Goal: Task Accomplishment & Management: Manage account settings

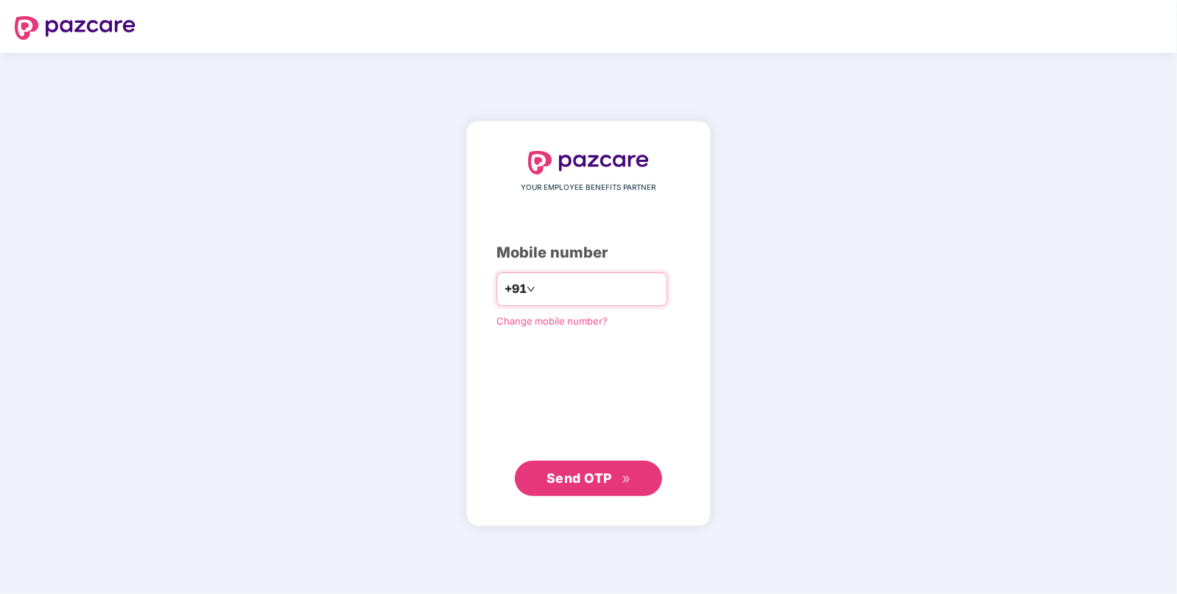
type input "**********"
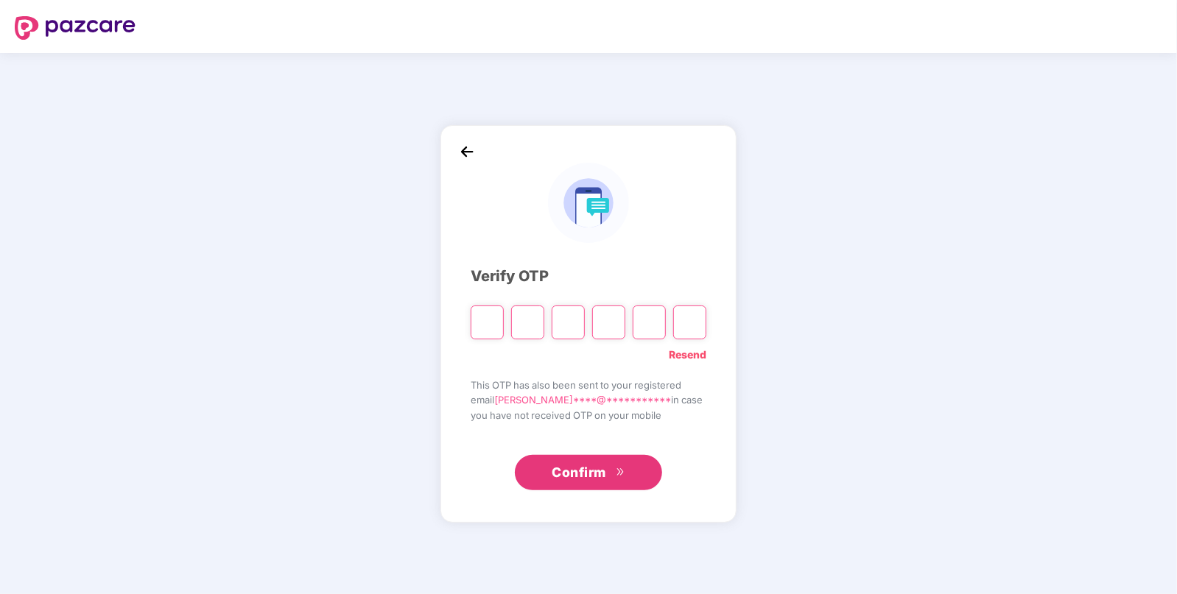
paste input "*"
type input "*"
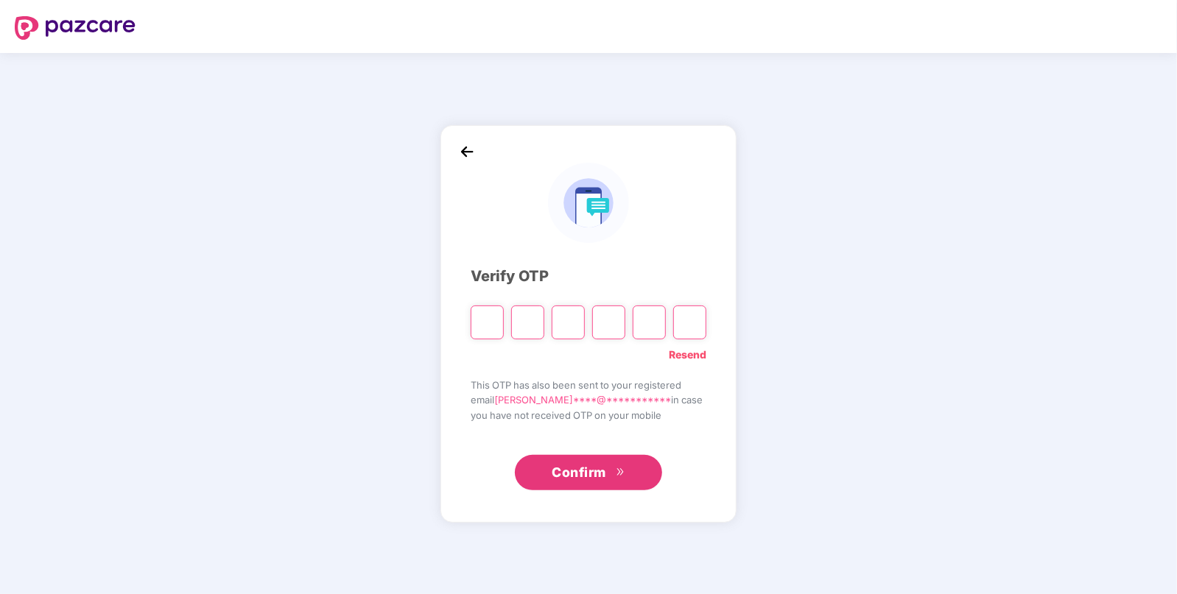
type input "*"
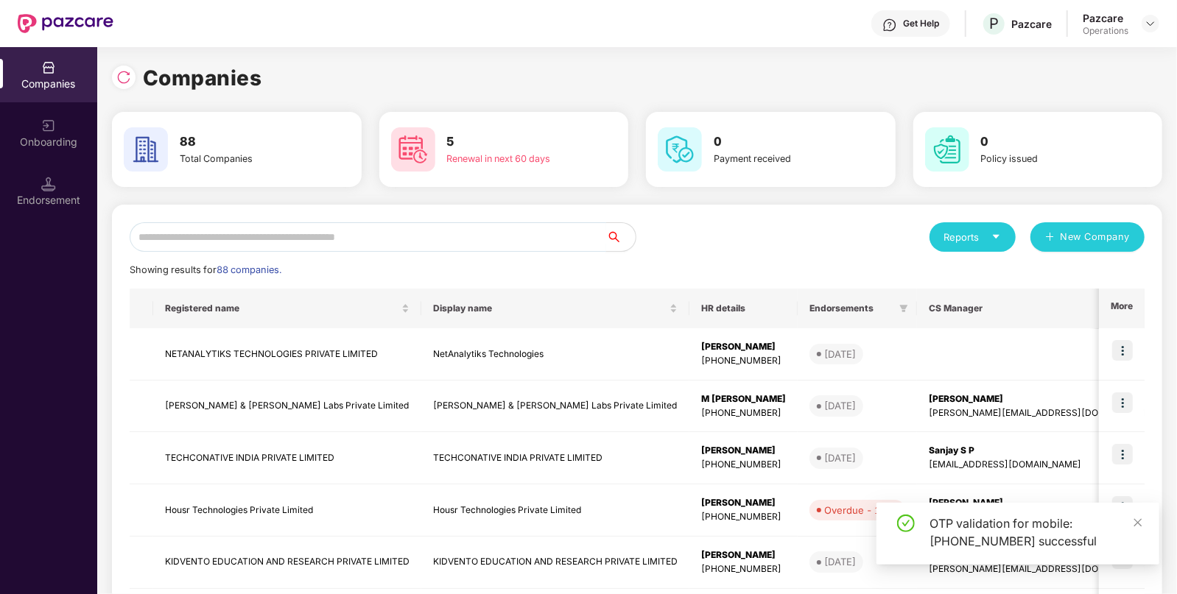
click at [378, 230] on input "text" at bounding box center [368, 236] width 476 height 29
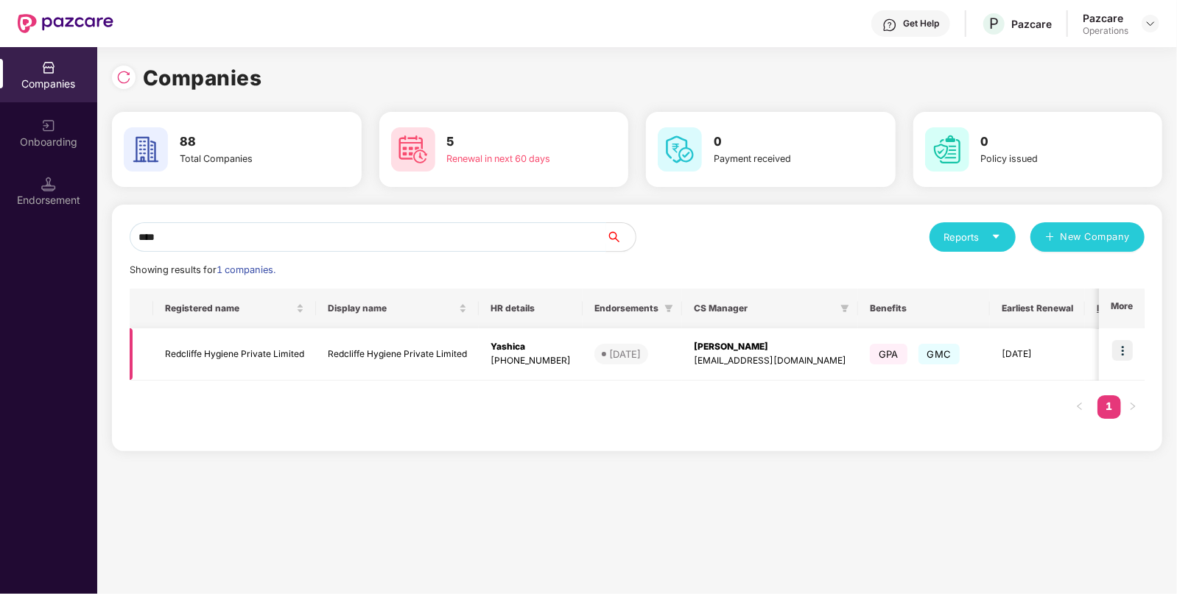
type input "****"
click at [1114, 351] on img at bounding box center [1122, 350] width 21 height 21
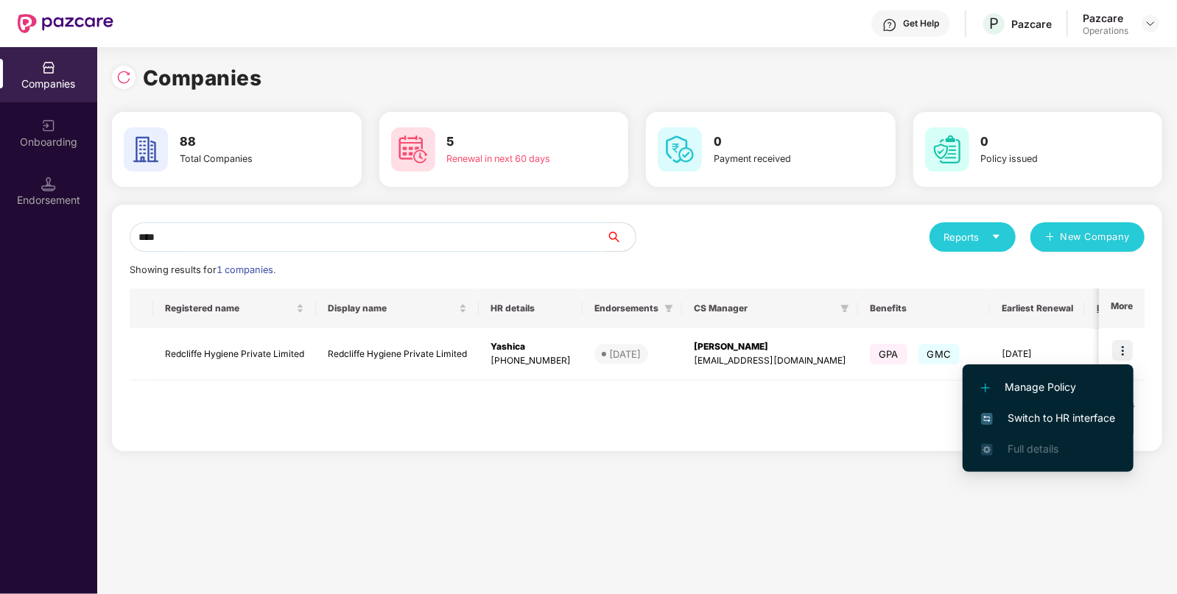
click at [1040, 412] on span "Switch to HR interface" at bounding box center [1048, 418] width 134 height 16
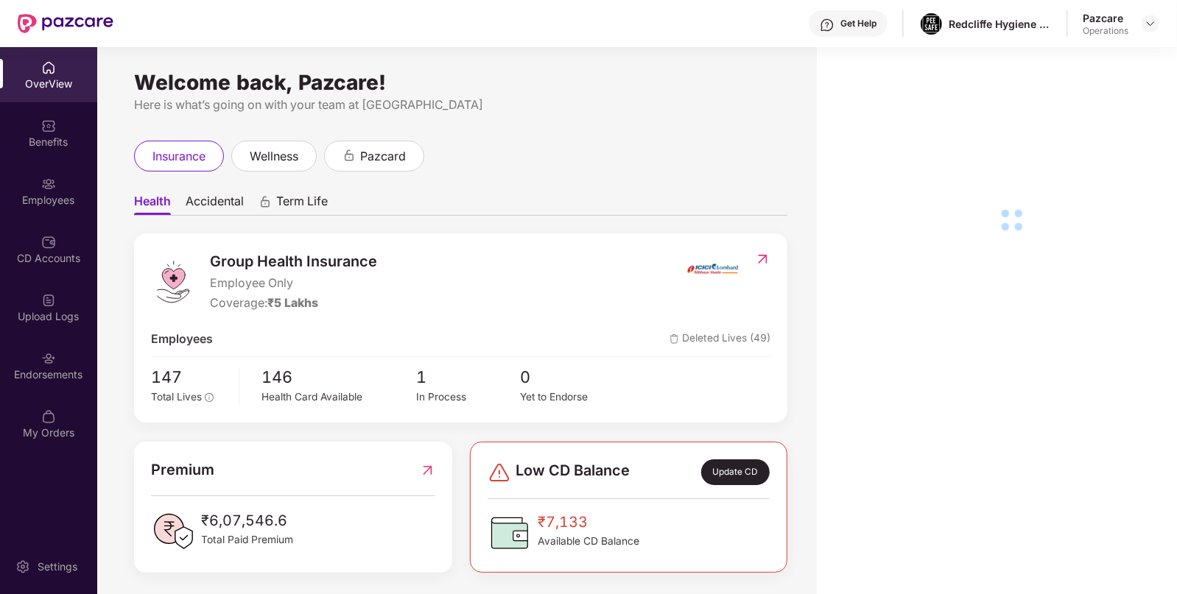
click at [30, 149] on div "Benefits" at bounding box center [48, 132] width 97 height 55
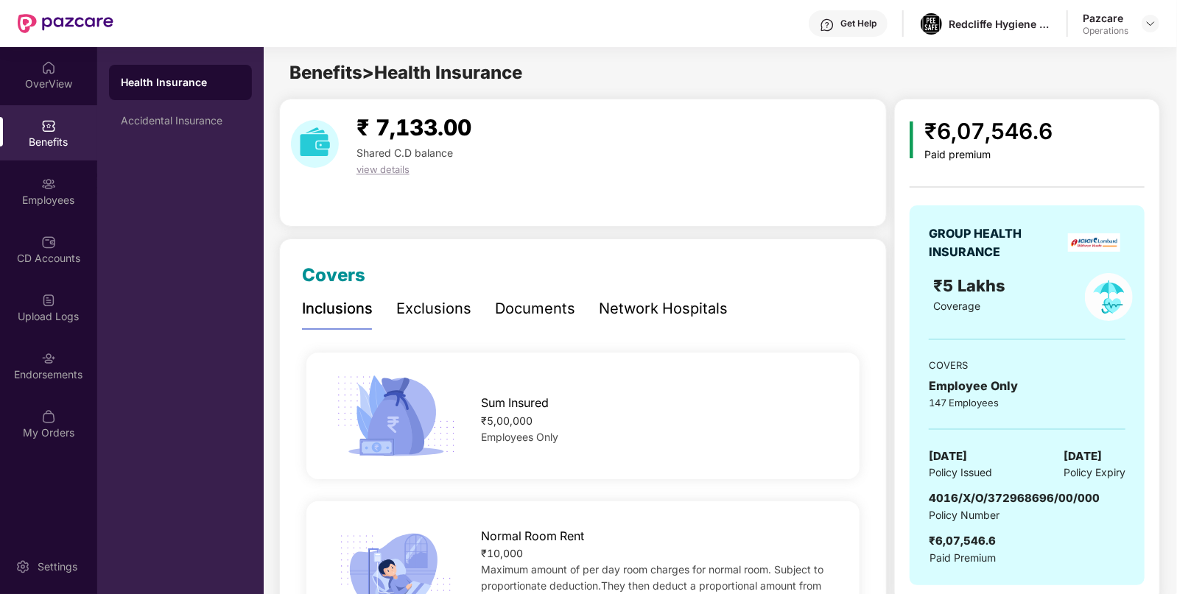
click at [967, 454] on span "[DATE]" at bounding box center [947, 457] width 38 height 18
copy span "[DATE]"
click at [46, 202] on div "Employees" at bounding box center [48, 200] width 97 height 15
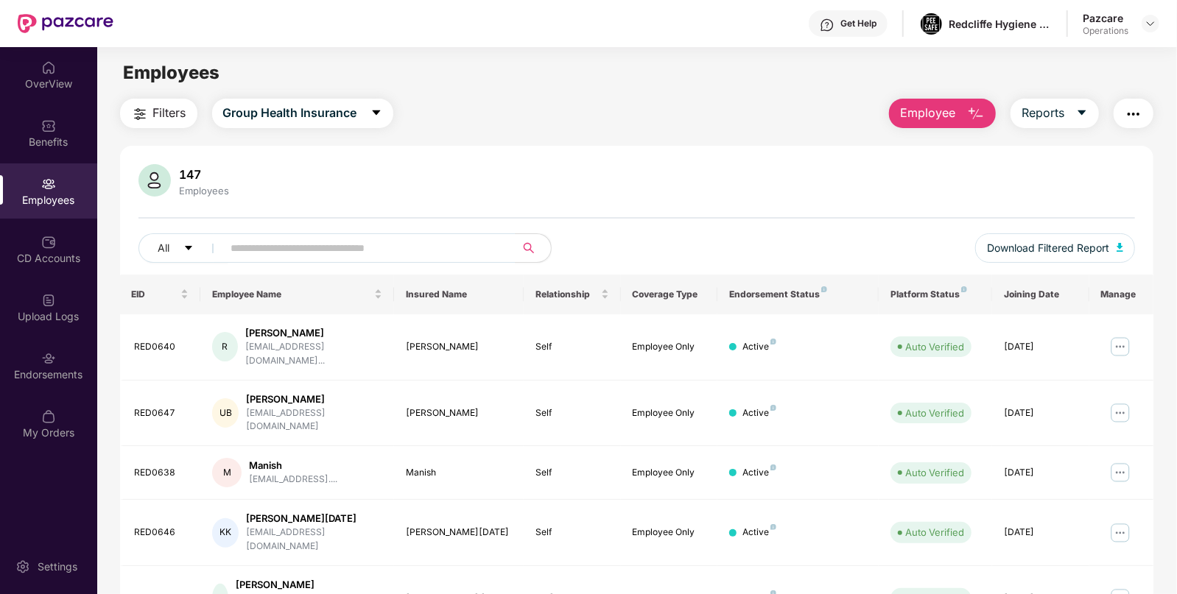
click at [1119, 119] on button "button" at bounding box center [1133, 113] width 40 height 29
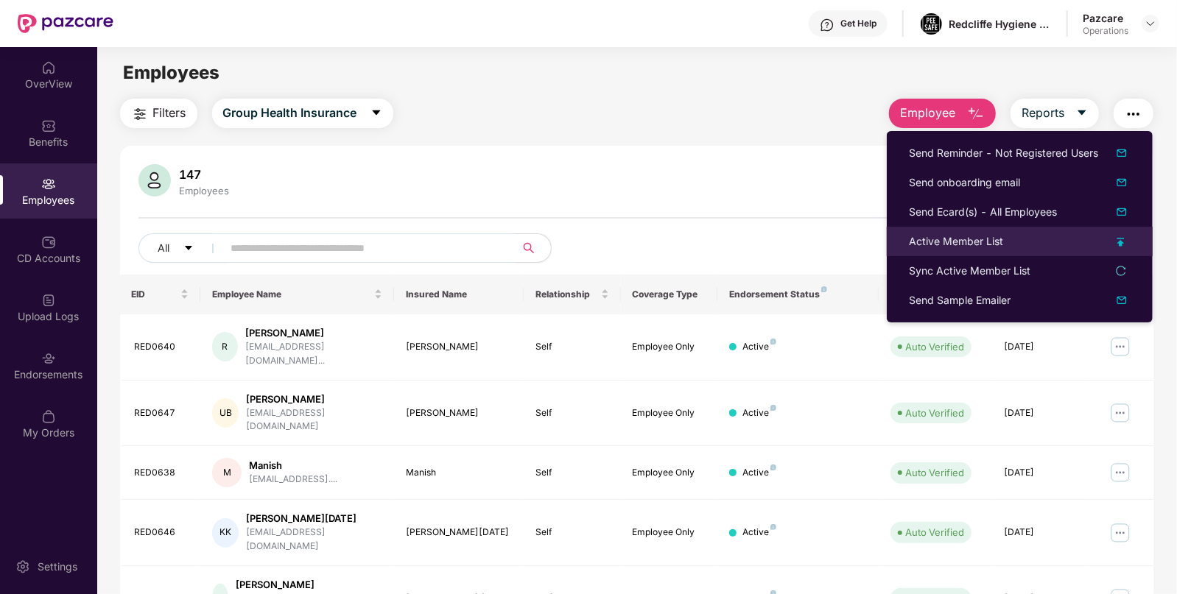
click at [917, 242] on div "Active Member List" at bounding box center [956, 241] width 94 height 16
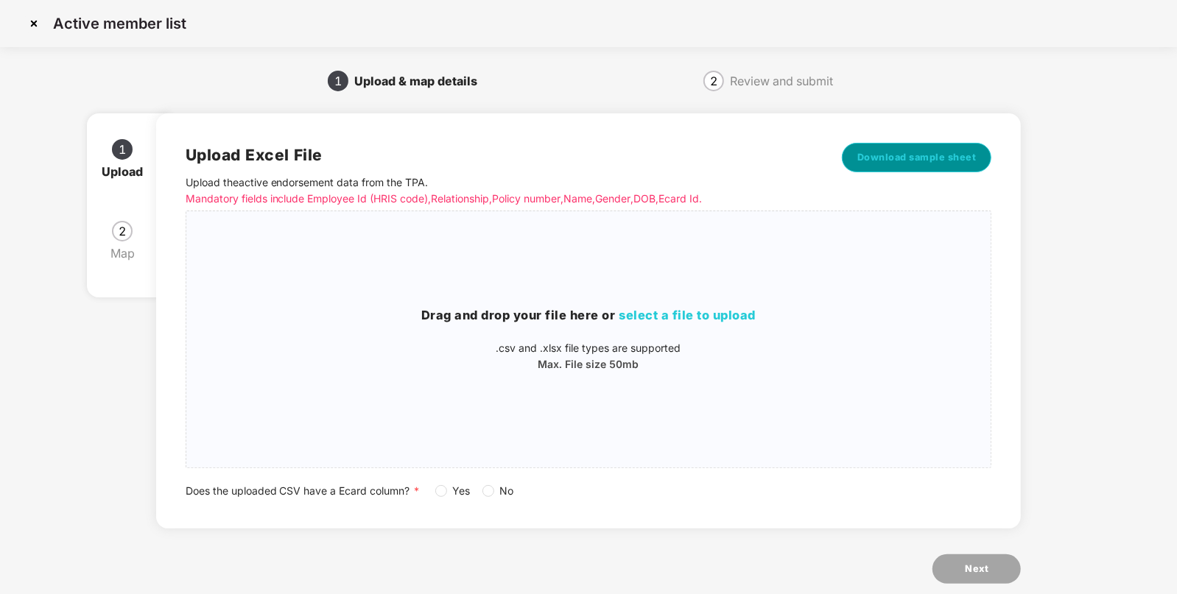
click at [920, 144] on button "Download sample sheet" at bounding box center [917, 157] width 150 height 29
click at [683, 314] on span "select a file to upload" at bounding box center [687, 315] width 137 height 15
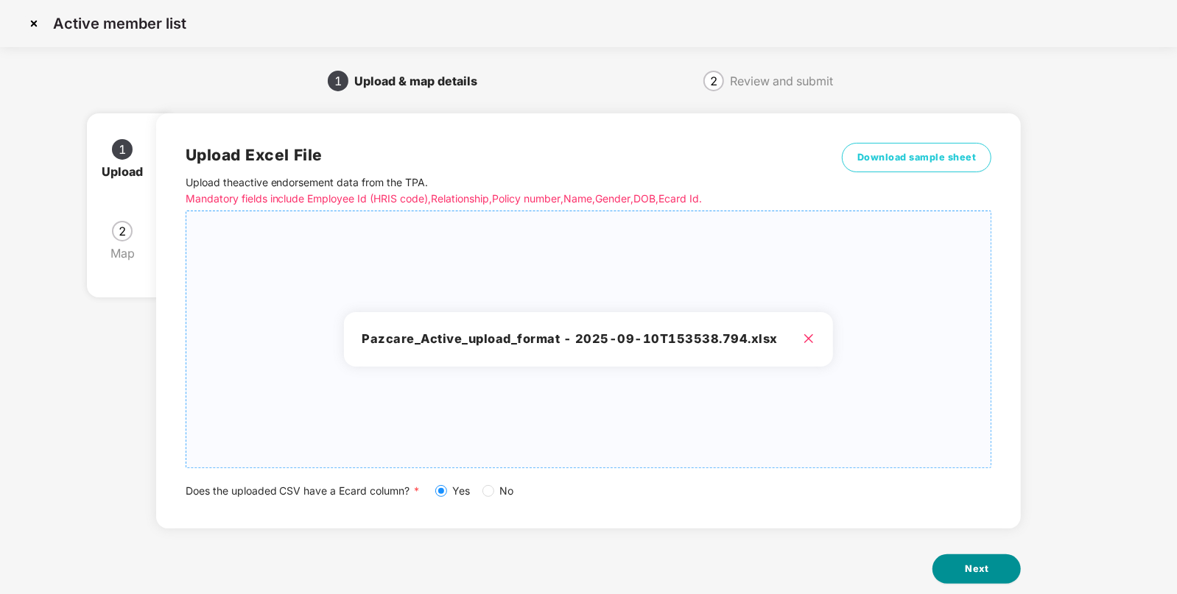
click at [996, 564] on button "Next" at bounding box center [976, 568] width 88 height 29
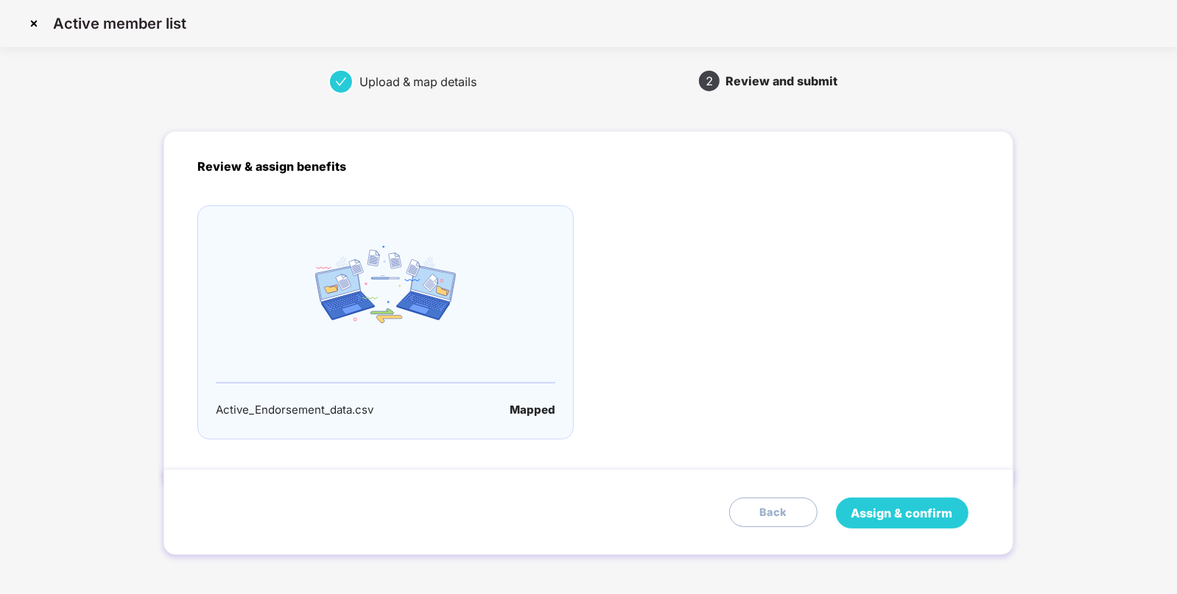
click at [850, 507] on button "Assign & confirm" at bounding box center [902, 513] width 133 height 31
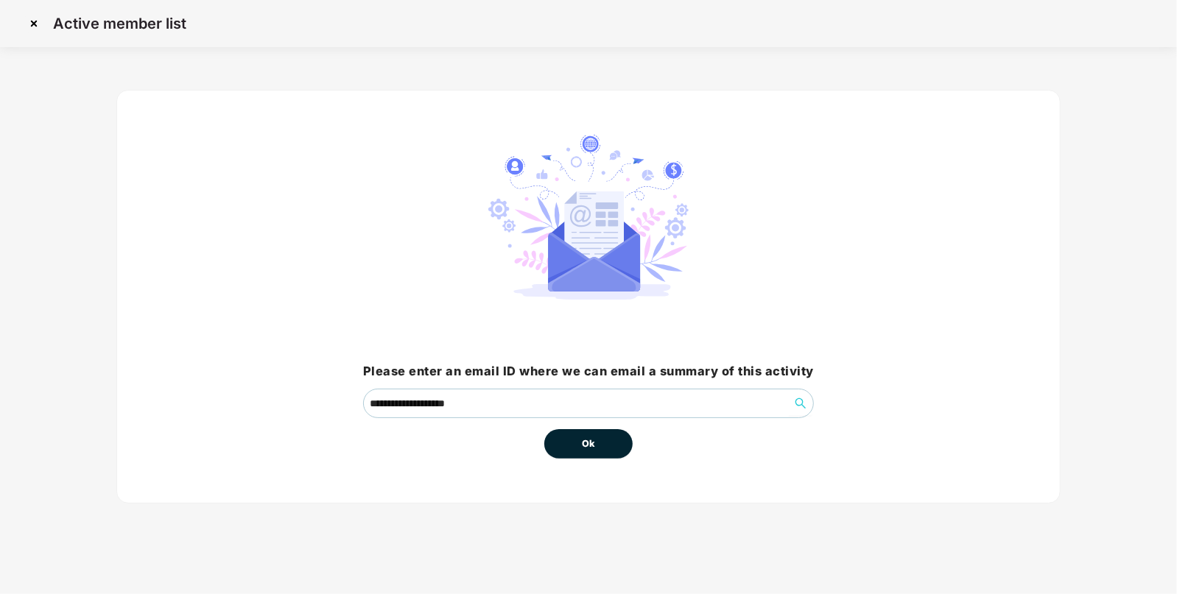
click at [624, 432] on button "Ok" at bounding box center [588, 443] width 88 height 29
click at [605, 444] on button "Ok" at bounding box center [588, 443] width 88 height 29
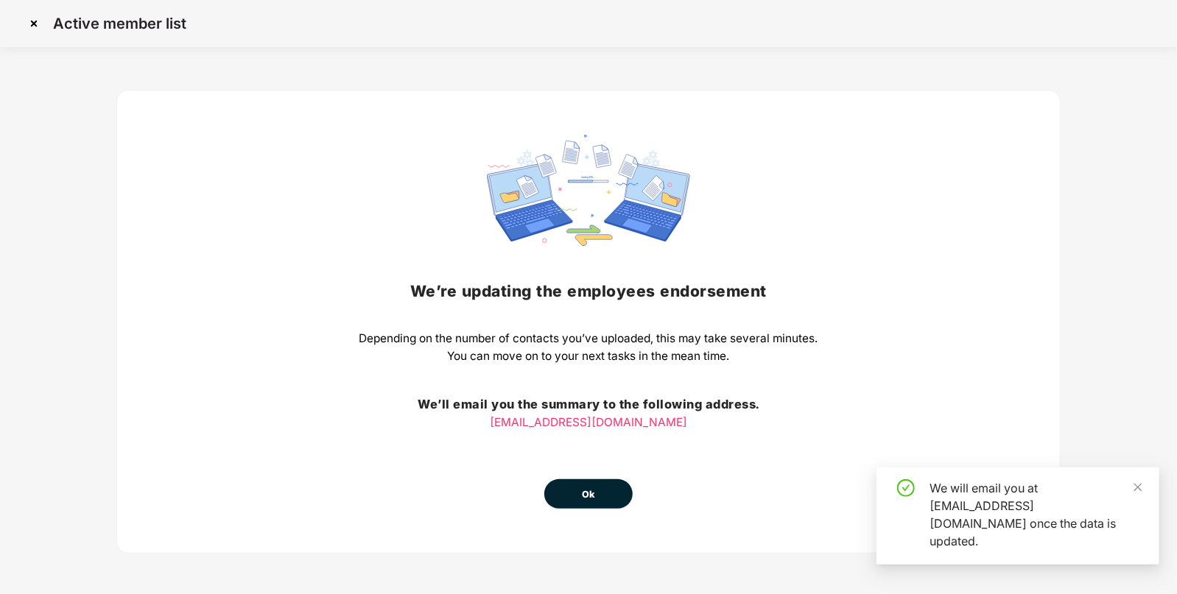
click at [579, 482] on button "Ok" at bounding box center [588, 493] width 88 height 29
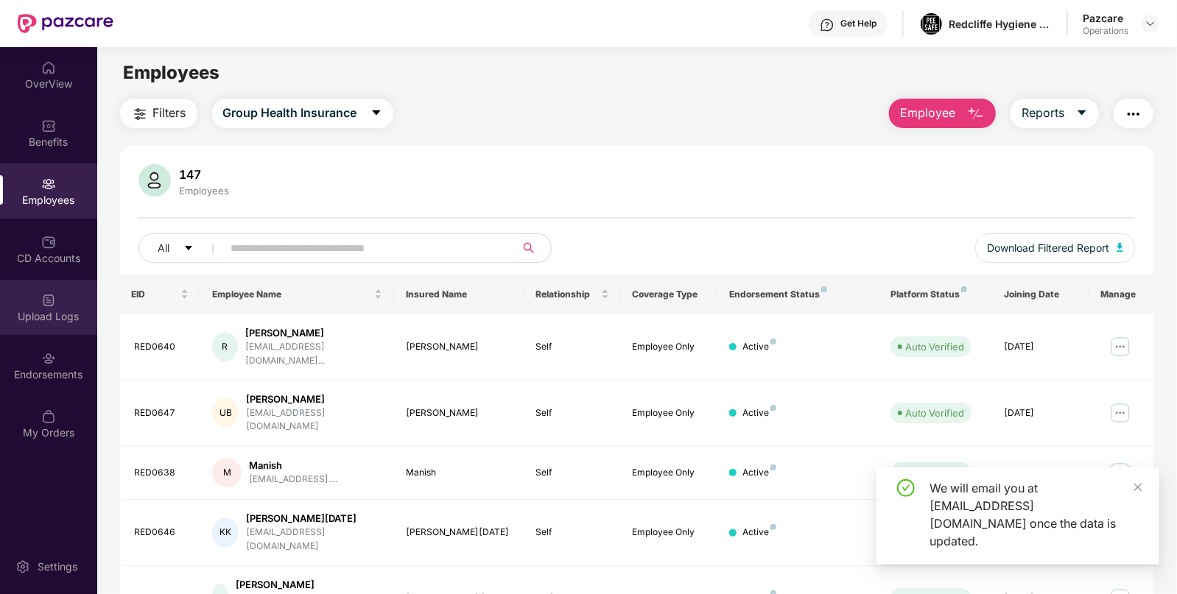
click at [65, 298] on div "Upload Logs" at bounding box center [48, 307] width 97 height 55
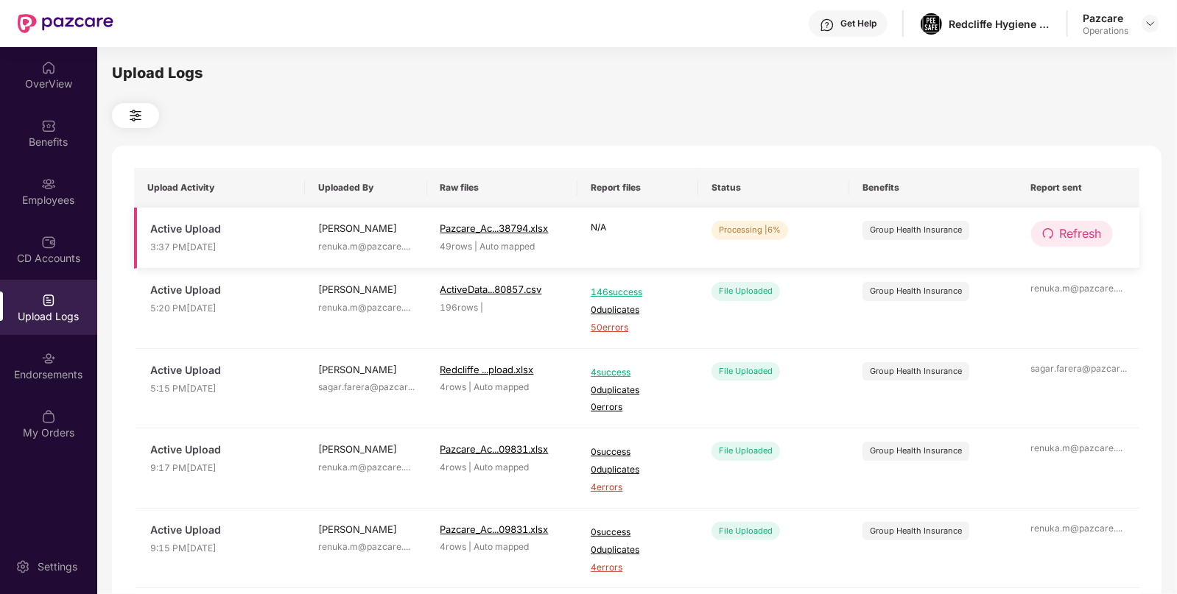
click at [1060, 240] on span "Refresh" at bounding box center [1081, 234] width 42 height 18
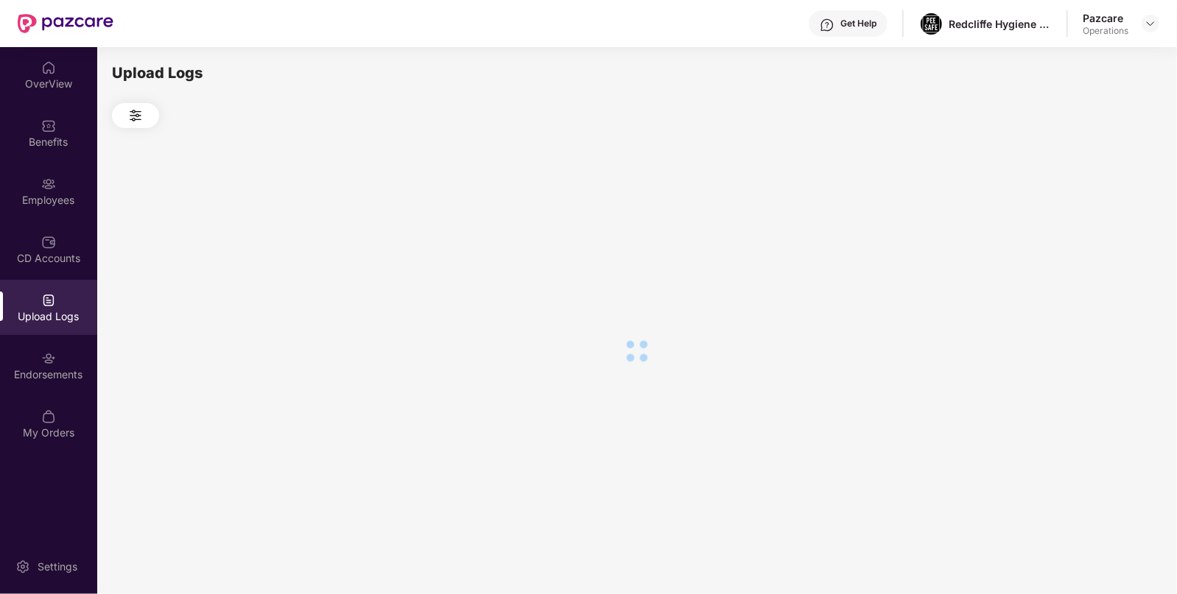
click at [1058, 240] on div at bounding box center [636, 350] width 1049 height 445
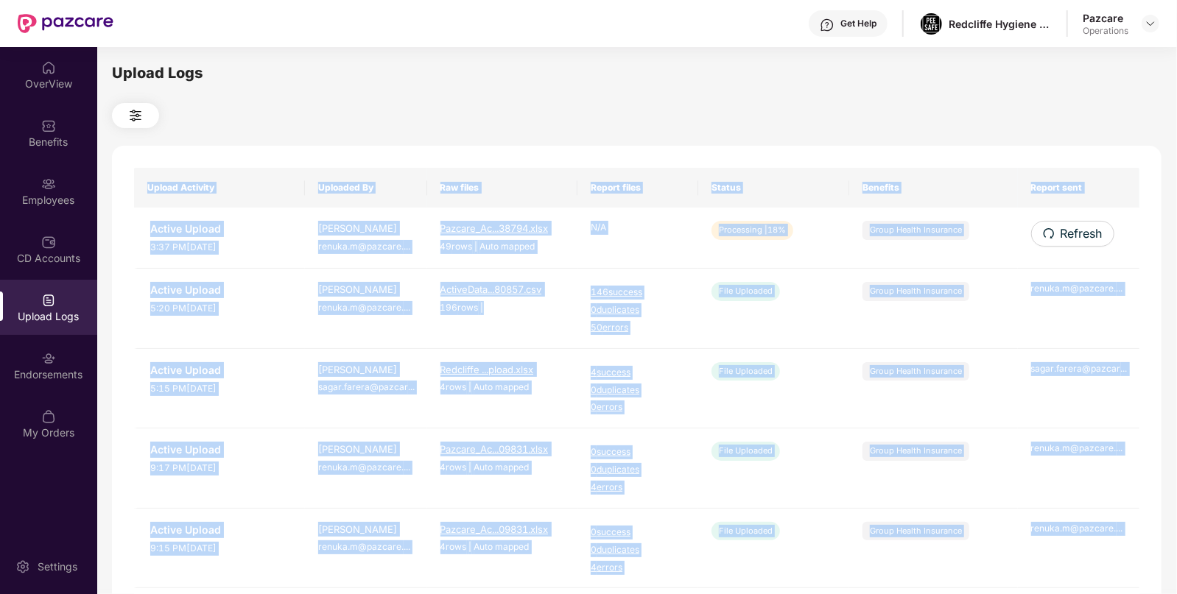
click at [1060, 240] on span "Refresh" at bounding box center [1081, 234] width 42 height 18
click at [1088, 242] on span "Refresh" at bounding box center [1081, 234] width 42 height 18
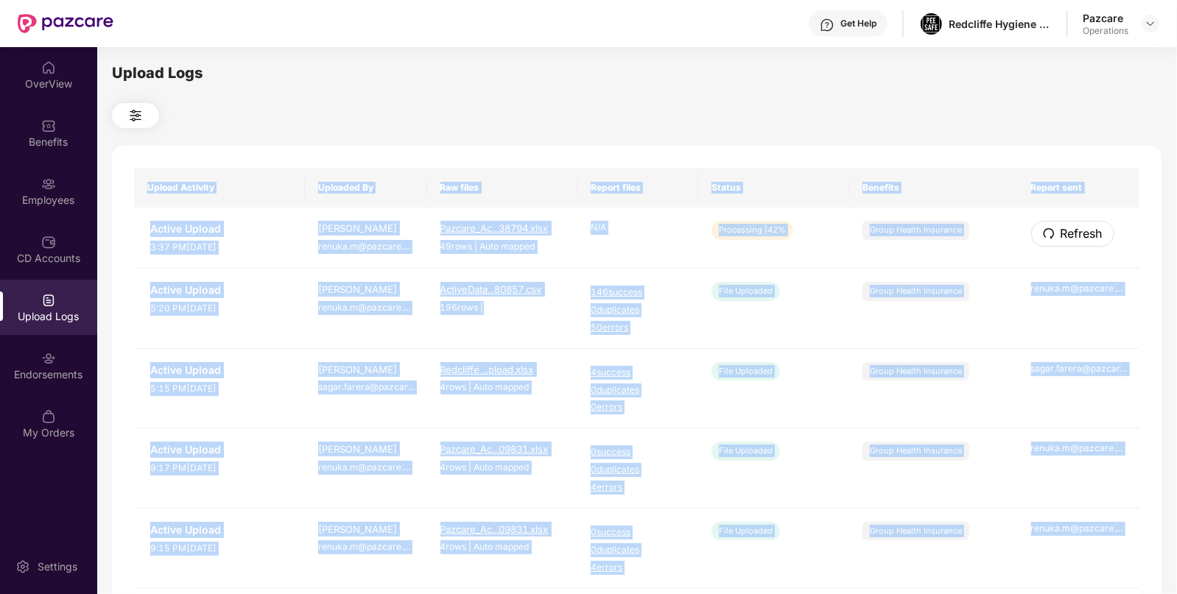
click at [1088, 242] on span "Refresh" at bounding box center [1081, 234] width 42 height 18
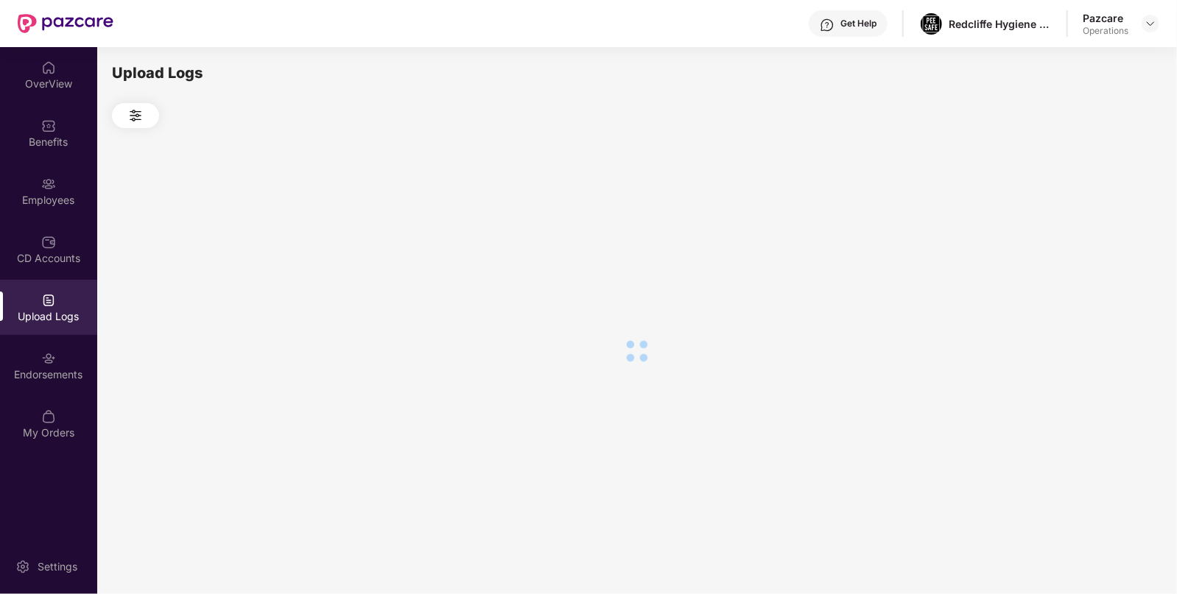
drag, startPoint x: 1058, startPoint y: 240, endPoint x: 1088, endPoint y: 242, distance: 30.2
click at [1088, 242] on div at bounding box center [636, 350] width 1049 height 445
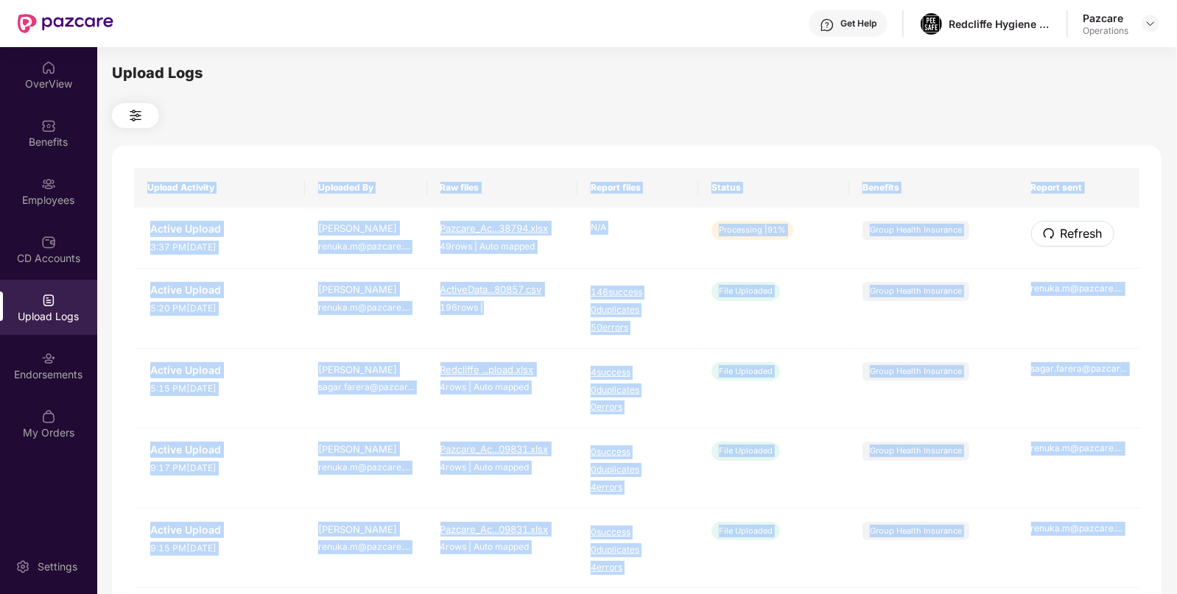
click at [1088, 242] on span "Refresh" at bounding box center [1081, 234] width 42 height 18
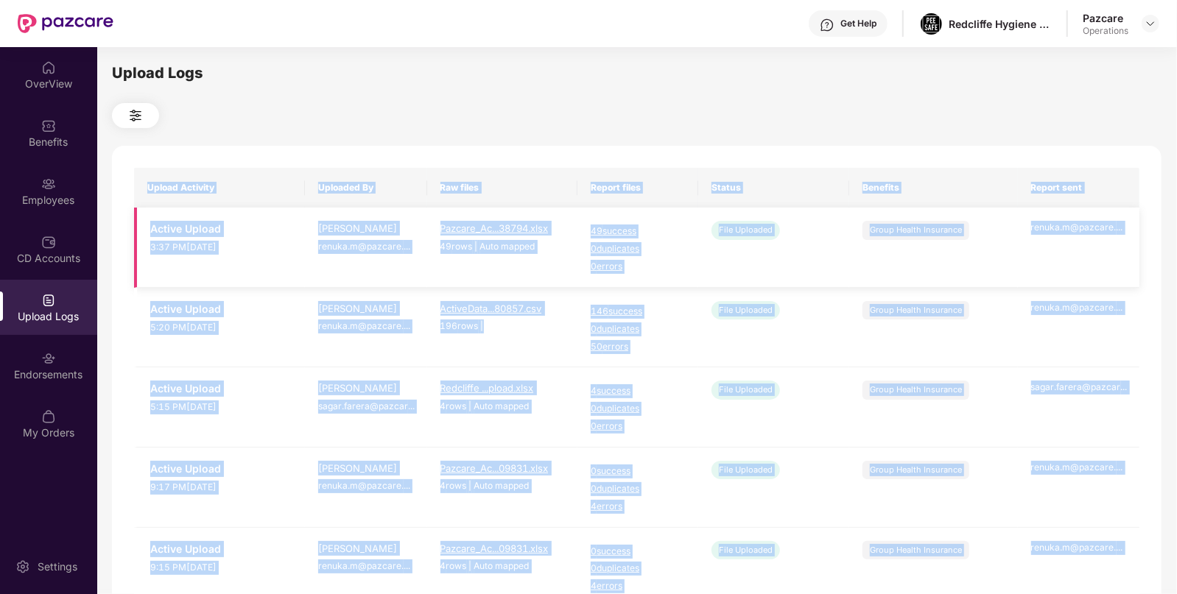
click at [1012, 222] on td "Group Health Insurance" at bounding box center [933, 248] width 169 height 80
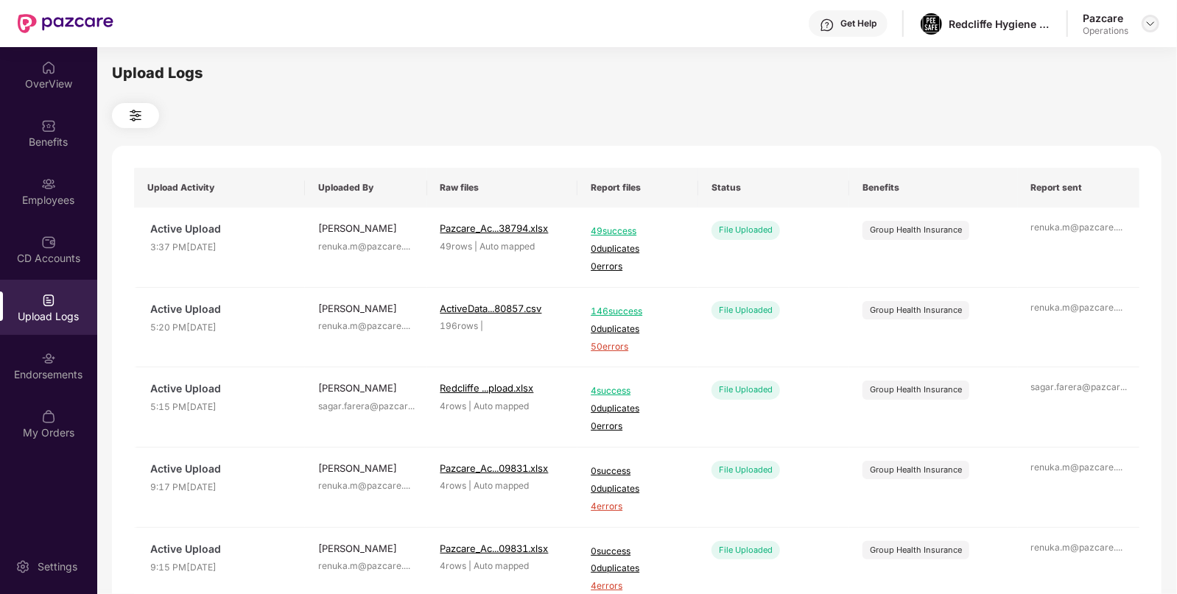
click at [1150, 28] on img at bounding box center [1150, 24] width 12 height 12
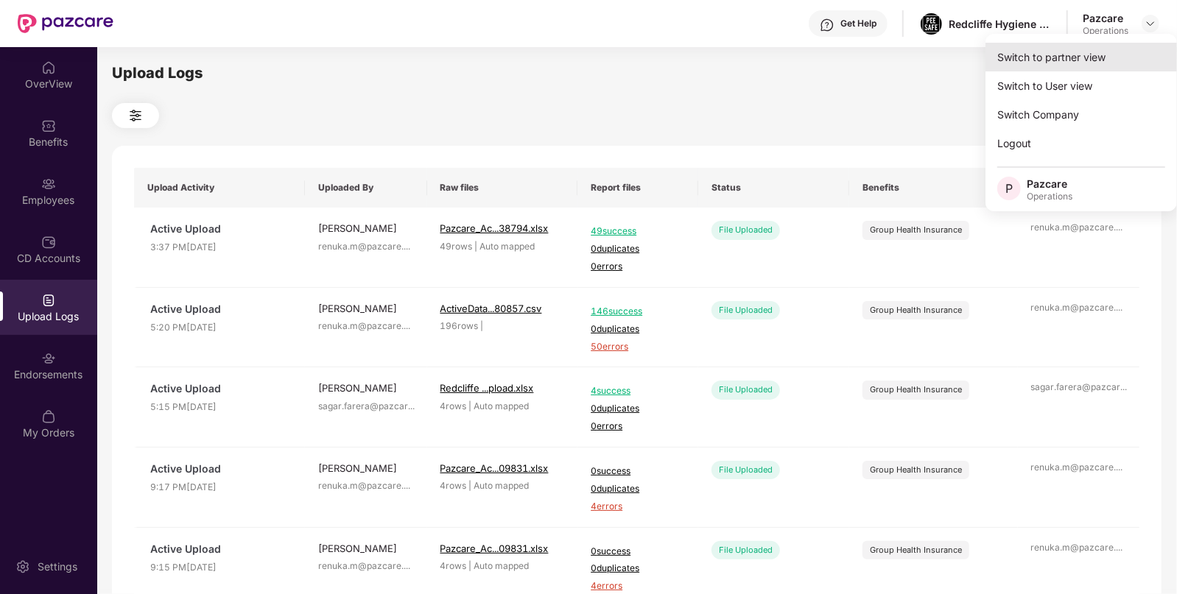
click at [1049, 63] on div "Switch to partner view" at bounding box center [1080, 57] width 191 height 29
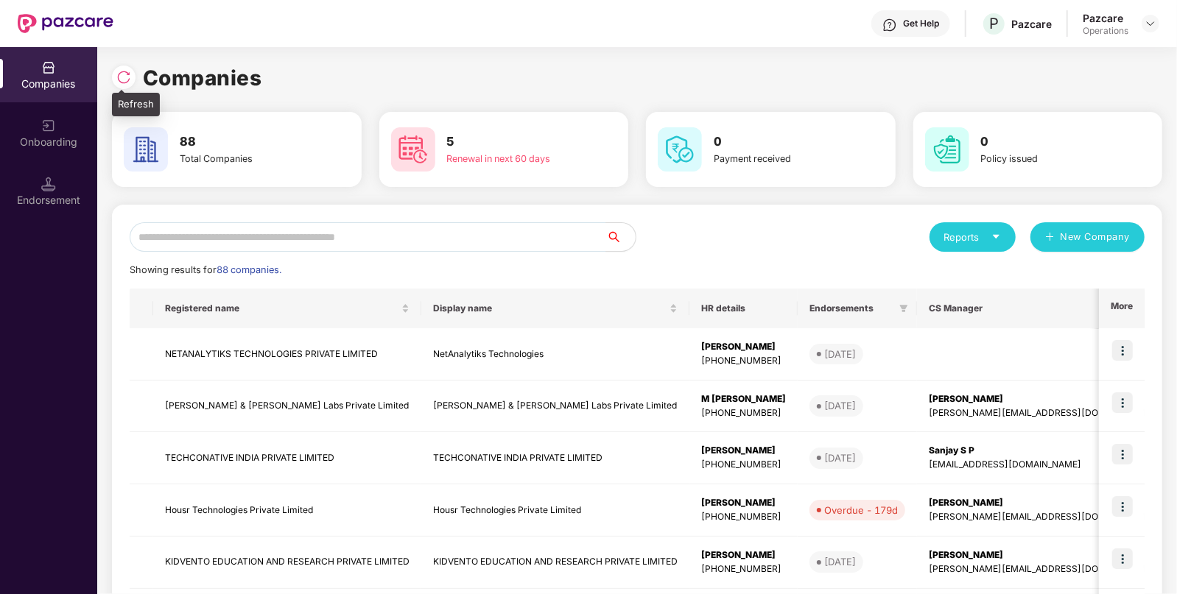
click at [127, 82] on img at bounding box center [123, 77] width 15 height 15
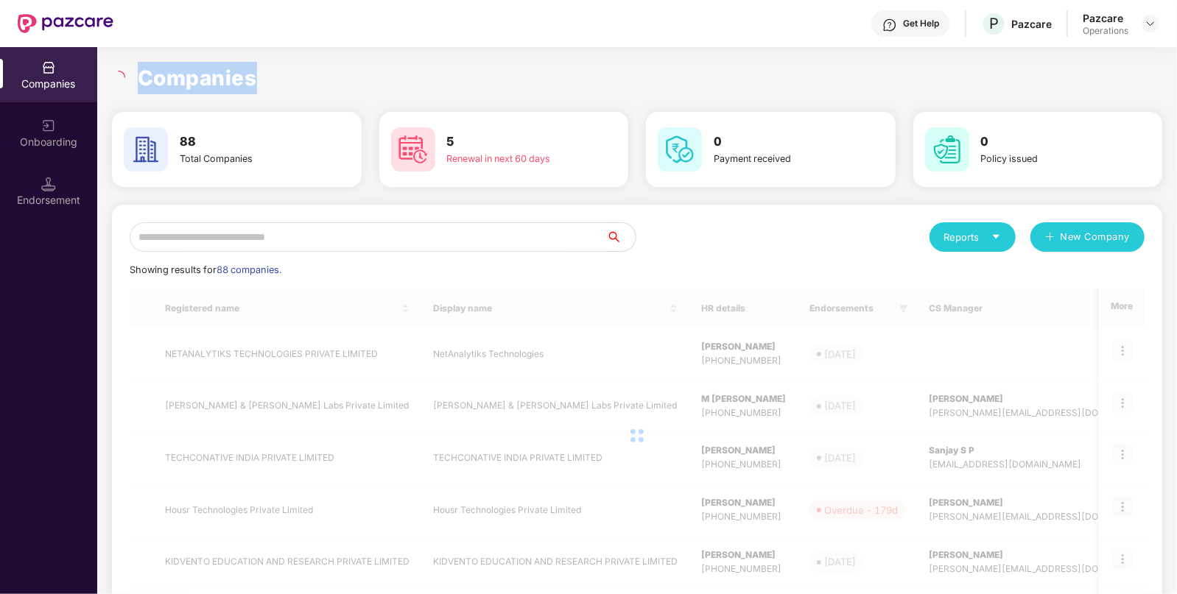
click at [127, 82] on div at bounding box center [120, 77] width 17 height 13
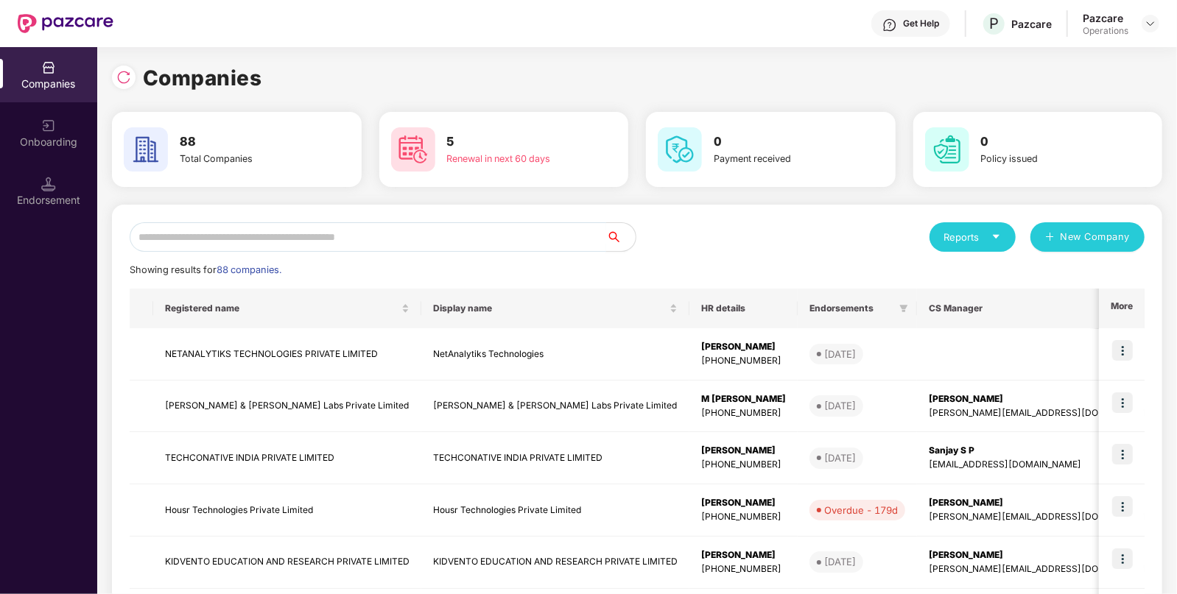
click at [233, 225] on input "text" at bounding box center [368, 236] width 476 height 29
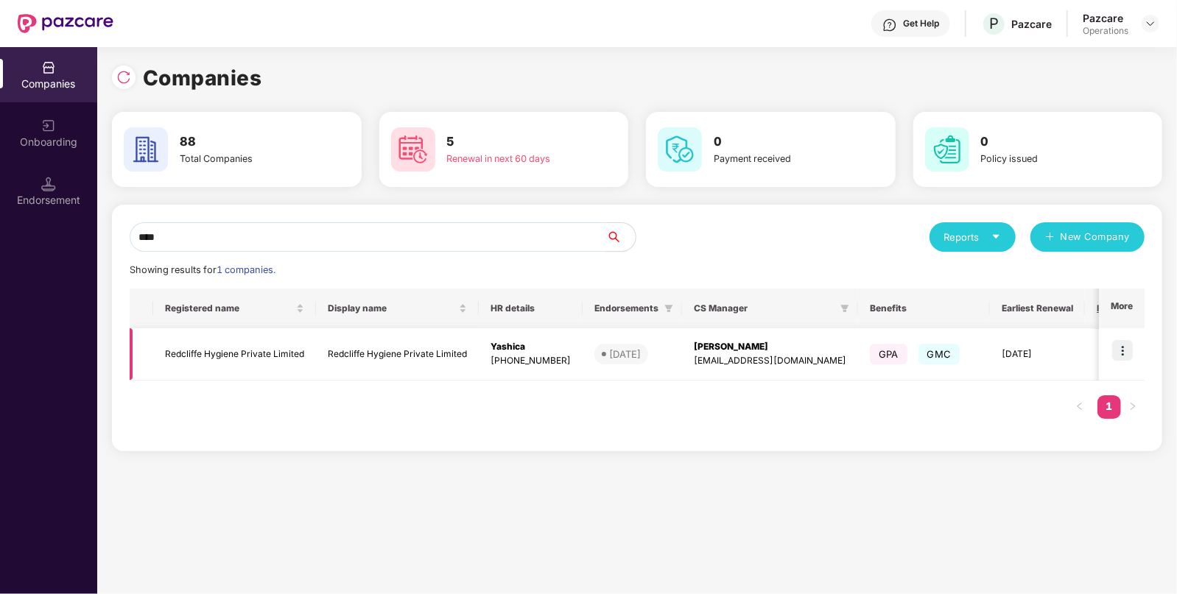
type input "****"
click at [1129, 353] on img at bounding box center [1122, 350] width 21 height 21
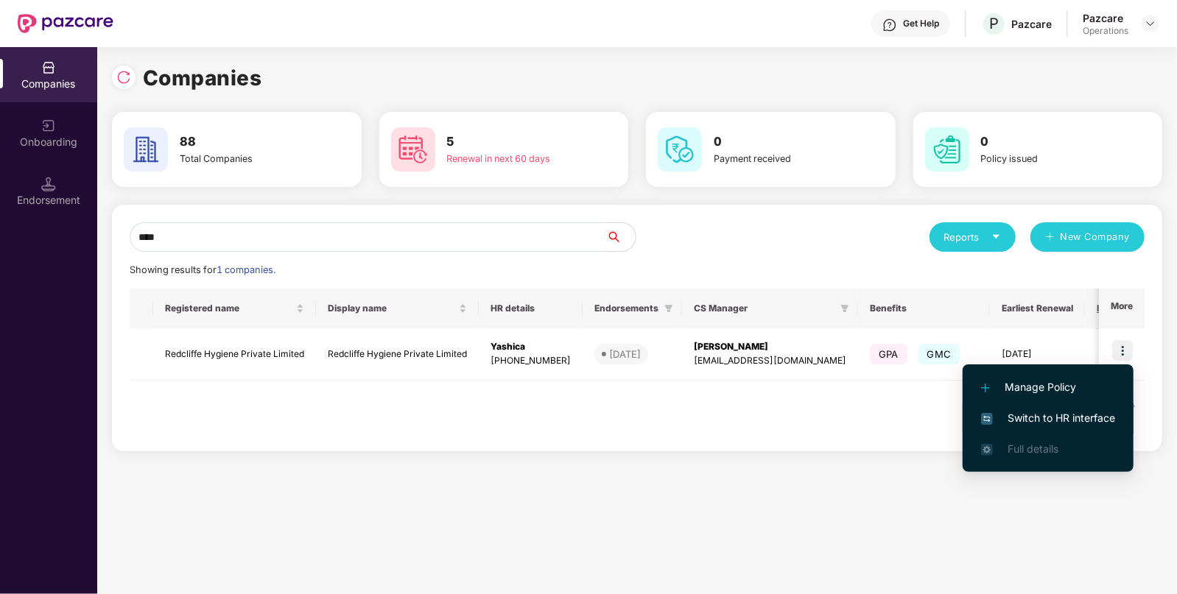
click at [1023, 415] on span "Switch to HR interface" at bounding box center [1048, 418] width 134 height 16
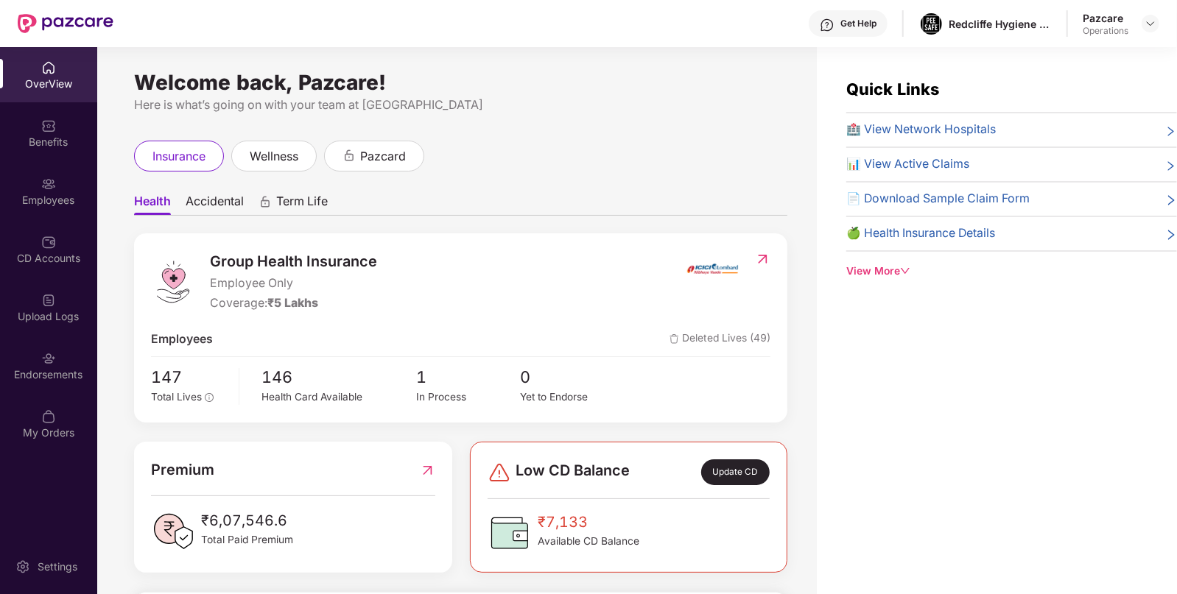
click at [394, 350] on div "Group Health Insurance Employee Only Coverage: ₹5 Lakhs Employees Deleted Lives…" at bounding box center [460, 327] width 653 height 189
click at [35, 209] on div "Employees" at bounding box center [48, 190] width 97 height 55
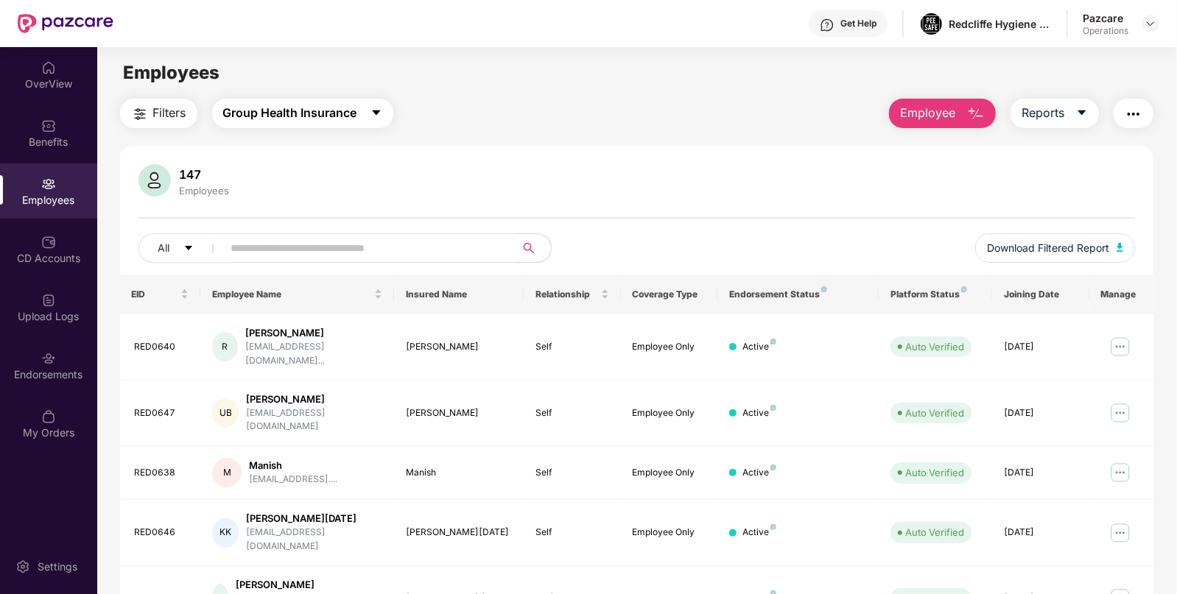
click at [242, 110] on span "Group Health Insurance" at bounding box center [290, 113] width 134 height 18
click at [172, 116] on span "Filters" at bounding box center [169, 113] width 33 height 18
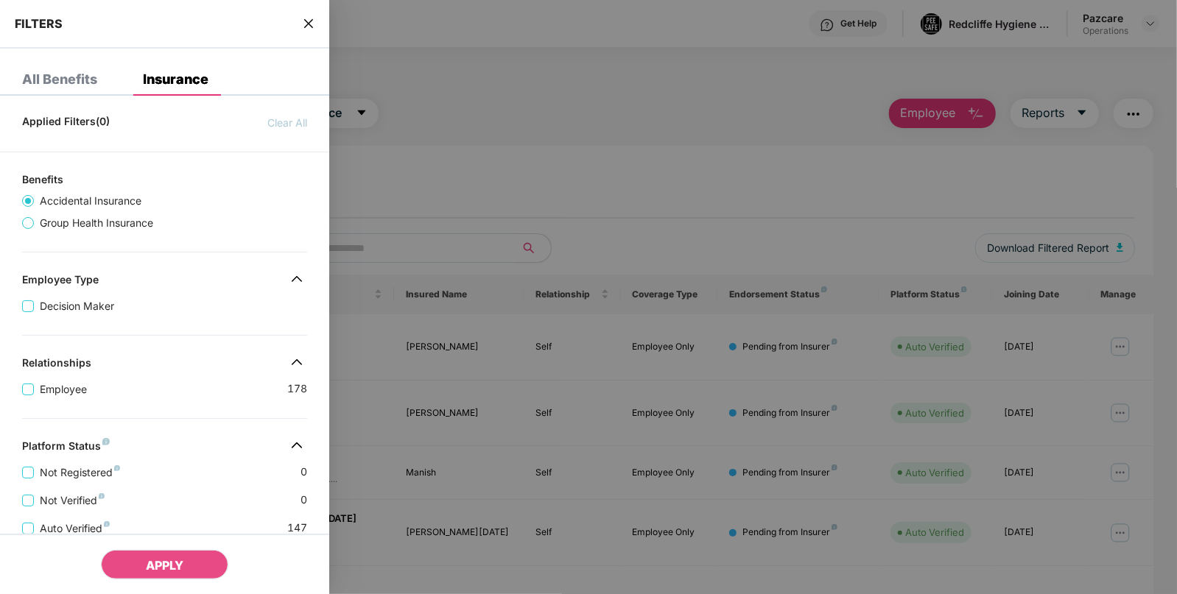
scroll to position [304, 0]
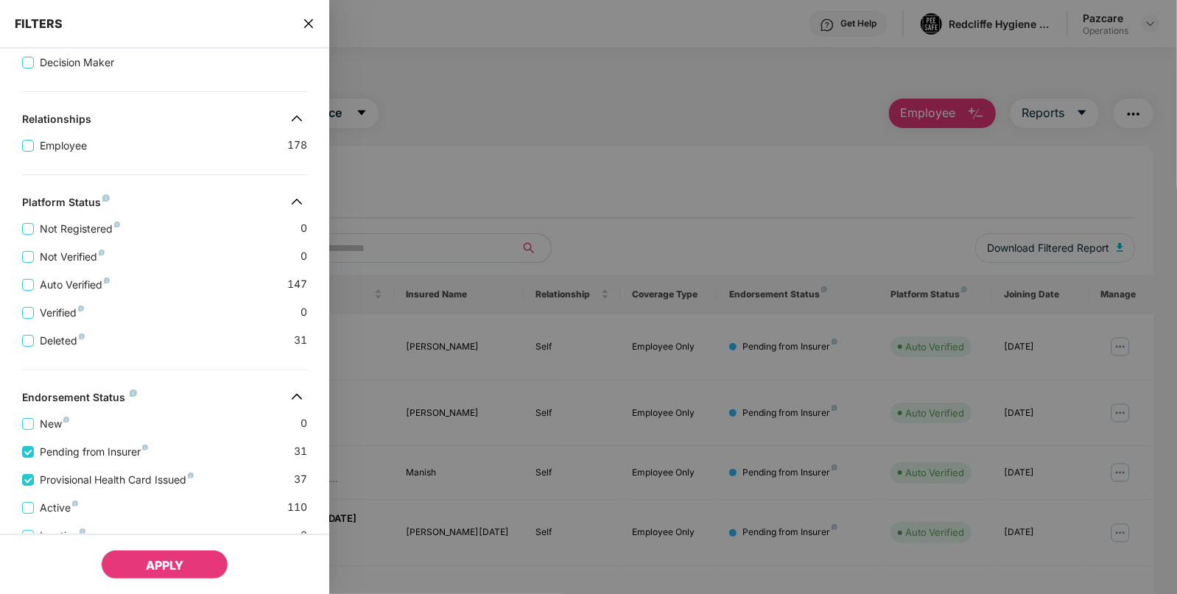
click at [147, 560] on span "APPLY" at bounding box center [165, 565] width 38 height 15
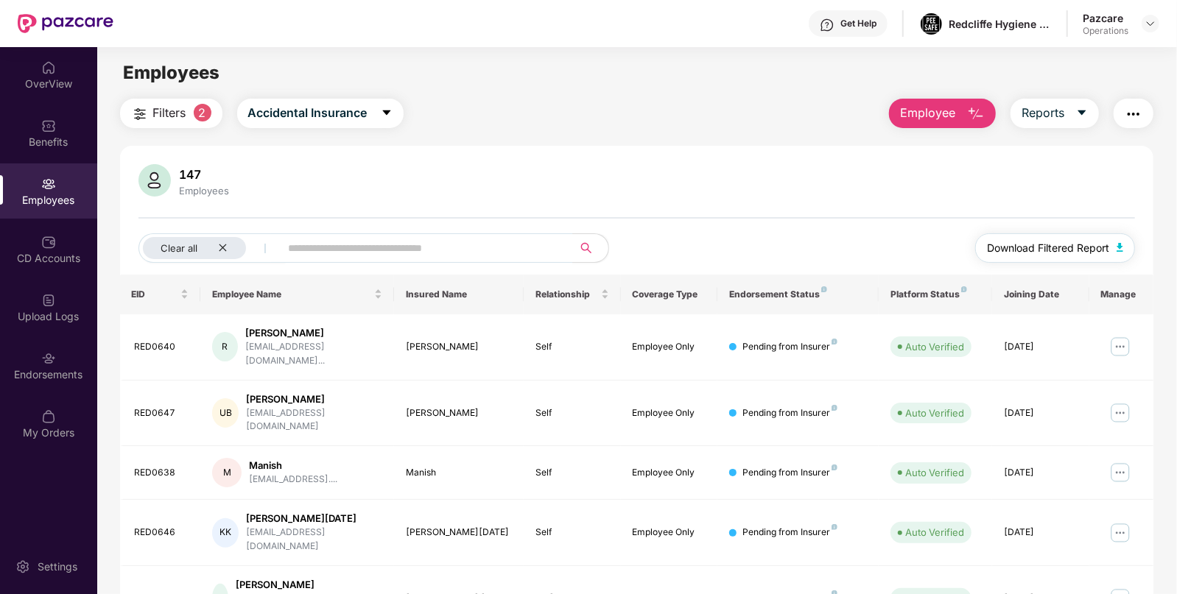
click at [1123, 243] on button "Download Filtered Report" at bounding box center [1055, 247] width 161 height 29
click at [221, 255] on div "Clear all" at bounding box center [194, 248] width 103 height 22
click at [255, 118] on span "Accidental Insurance" at bounding box center [282, 113] width 119 height 18
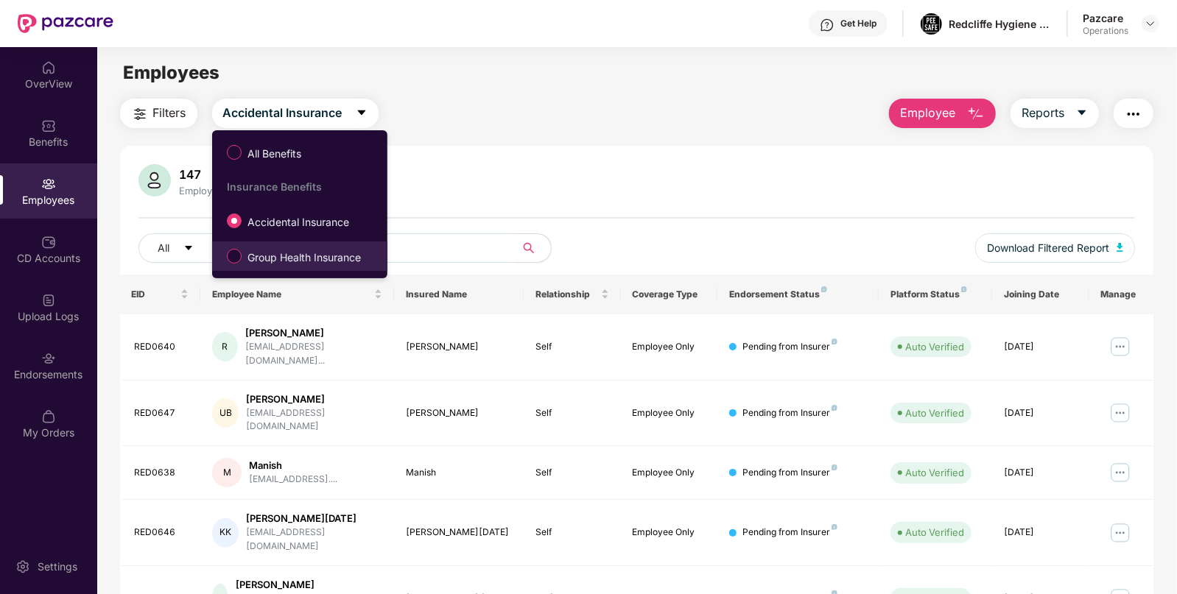
click at [248, 258] on span "Group Health Insurance" at bounding box center [304, 258] width 125 height 16
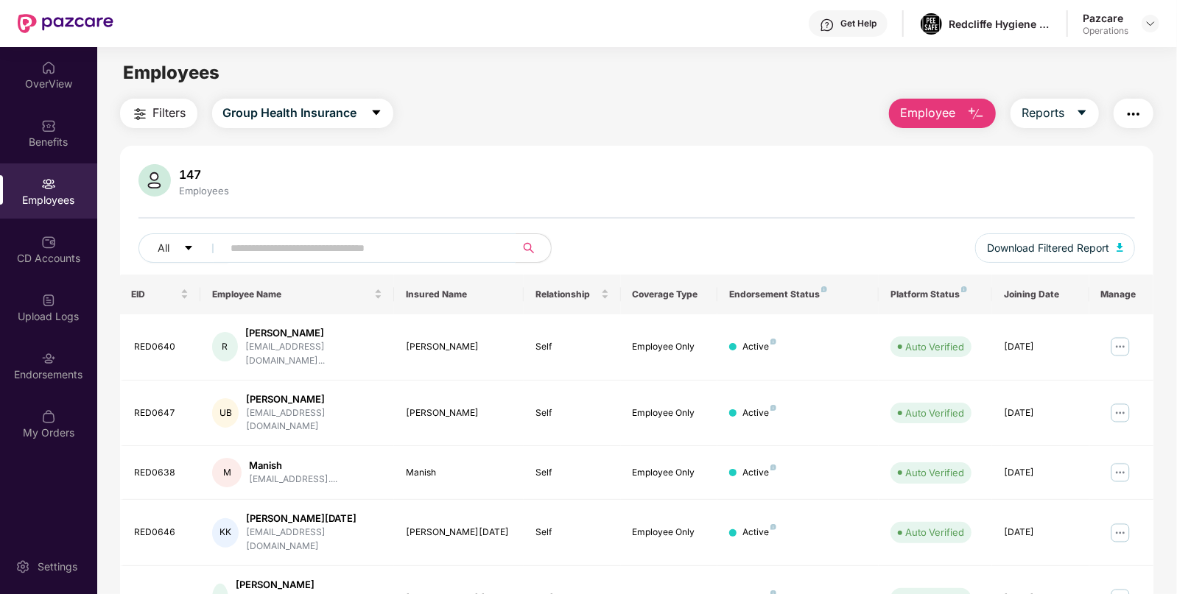
click at [293, 248] on input "text" at bounding box center [363, 248] width 264 height 22
paste input "*******"
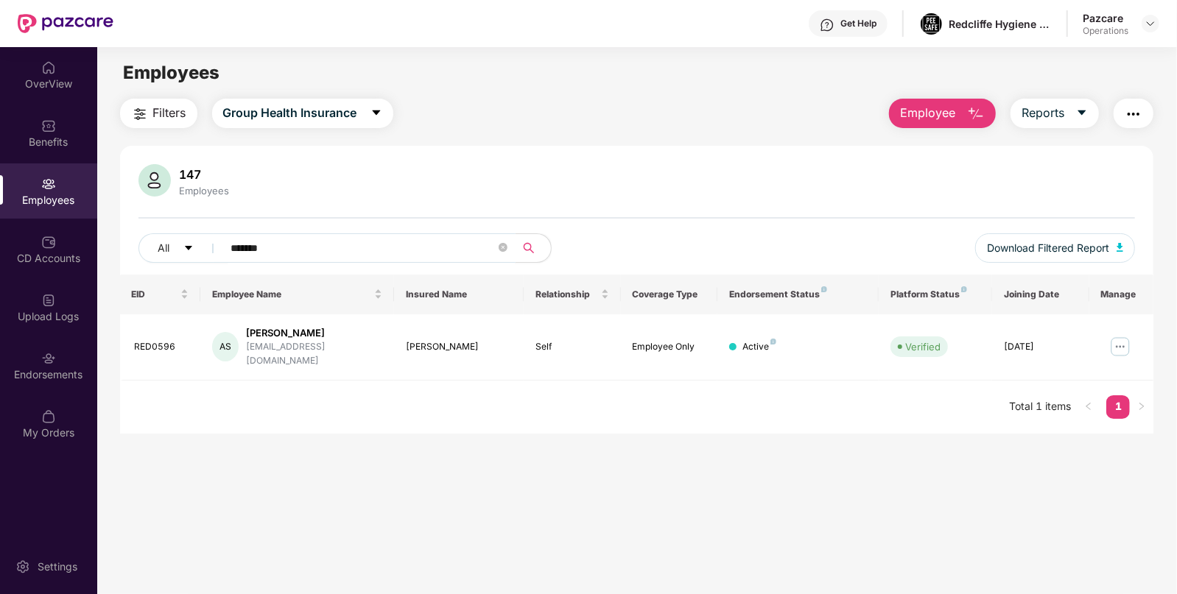
type input "*******"
click at [503, 249] on icon "close-circle" at bounding box center [502, 247] width 9 height 9
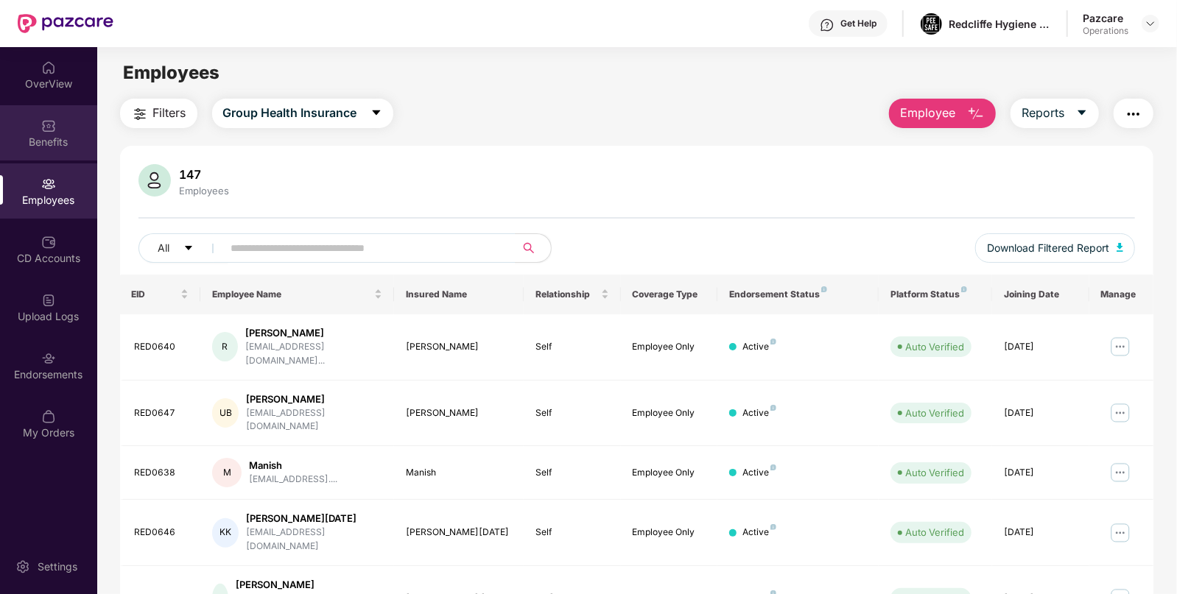
click at [58, 140] on div "Benefits" at bounding box center [48, 142] width 97 height 15
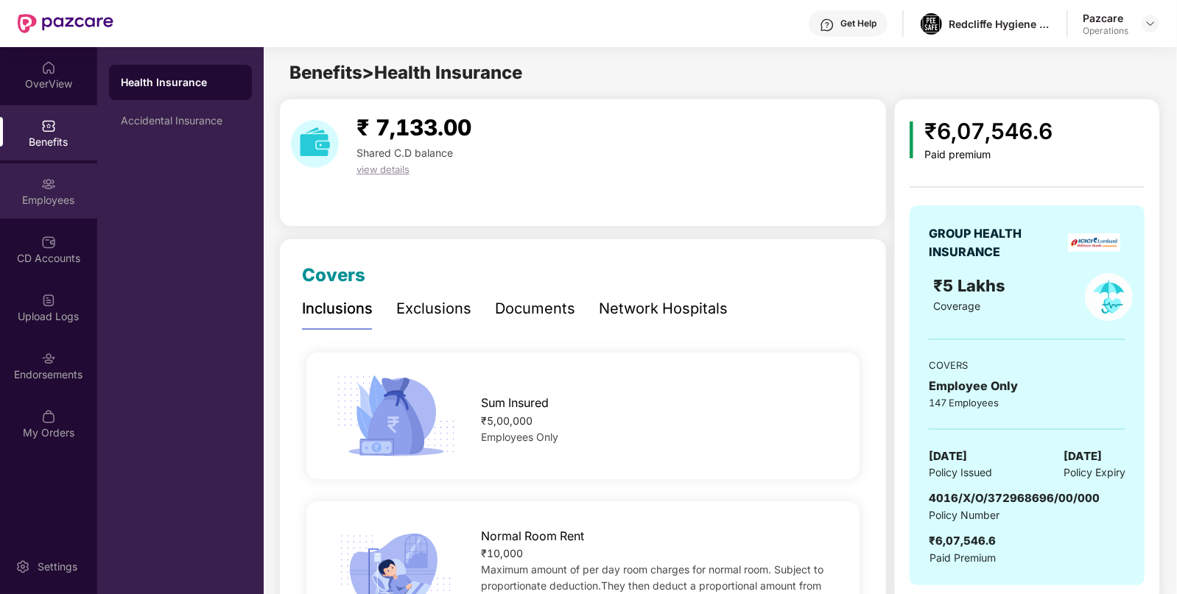
click at [64, 212] on div "Employees" at bounding box center [48, 190] width 97 height 55
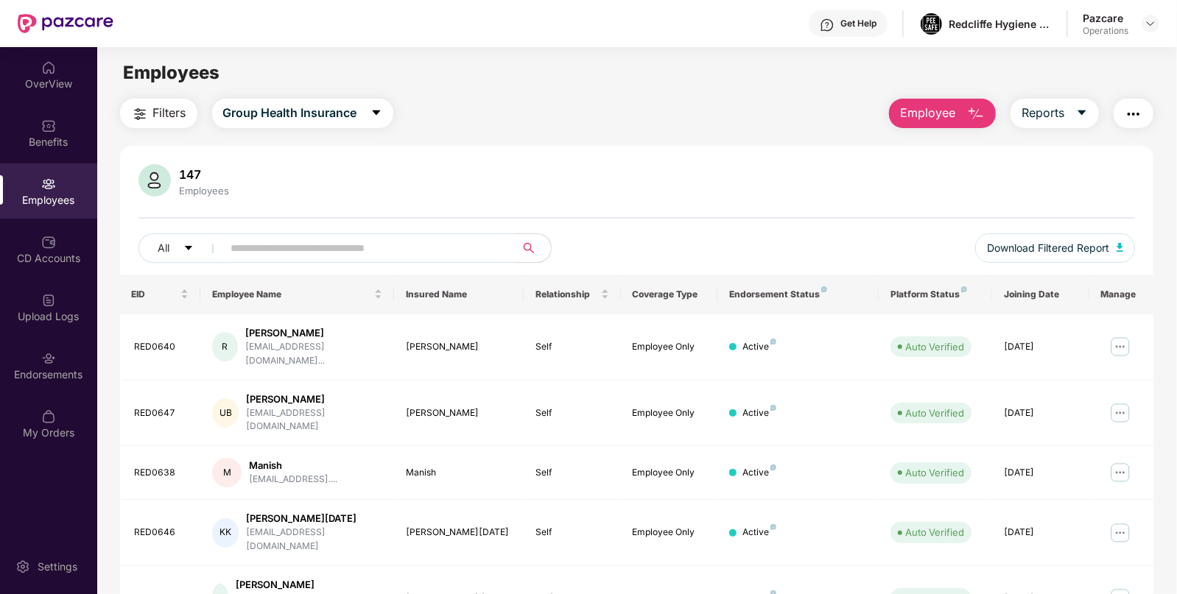
click at [1122, 112] on button "button" at bounding box center [1133, 113] width 40 height 29
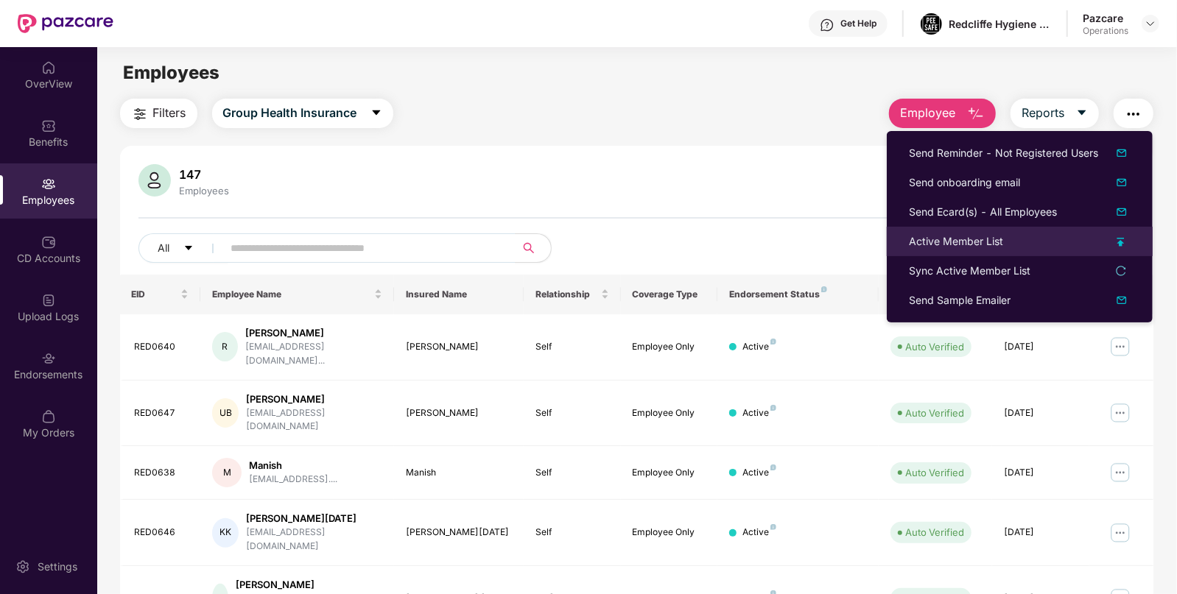
click at [928, 236] on div "Active Member List" at bounding box center [956, 241] width 94 height 16
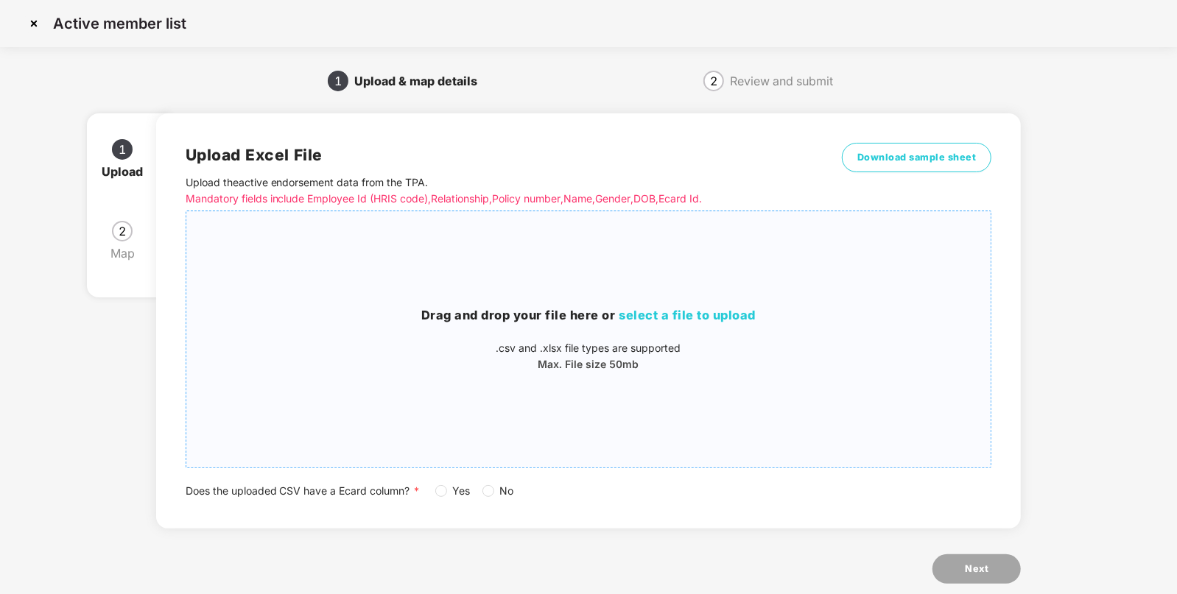
click at [725, 295] on div "Drag and drop your file here or select a file to upload .csv and .xlsx file typ…" at bounding box center [588, 339] width 805 height 233
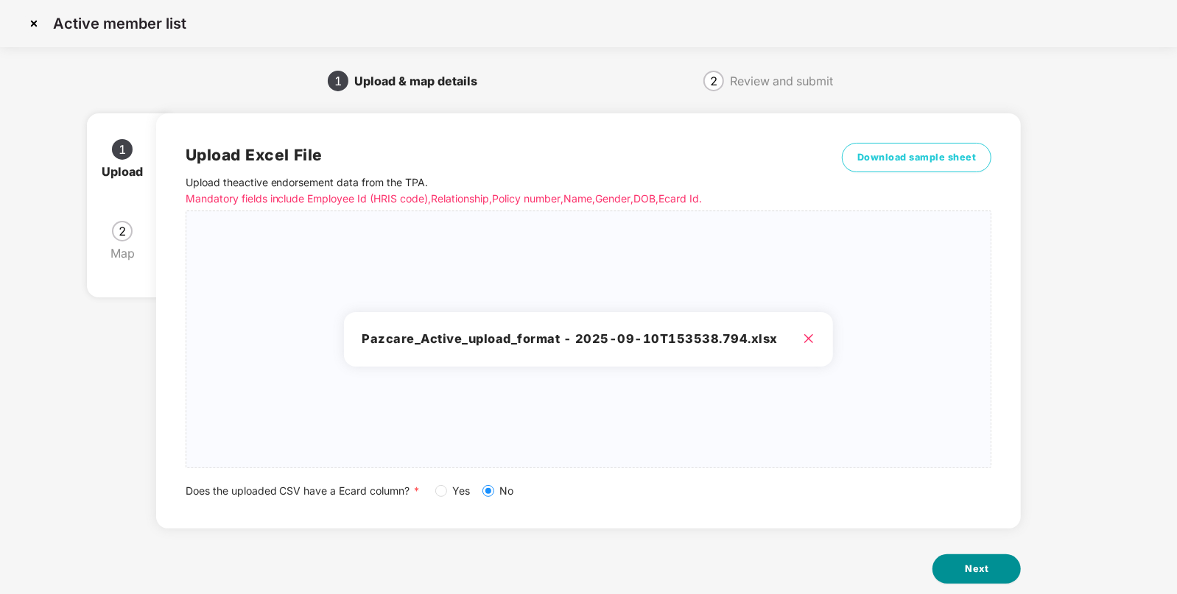
click at [962, 563] on button "Next" at bounding box center [976, 568] width 88 height 29
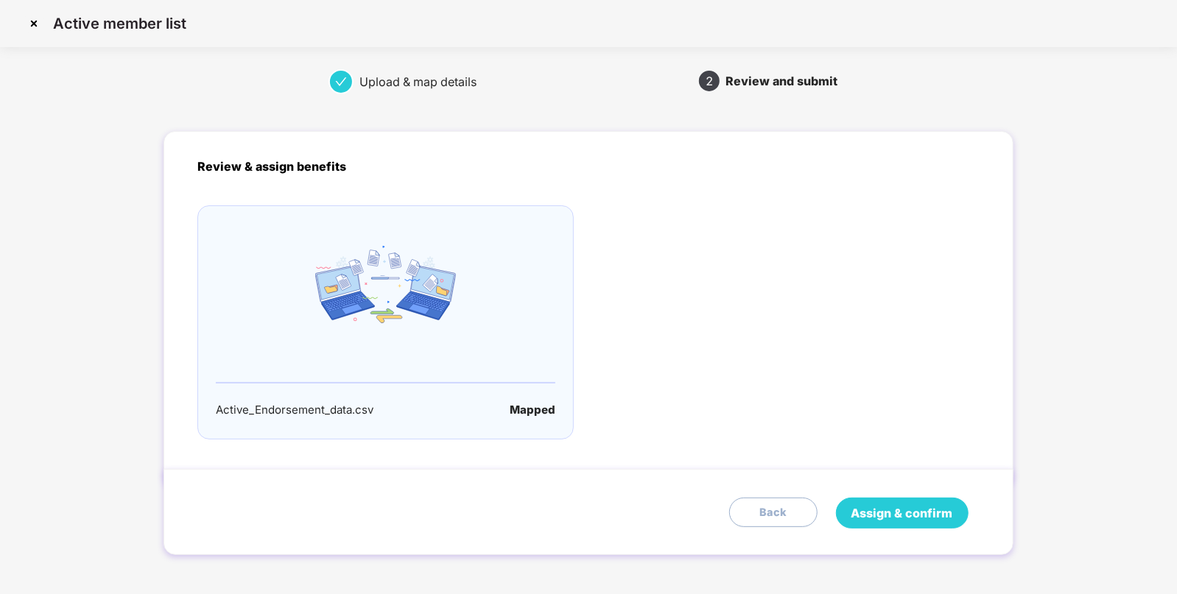
click at [893, 499] on button "Assign & confirm" at bounding box center [902, 513] width 133 height 31
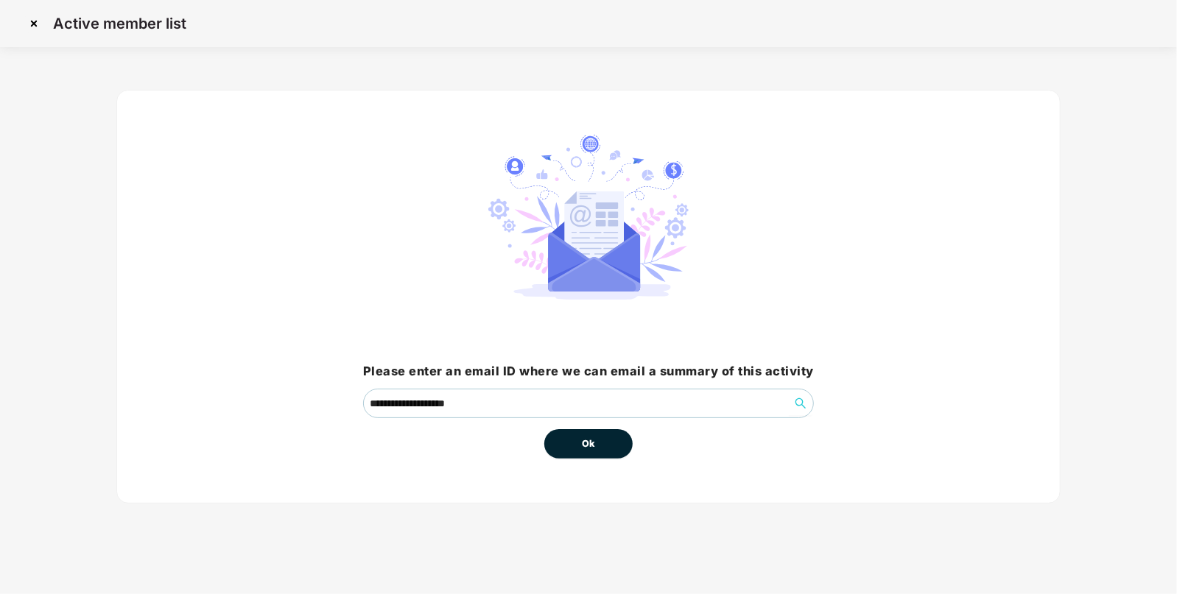
click at [582, 443] on span "Ok" at bounding box center [588, 444] width 13 height 15
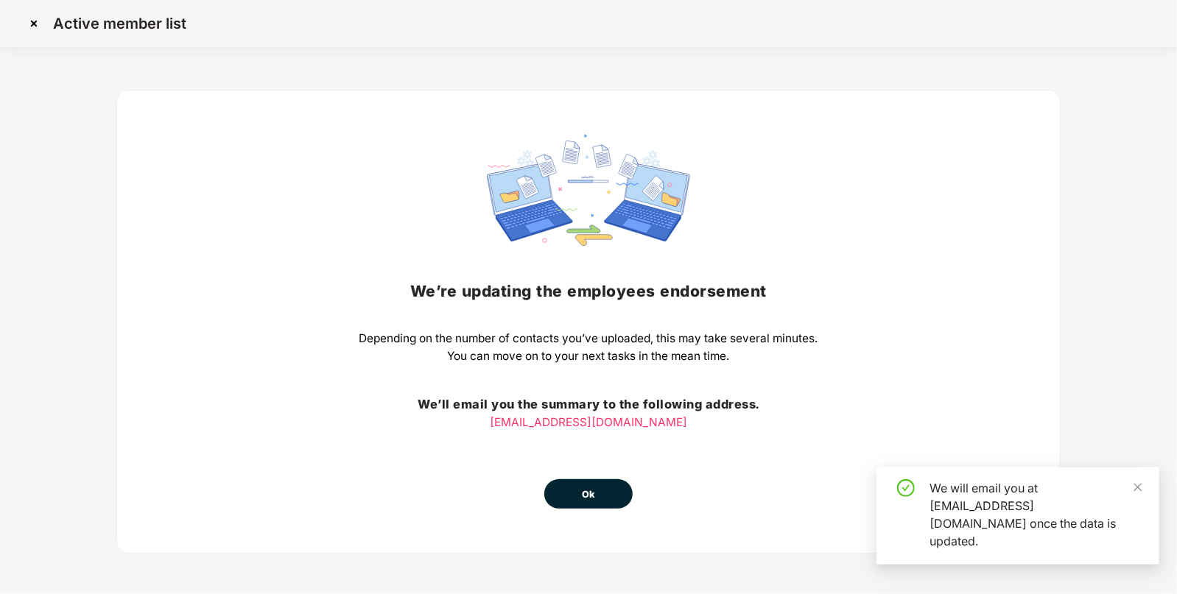
click at [582, 443] on div "We’re updating the employees endorsement Depending on the number of contacts yo…" at bounding box center [588, 322] width 459 height 374
click at [575, 490] on button "Ok" at bounding box center [588, 493] width 88 height 29
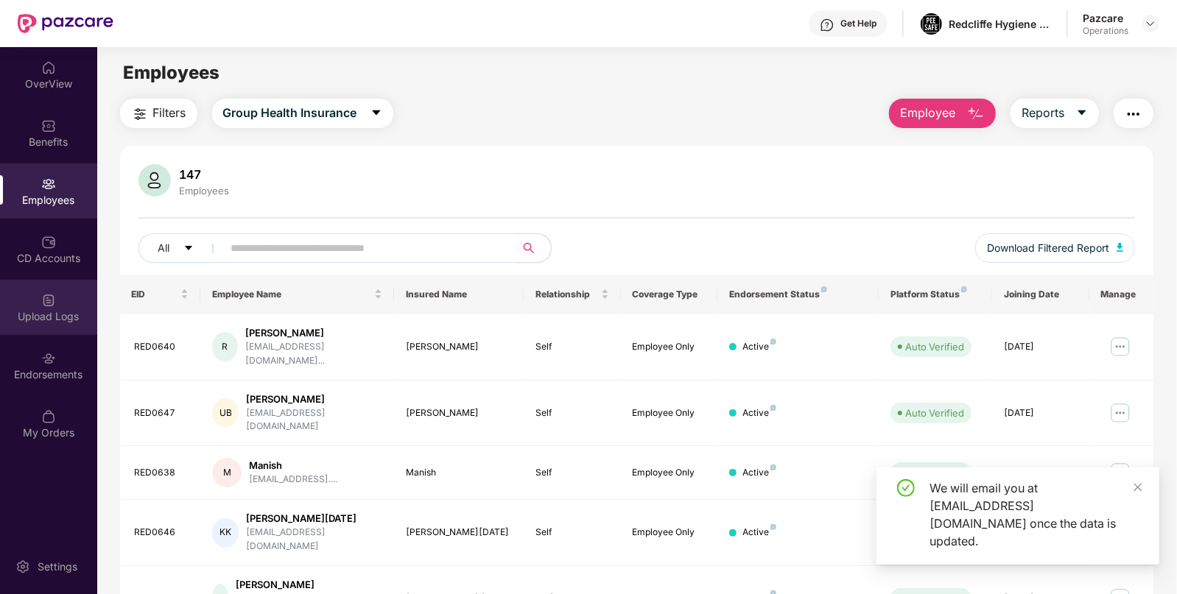
click at [56, 311] on div "Upload Logs" at bounding box center [48, 316] width 97 height 15
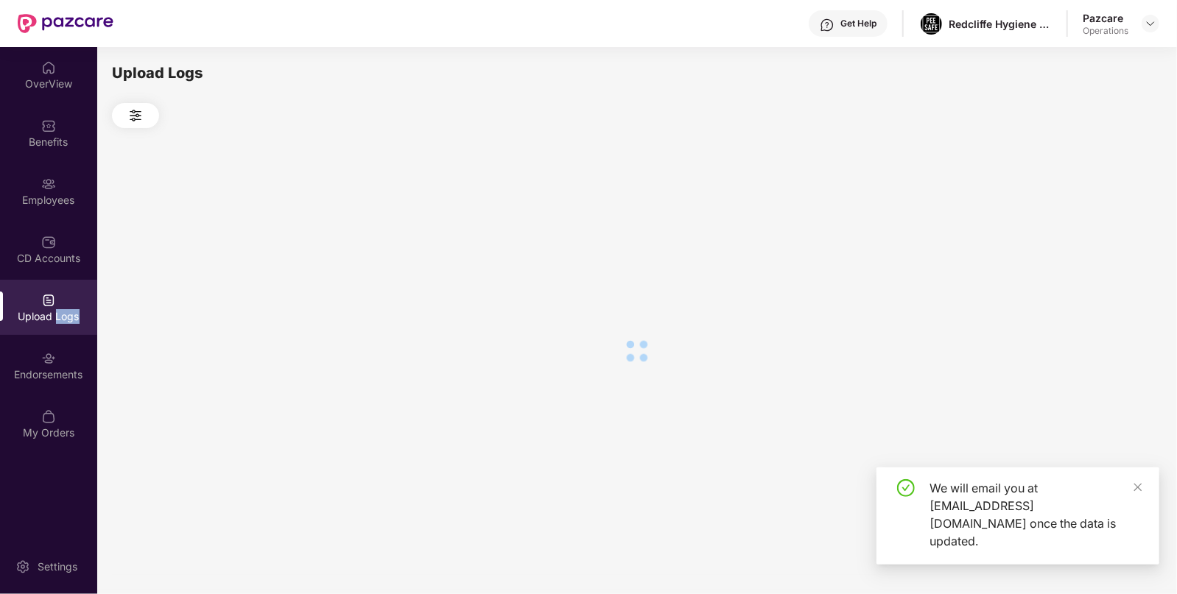
click at [56, 311] on div "Upload Logs" at bounding box center [48, 316] width 97 height 15
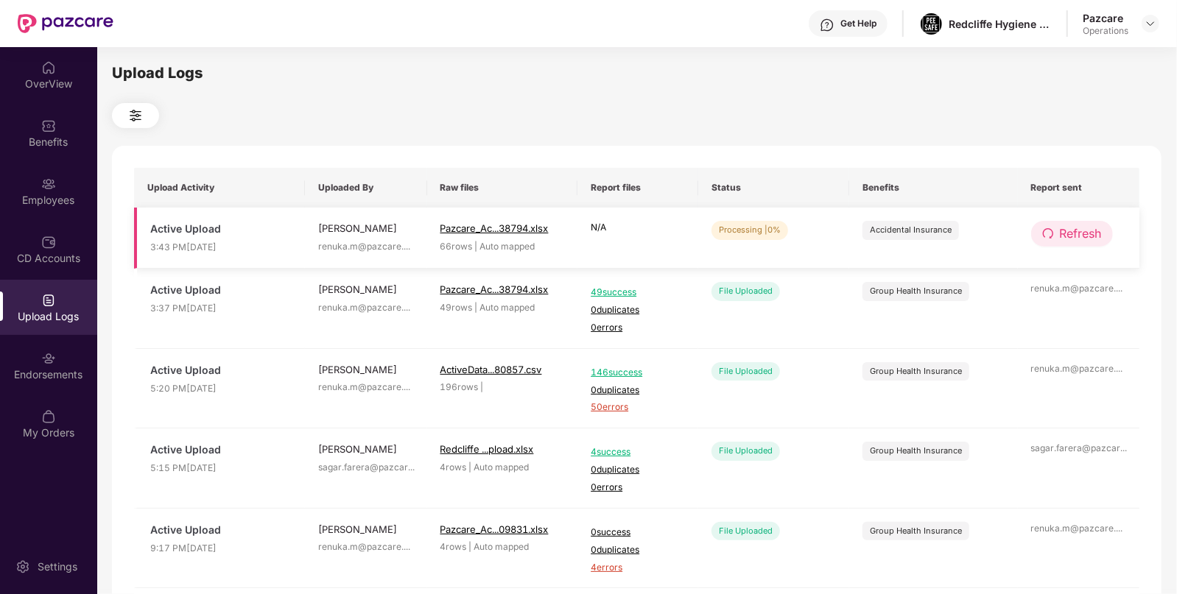
click at [1079, 225] on span "Refresh" at bounding box center [1081, 234] width 42 height 18
click at [1082, 232] on span "Refresh" at bounding box center [1081, 234] width 42 height 18
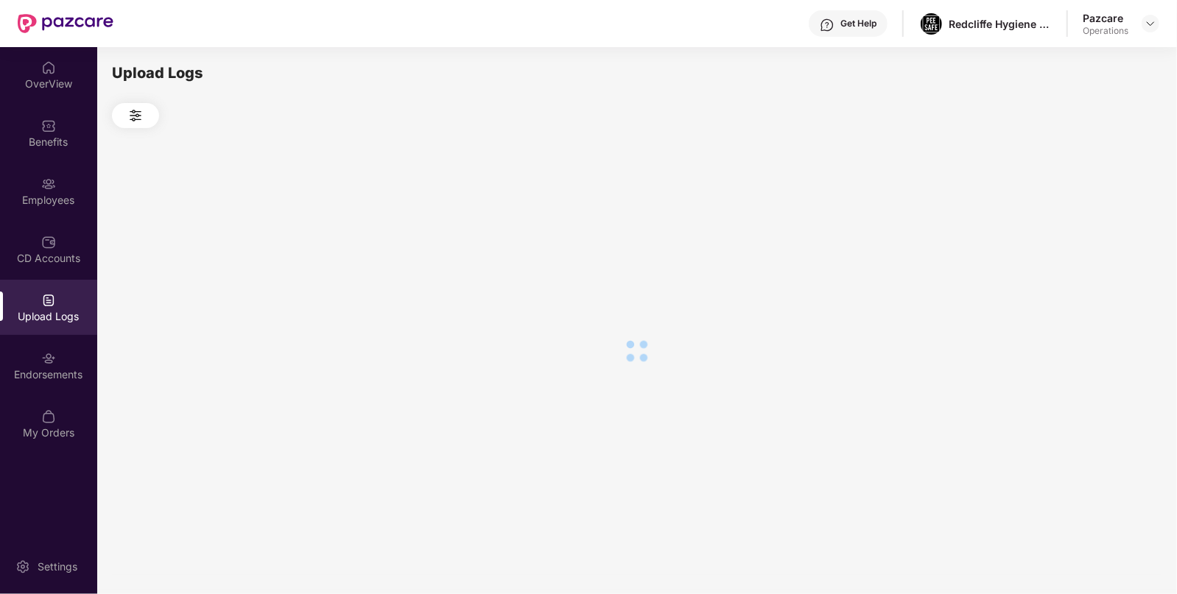
click at [1082, 232] on div at bounding box center [636, 350] width 1049 height 445
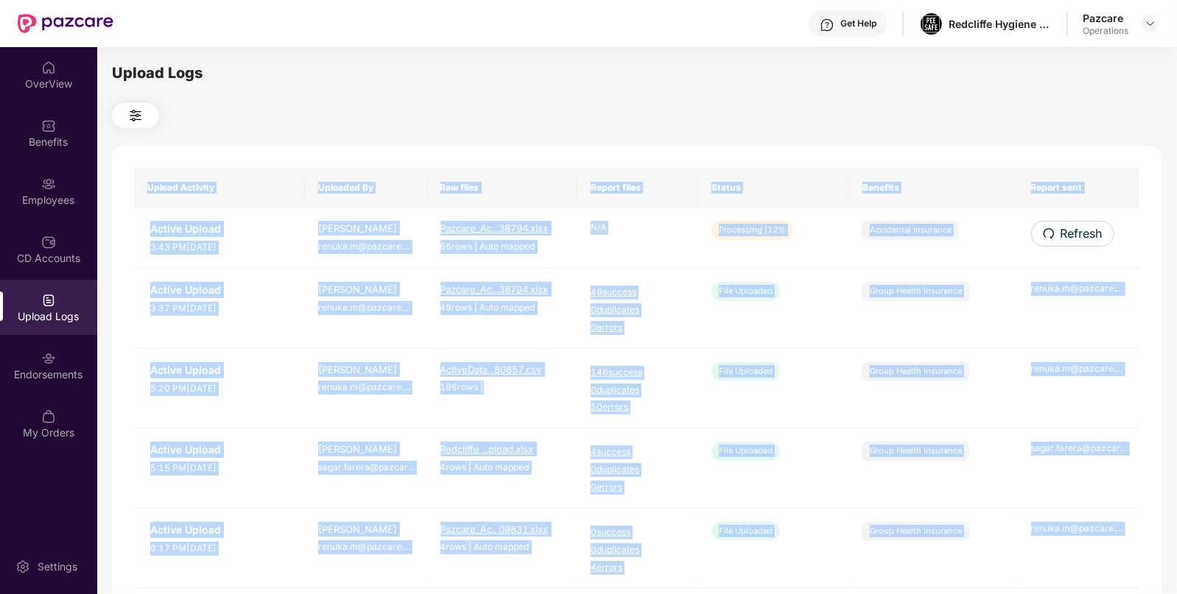
click at [1082, 232] on span "Refresh" at bounding box center [1081, 234] width 42 height 18
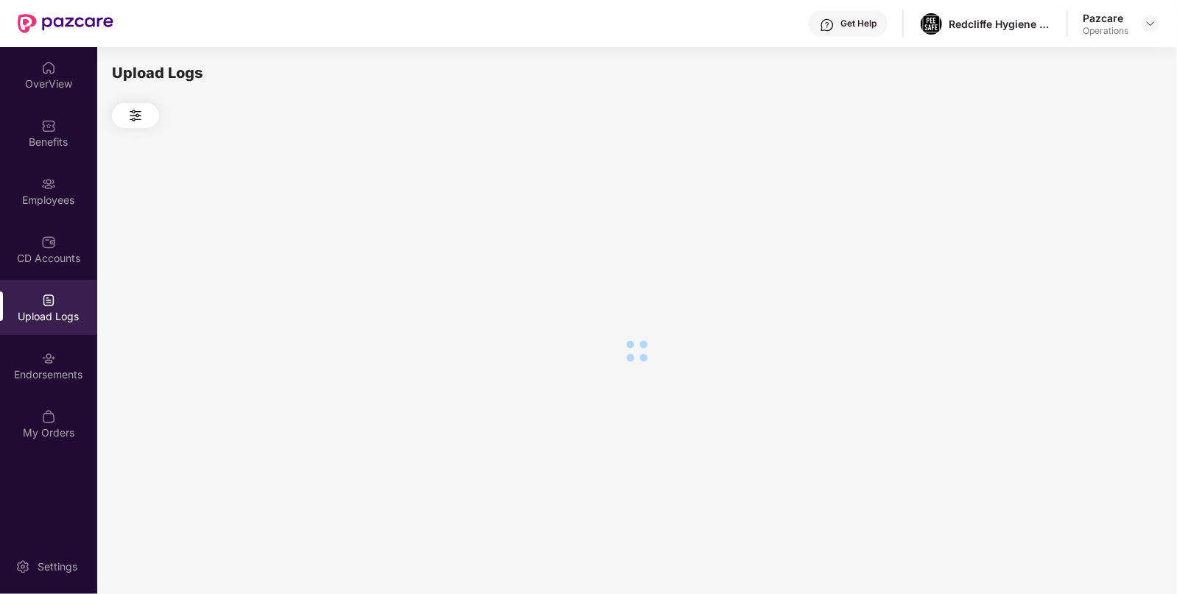
click at [1082, 232] on div at bounding box center [636, 350] width 1049 height 445
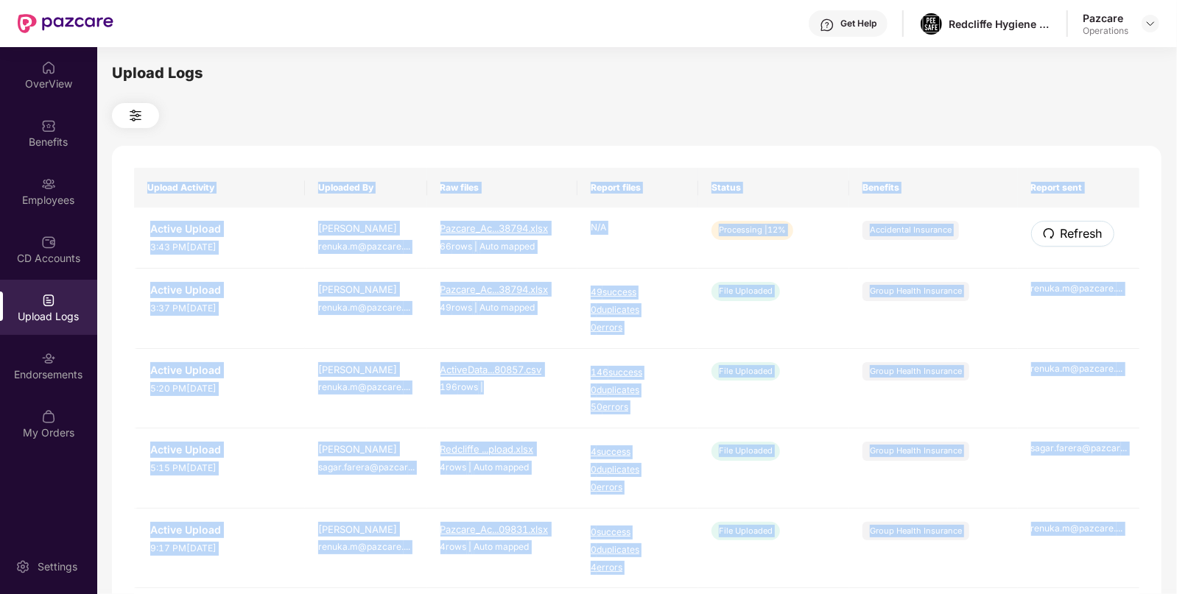
click at [1082, 232] on span "Refresh" at bounding box center [1081, 234] width 42 height 18
click at [1082, 232] on div "Upload Activity Uploaded By Raw files Report files Status Benefits Report sent …" at bounding box center [636, 597] width 1049 height 903
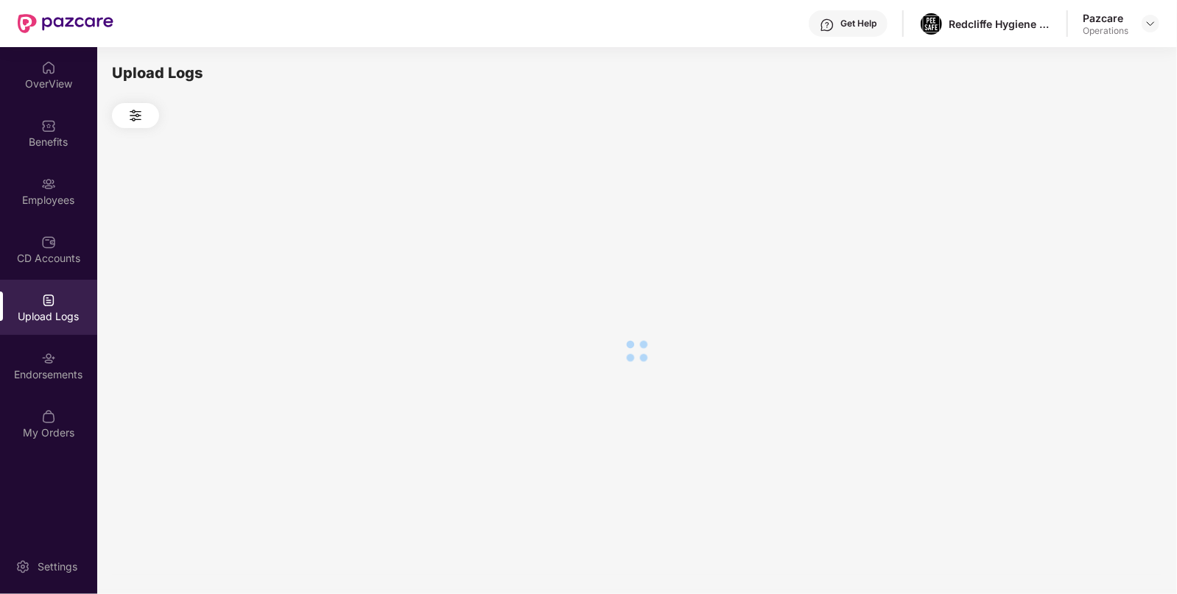
click at [1082, 232] on div at bounding box center [636, 350] width 1049 height 445
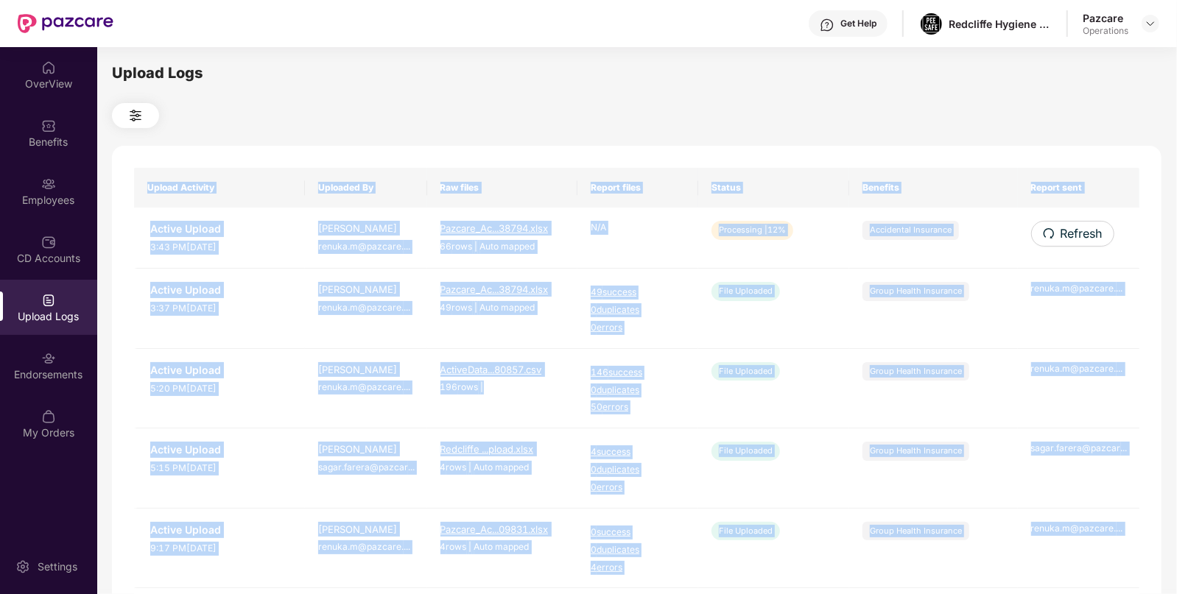
click at [1082, 232] on div "Upload Activity Uploaded By Raw files Report files Status Benefits Report sent …" at bounding box center [636, 597] width 1049 height 903
click at [1082, 232] on span "Refresh" at bounding box center [1081, 234] width 42 height 18
click at [1082, 232] on div "Upload Activity Uploaded By Raw files Report files Status Benefits Report sent …" at bounding box center [636, 597] width 1049 height 903
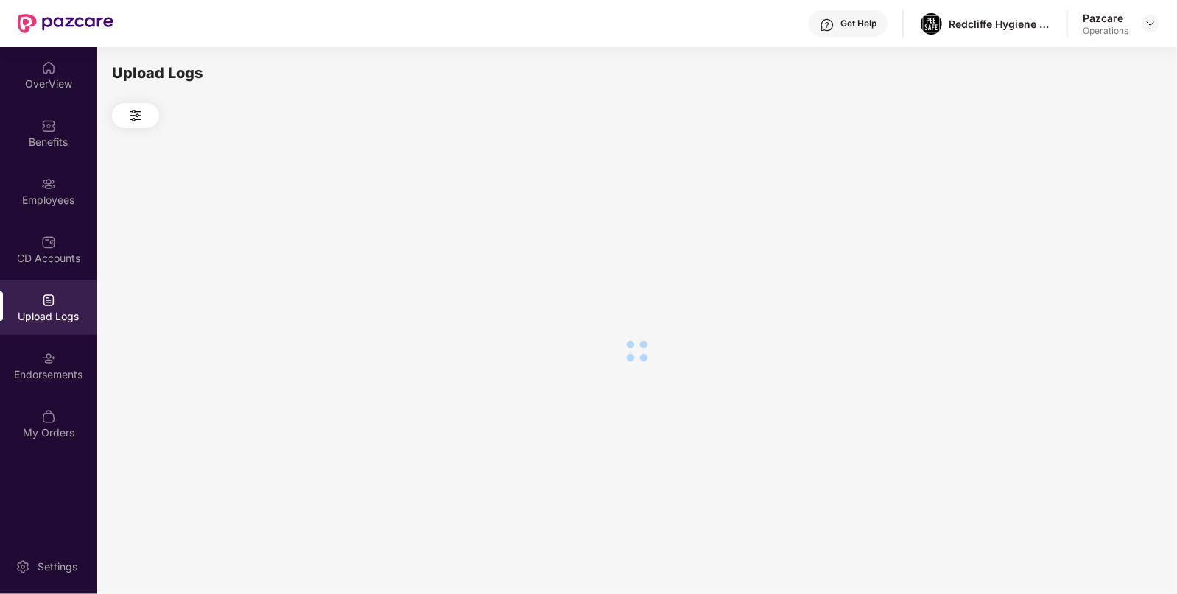
click at [1082, 232] on div at bounding box center [636, 350] width 1049 height 445
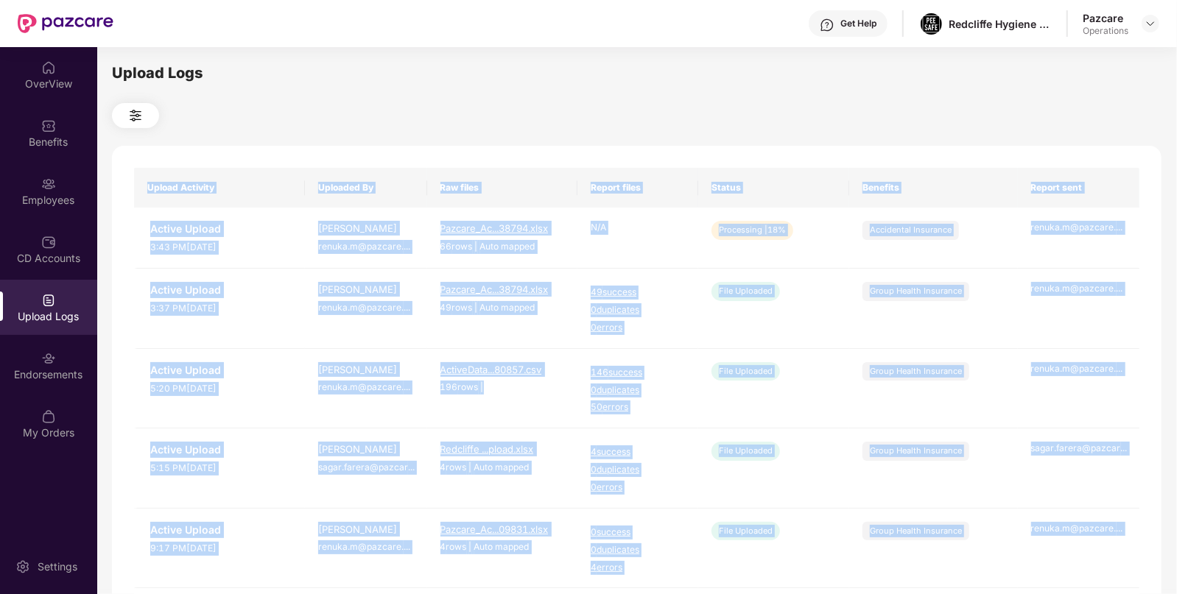
click at [928, 202] on th "Benefits" at bounding box center [933, 188] width 169 height 40
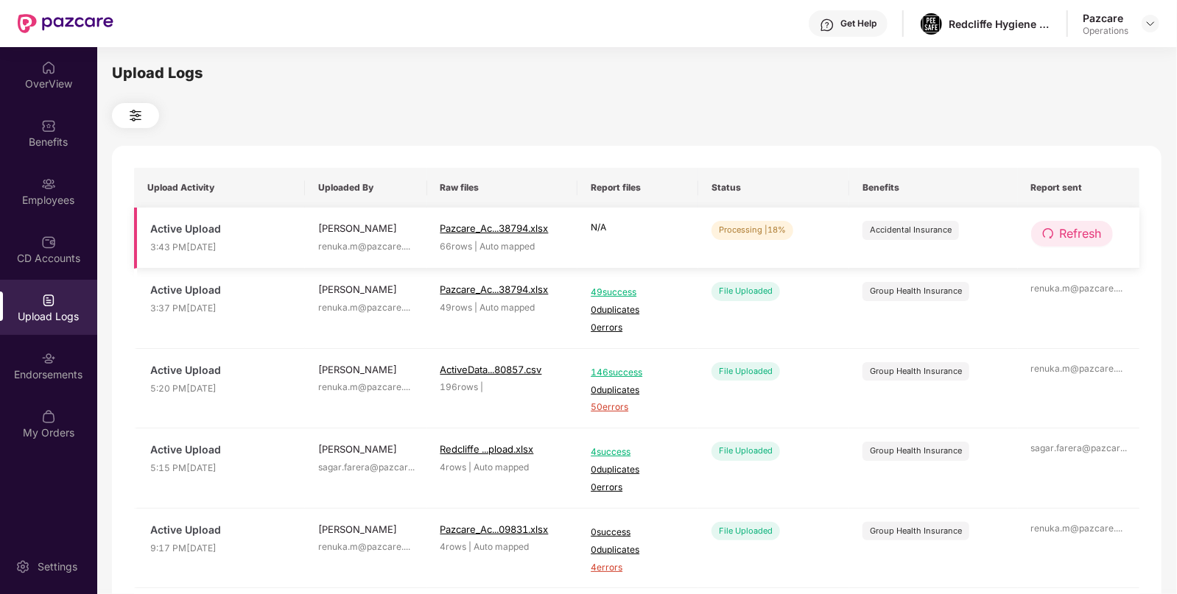
drag, startPoint x: 1115, startPoint y: 250, endPoint x: 1070, endPoint y: 232, distance: 49.2
click at [1070, 232] on td "Refresh" at bounding box center [1079, 238] width 122 height 61
click at [1070, 232] on span "Refresh" at bounding box center [1081, 234] width 42 height 18
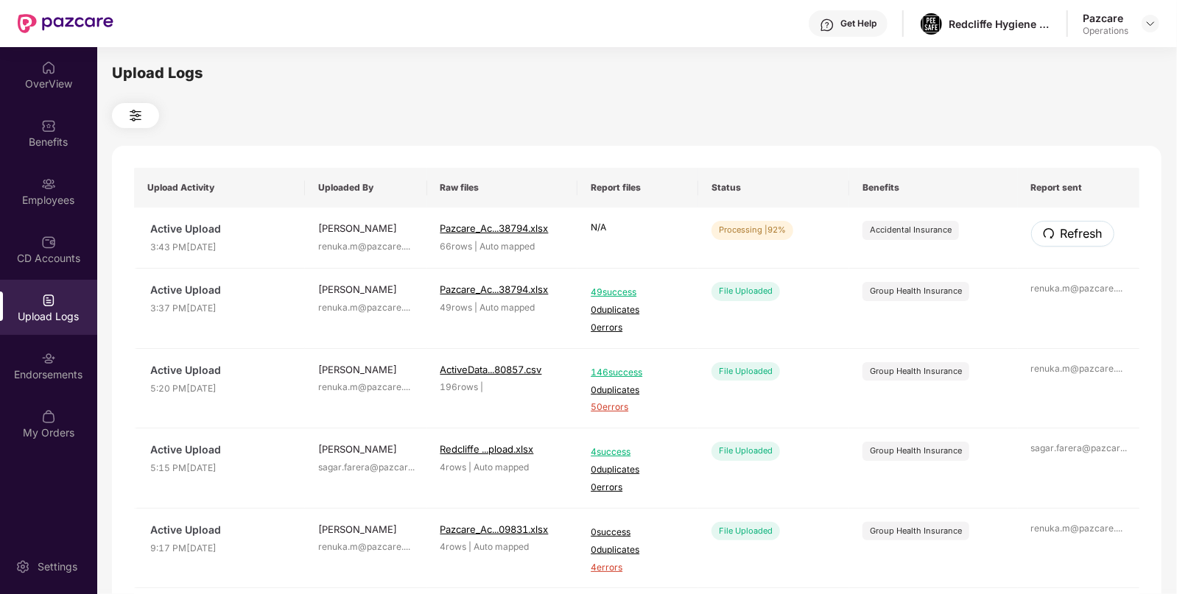
click at [1070, 232] on span "Refresh" at bounding box center [1081, 234] width 42 height 18
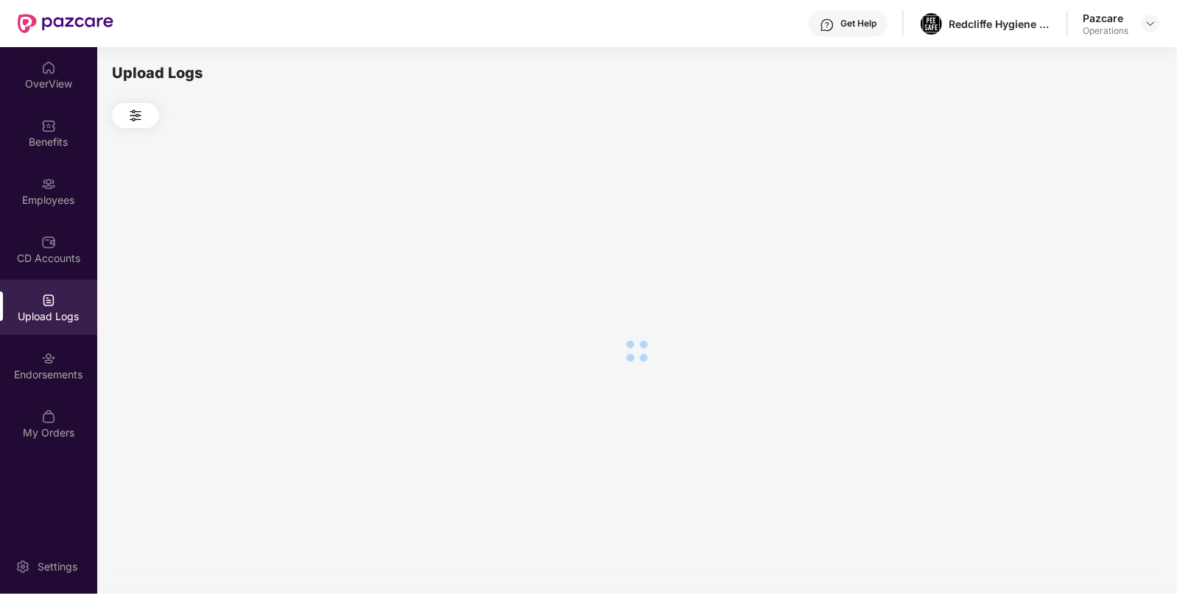
click at [1070, 232] on div at bounding box center [636, 350] width 1049 height 445
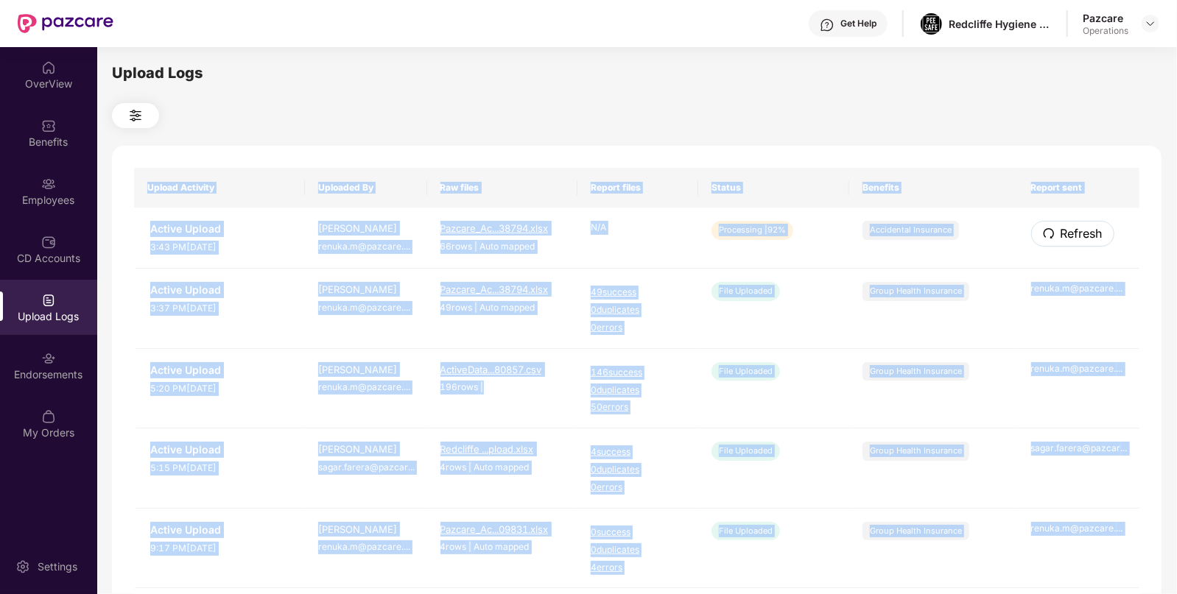
click at [1070, 232] on span "Refresh" at bounding box center [1081, 234] width 42 height 18
click at [1070, 232] on div "Upload Activity Uploaded By Raw files Report files Status Benefits Report sent …" at bounding box center [636, 597] width 1049 height 903
click at [1075, 247] on button "Refresh" at bounding box center [1072, 234] width 83 height 26
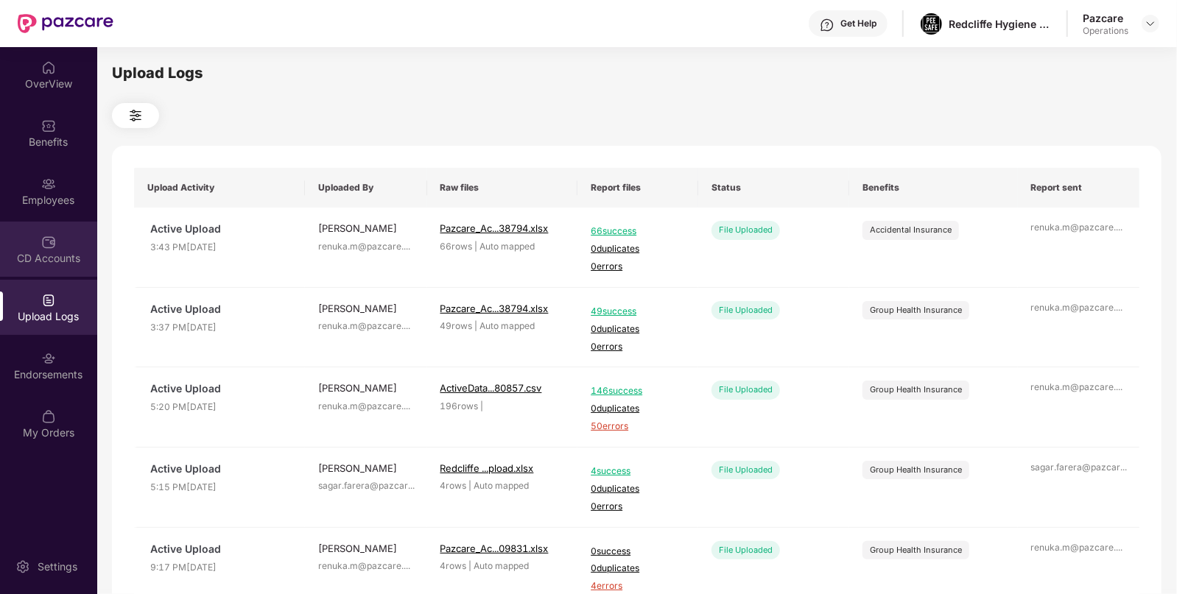
click at [50, 243] on img at bounding box center [48, 242] width 15 height 15
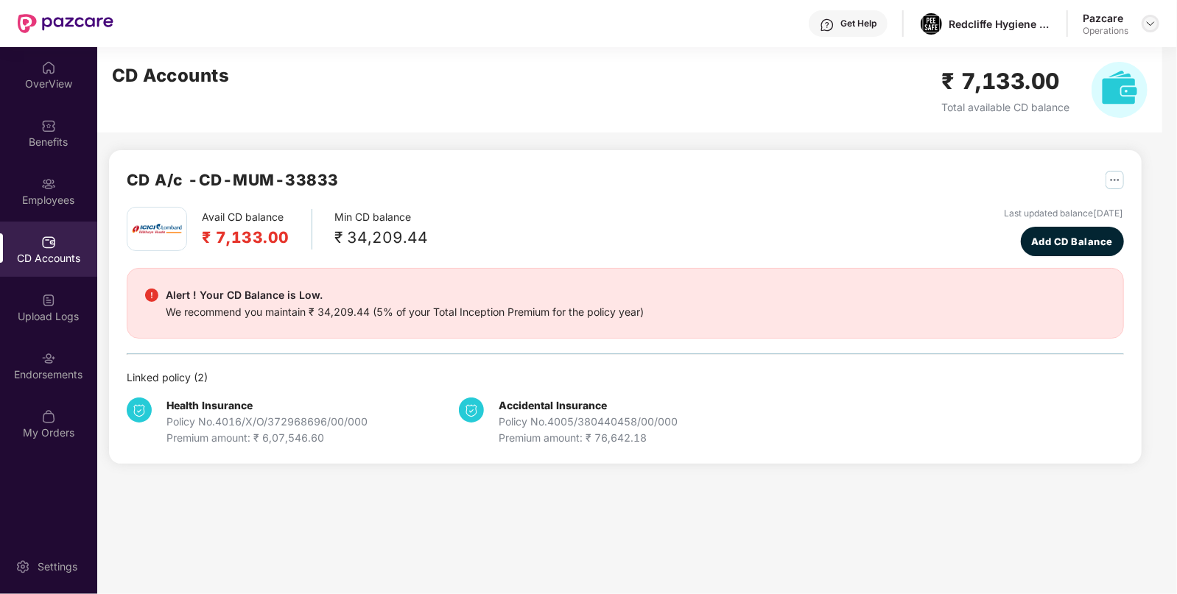
click at [1144, 29] on div at bounding box center [1150, 24] width 18 height 18
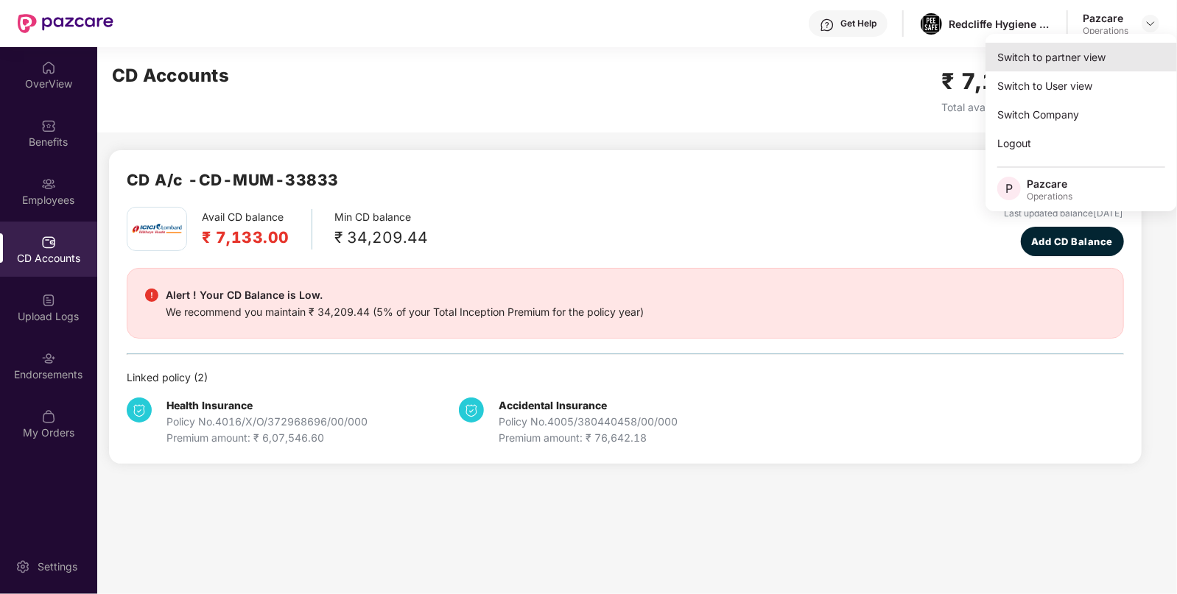
click at [1049, 63] on div "Switch to partner view" at bounding box center [1080, 57] width 191 height 29
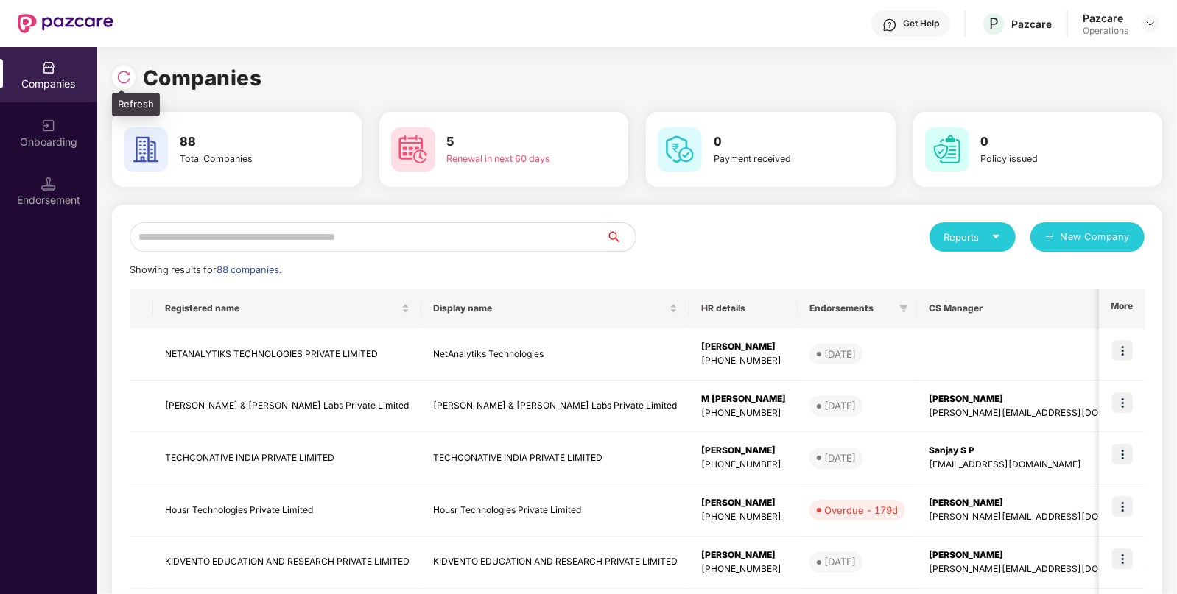
click at [113, 78] on div at bounding box center [124, 78] width 24 height 24
click at [166, 239] on input "text" at bounding box center [368, 236] width 476 height 29
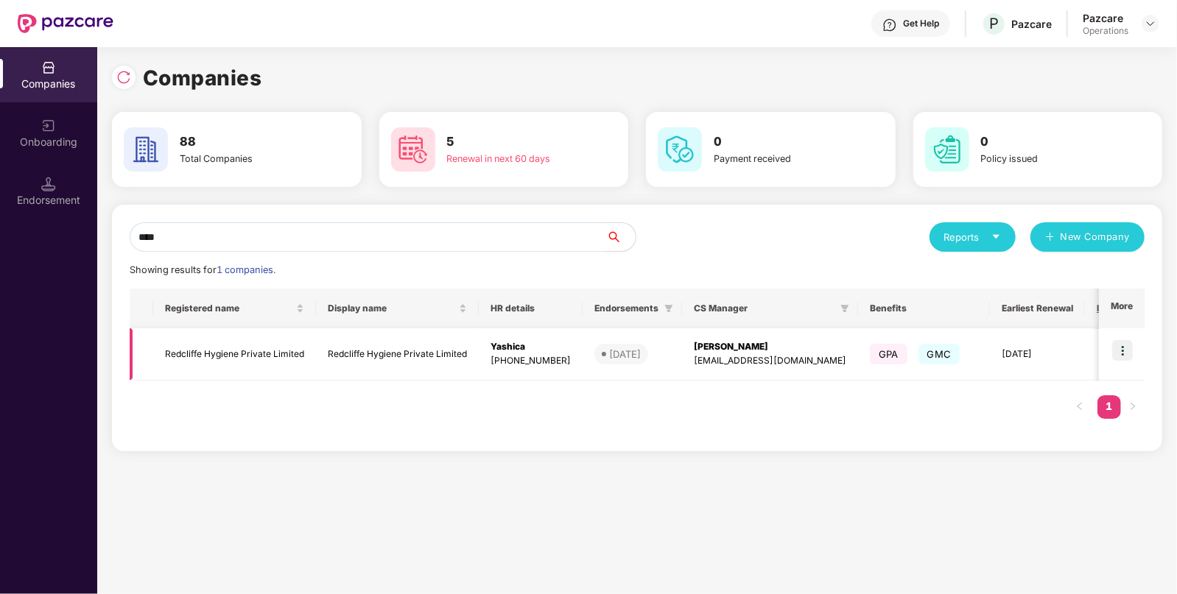
type input "****"
click at [356, 374] on td "Redcliffe Hygiene Private Limited" at bounding box center [397, 354] width 163 height 52
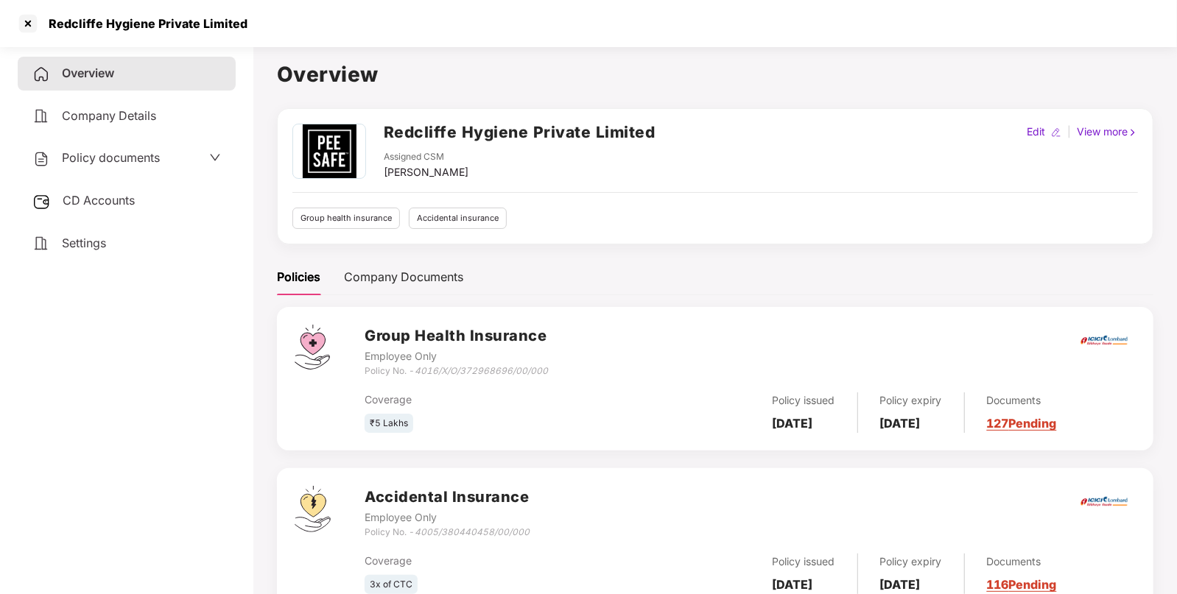
click at [105, 165] on span "Policy documents" at bounding box center [111, 157] width 98 height 15
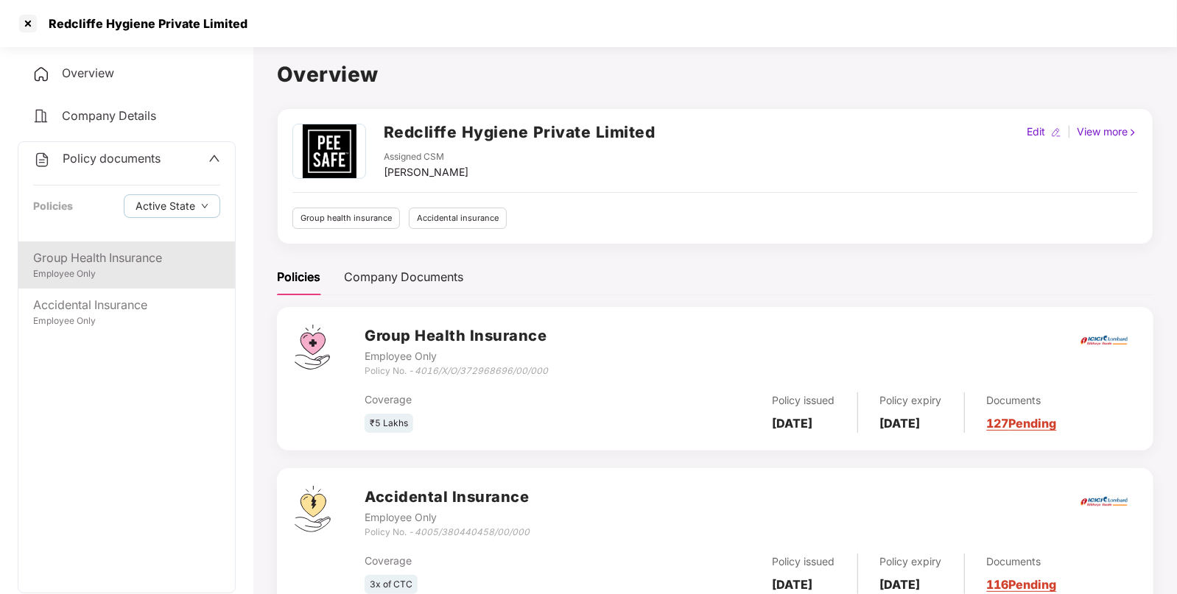
click at [88, 278] on div "Employee Only" at bounding box center [126, 274] width 187 height 14
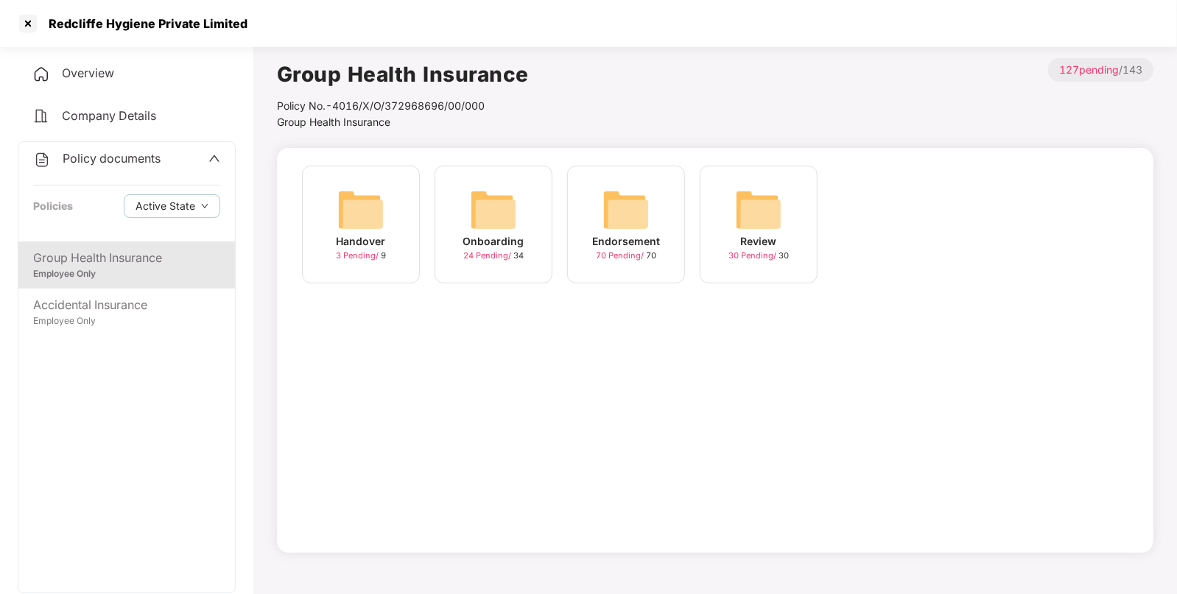
click at [607, 212] on img at bounding box center [625, 209] width 47 height 47
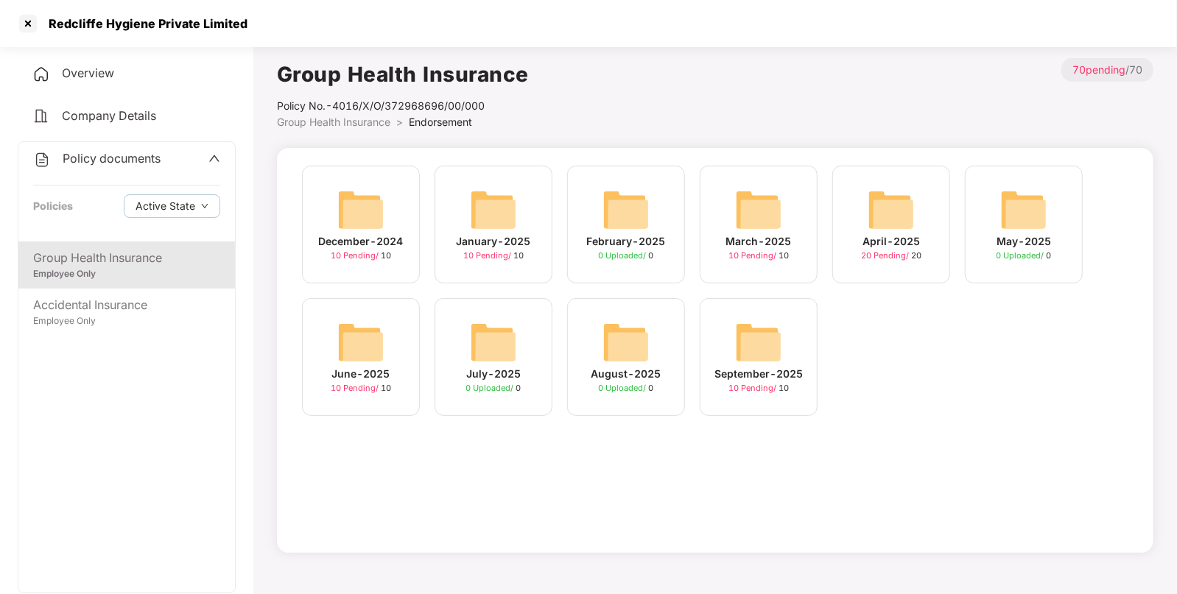
click at [767, 345] on img at bounding box center [758, 342] width 47 height 47
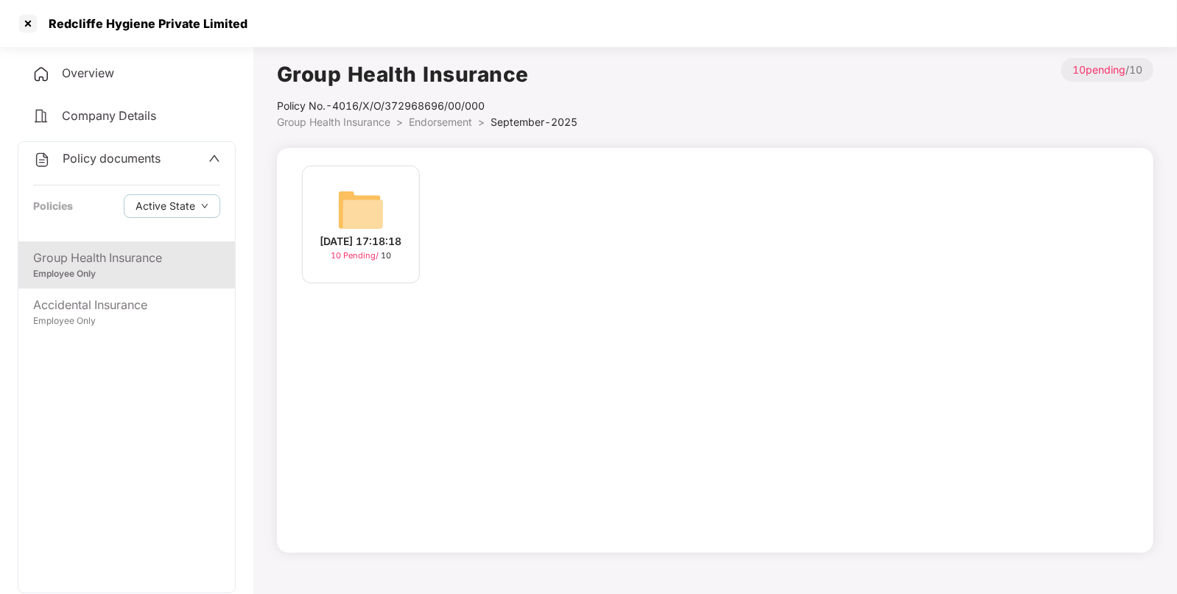
click at [364, 236] on div "[DATE] 17:18:18" at bounding box center [361, 241] width 82 height 16
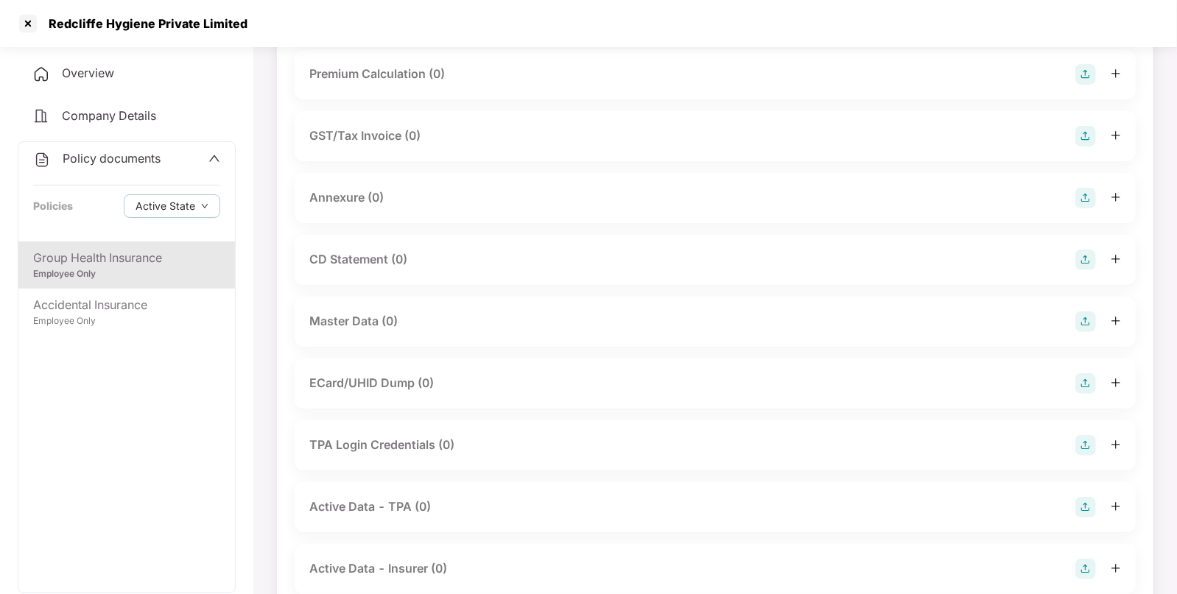
scroll to position [183, 0]
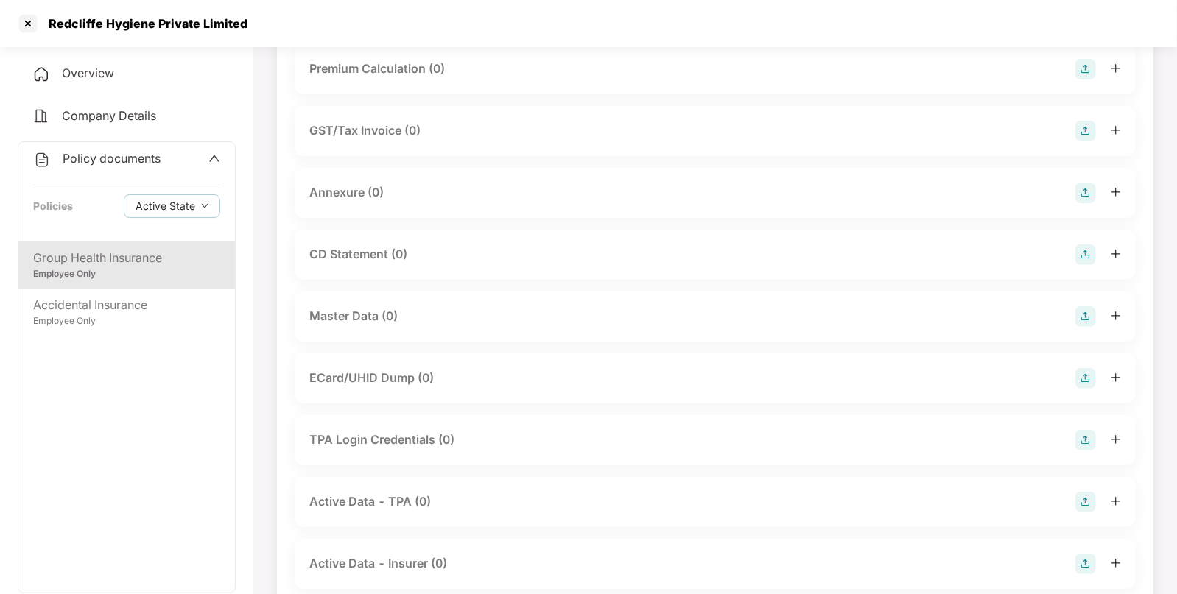
click at [1082, 317] on img at bounding box center [1085, 316] width 21 height 21
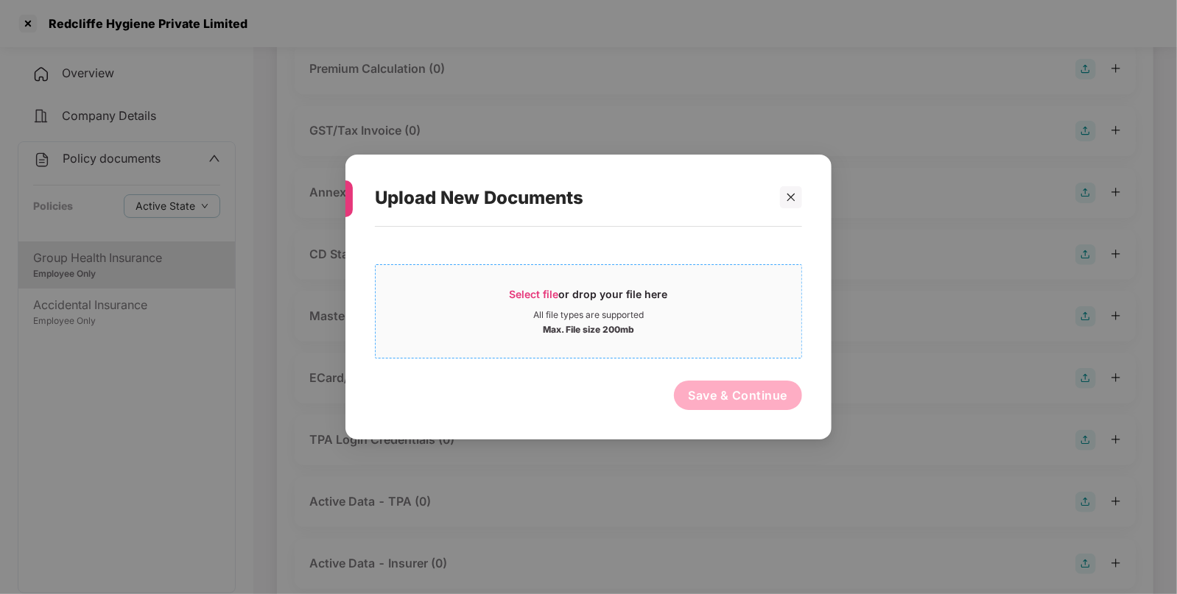
click at [582, 297] on div "Select file or drop your file here" at bounding box center [589, 298] width 158 height 22
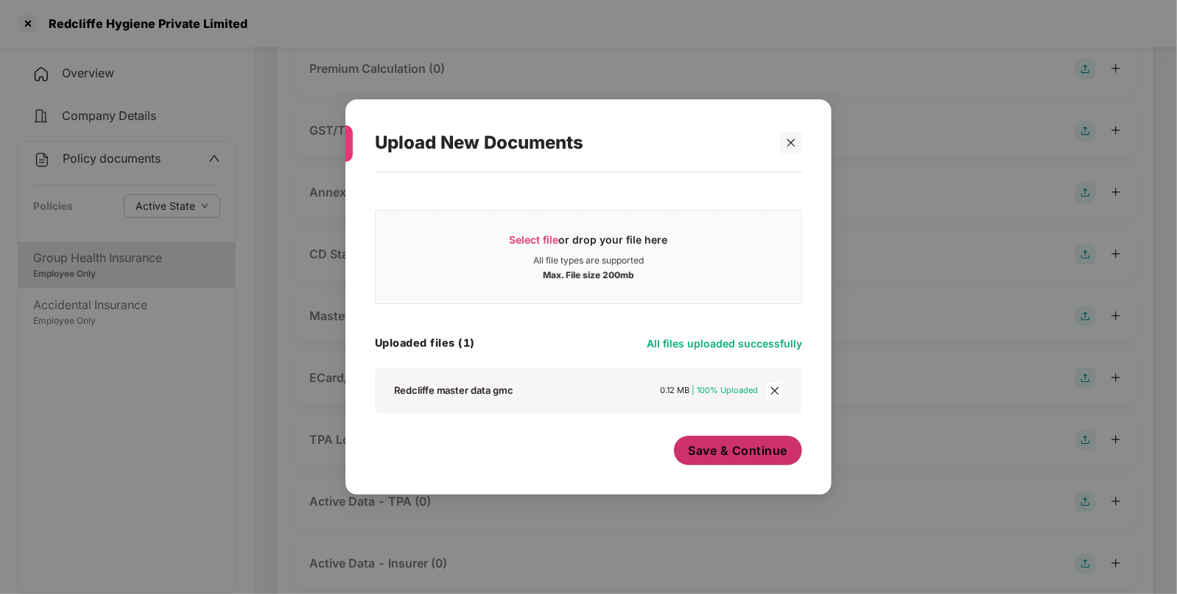
click at [730, 462] on button "Save & Continue" at bounding box center [738, 450] width 129 height 29
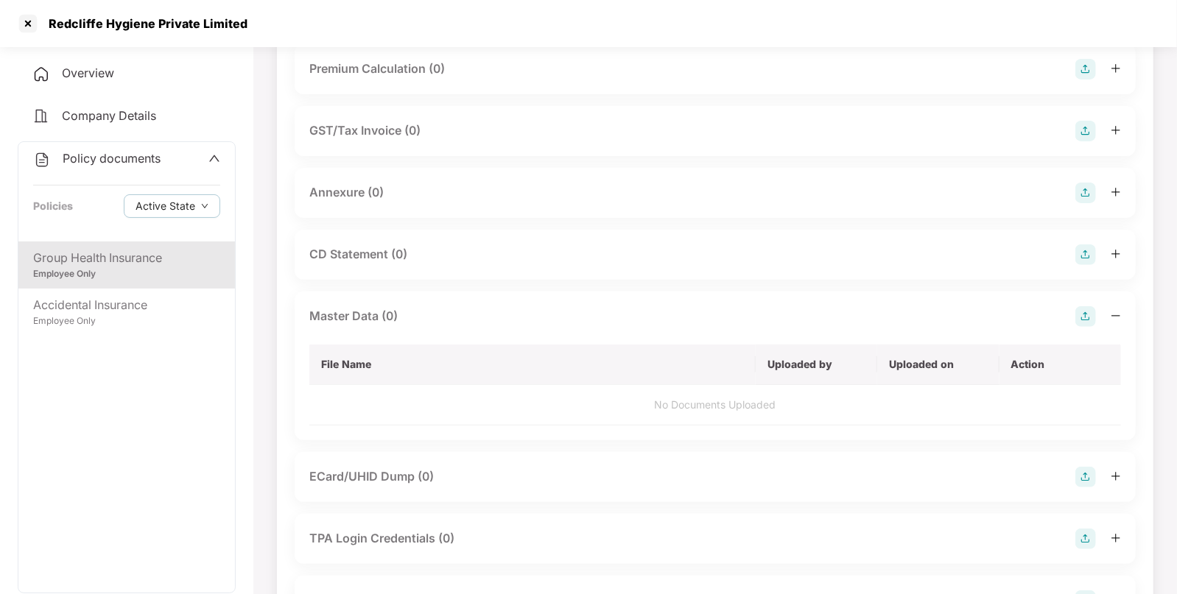
scroll to position [0, 0]
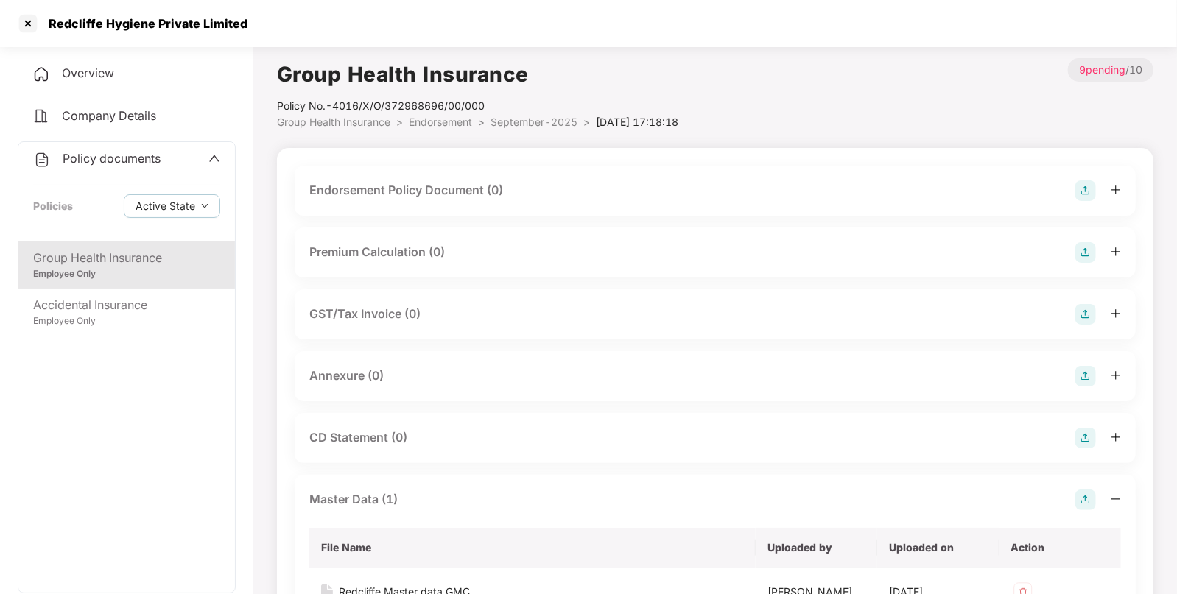
click at [1085, 184] on img at bounding box center [1085, 190] width 21 height 21
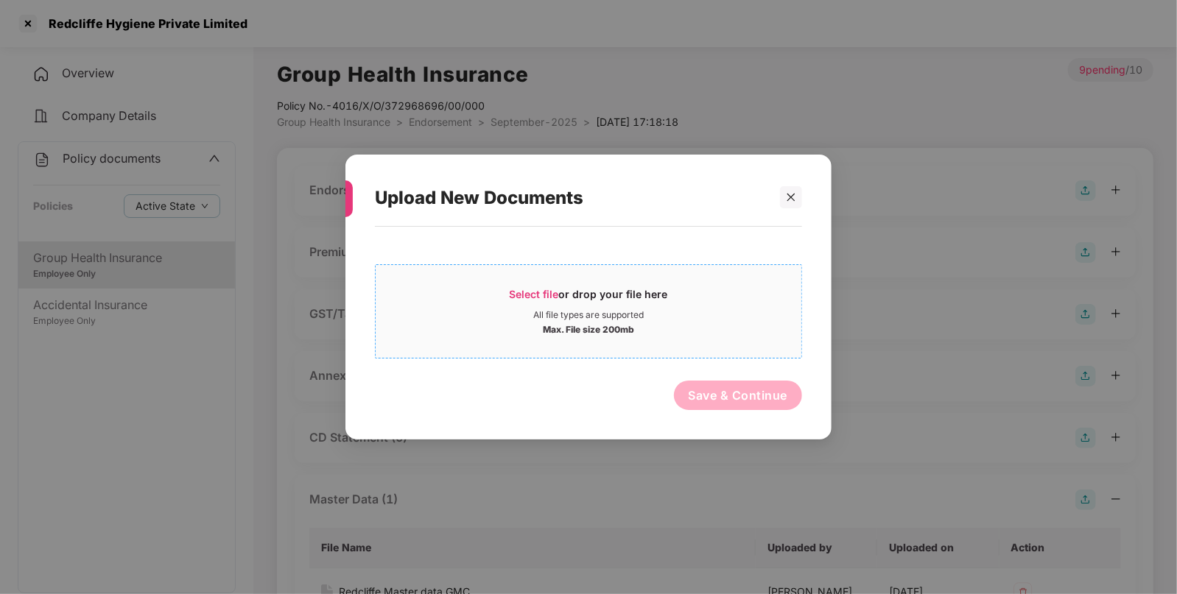
click at [519, 281] on span "Select file or drop your file here All file types are supported Max. File size …" at bounding box center [589, 311] width 426 height 71
click at [792, 193] on icon "close" at bounding box center [791, 197] width 10 height 10
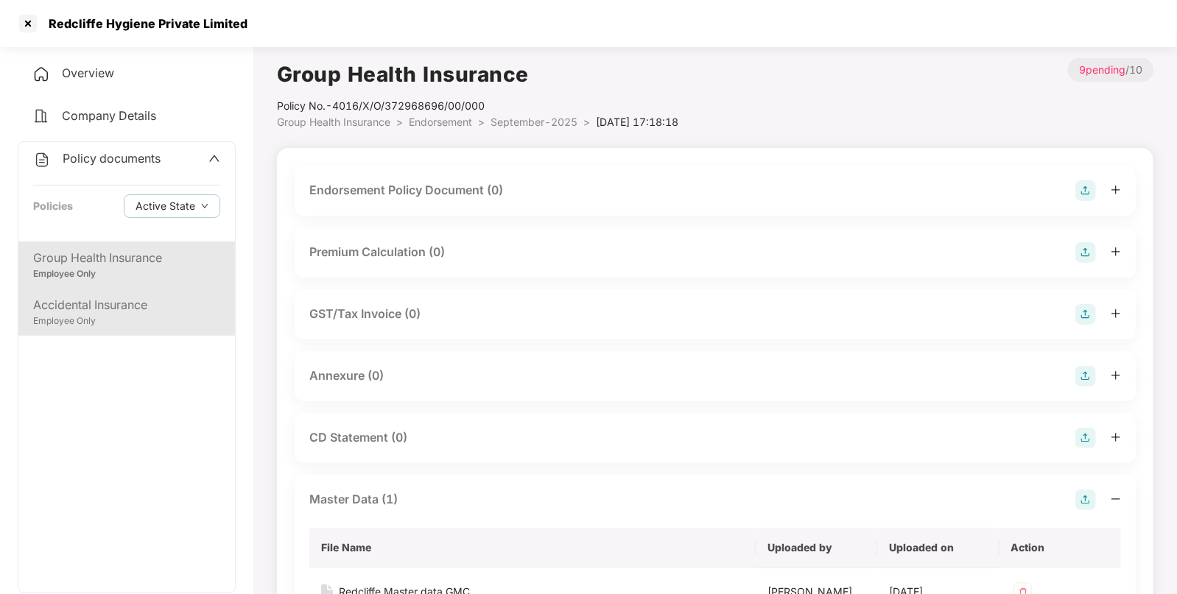
click at [112, 311] on div "Accidental Insurance" at bounding box center [126, 305] width 187 height 18
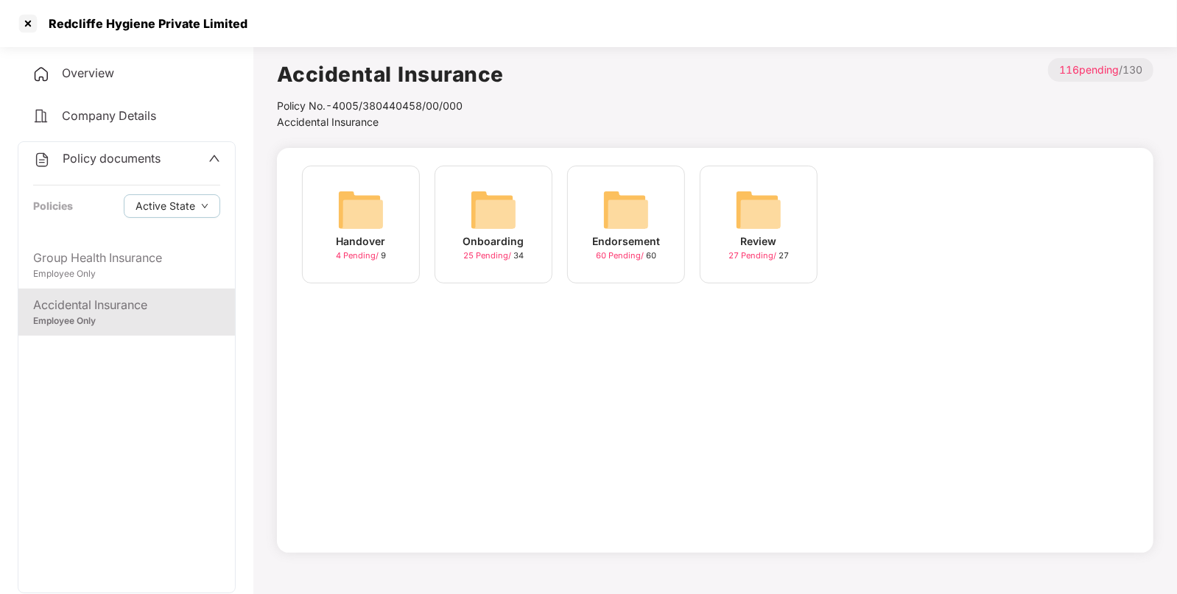
click at [600, 205] on div "Endorsement 60 Pending / 60" at bounding box center [626, 225] width 118 height 118
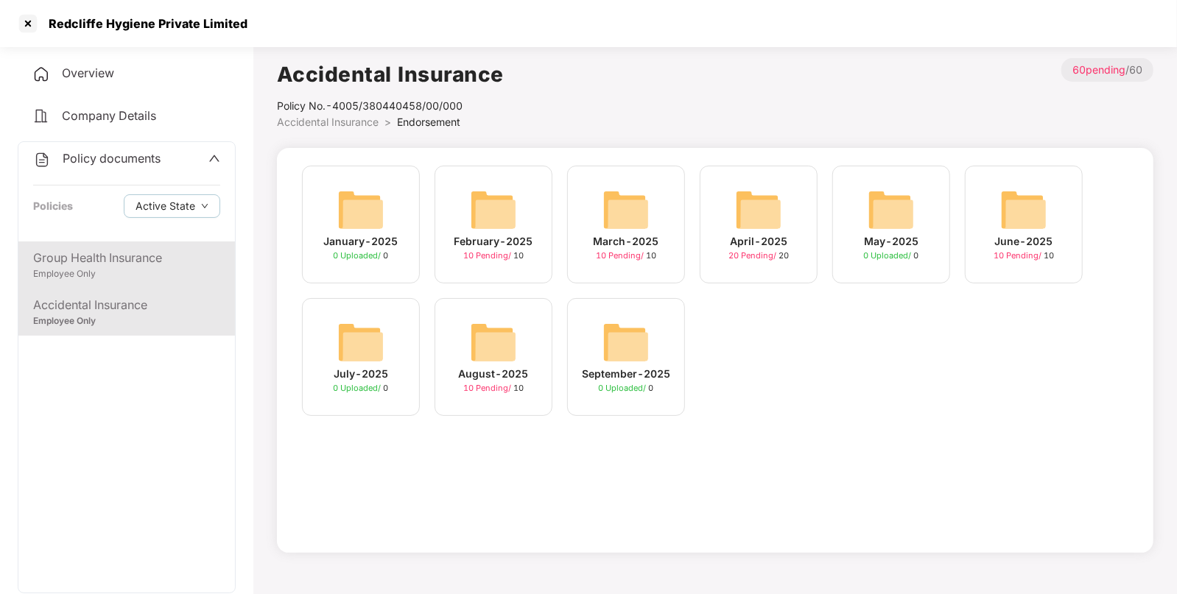
click at [176, 257] on div "Group Health Insurance" at bounding box center [126, 258] width 187 height 18
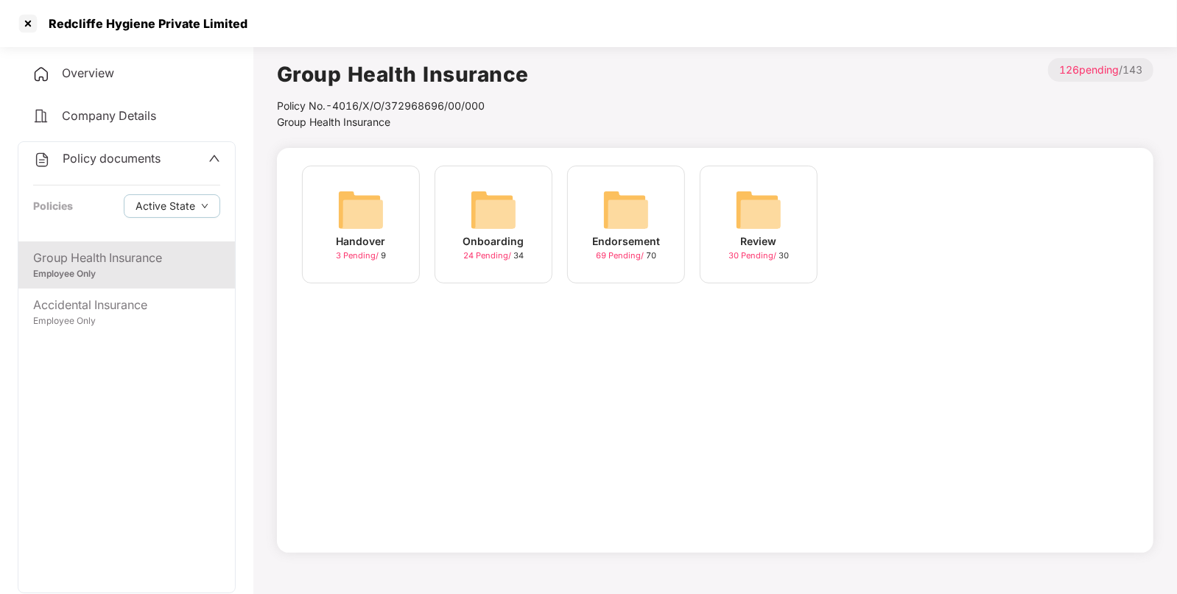
click at [630, 211] on img at bounding box center [625, 209] width 47 height 47
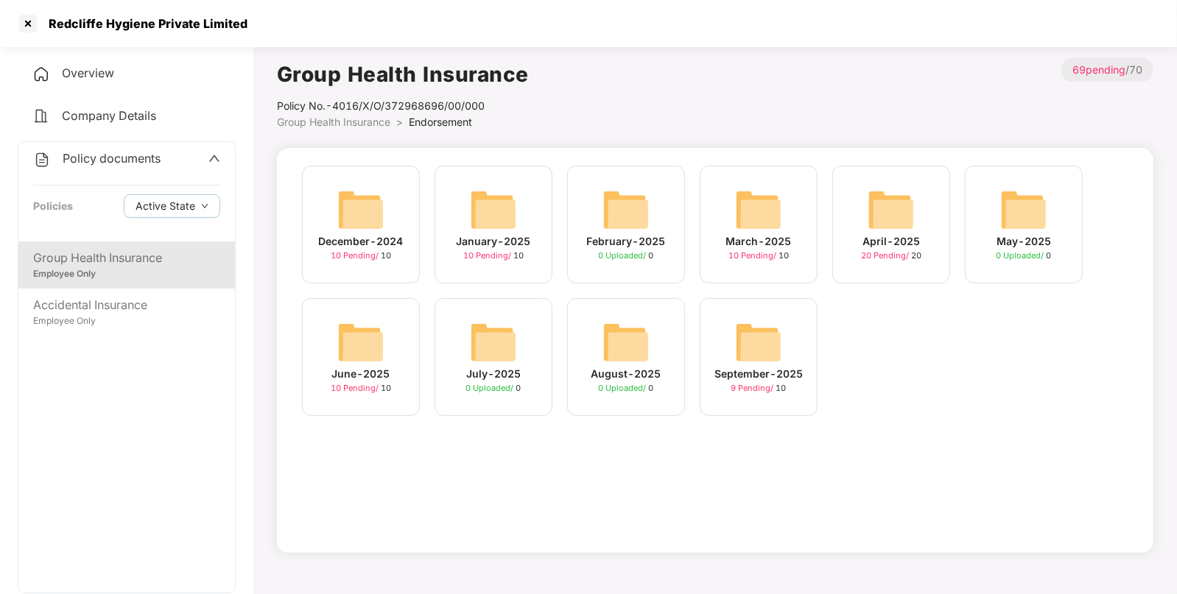
click at [762, 345] on img at bounding box center [758, 342] width 47 height 47
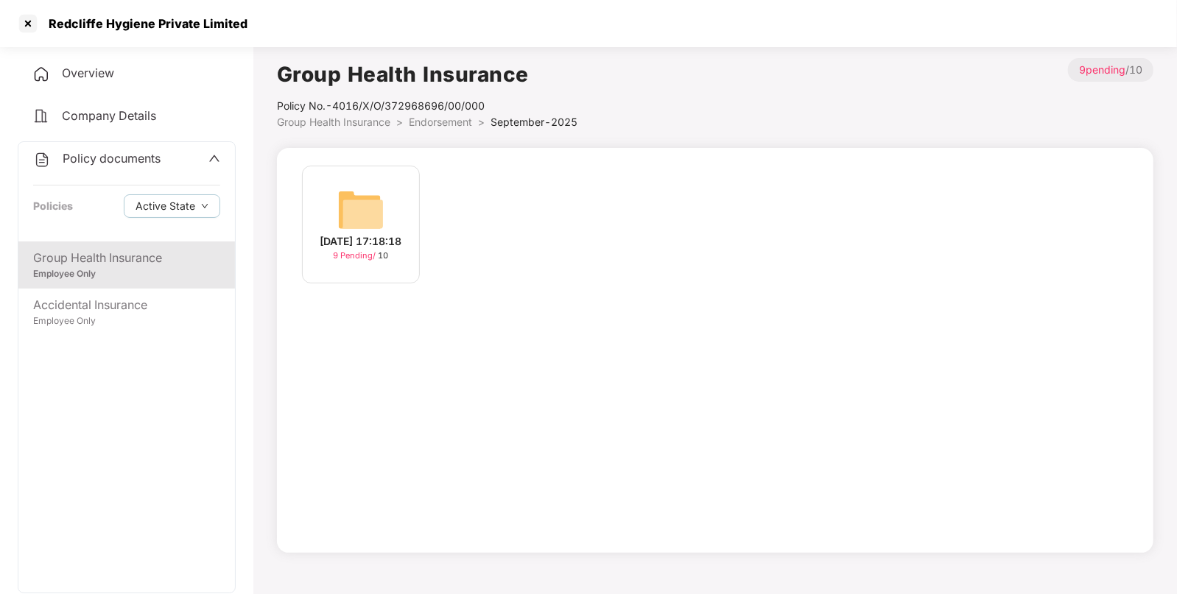
click at [389, 206] on div "[DATE] 17:18:18 9 Pending / 10" at bounding box center [361, 225] width 118 height 118
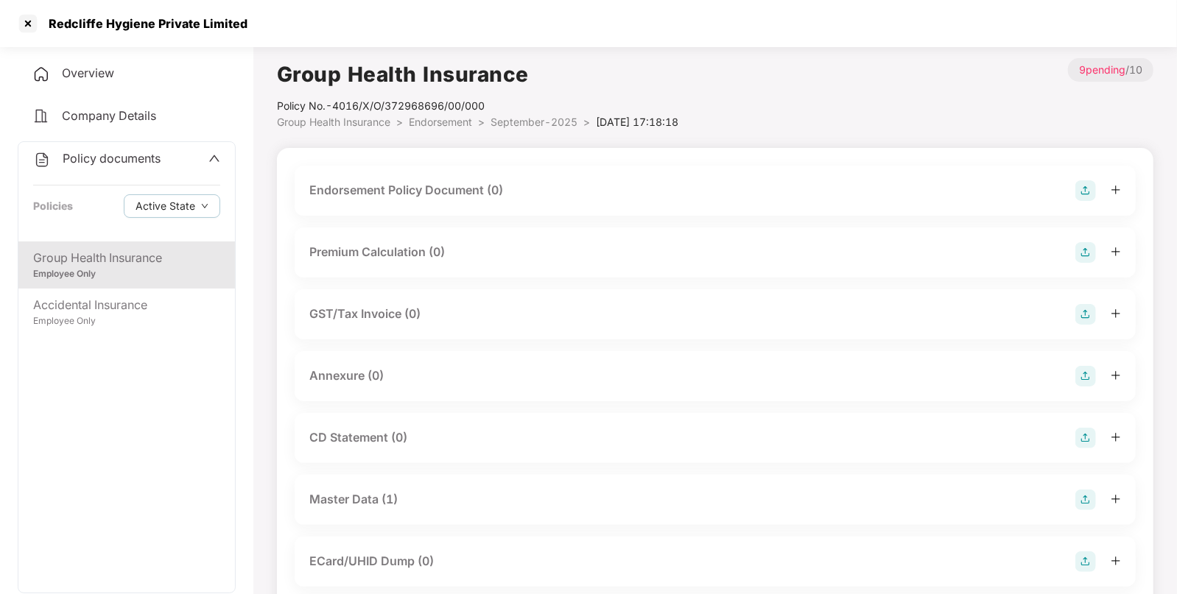
click at [1084, 191] on img at bounding box center [1085, 190] width 21 height 21
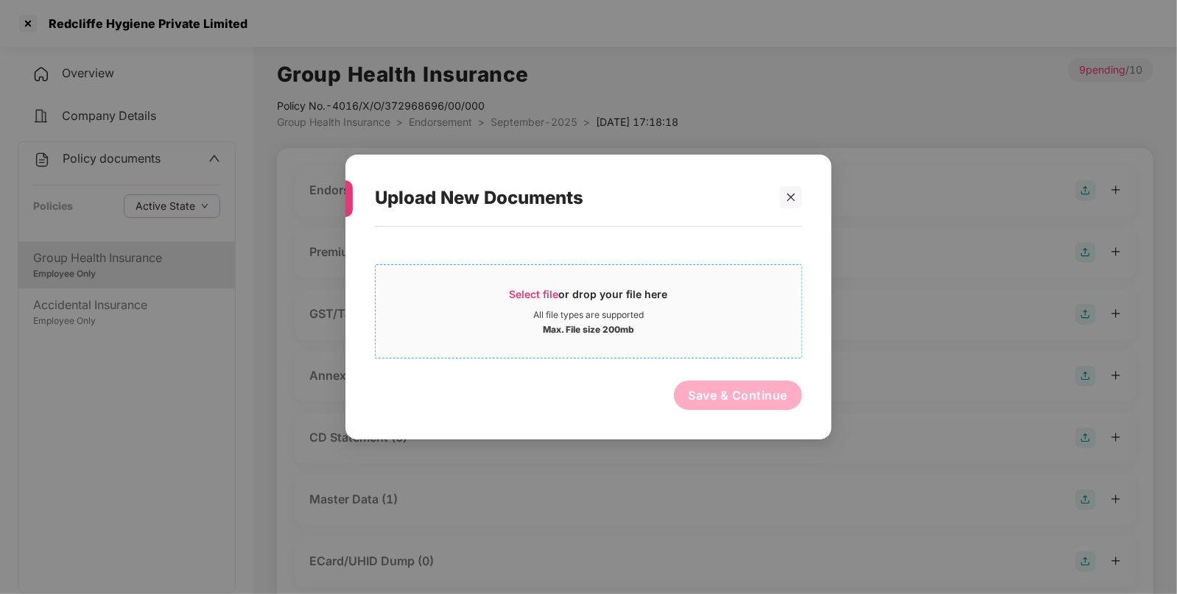
click at [515, 299] on span "Select file" at bounding box center [534, 294] width 49 height 13
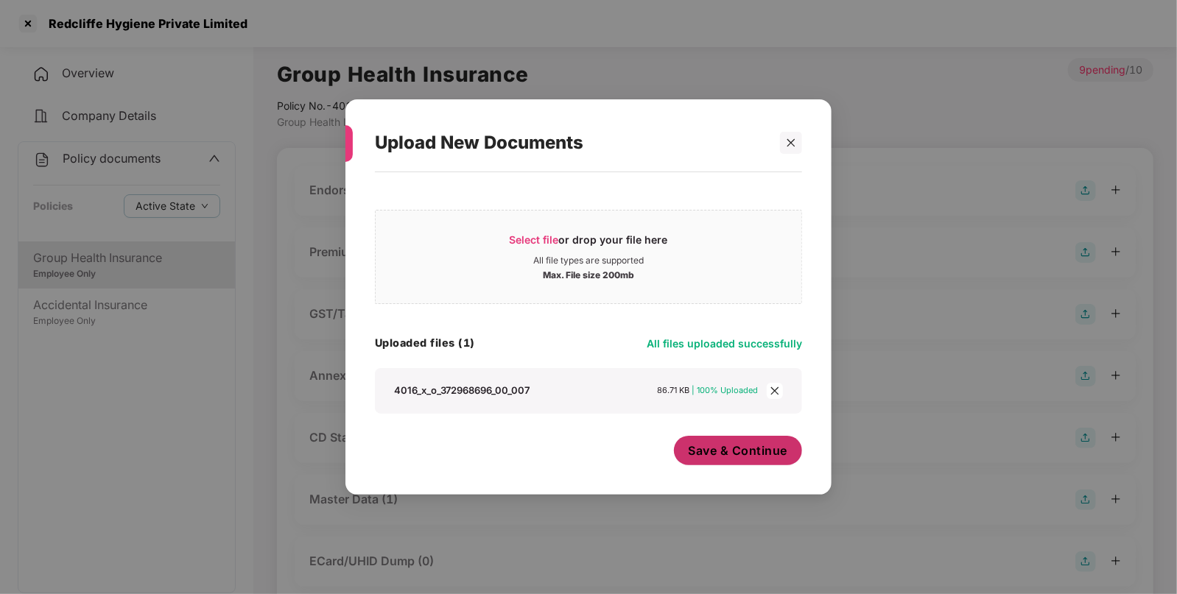
click at [745, 459] on button "Save & Continue" at bounding box center [738, 450] width 129 height 29
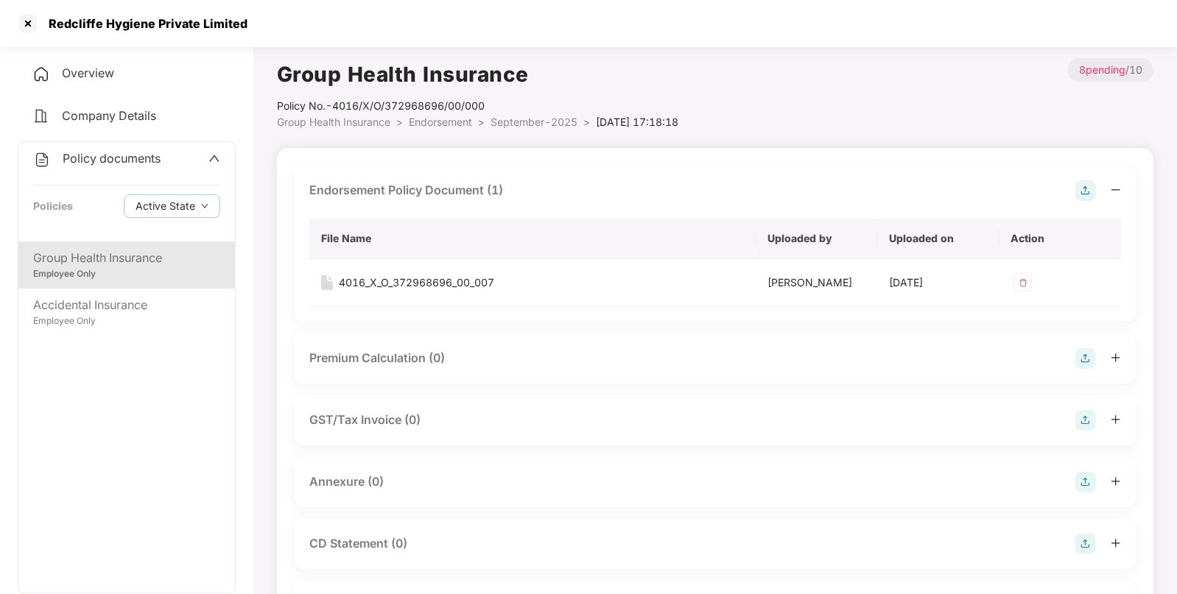
click at [438, 119] on span "Endorsement" at bounding box center [440, 122] width 63 height 13
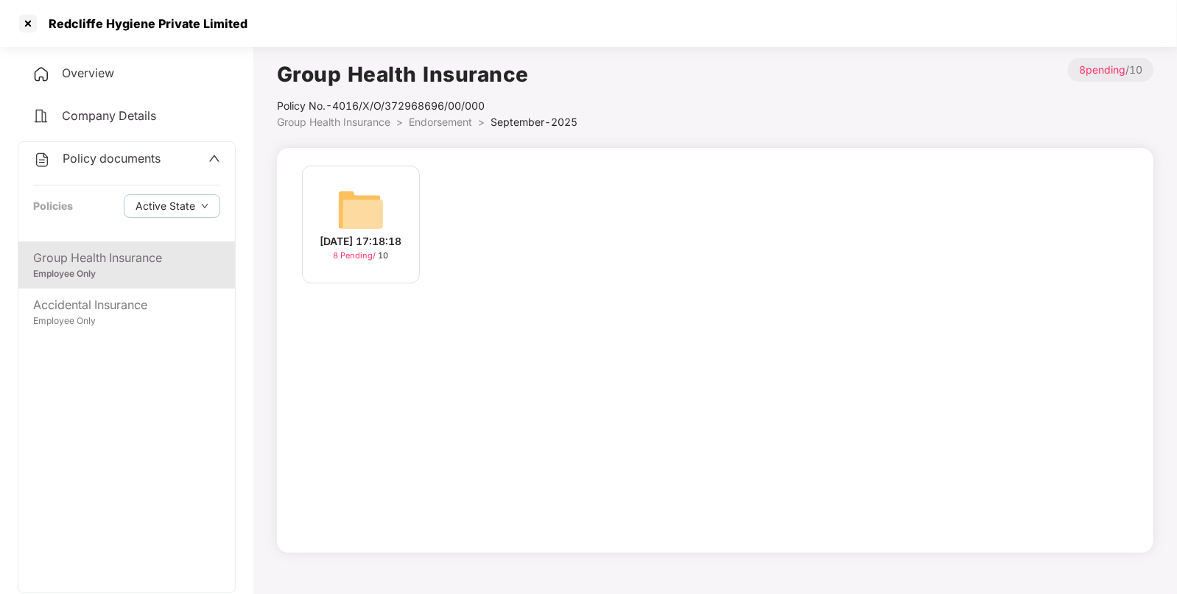
click at [438, 119] on span "Endorsement" at bounding box center [440, 122] width 63 height 13
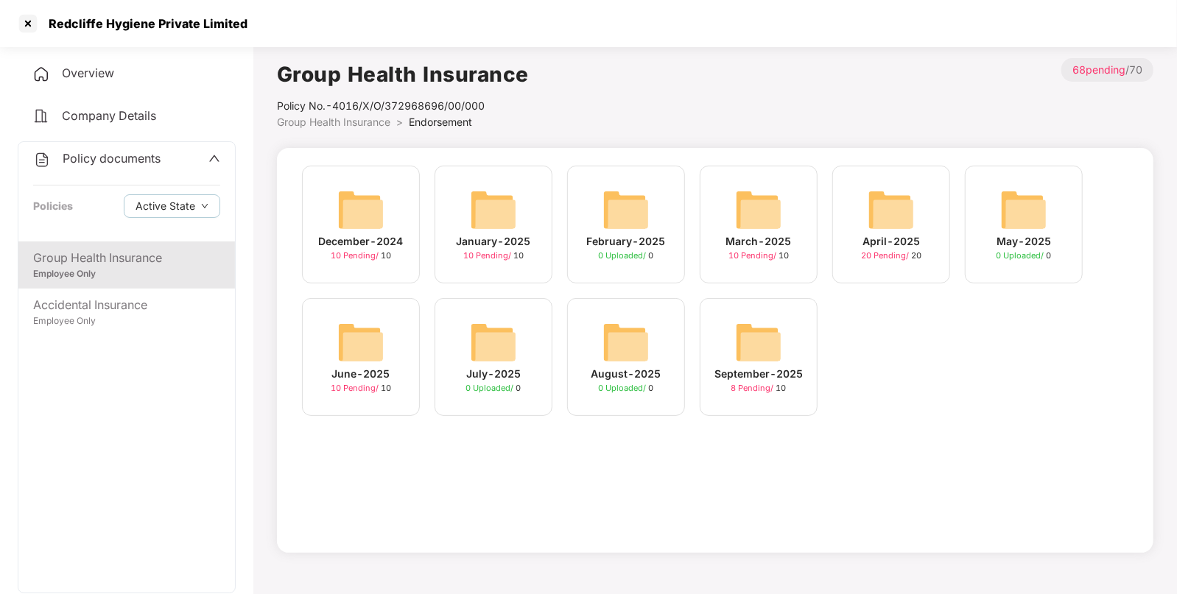
click at [346, 311] on div "June-2025 10 Pending / 10" at bounding box center [361, 357] width 118 height 118
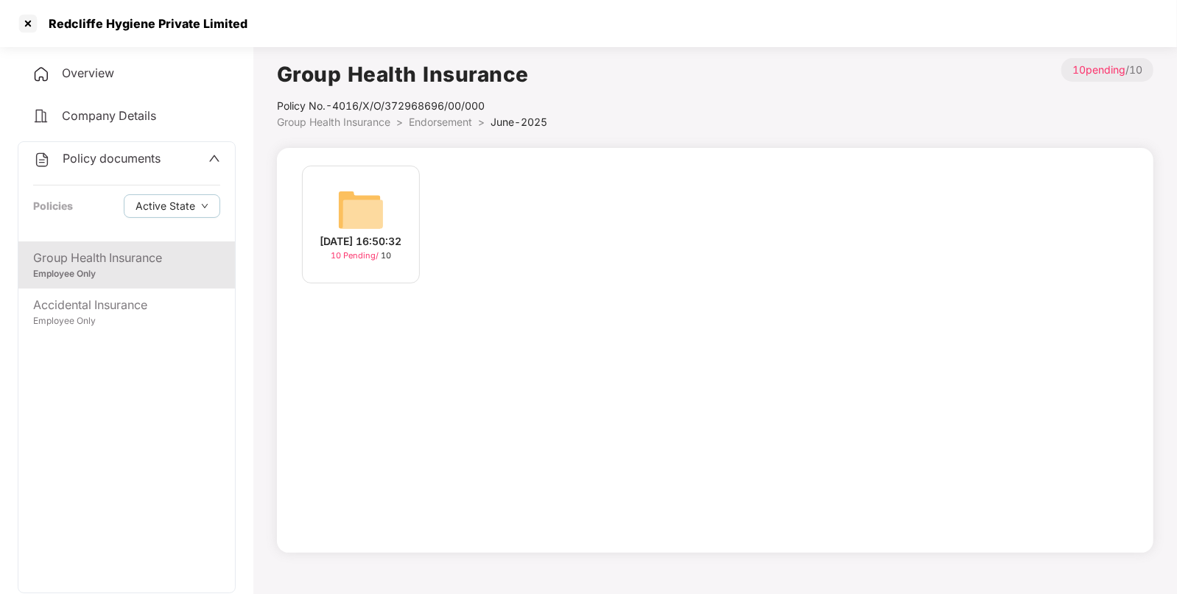
click at [388, 211] on div "[DATE] 16:50:32 10 Pending / 10" at bounding box center [361, 225] width 118 height 118
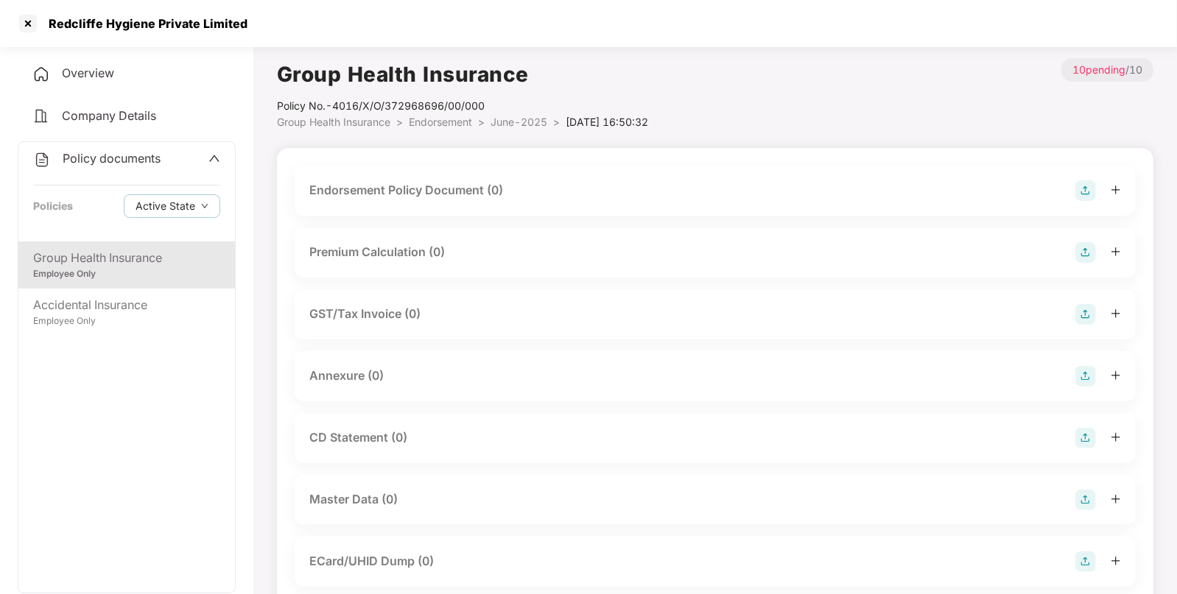
click at [1090, 183] on img at bounding box center [1085, 190] width 21 height 21
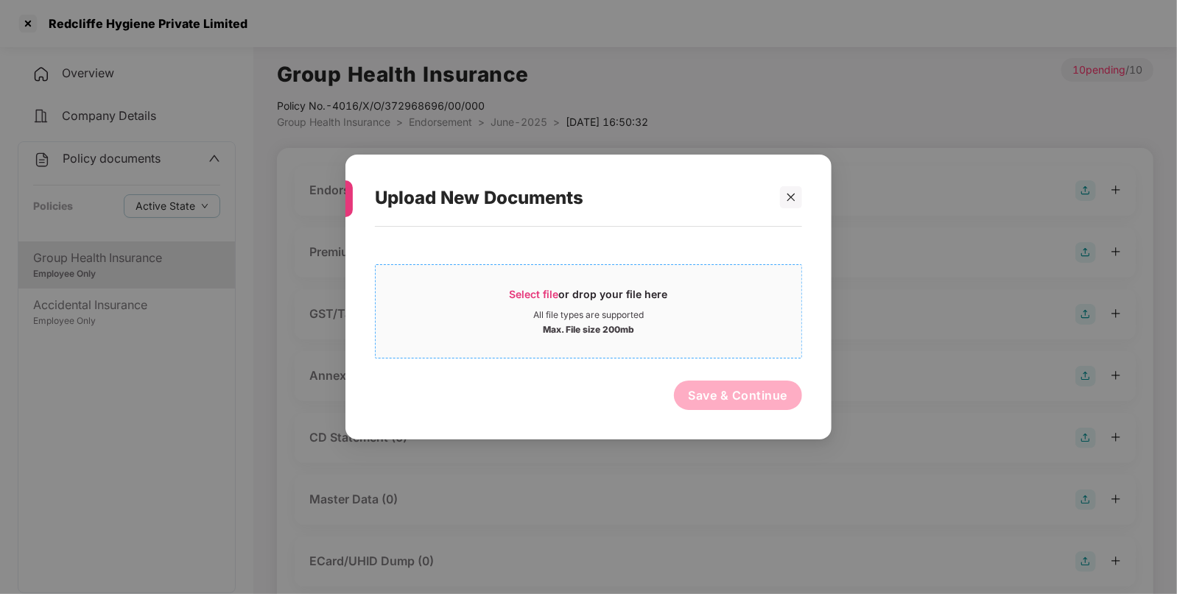
click at [543, 293] on span "Select file" at bounding box center [534, 294] width 49 height 13
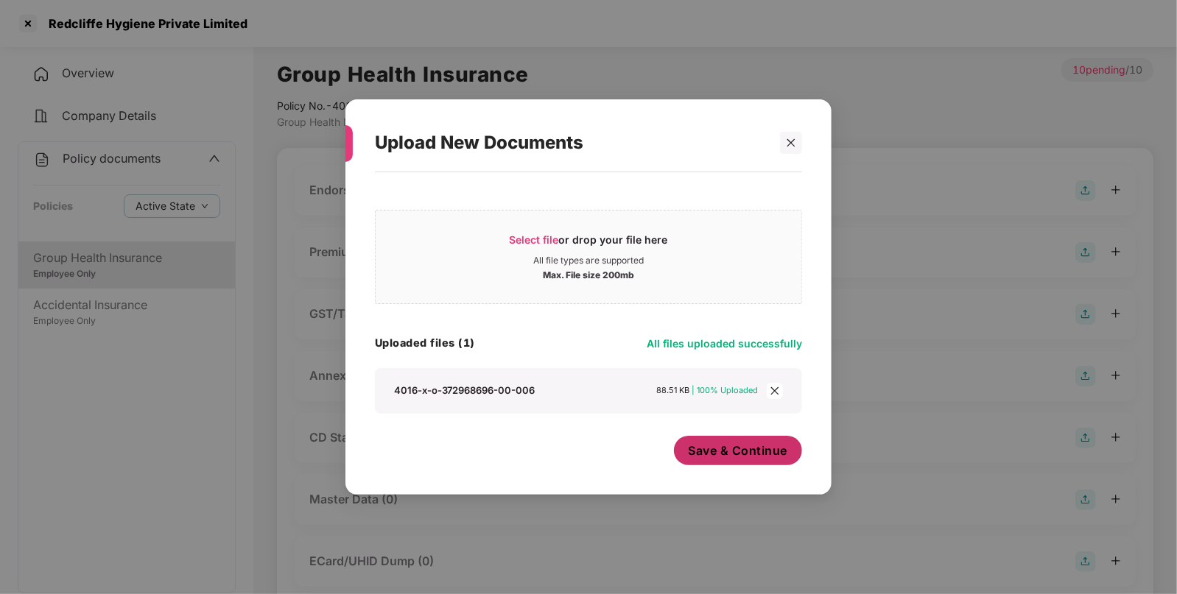
click at [765, 457] on span "Save & Continue" at bounding box center [737, 451] width 99 height 16
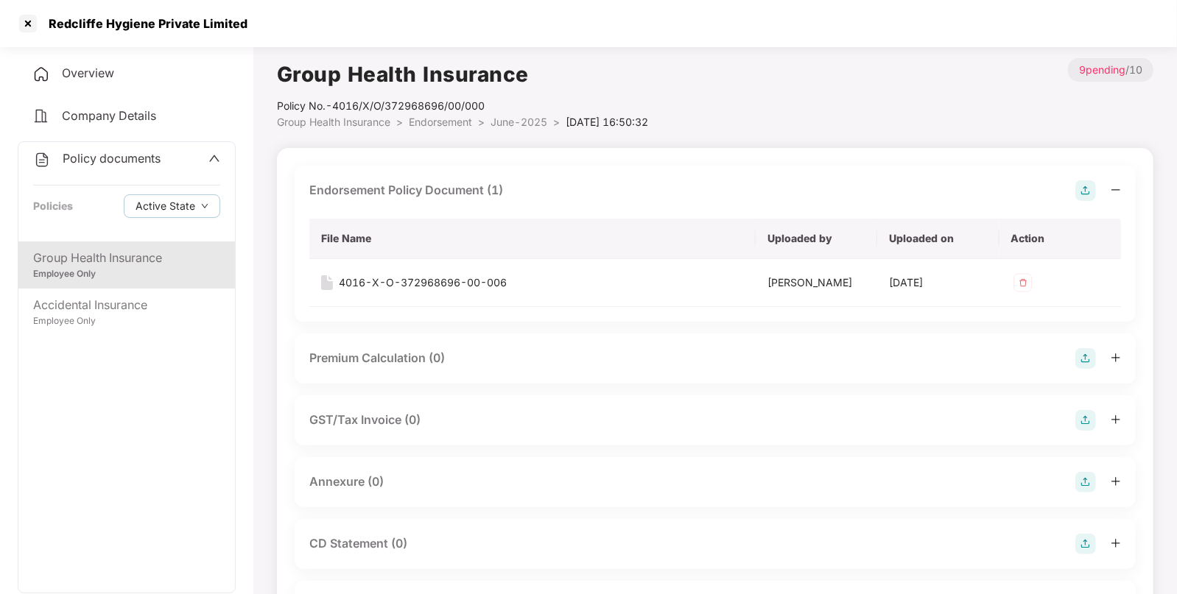
scroll to position [235, 0]
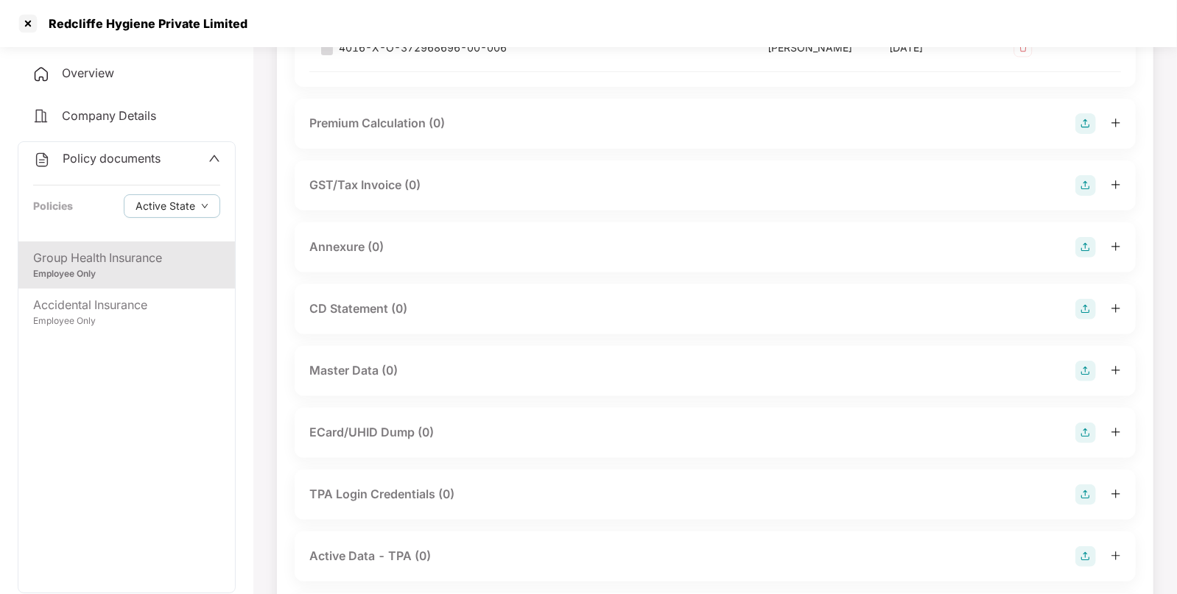
click at [1088, 367] on img at bounding box center [1085, 371] width 21 height 21
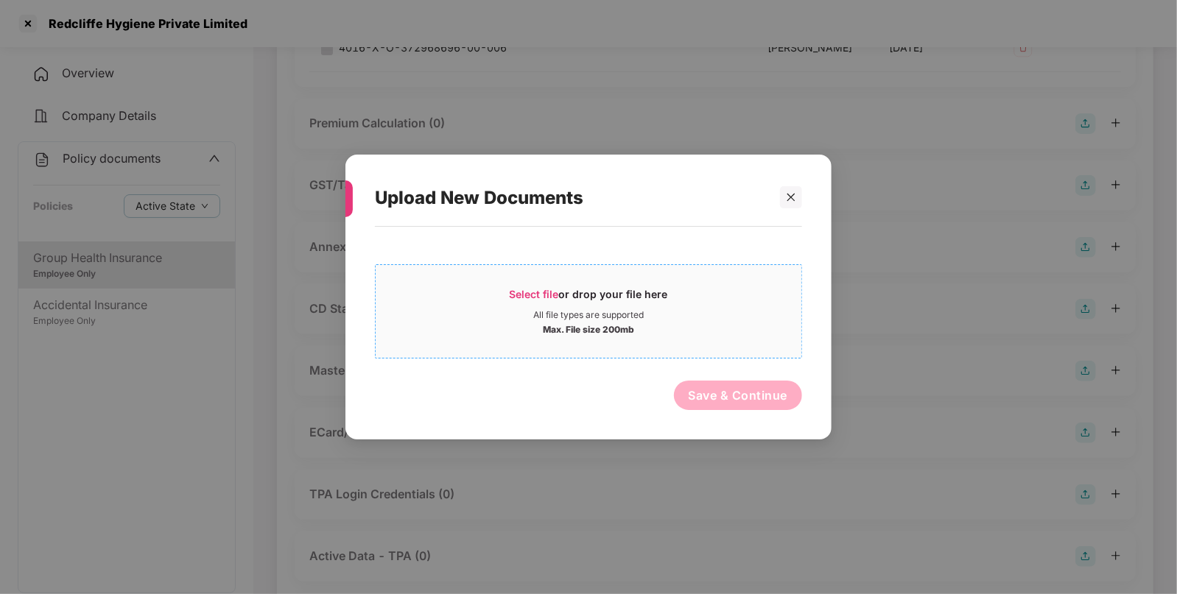
click at [528, 294] on span "Select file" at bounding box center [534, 294] width 49 height 13
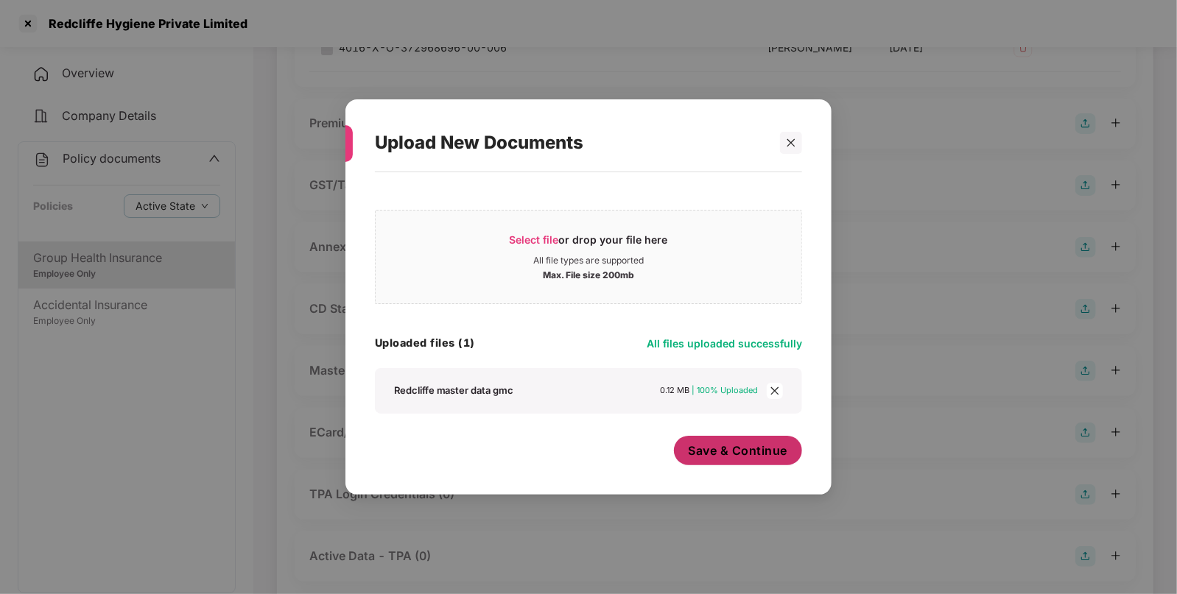
click at [694, 448] on span "Save & Continue" at bounding box center [737, 451] width 99 height 16
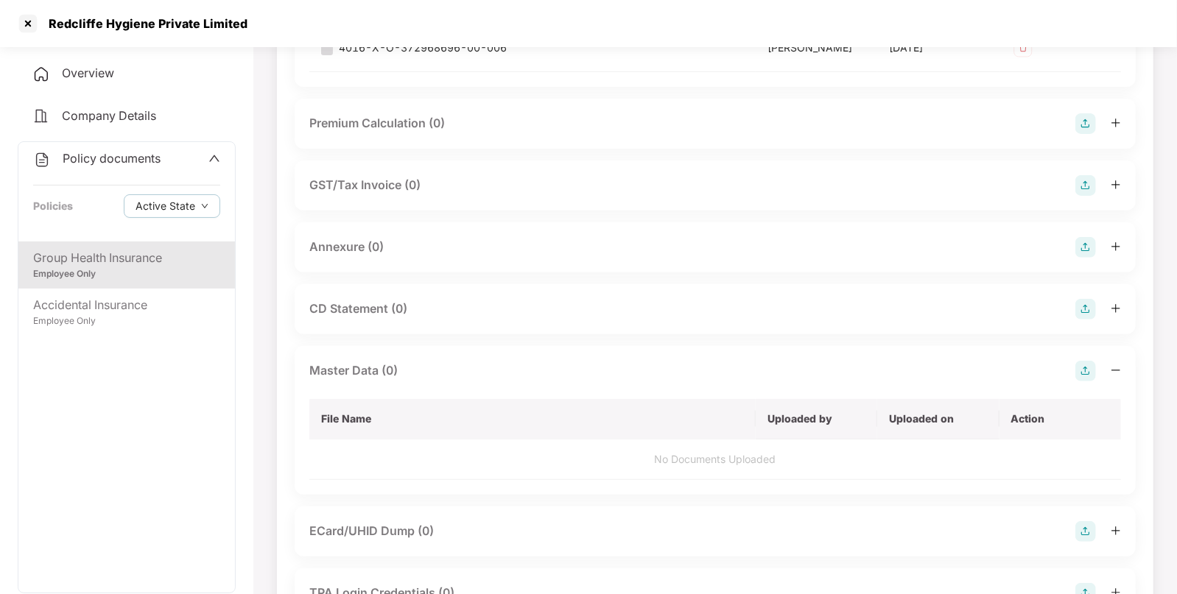
scroll to position [0, 0]
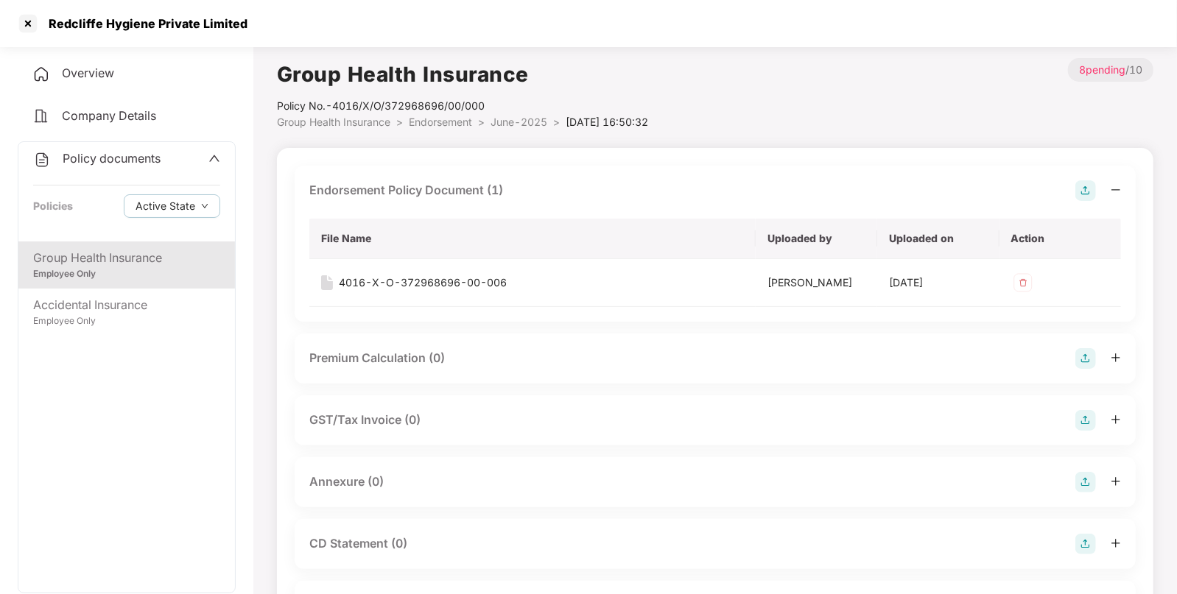
click at [437, 121] on span "Endorsement" at bounding box center [440, 122] width 63 height 13
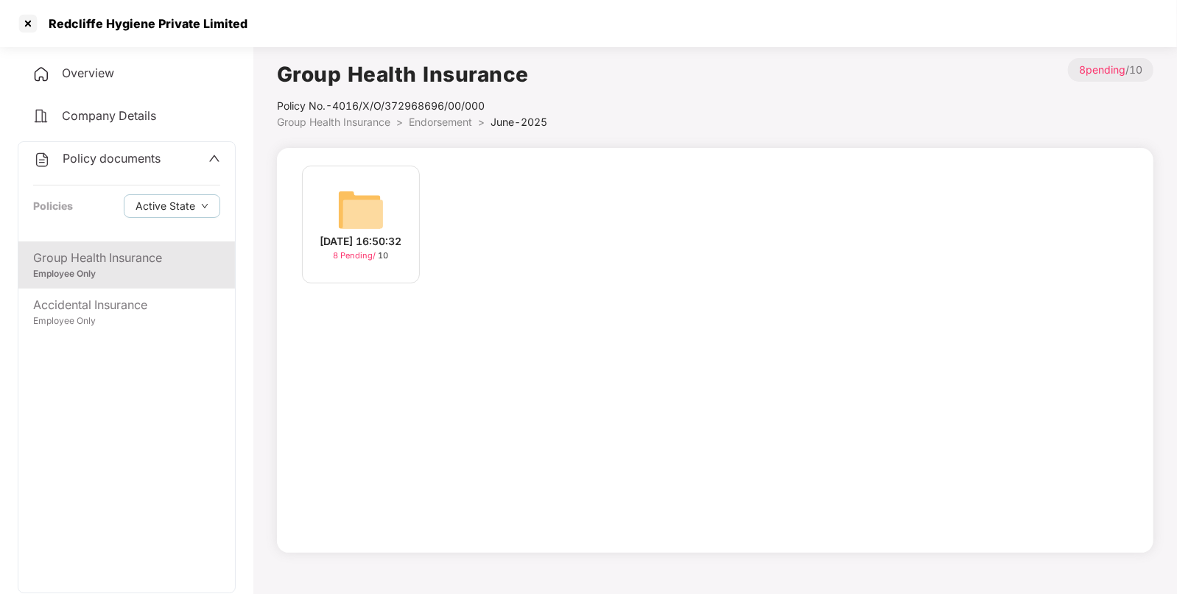
click at [437, 121] on span "Endorsement" at bounding box center [440, 122] width 63 height 13
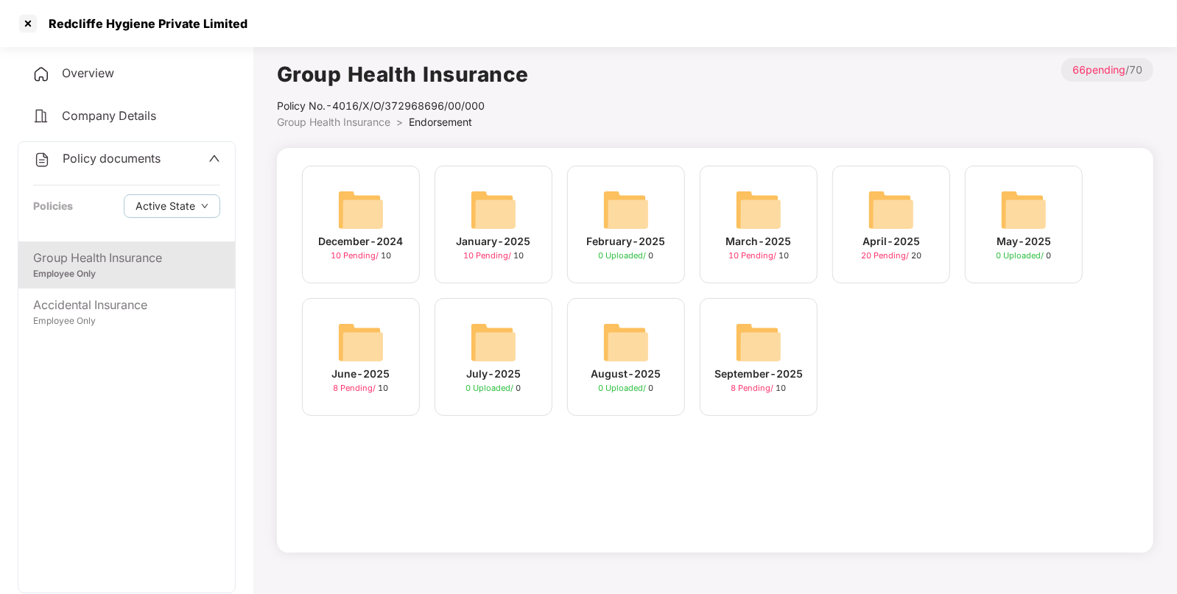
click at [900, 225] on img at bounding box center [890, 209] width 47 height 47
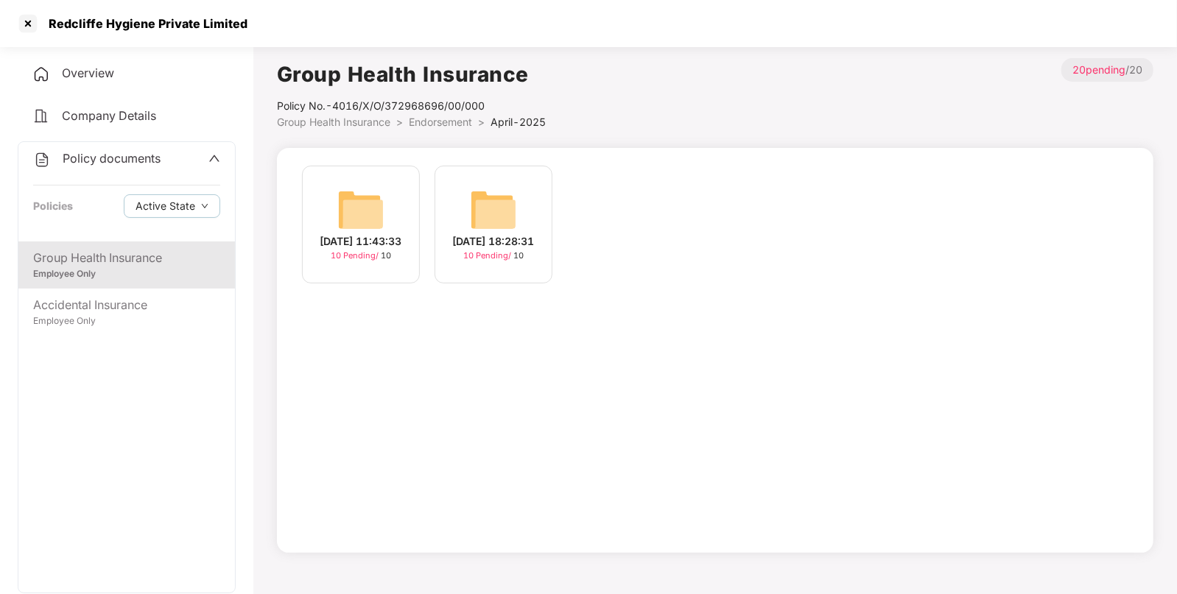
click at [473, 233] on div "[DATE] 18:28:31" at bounding box center [494, 241] width 82 height 16
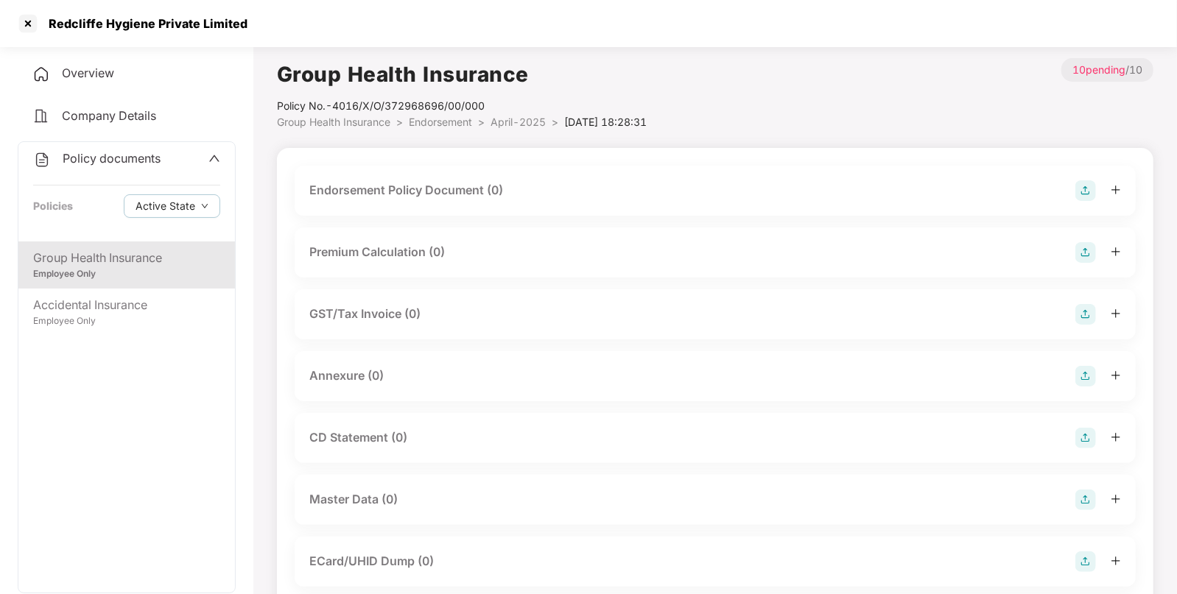
click at [1086, 201] on div "Endorsement Policy Document (0)" at bounding box center [715, 191] width 841 height 50
click at [1085, 199] on img at bounding box center [1085, 190] width 21 height 21
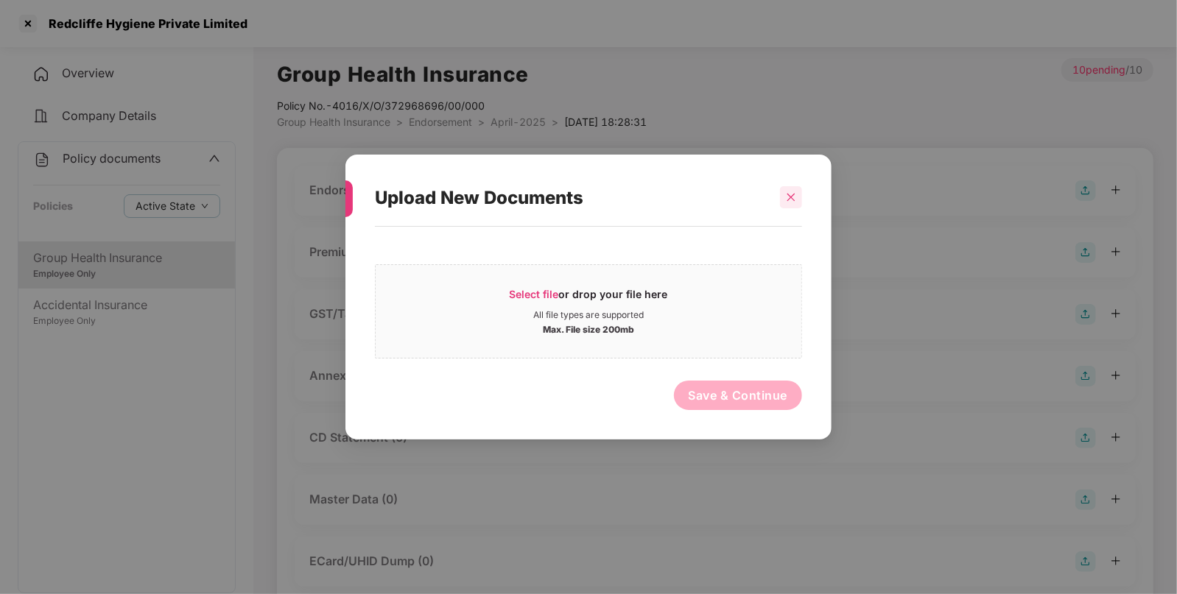
click at [789, 202] on icon "close" at bounding box center [791, 197] width 10 height 10
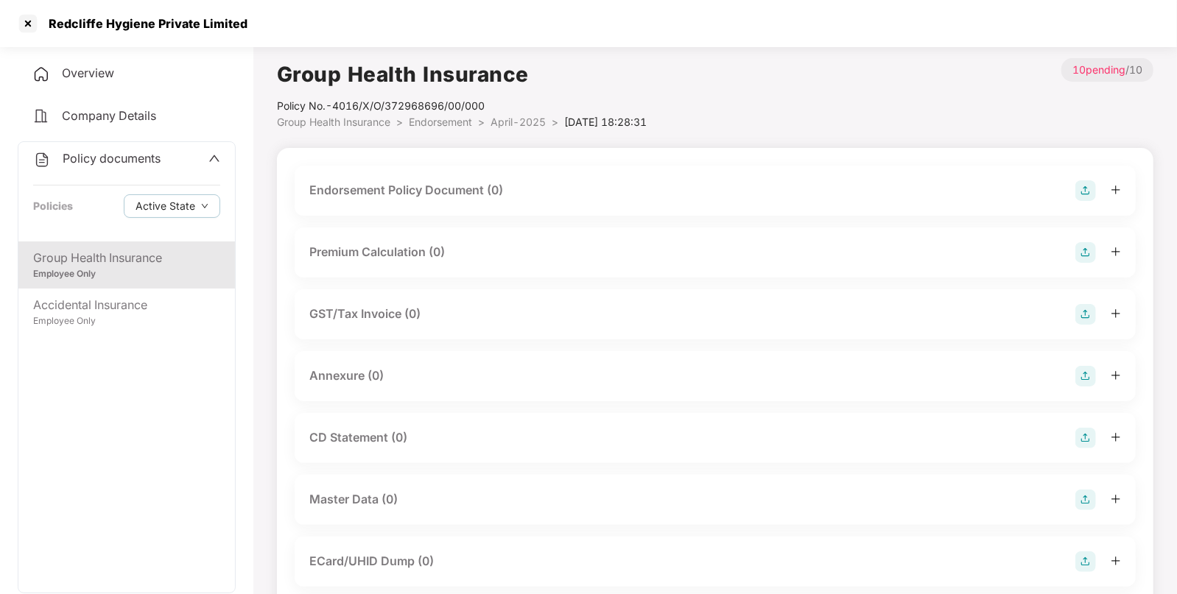
scroll to position [225, 0]
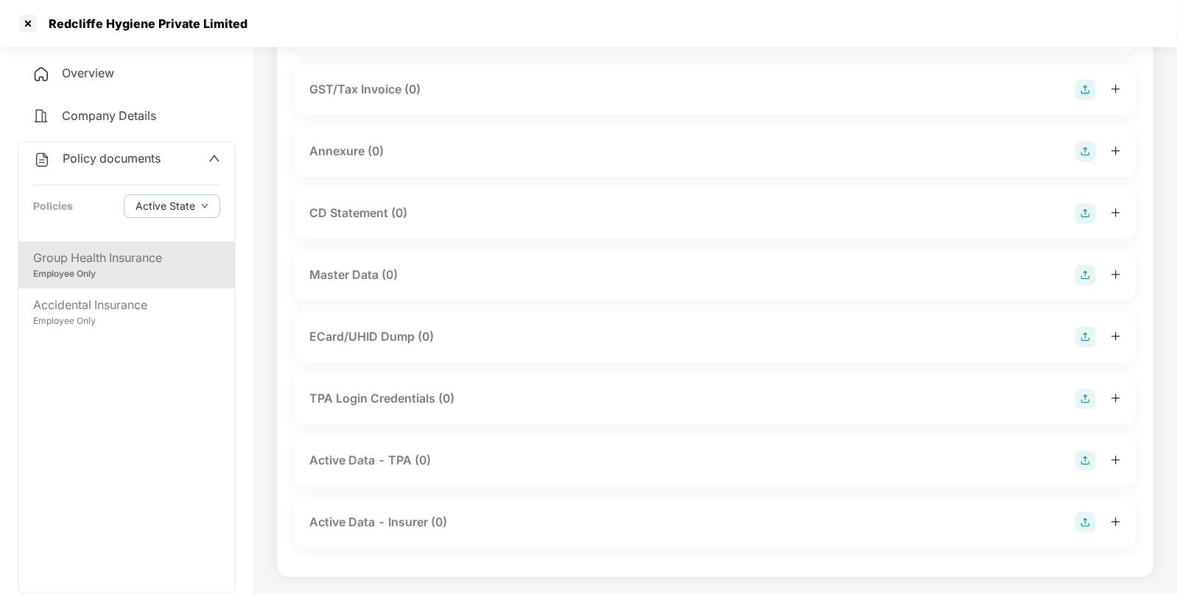
click at [1086, 276] on img at bounding box center [1085, 275] width 21 height 21
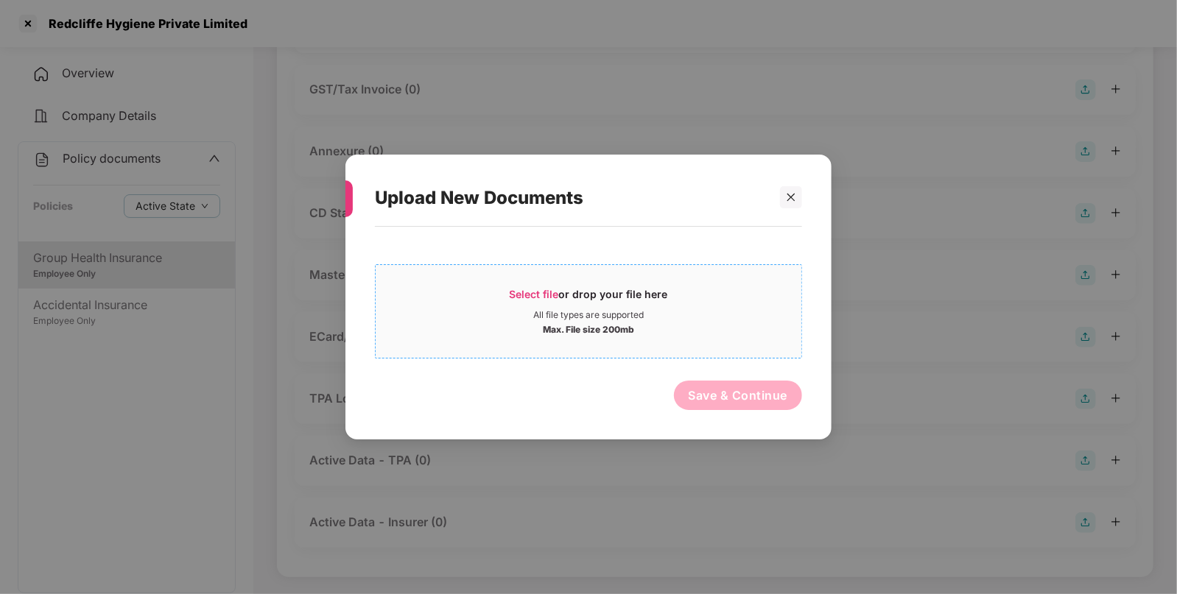
click at [522, 328] on div "Max. File size 200mb" at bounding box center [589, 328] width 426 height 15
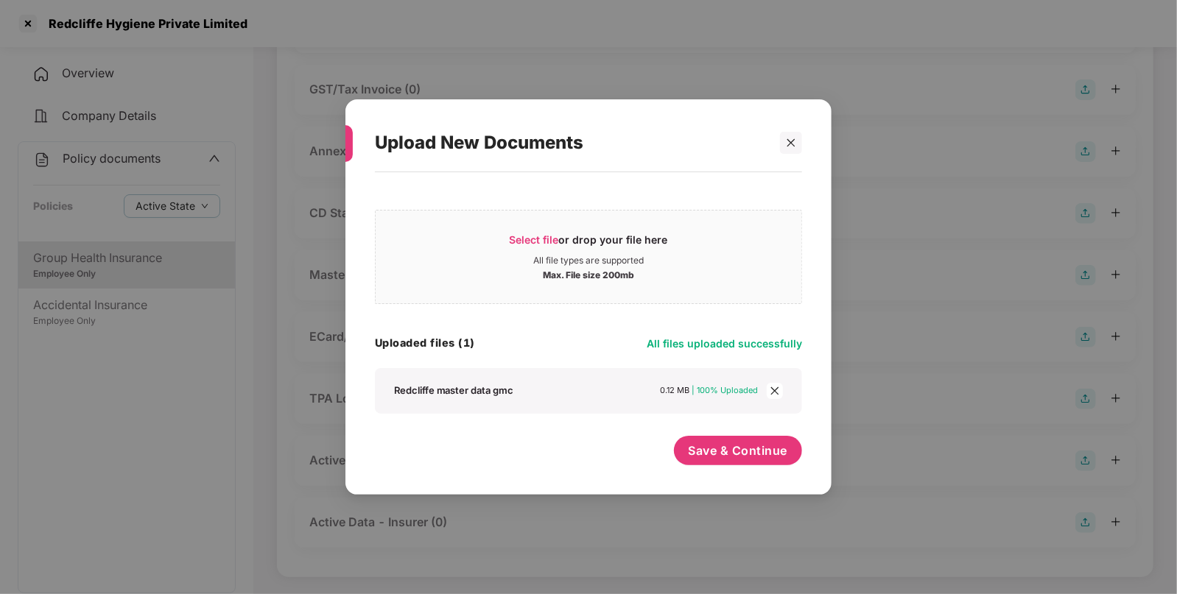
click at [713, 434] on div "Select file or drop your file here All file types are supported Max. File size …" at bounding box center [588, 326] width 427 height 293
click at [743, 462] on button "Save & Continue" at bounding box center [738, 450] width 129 height 29
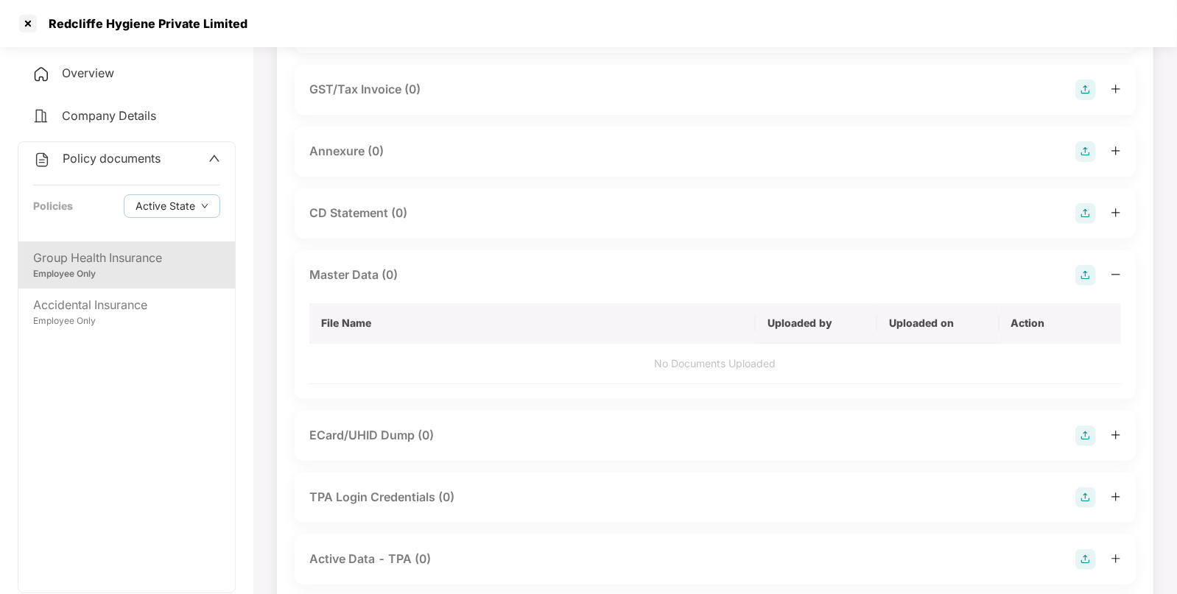
scroll to position [0, 0]
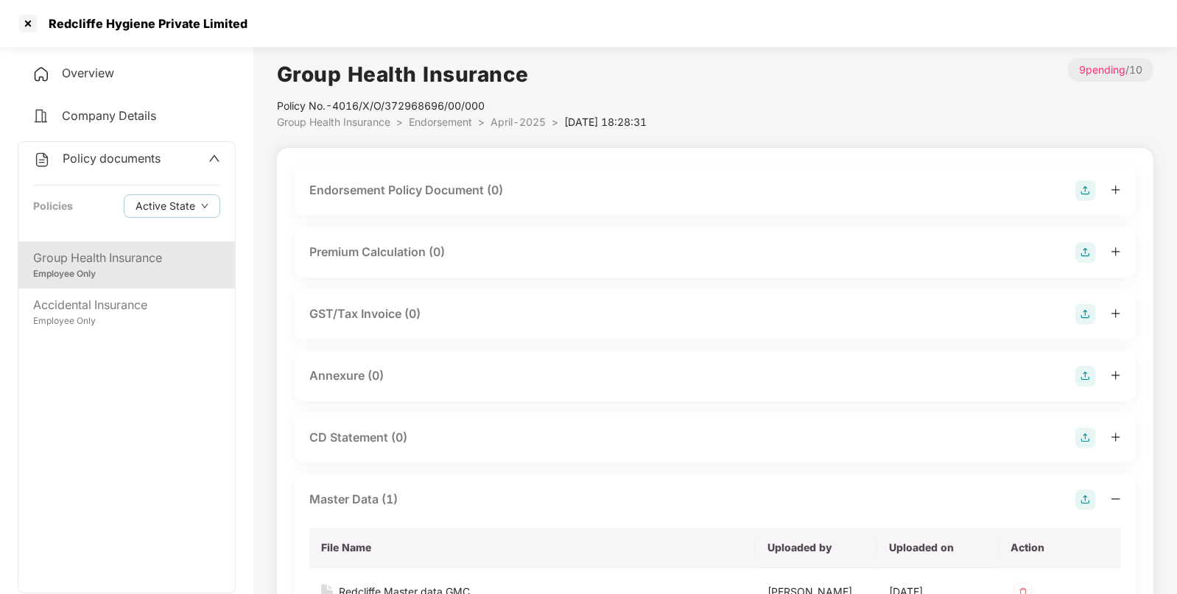
click at [496, 114] on li "April-2025 >" at bounding box center [527, 122] width 74 height 16
click at [515, 121] on span "April-2025" at bounding box center [517, 122] width 55 height 13
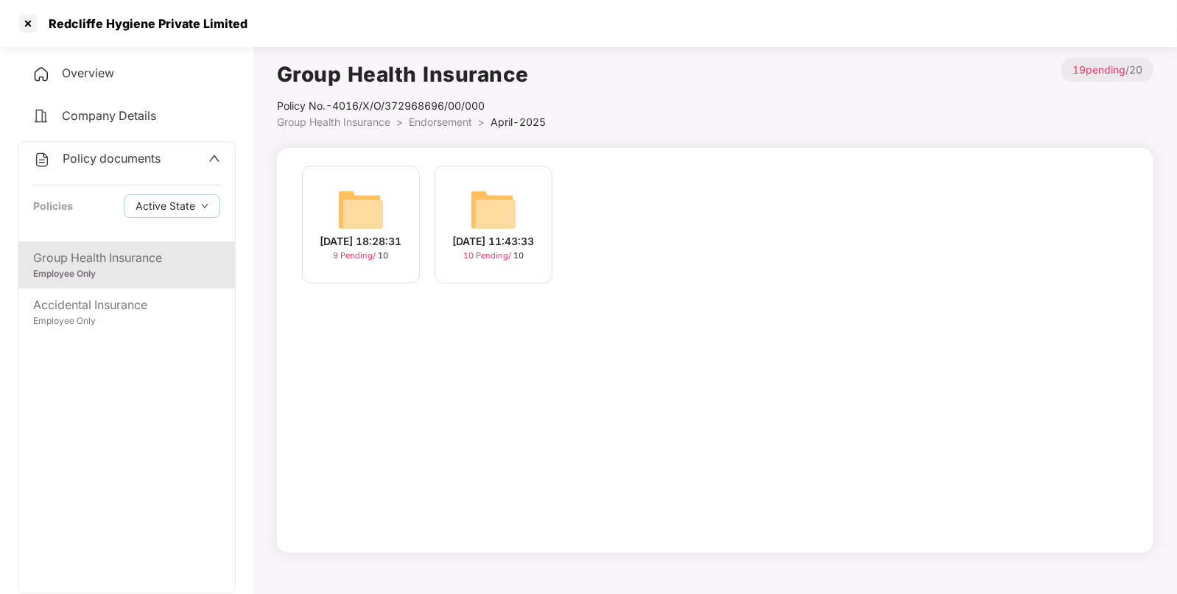
click at [483, 216] on img at bounding box center [493, 209] width 47 height 47
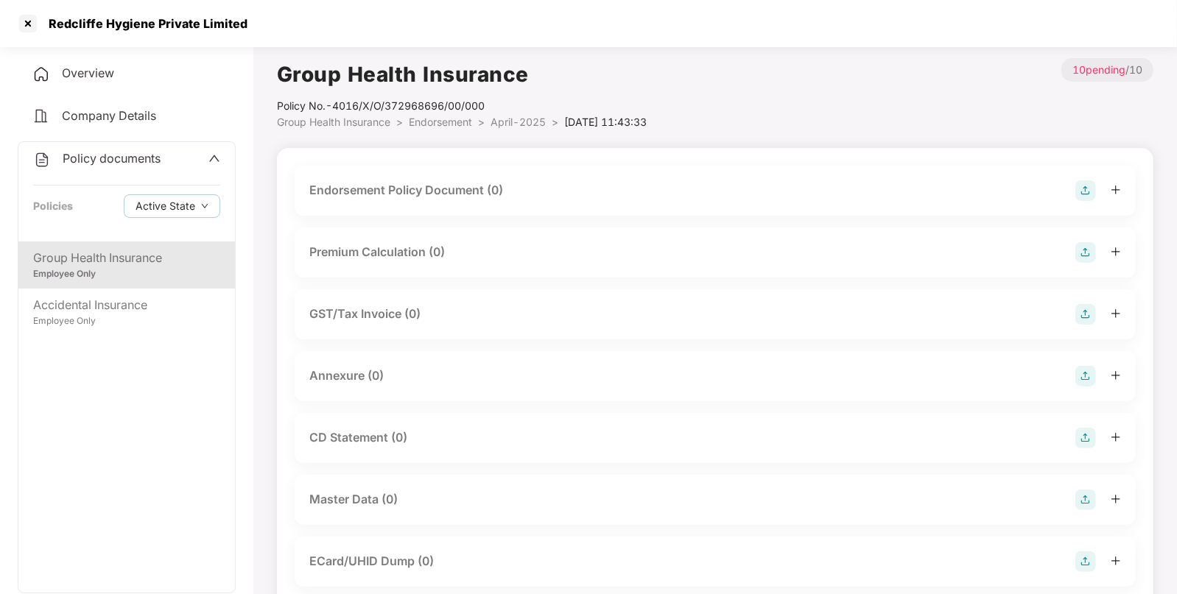
scroll to position [225, 0]
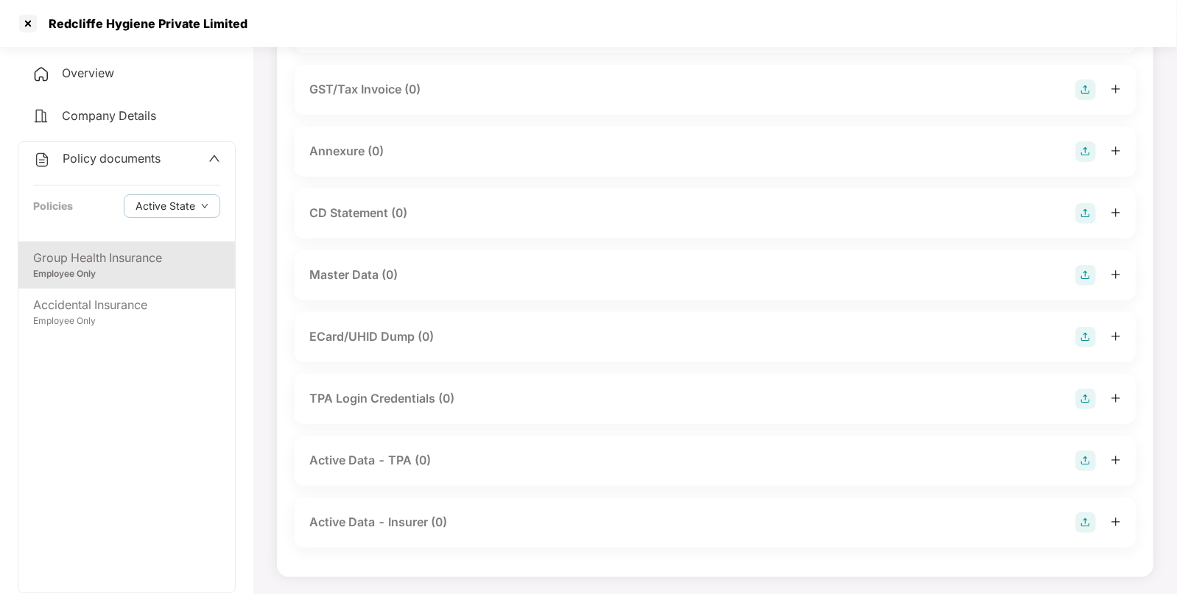
click at [1077, 270] on img at bounding box center [1085, 275] width 21 height 21
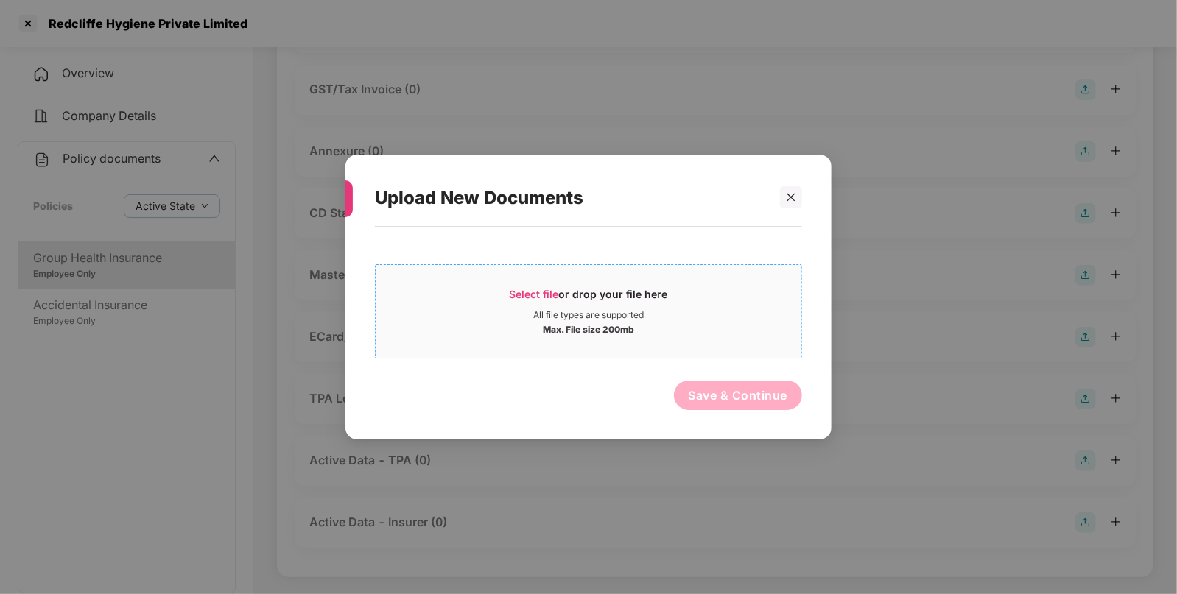
click at [560, 321] on div "Max. File size 200mb" at bounding box center [588, 328] width 91 height 15
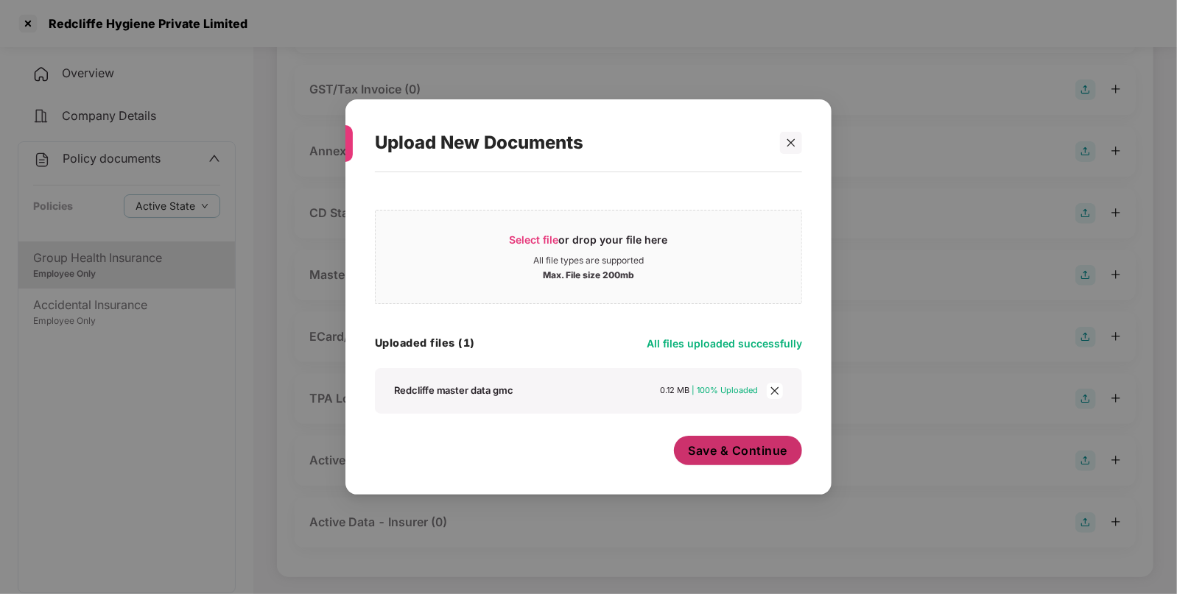
click at [730, 449] on span "Save & Continue" at bounding box center [737, 451] width 99 height 16
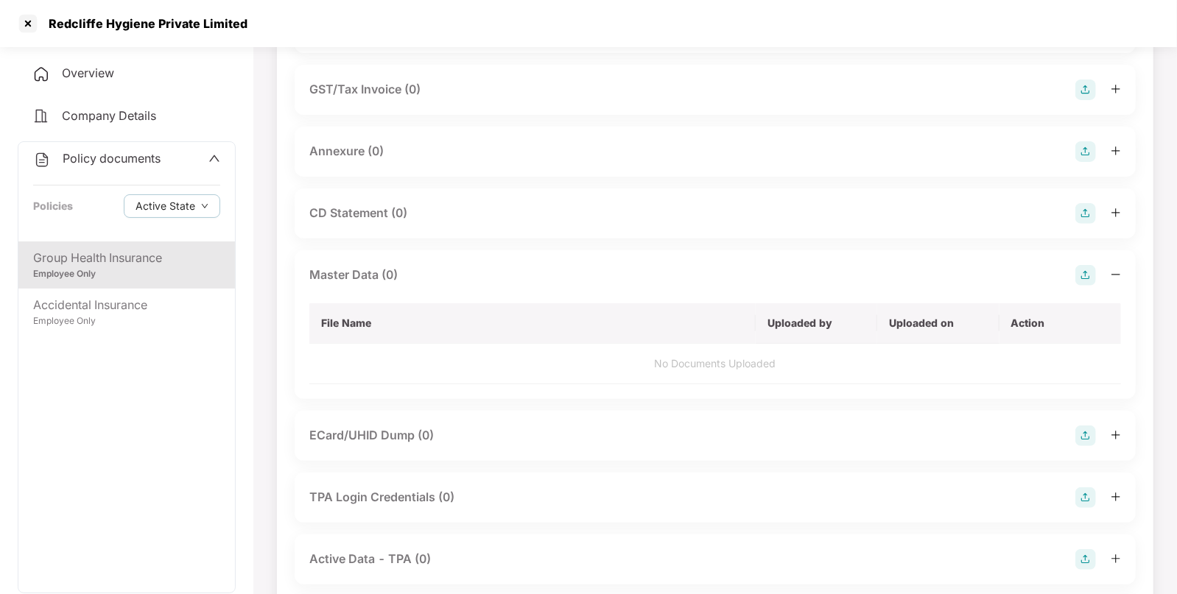
scroll to position [0, 0]
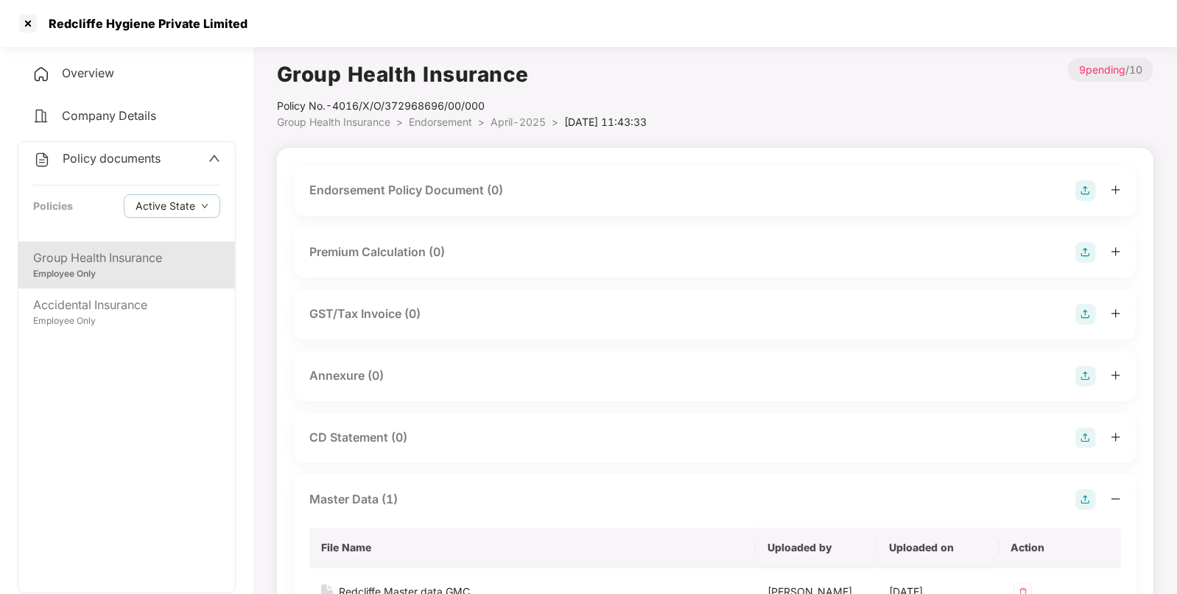
click at [1082, 188] on img at bounding box center [1085, 190] width 21 height 21
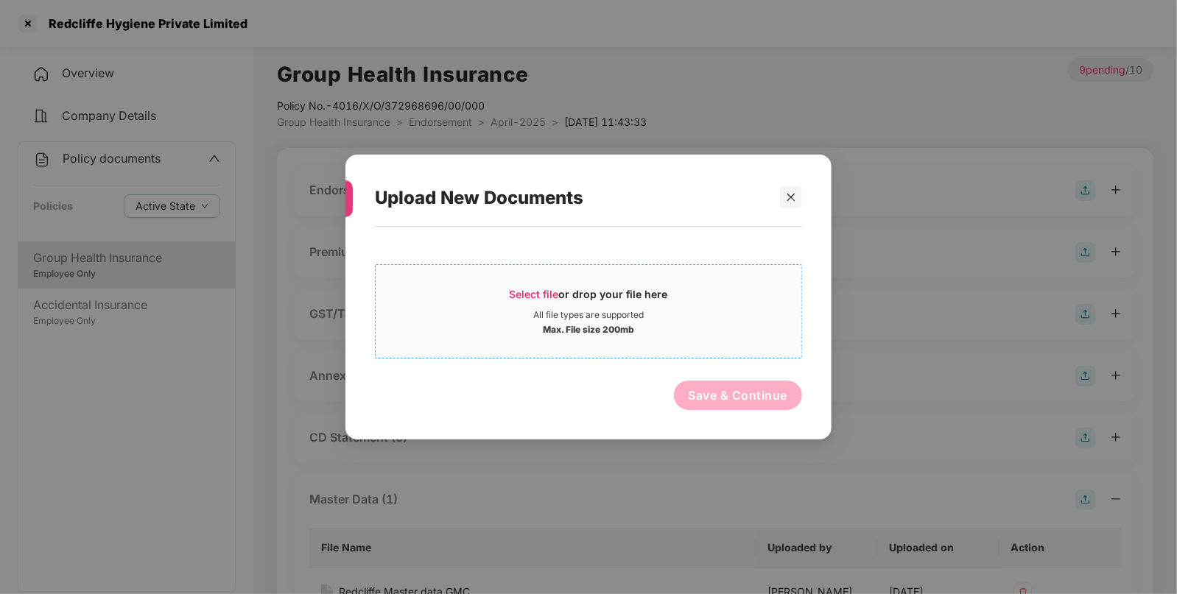
click at [621, 311] on div "All file types are supported" at bounding box center [588, 315] width 110 height 12
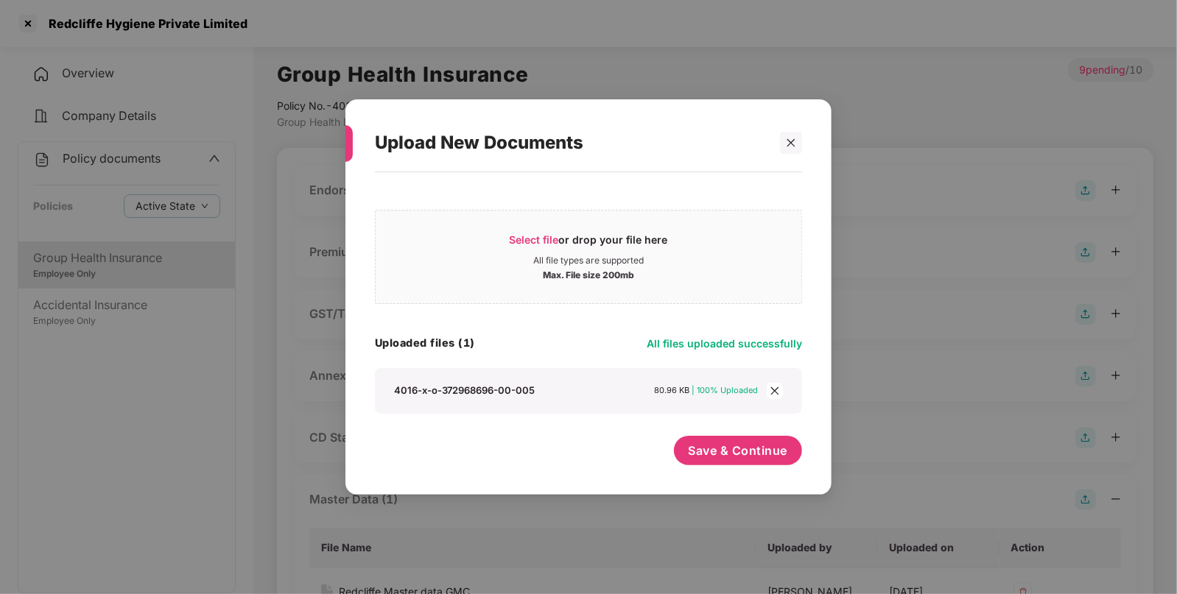
click at [714, 433] on div "Select file or drop your file here All file types are supported Max. File size …" at bounding box center [588, 326] width 427 height 293
click at [740, 460] on button "Save & Continue" at bounding box center [738, 450] width 129 height 29
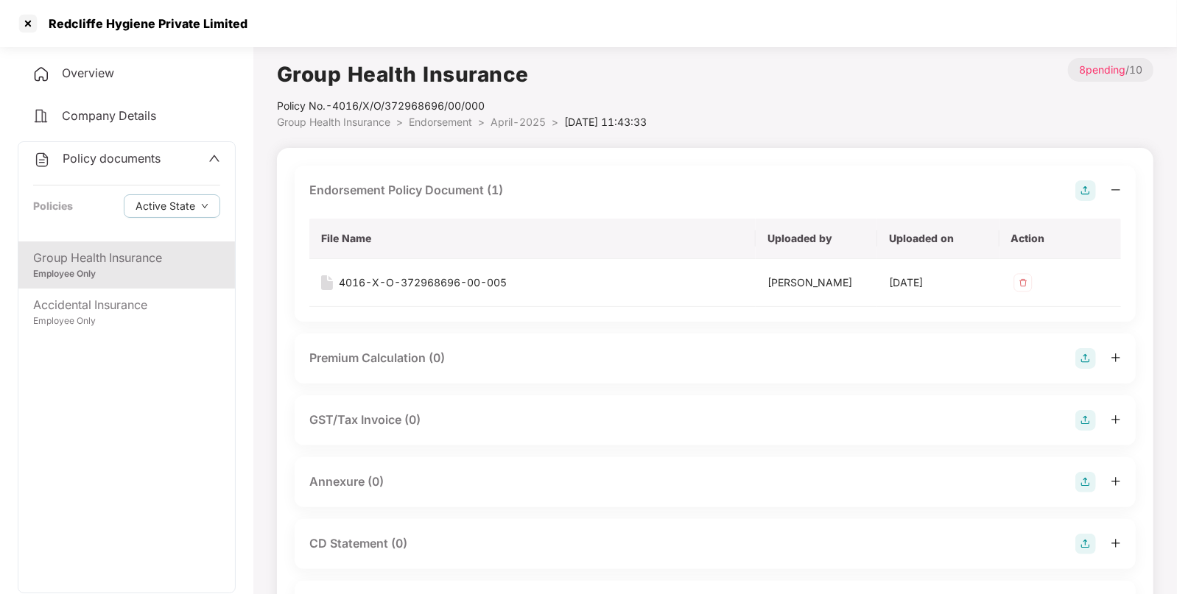
click at [432, 117] on span "Endorsement" at bounding box center [440, 122] width 63 height 13
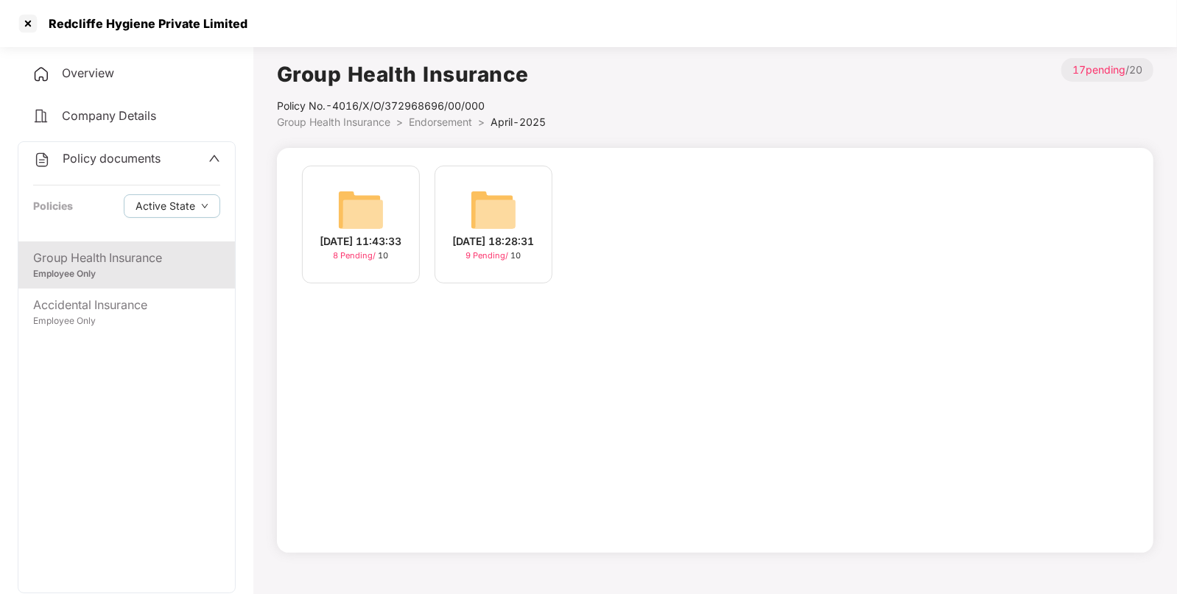
click at [490, 214] on img at bounding box center [493, 209] width 47 height 47
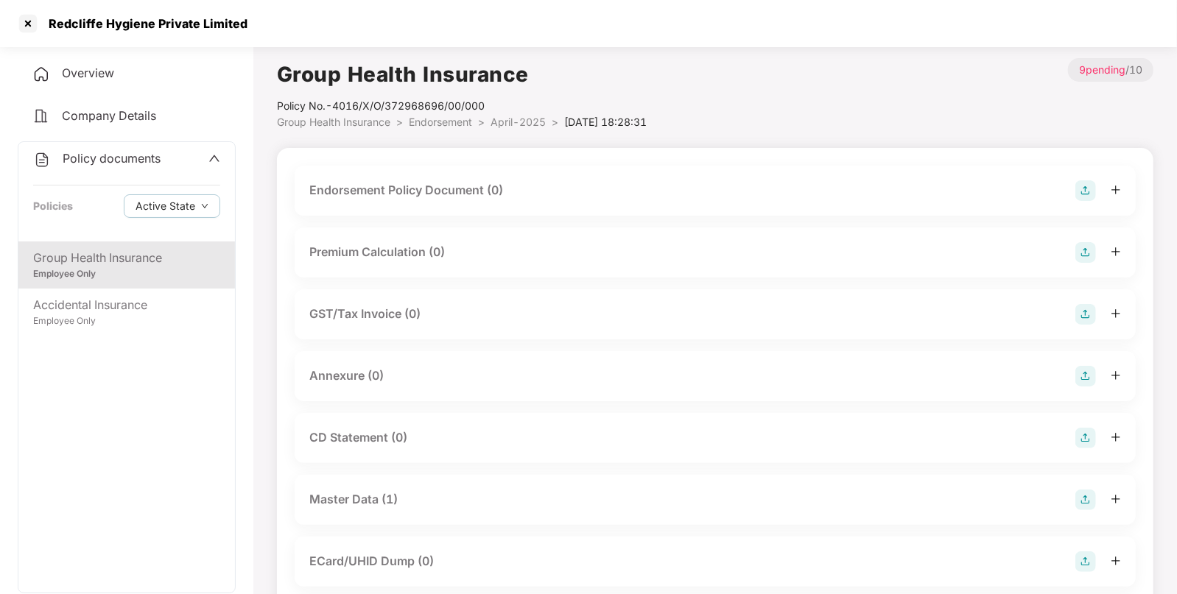
click at [1085, 184] on img at bounding box center [1085, 190] width 21 height 21
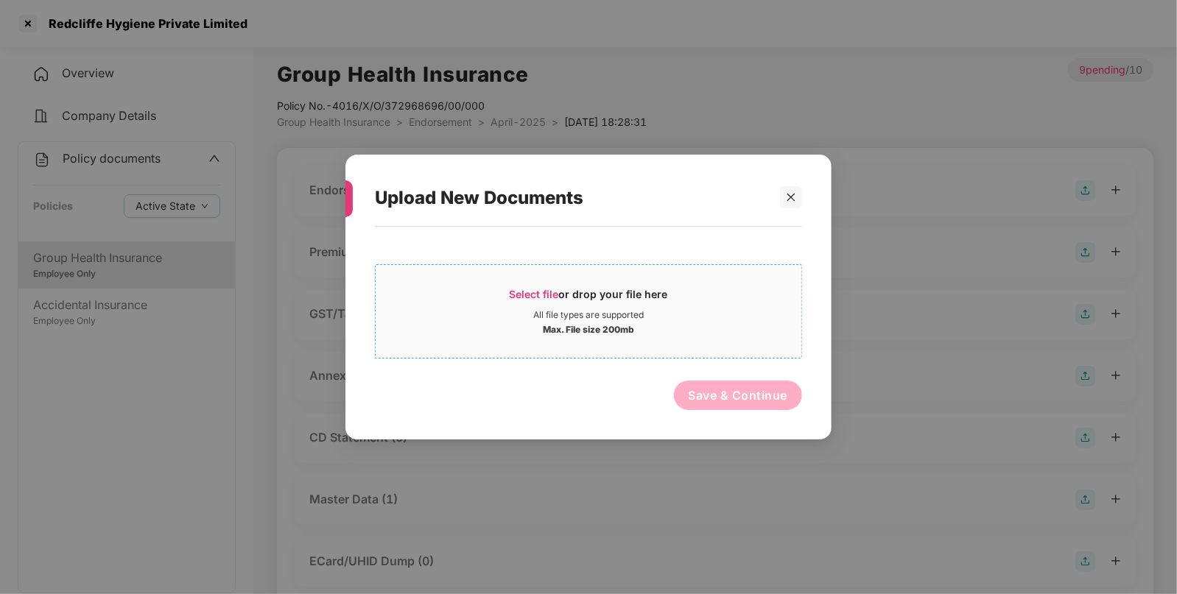
click at [536, 291] on span "Select file" at bounding box center [534, 294] width 49 height 13
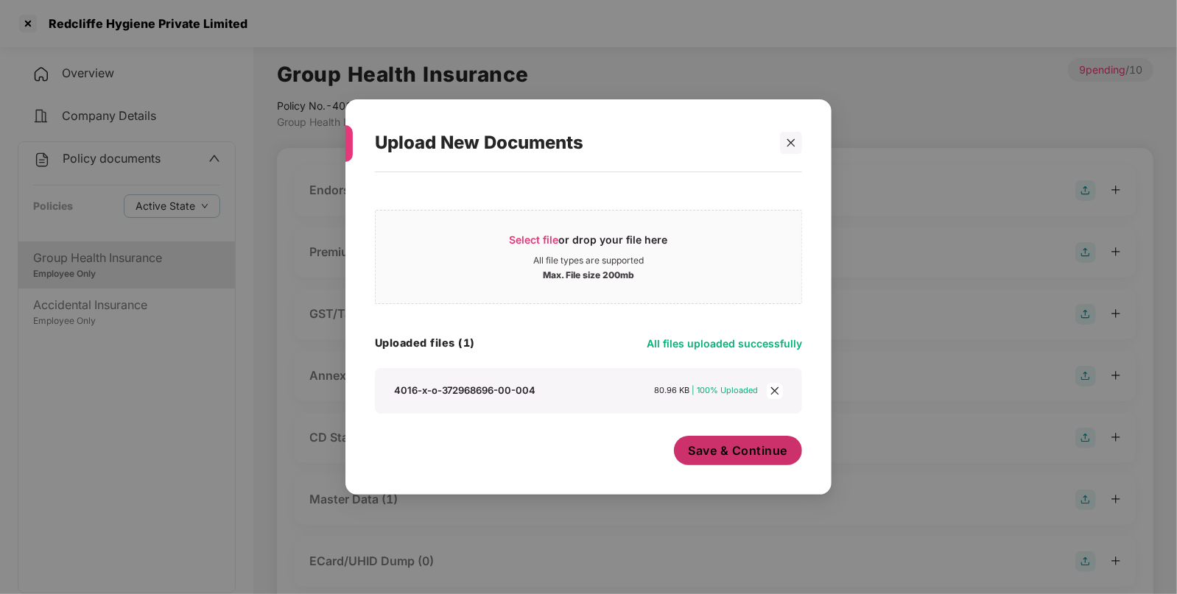
click at [736, 450] on span "Save & Continue" at bounding box center [737, 451] width 99 height 16
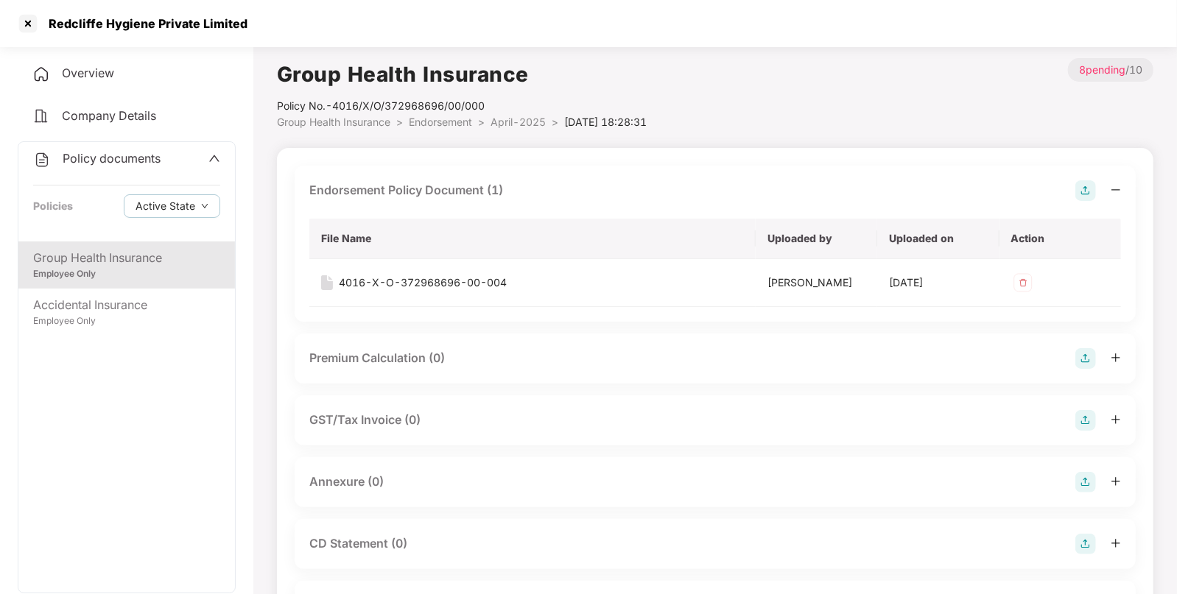
click at [451, 114] on li "Endorsement >" at bounding box center [450, 122] width 82 height 16
click at [442, 121] on span "Endorsement" at bounding box center [440, 122] width 63 height 13
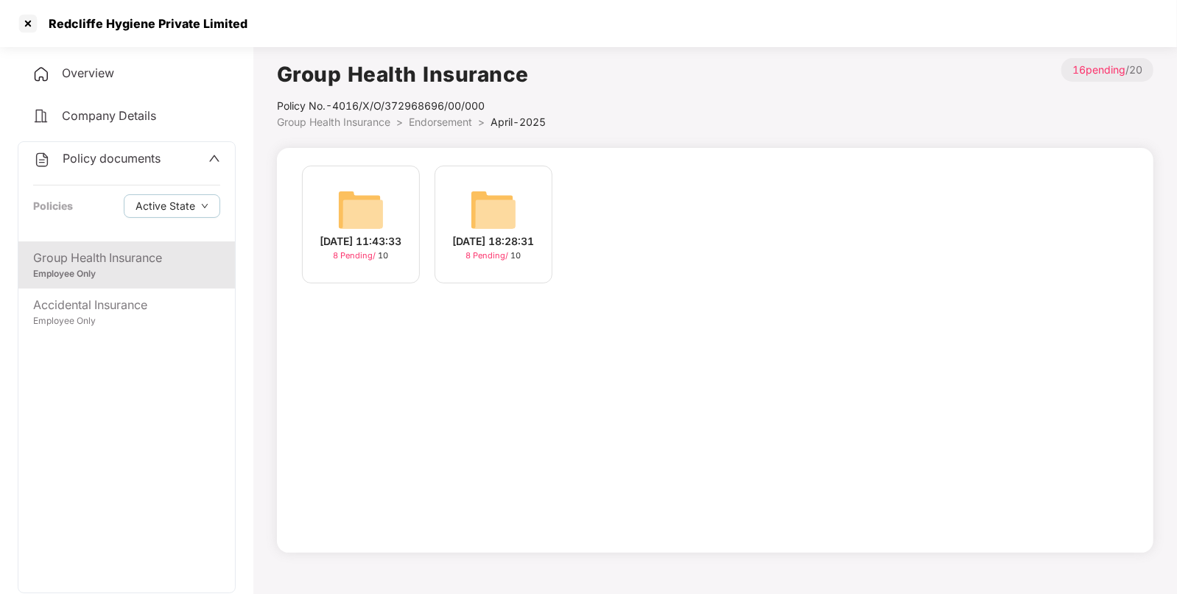
click at [440, 121] on span "Endorsement" at bounding box center [440, 122] width 63 height 13
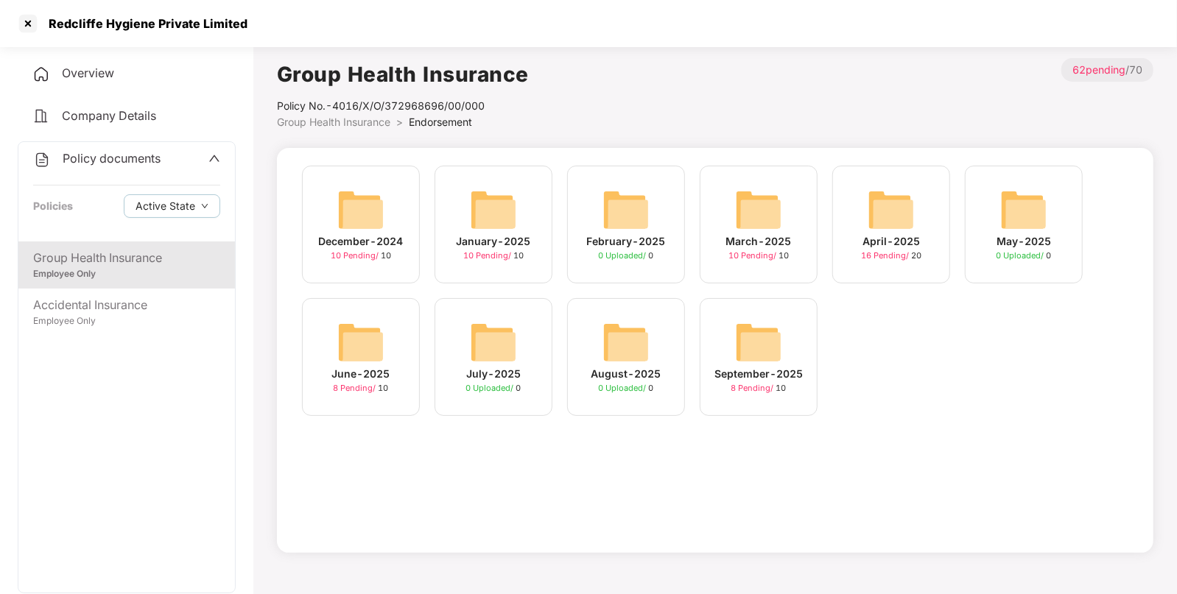
click at [773, 214] on img at bounding box center [758, 209] width 47 height 47
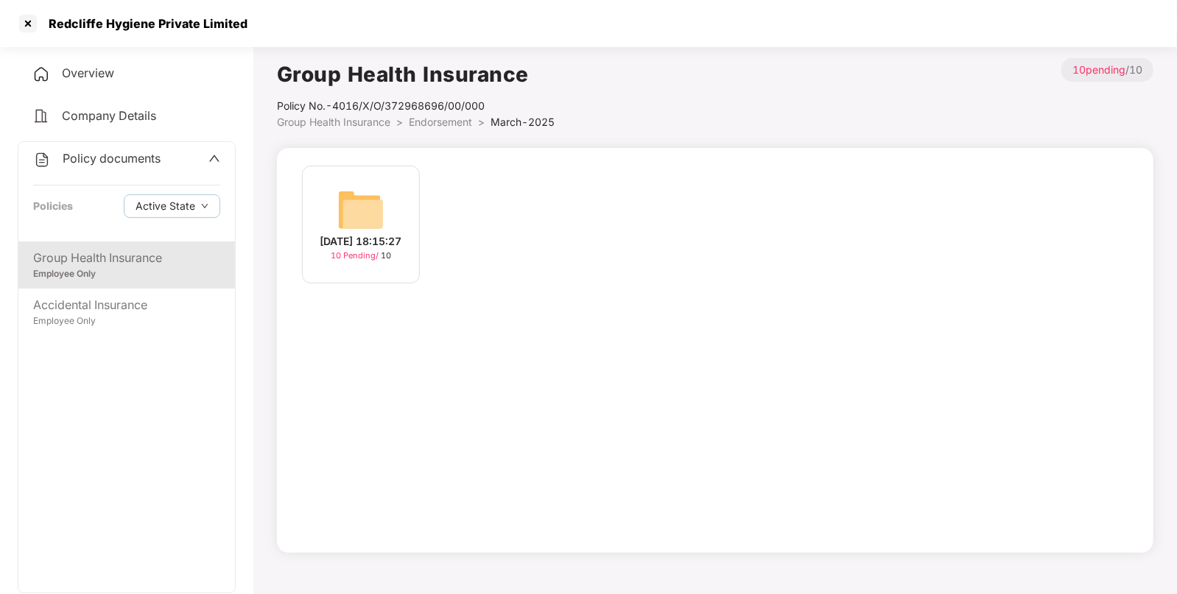
click at [387, 200] on div "[DATE] 18:15:27 10 Pending / 10" at bounding box center [361, 225] width 118 height 118
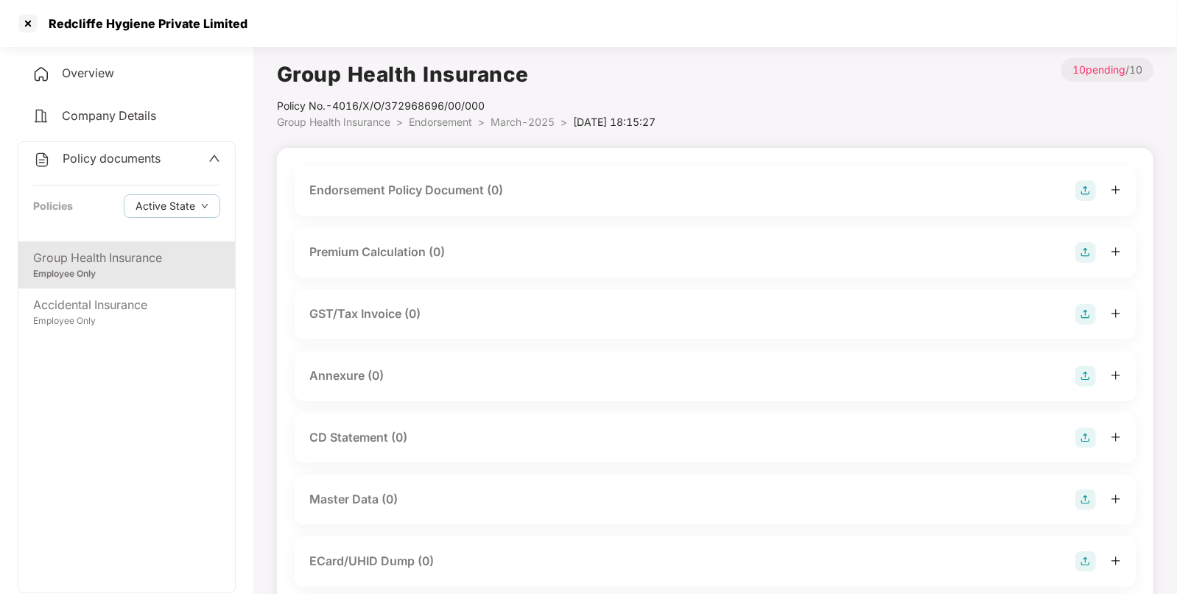
click at [1085, 191] on img at bounding box center [1085, 190] width 21 height 21
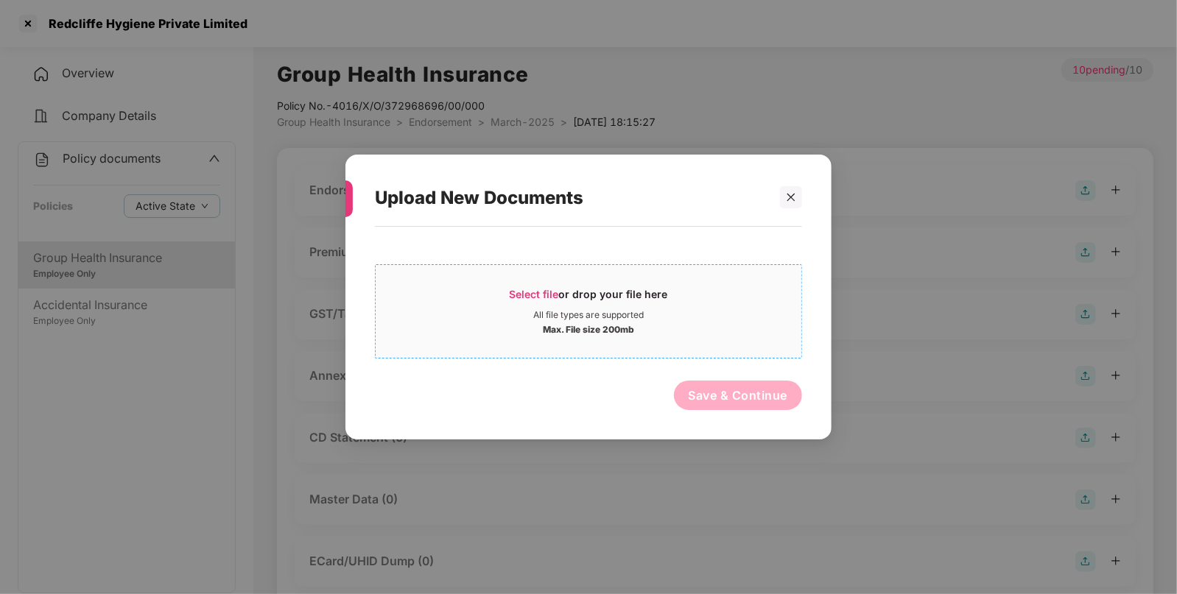
click at [555, 297] on span "Select file" at bounding box center [534, 294] width 49 height 13
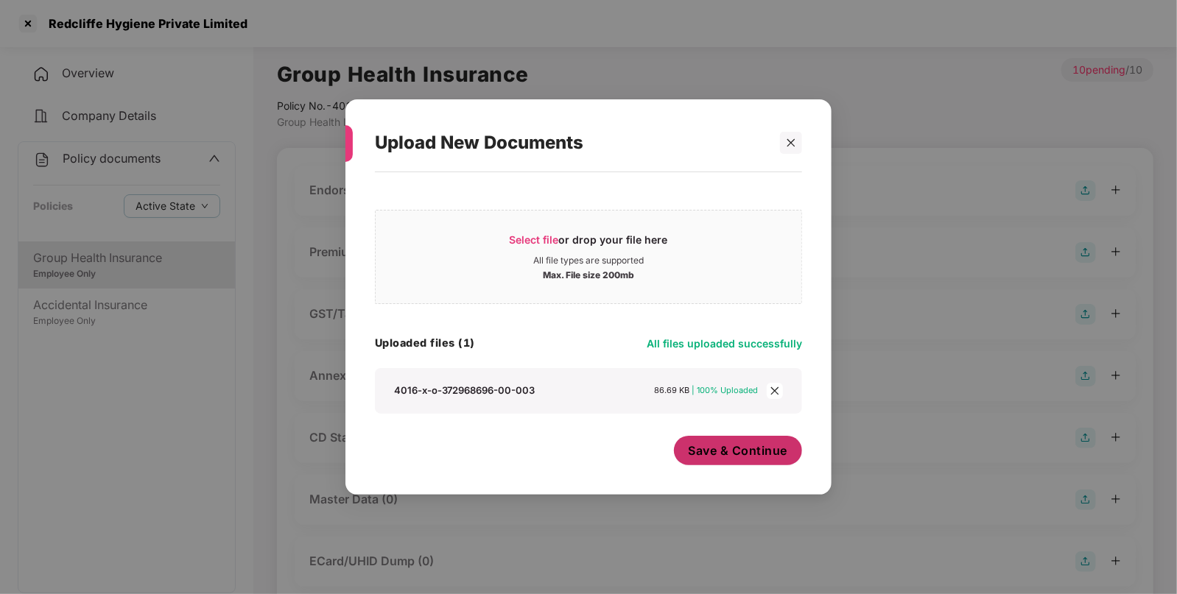
click at [725, 446] on span "Save & Continue" at bounding box center [737, 451] width 99 height 16
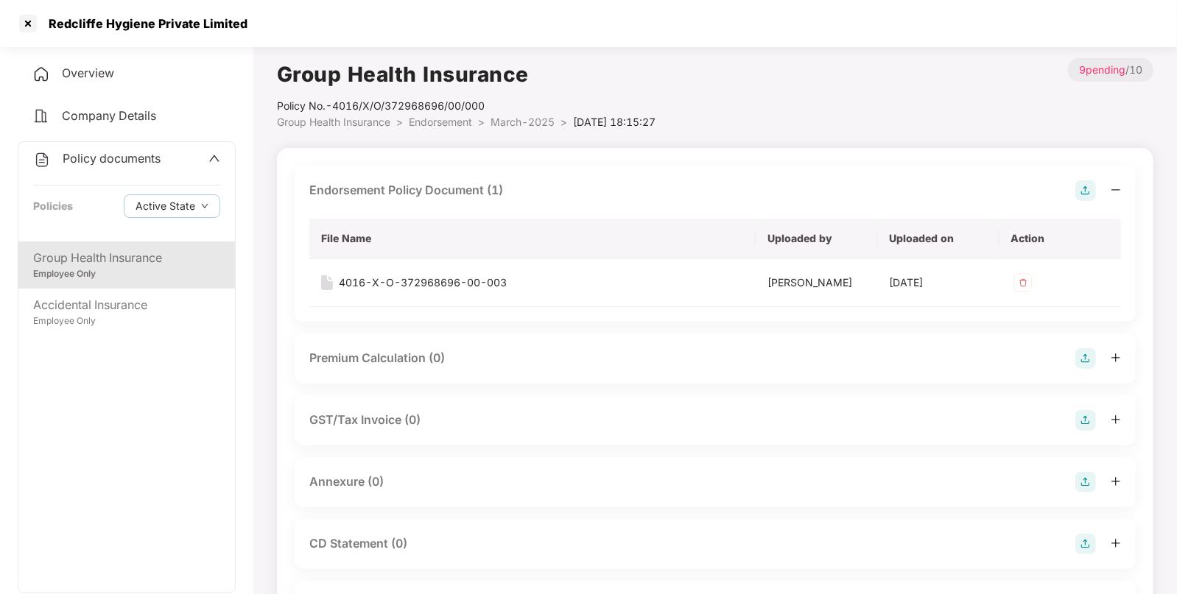
scroll to position [331, 0]
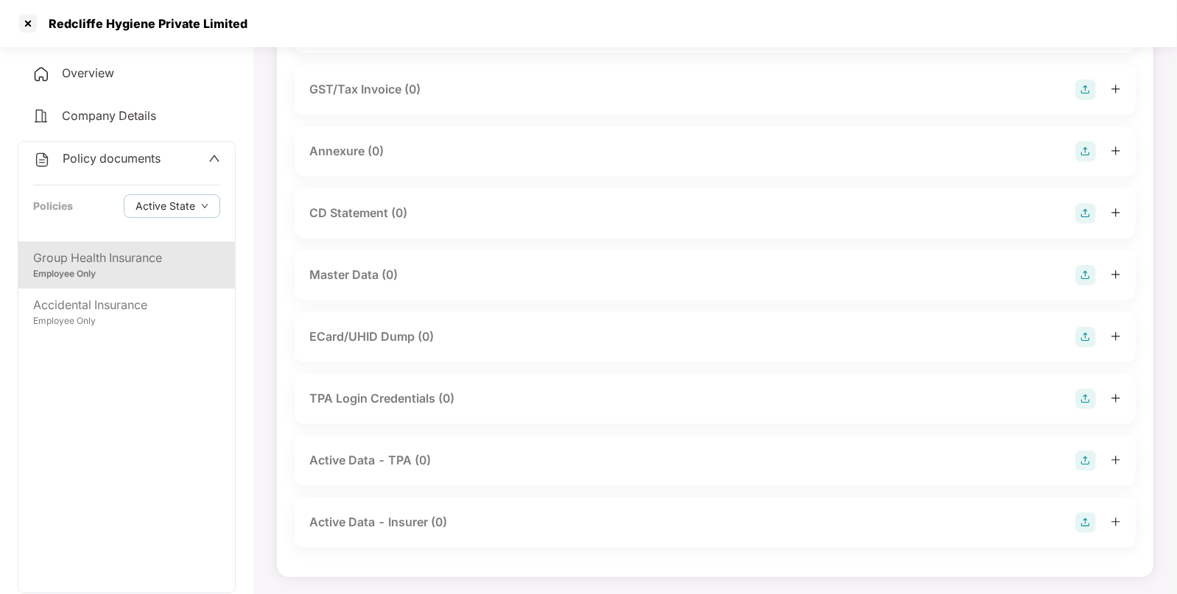
click at [1096, 274] on div at bounding box center [1098, 275] width 46 height 21
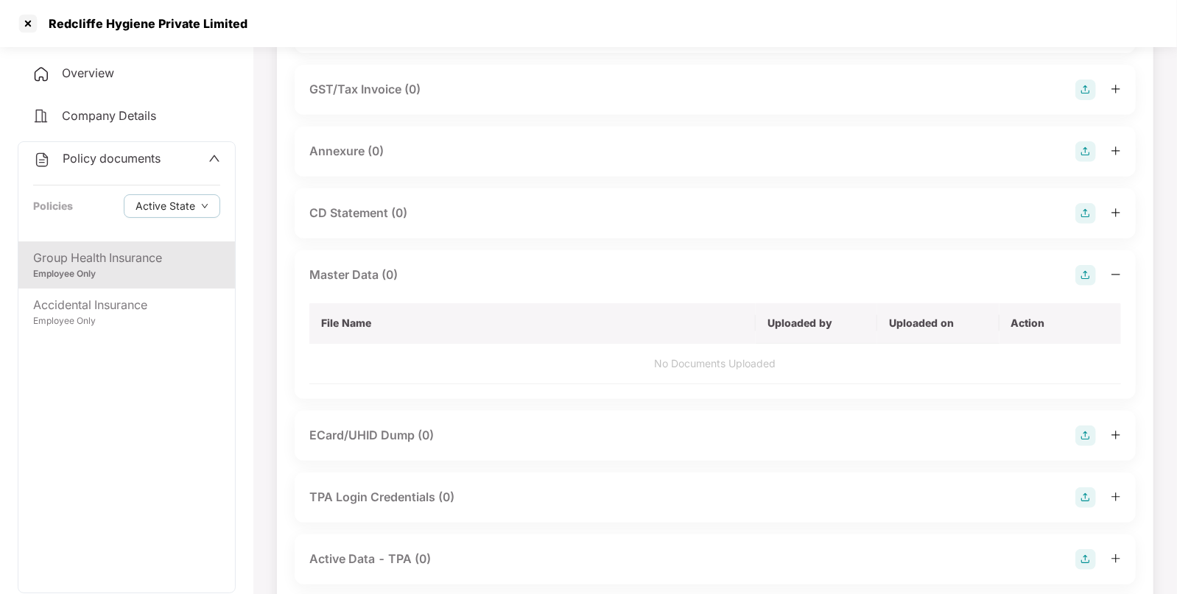
click at [1089, 267] on img at bounding box center [1085, 275] width 21 height 21
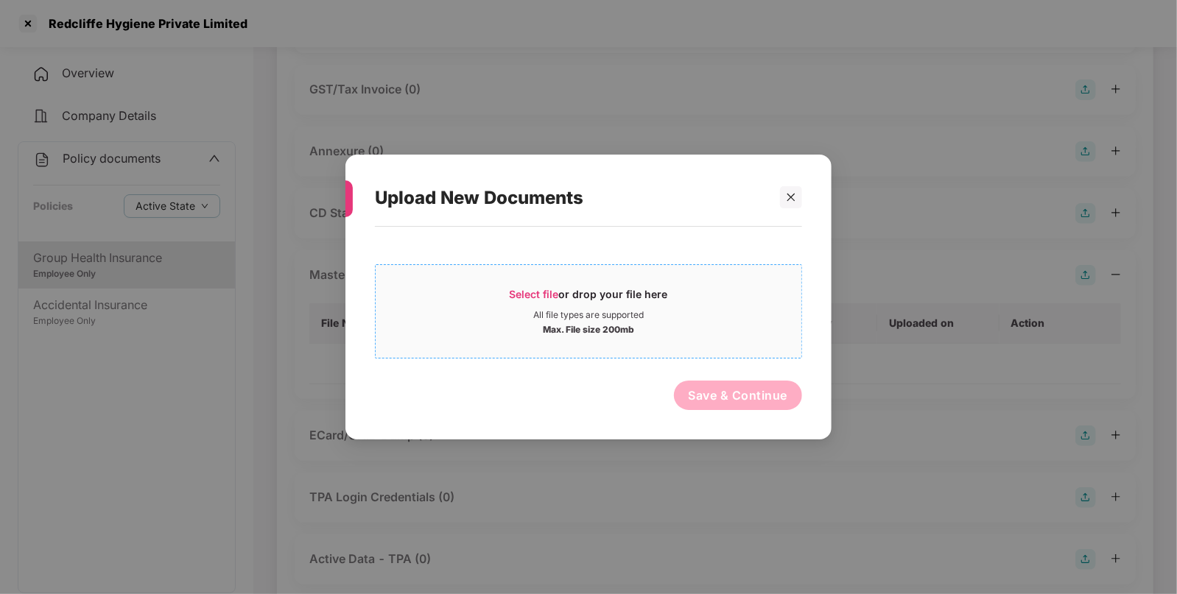
click at [515, 322] on div "Max. File size 200mb" at bounding box center [589, 328] width 426 height 15
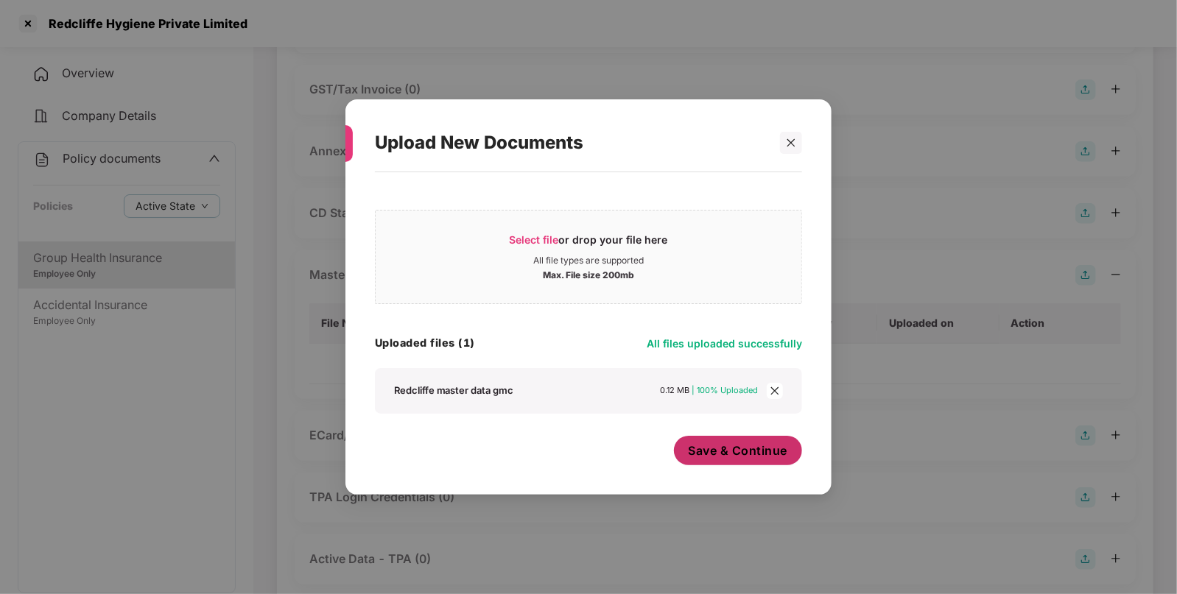
click at [718, 446] on span "Save & Continue" at bounding box center [737, 451] width 99 height 16
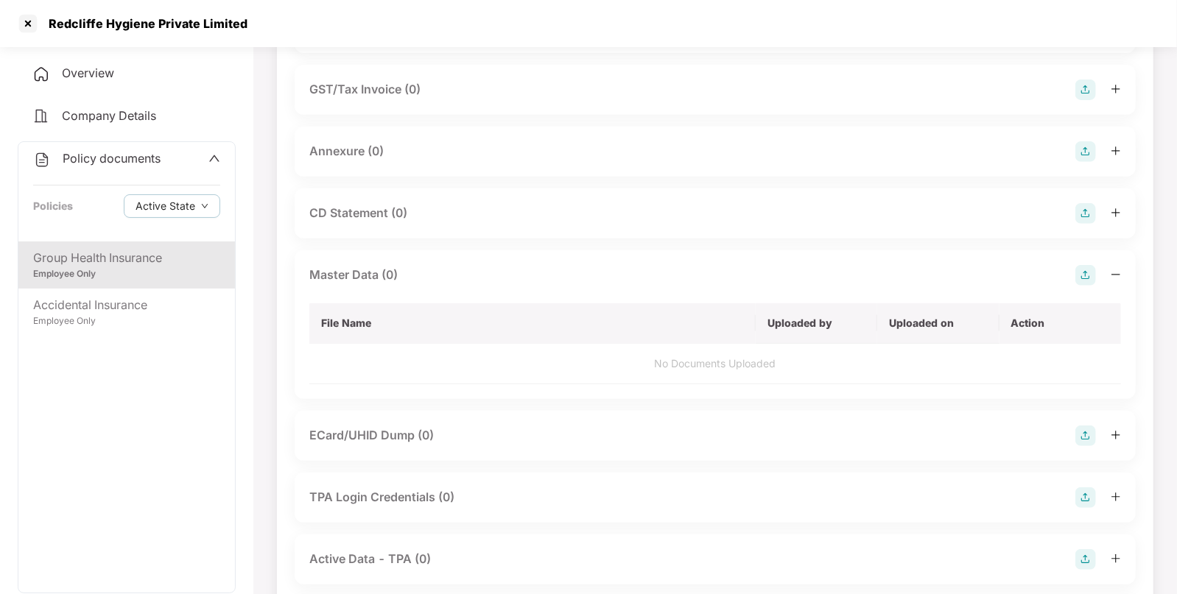
scroll to position [0, 0]
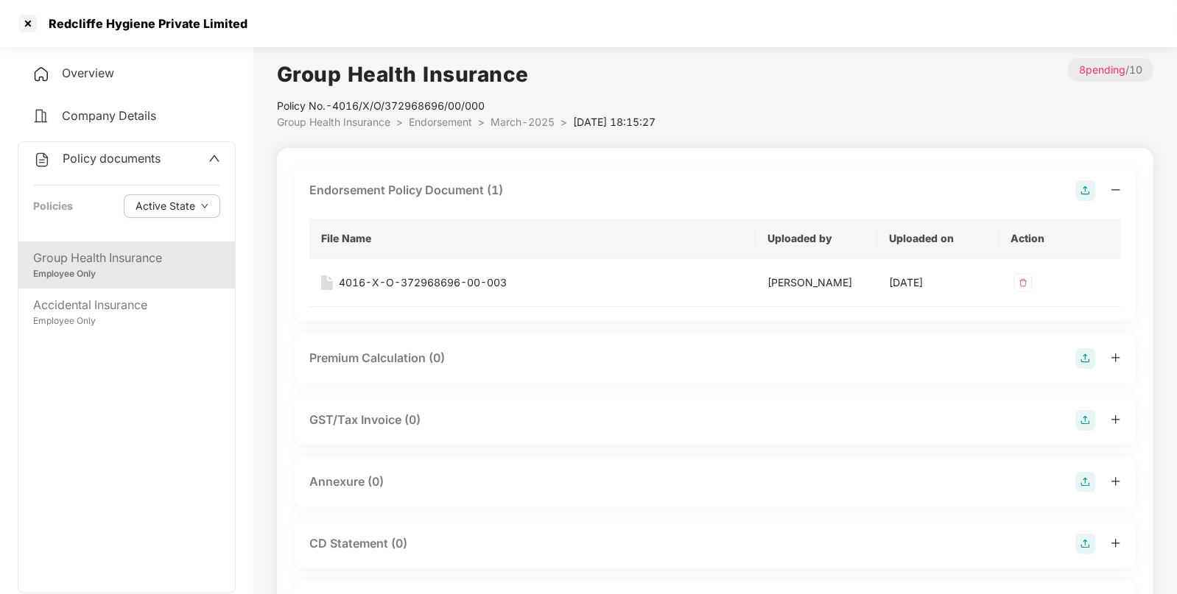
click at [442, 121] on span "Endorsement" at bounding box center [440, 122] width 63 height 13
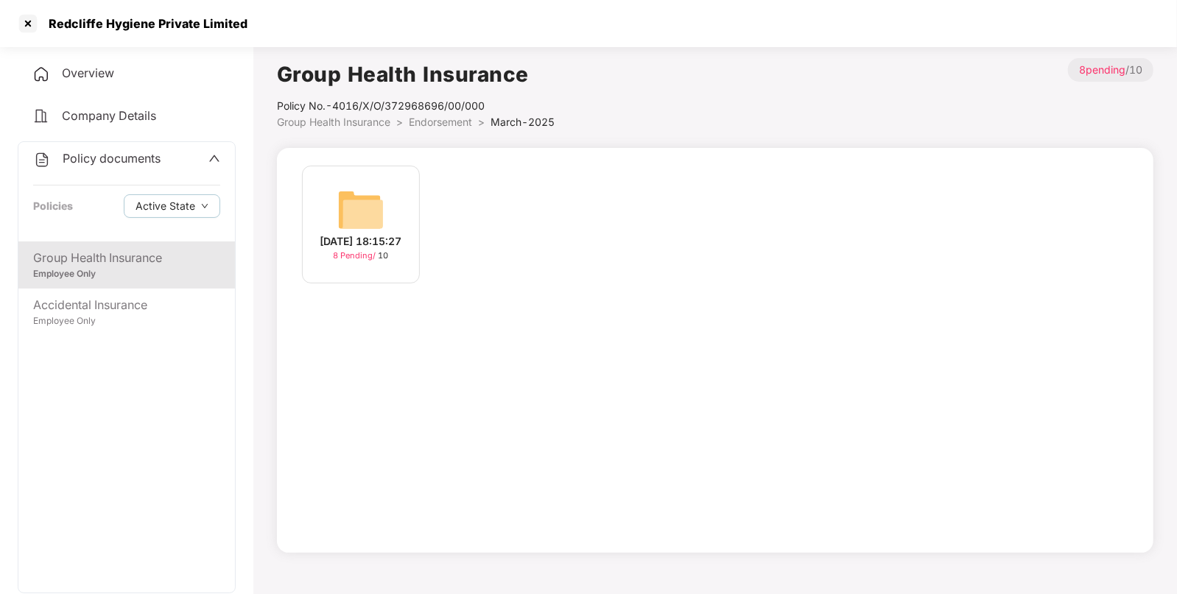
click at [442, 121] on span "Endorsement" at bounding box center [440, 122] width 63 height 13
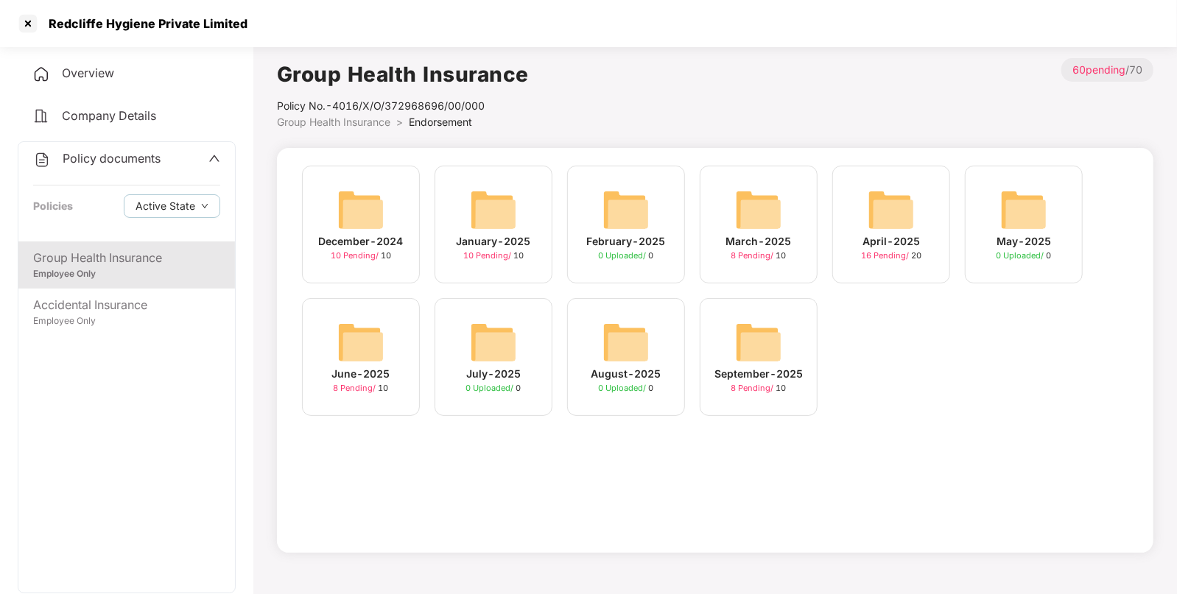
click at [504, 214] on img at bounding box center [493, 209] width 47 height 47
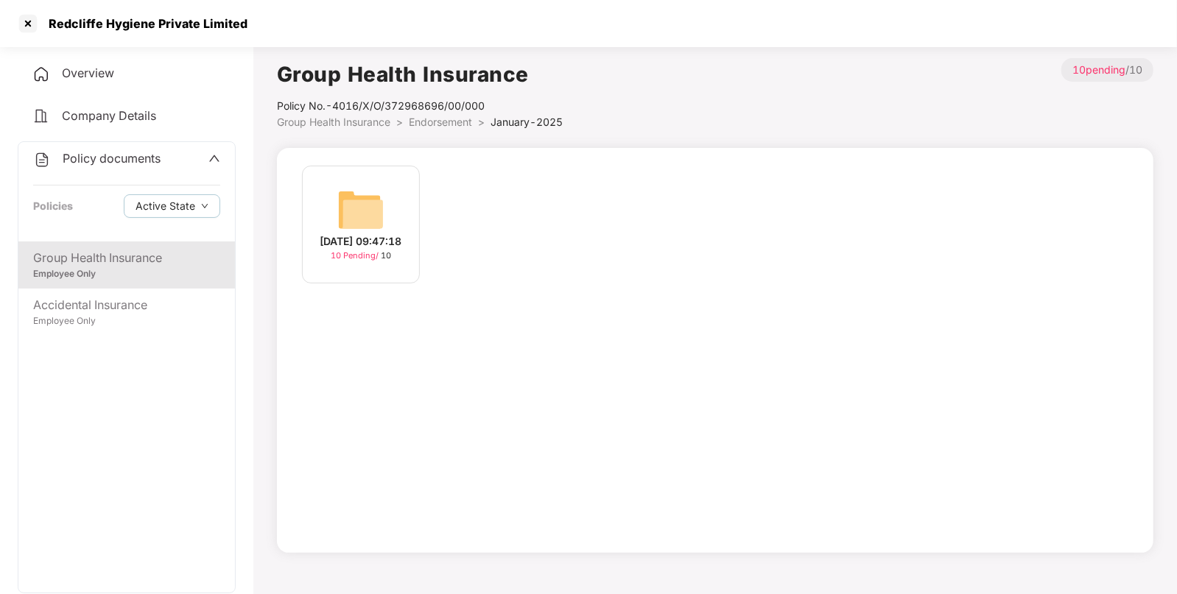
scroll to position [40, 0]
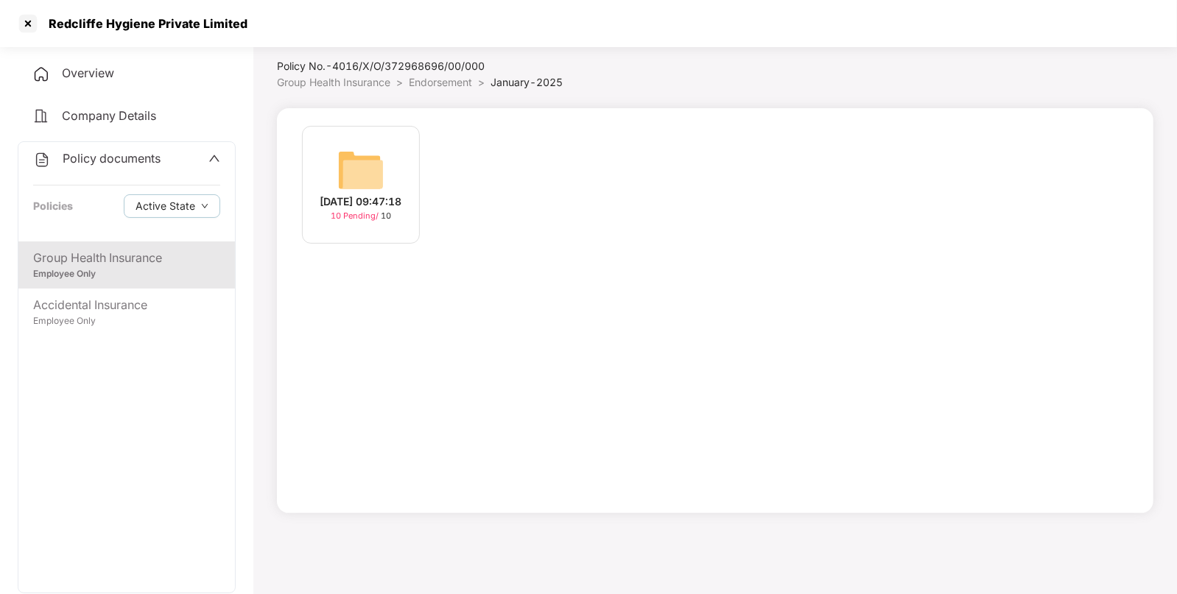
click at [322, 153] on div "[DATE] 09:47:18 10 Pending / 10" at bounding box center [361, 185] width 118 height 118
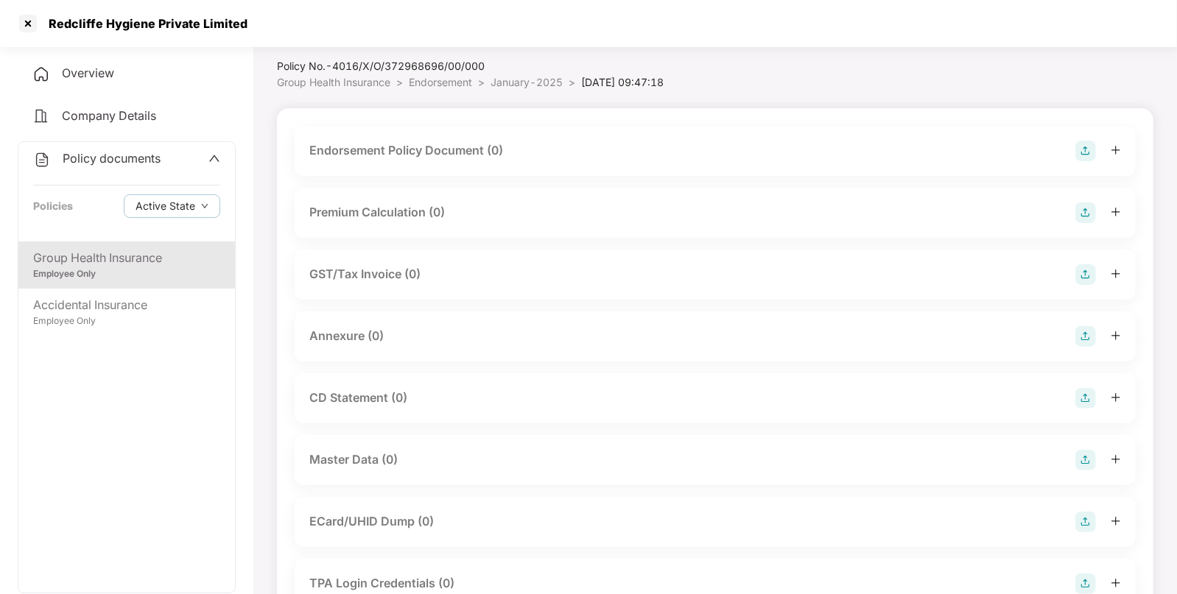
scroll to position [225, 0]
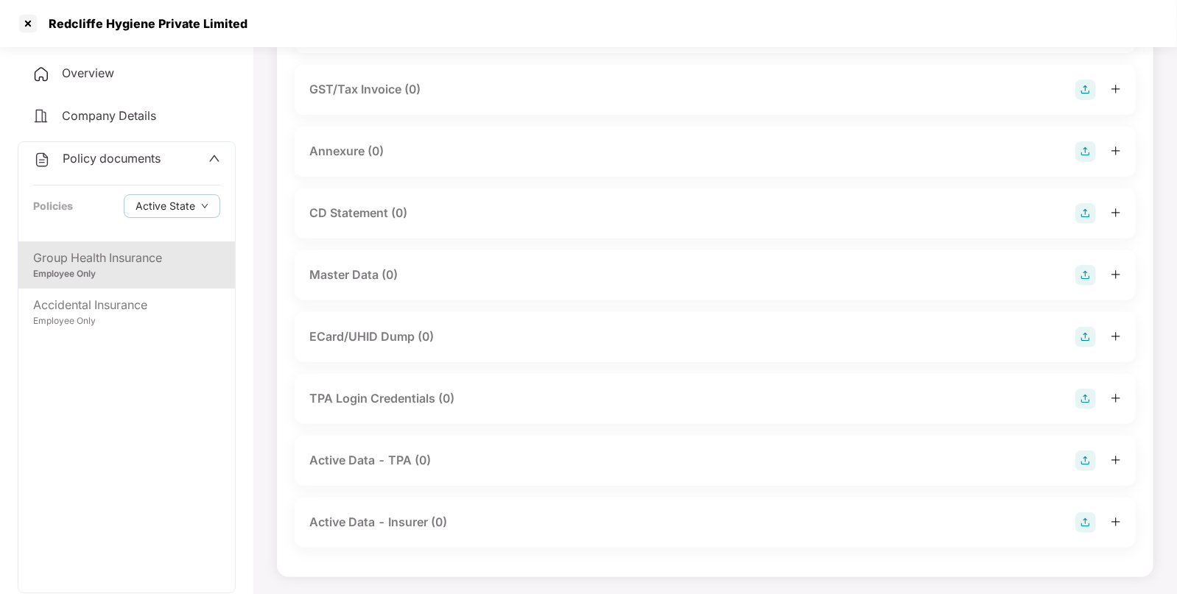
click at [1090, 267] on img at bounding box center [1085, 275] width 21 height 21
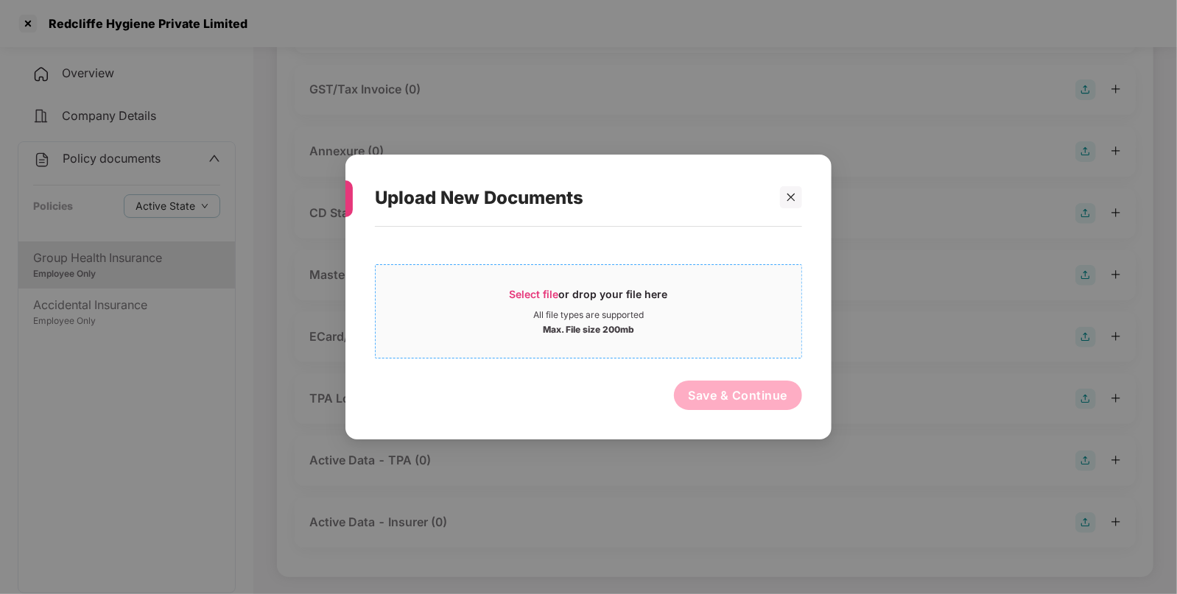
click at [565, 297] on div "Select file or drop your file here" at bounding box center [589, 298] width 158 height 22
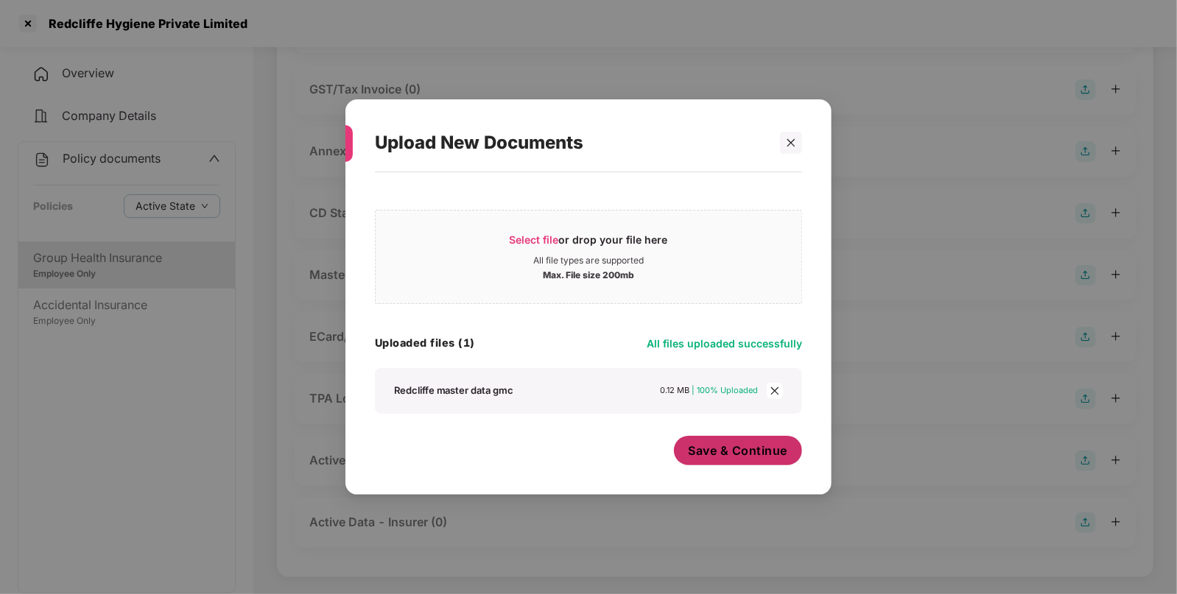
click at [733, 457] on span "Save & Continue" at bounding box center [737, 451] width 99 height 16
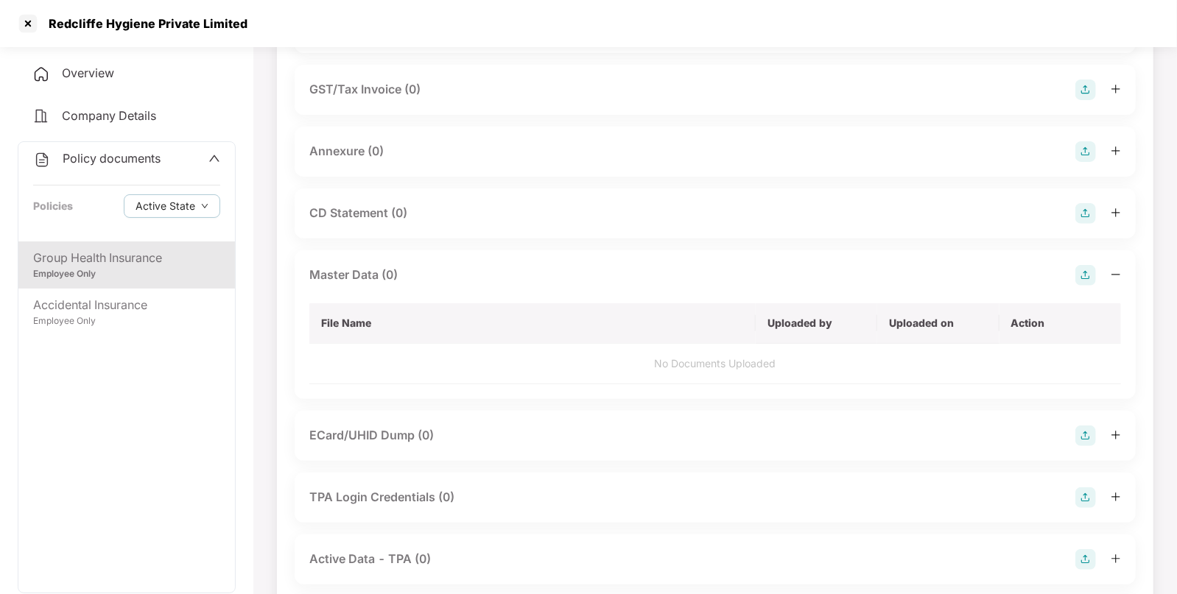
scroll to position [0, 0]
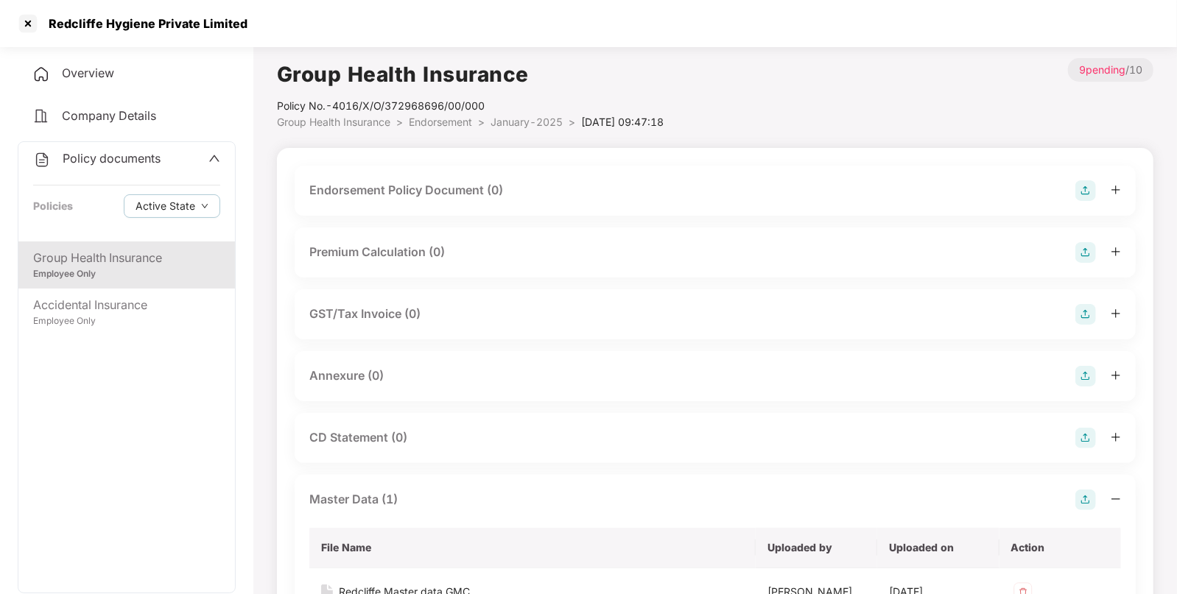
click at [1082, 197] on img at bounding box center [1085, 190] width 21 height 21
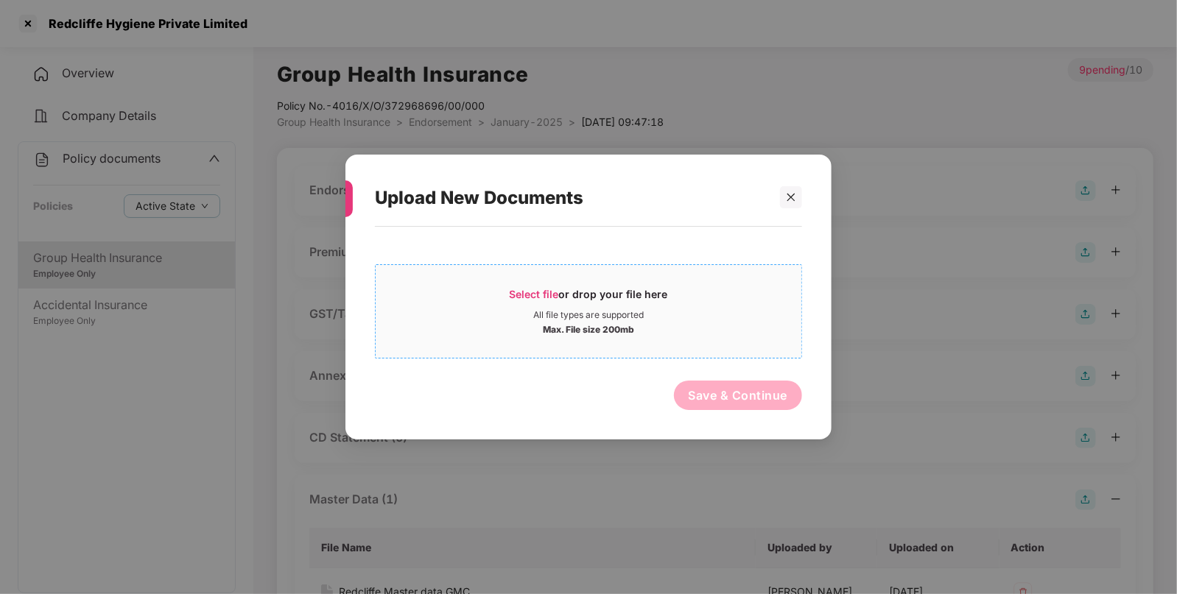
click at [512, 281] on span "Select file or drop your file here All file types are supported Max. File size …" at bounding box center [589, 311] width 426 height 71
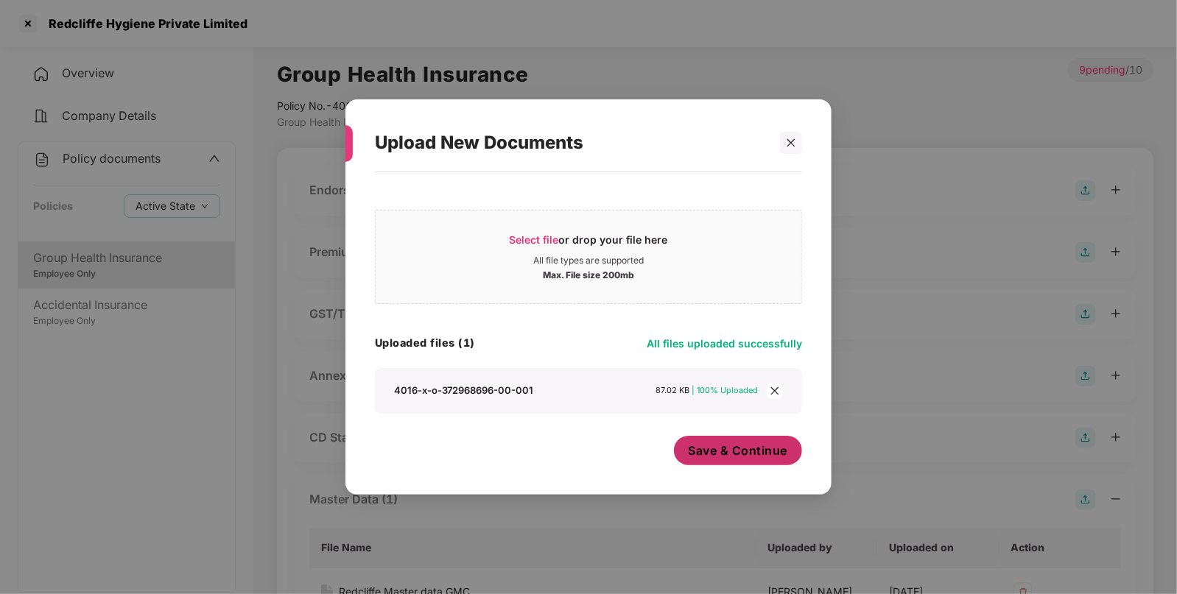
click at [711, 454] on span "Save & Continue" at bounding box center [737, 451] width 99 height 16
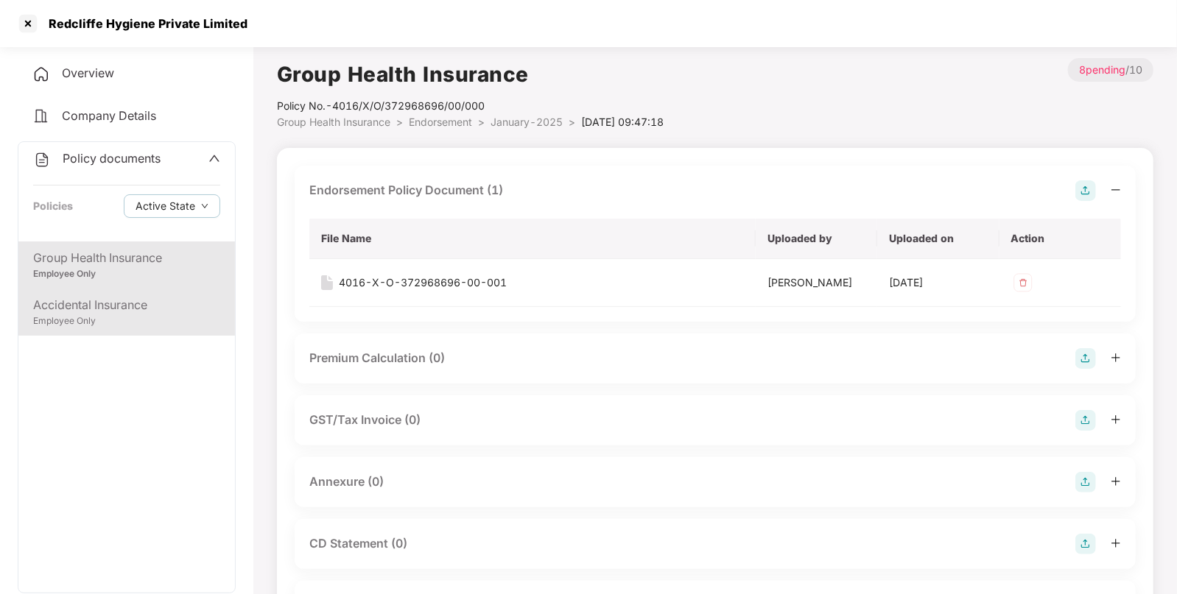
click at [55, 321] on div "Employee Only" at bounding box center [126, 321] width 187 height 14
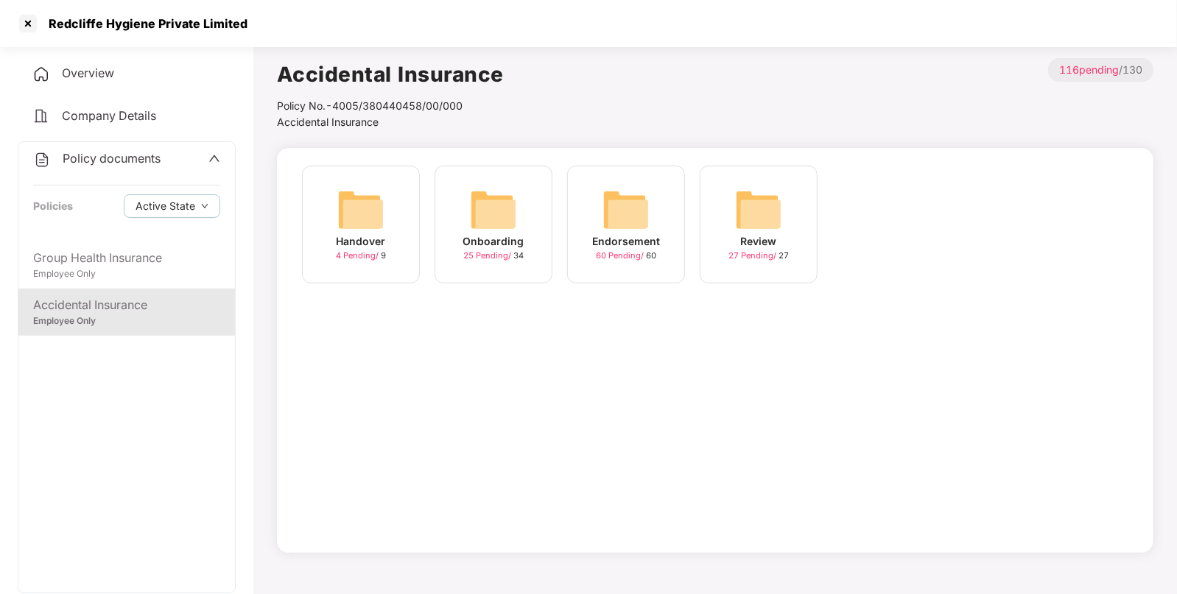
click at [607, 205] on img at bounding box center [625, 209] width 47 height 47
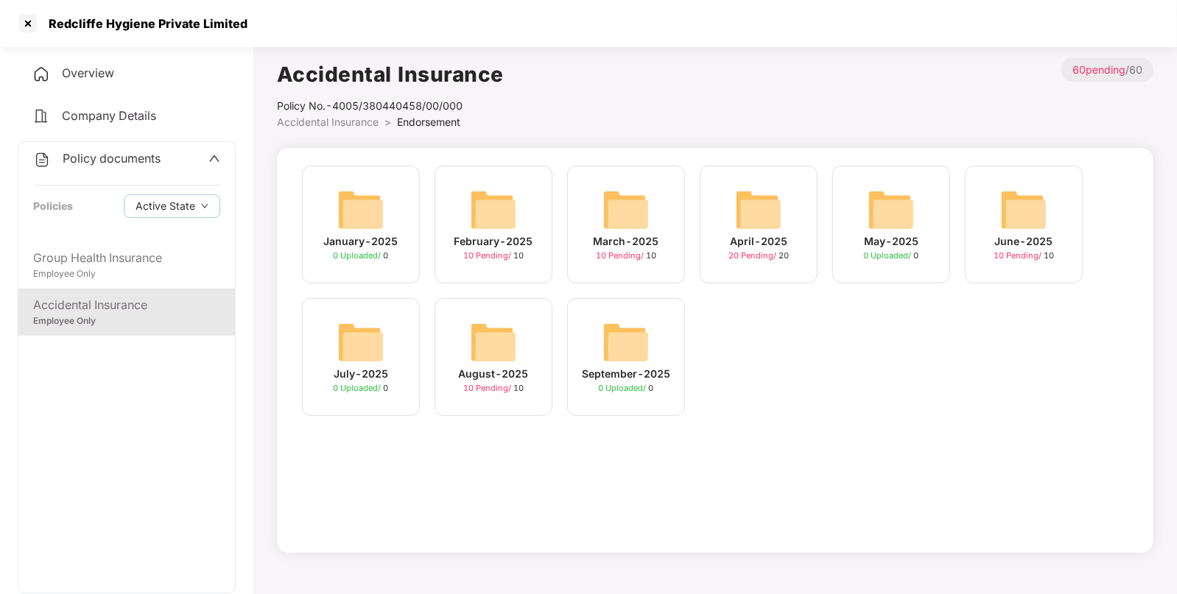
click at [497, 326] on img at bounding box center [493, 342] width 47 height 47
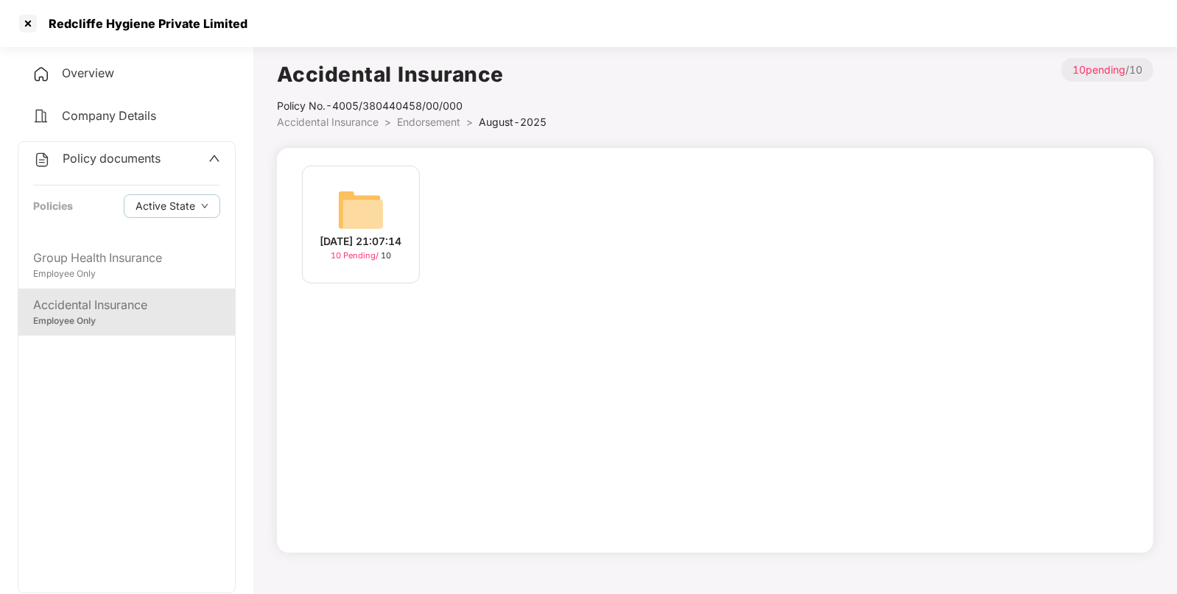
click at [381, 233] on div "[DATE] 21:07:14" at bounding box center [361, 241] width 82 height 16
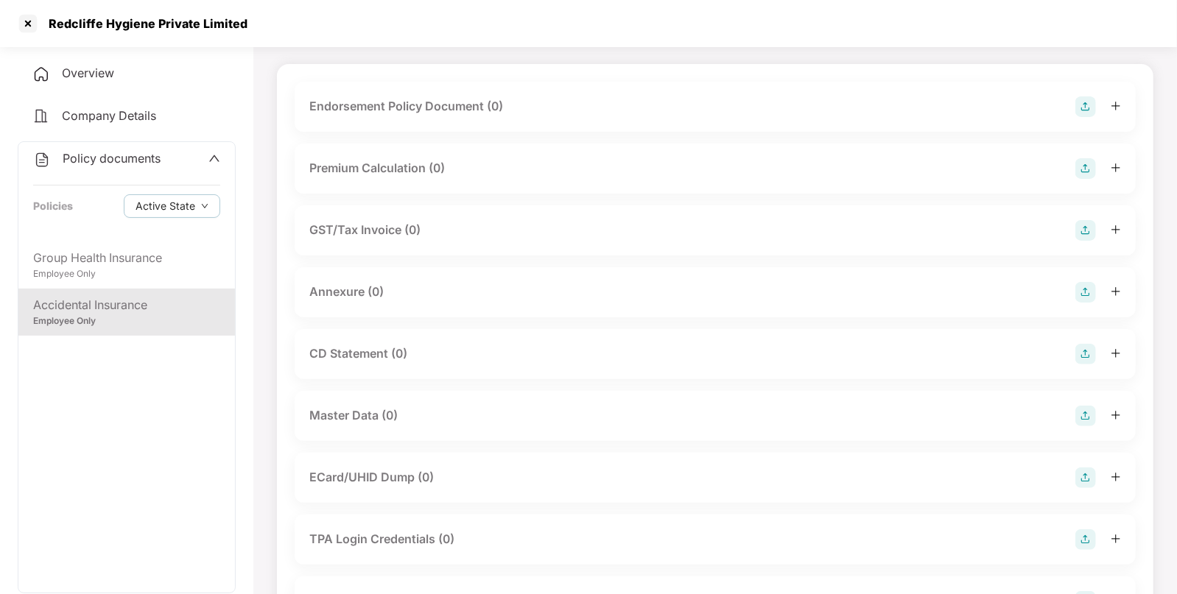
scroll to position [123, 0]
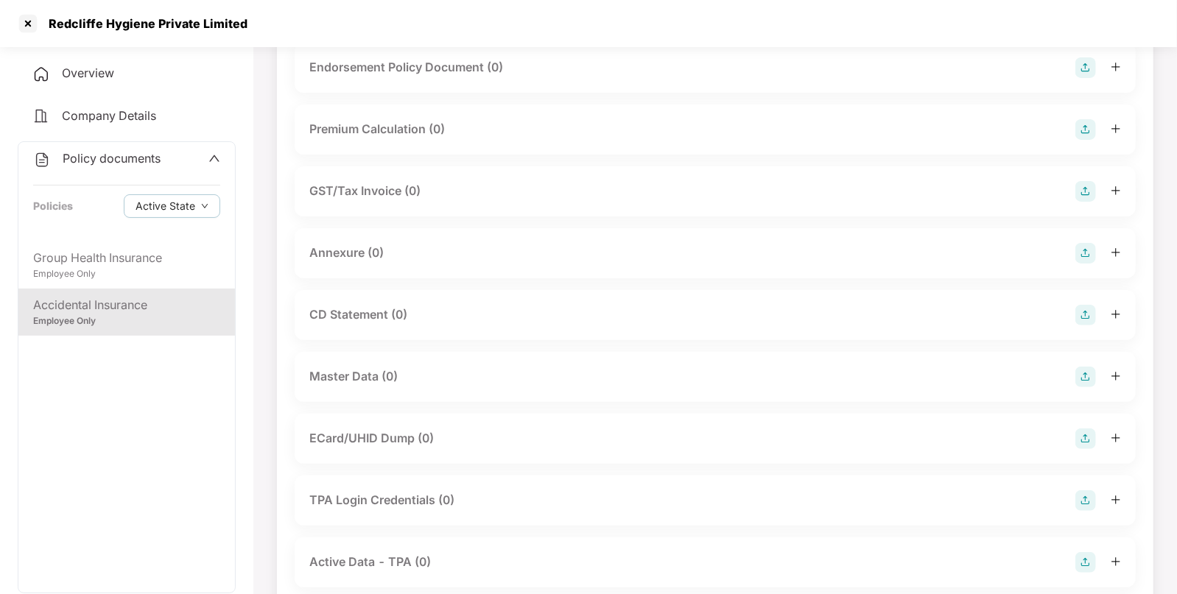
click at [1079, 376] on img at bounding box center [1085, 377] width 21 height 21
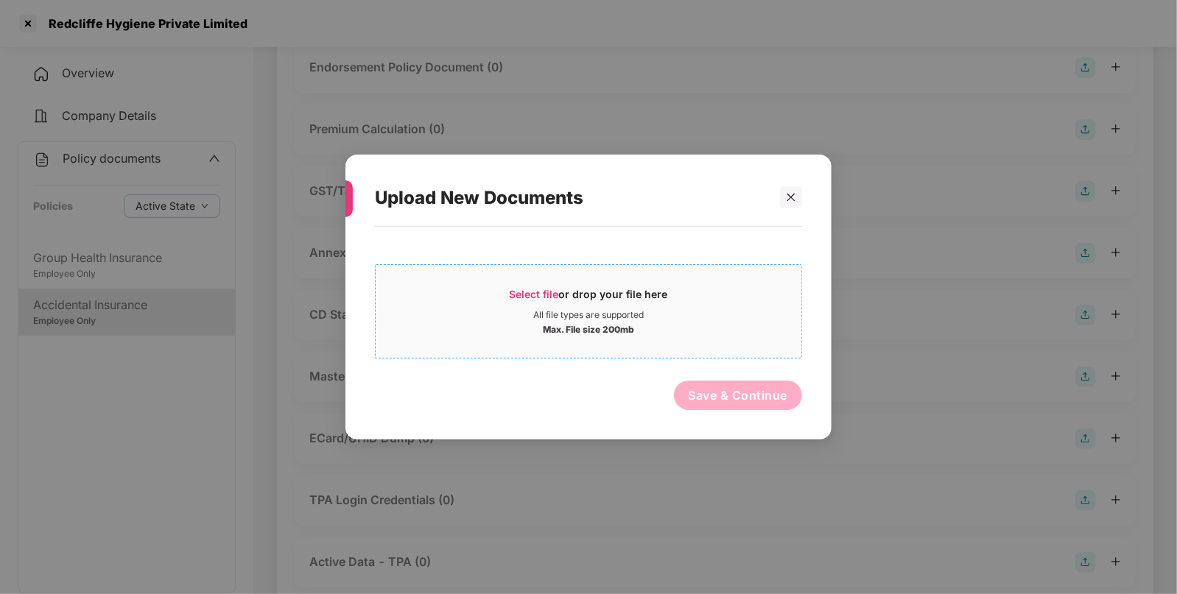
click at [511, 291] on span "Select file" at bounding box center [534, 294] width 49 height 13
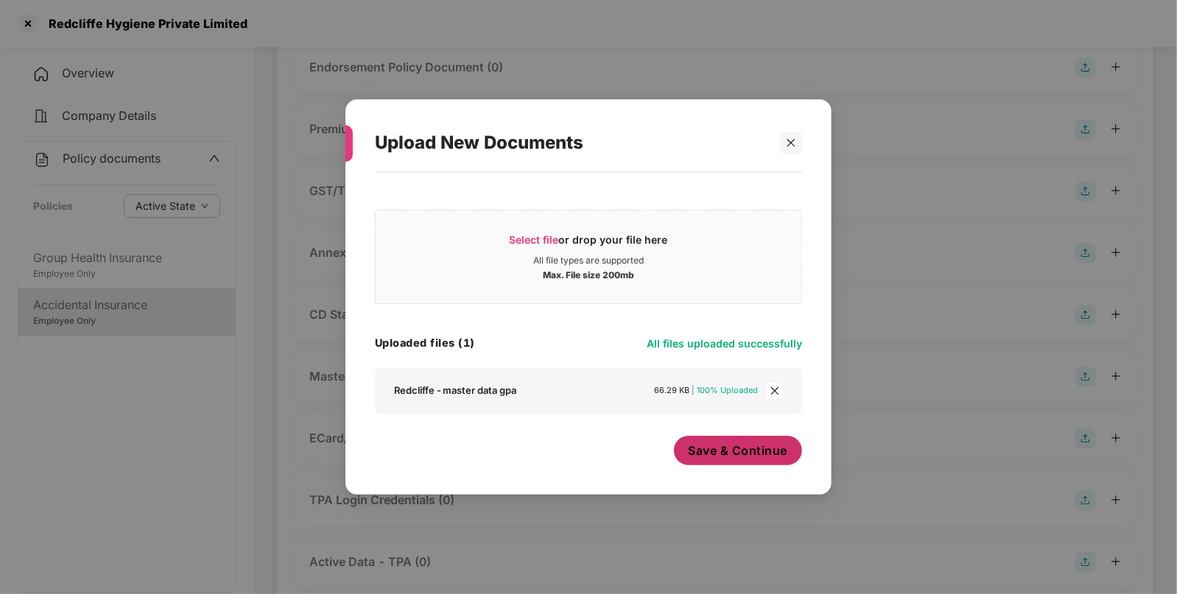
click at [704, 464] on button "Save & Continue" at bounding box center [738, 450] width 129 height 29
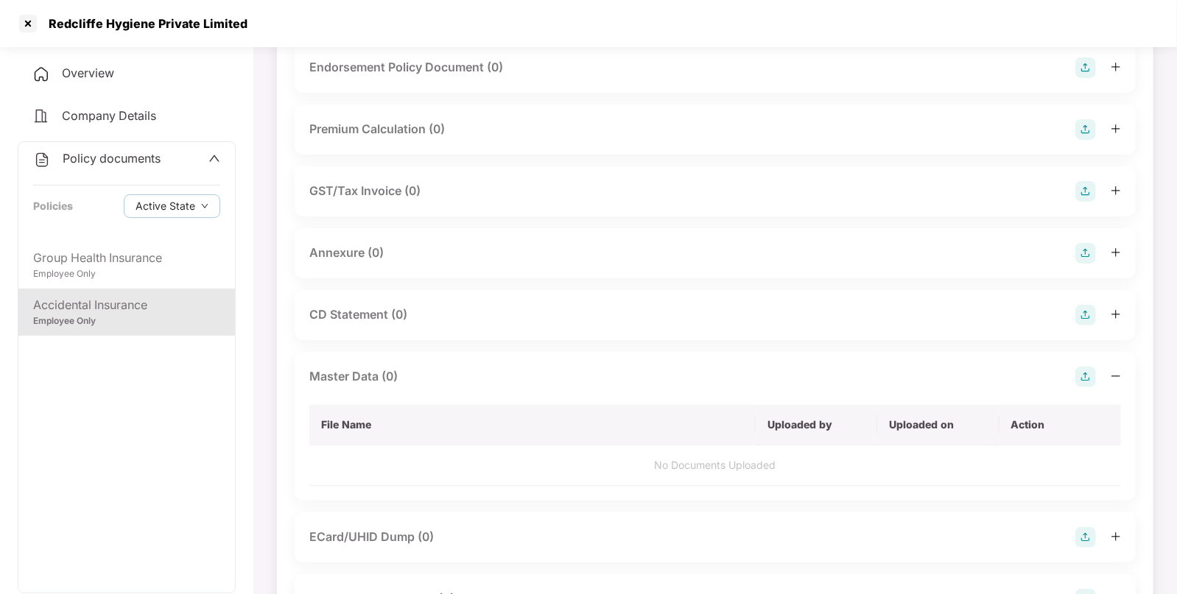
scroll to position [0, 0]
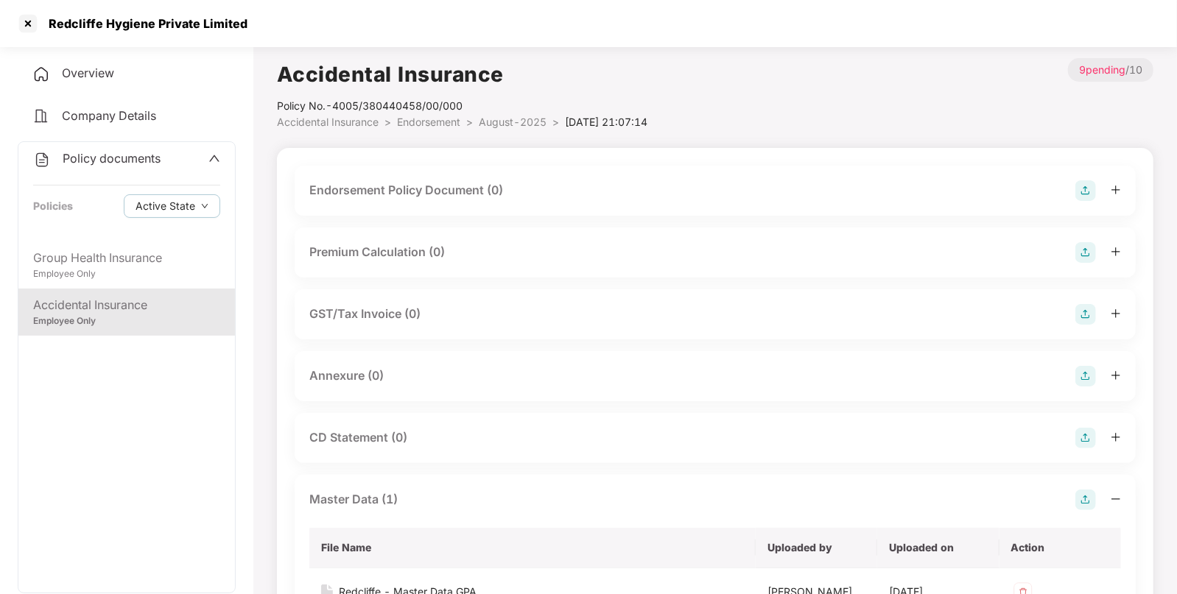
click at [1083, 194] on img at bounding box center [1085, 190] width 21 height 21
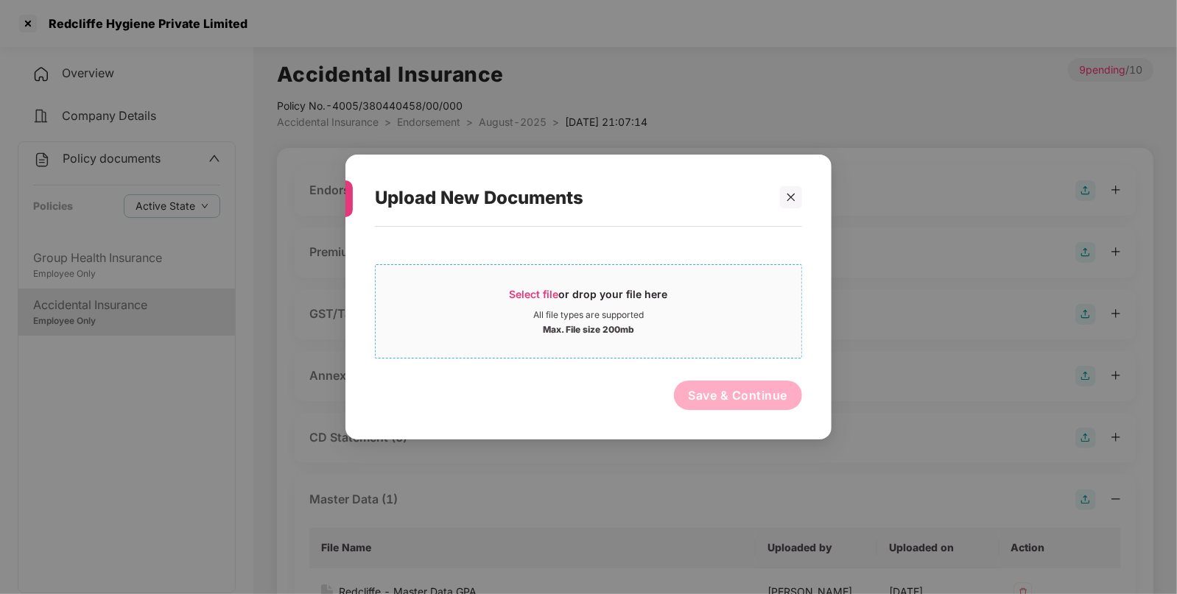
click at [524, 300] on span "Select file" at bounding box center [534, 294] width 49 height 13
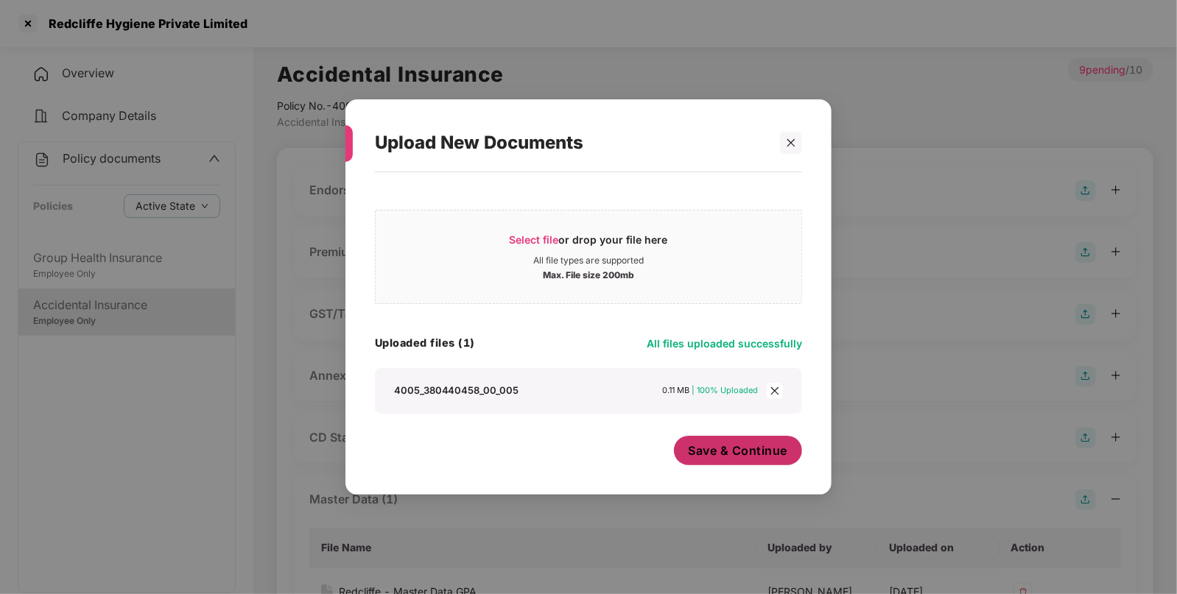
click at [726, 451] on span "Save & Continue" at bounding box center [737, 451] width 99 height 16
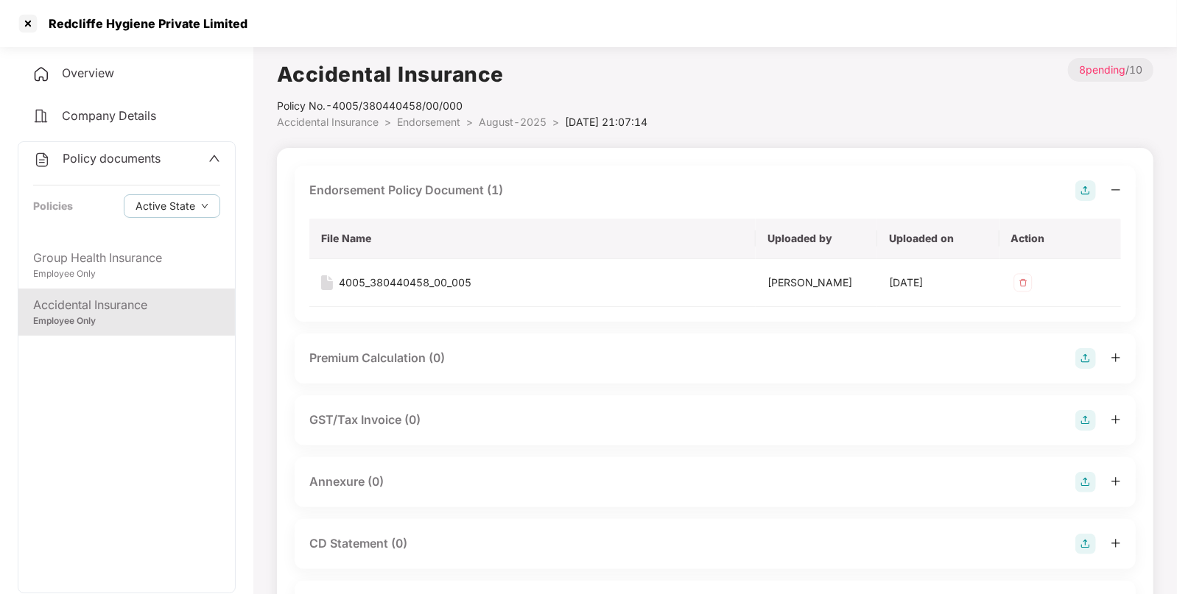
click at [498, 125] on span "August-2025" at bounding box center [513, 122] width 68 height 13
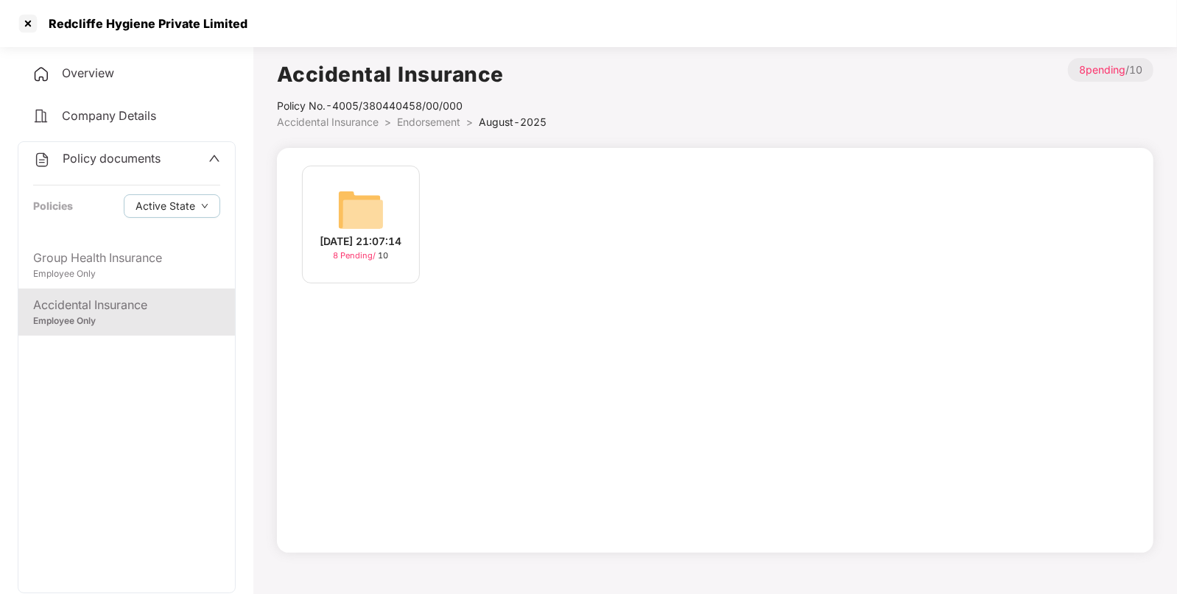
click at [459, 127] on span "Endorsement" at bounding box center [428, 122] width 63 height 13
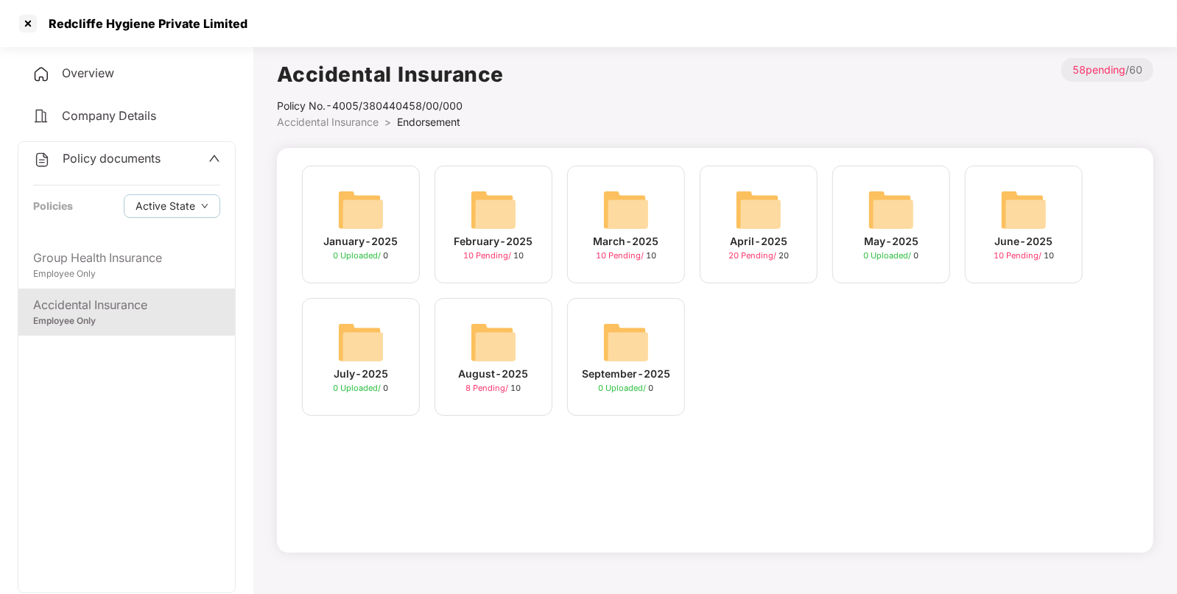
click at [1026, 214] on img at bounding box center [1023, 209] width 47 height 47
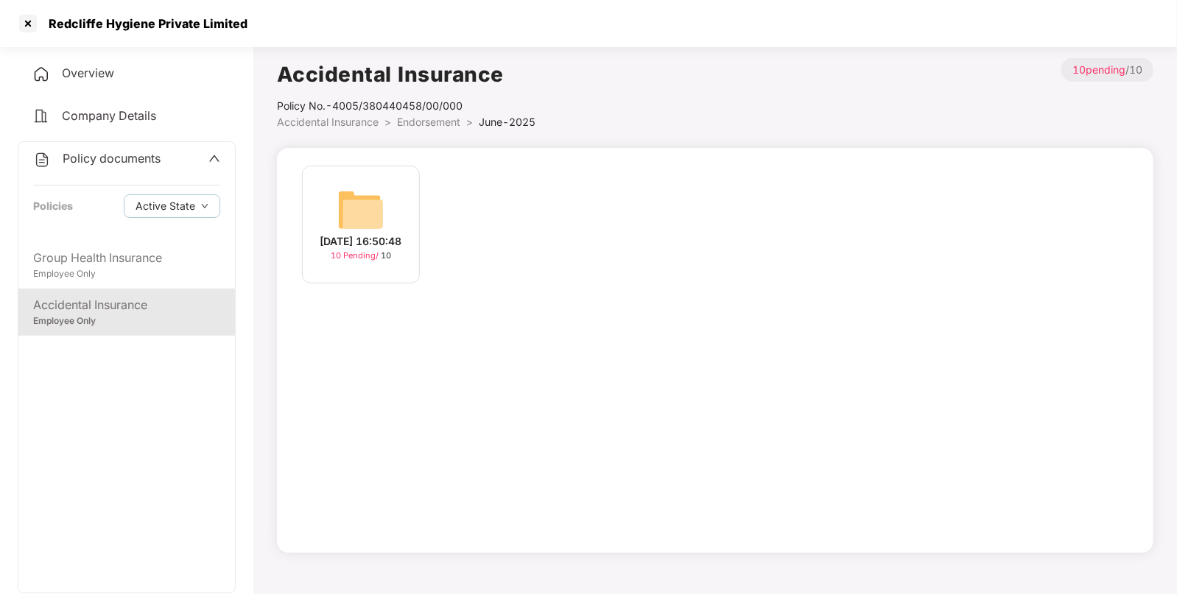
click at [365, 186] on img at bounding box center [360, 209] width 47 height 47
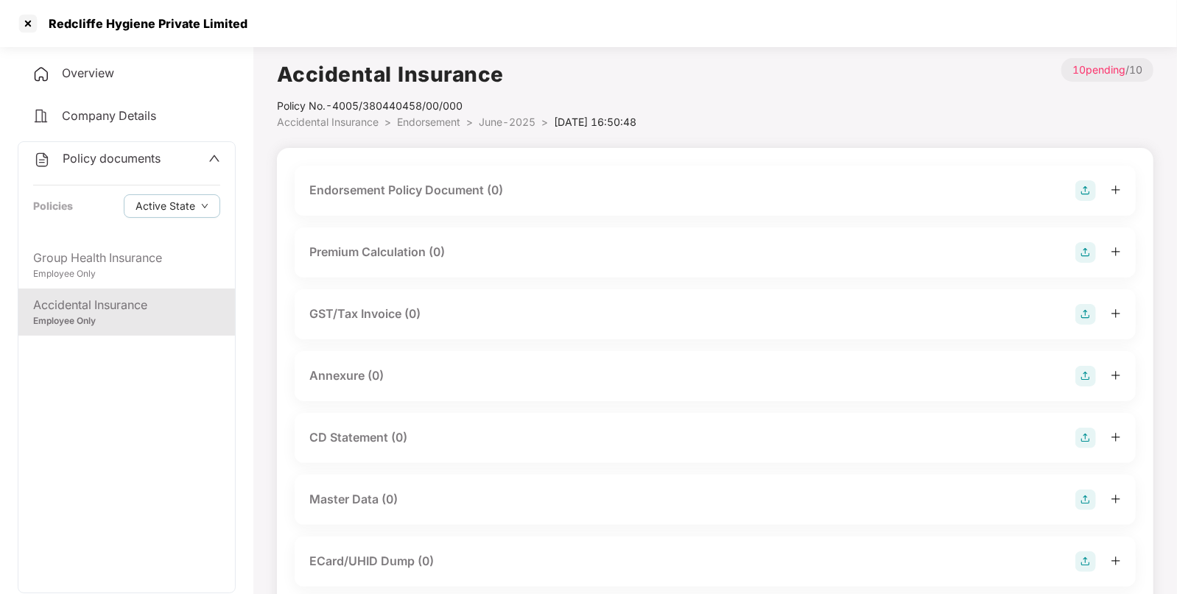
click at [1088, 182] on img at bounding box center [1085, 190] width 21 height 21
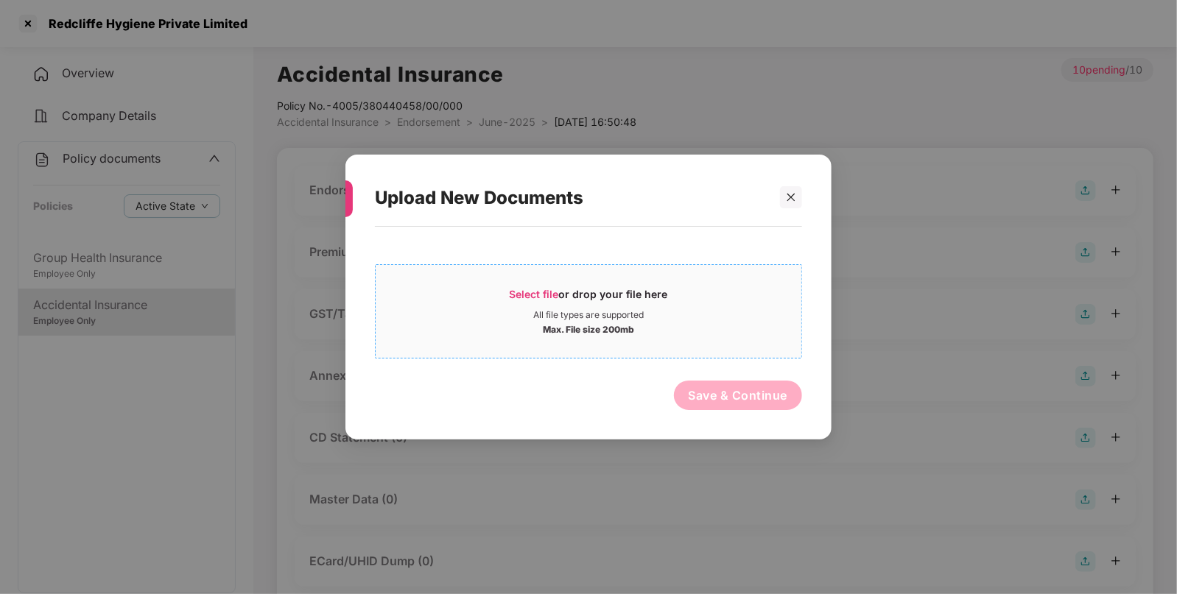
click at [503, 282] on span "Select file or drop your file here All file types are supported Max. File size …" at bounding box center [589, 311] width 426 height 71
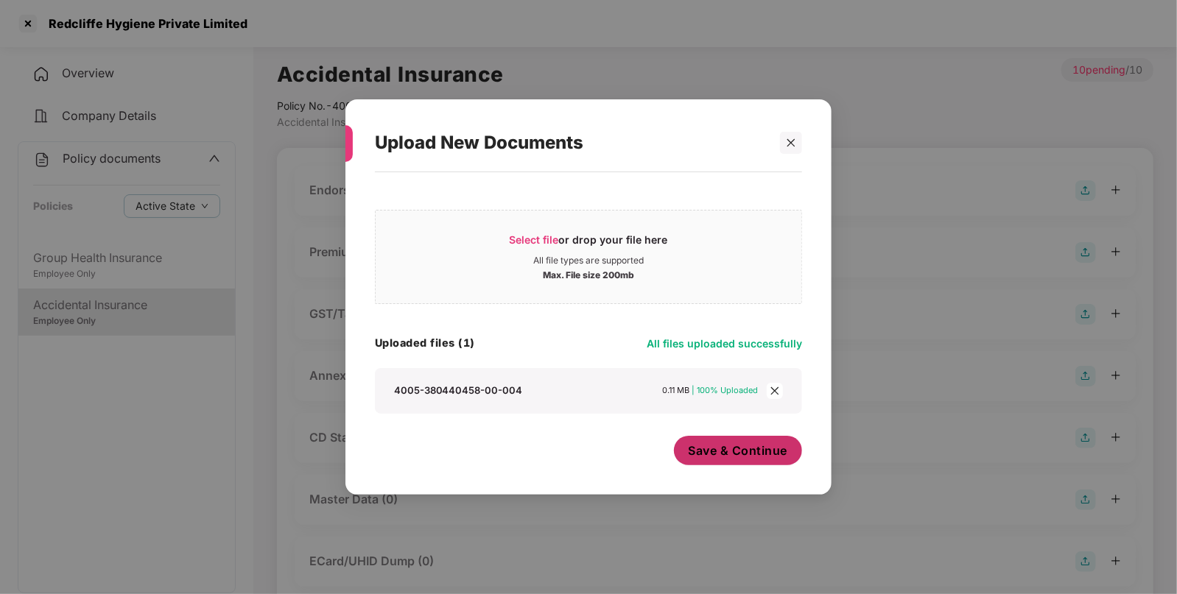
click at [729, 449] on span "Save & Continue" at bounding box center [737, 451] width 99 height 16
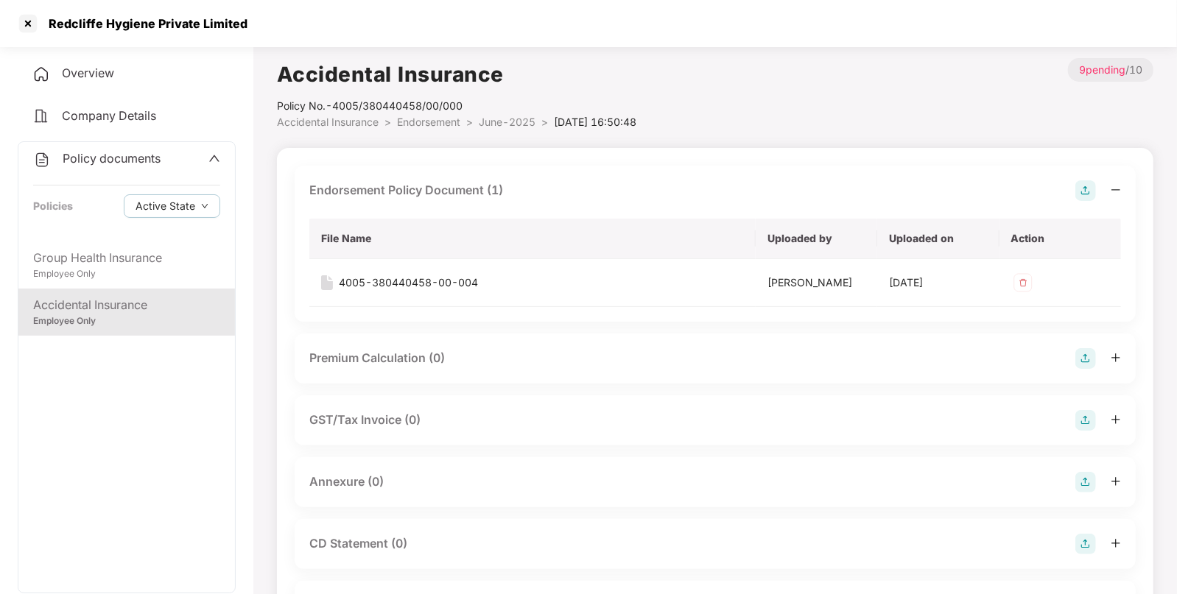
scroll to position [331, 0]
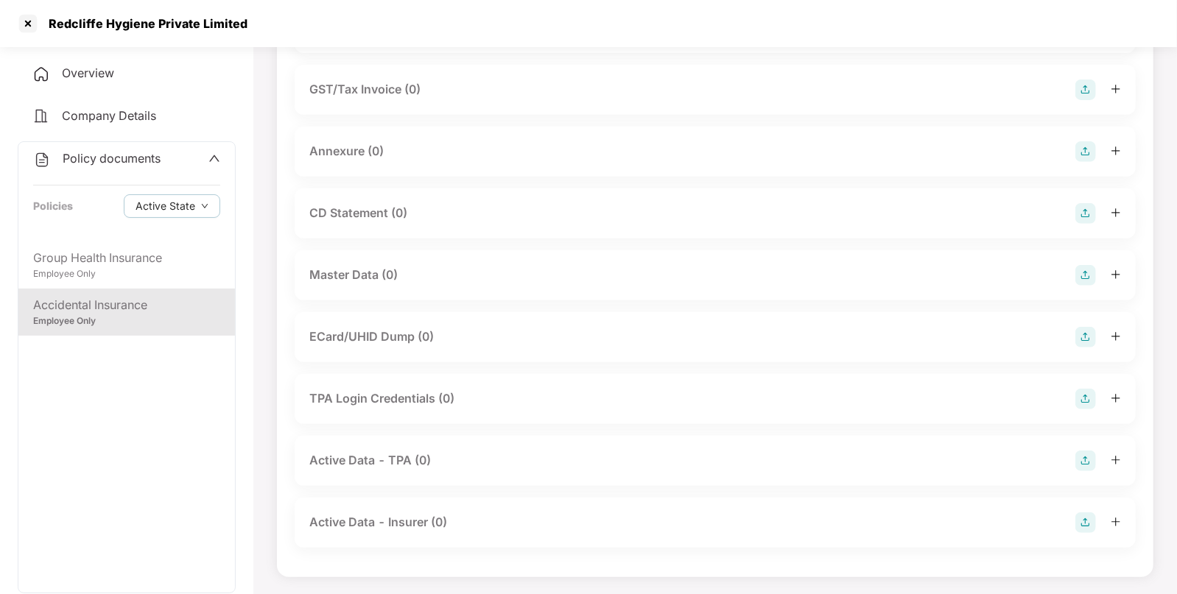
click at [1100, 269] on div at bounding box center [1098, 275] width 46 height 21
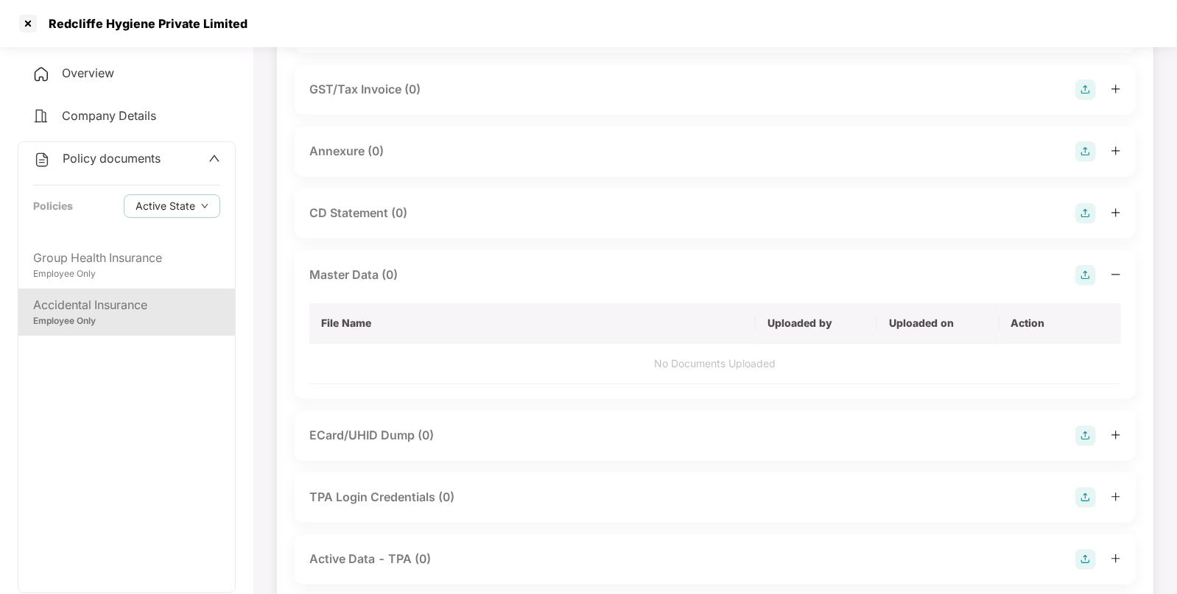
click at [1086, 265] on img at bounding box center [1085, 275] width 21 height 21
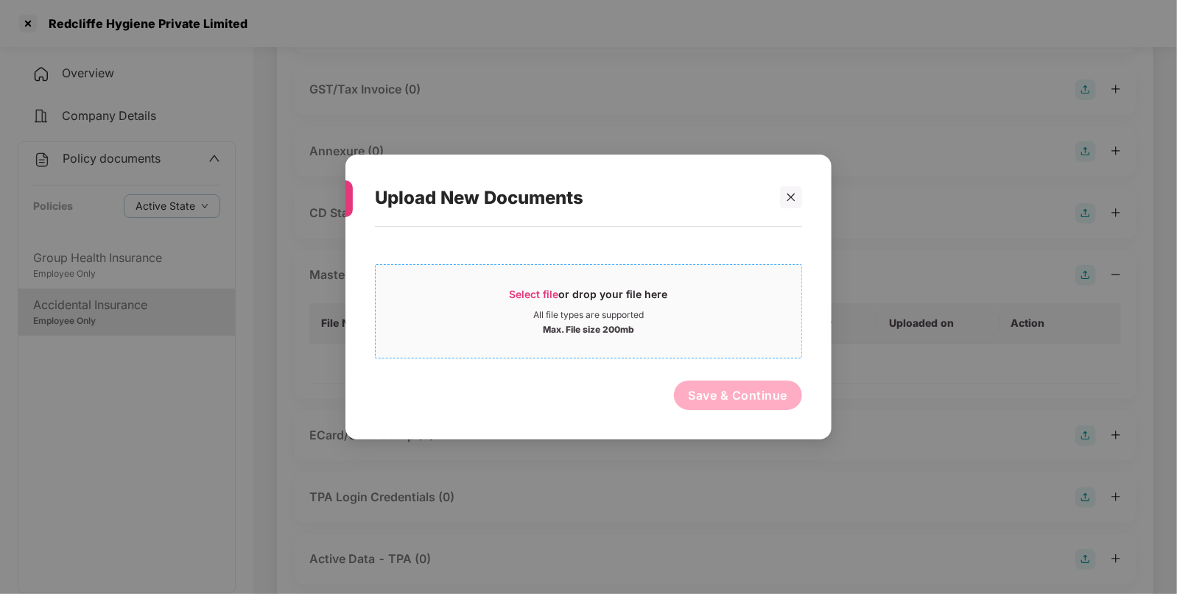
click at [471, 302] on div "Select file or drop your file here" at bounding box center [589, 298] width 426 height 22
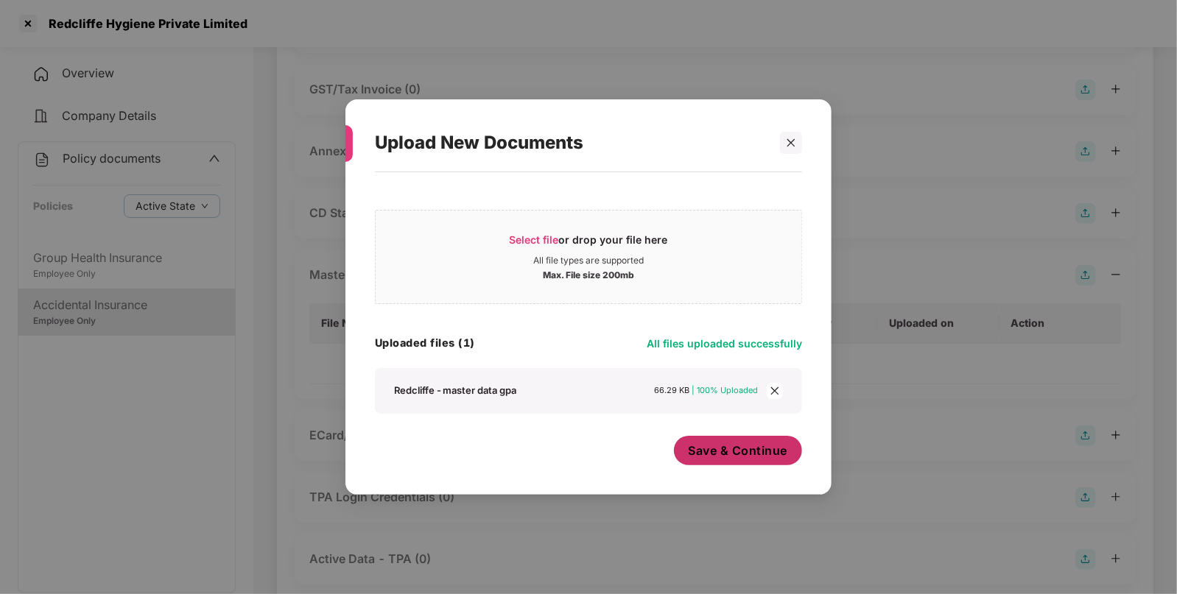
click at [744, 463] on button "Save & Continue" at bounding box center [738, 450] width 129 height 29
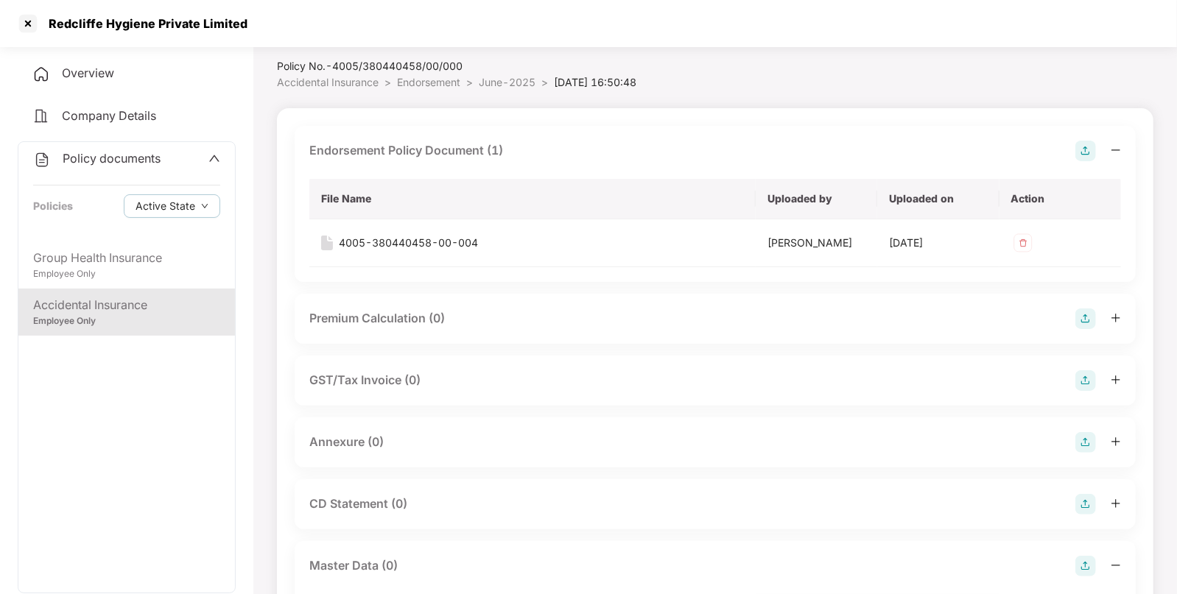
scroll to position [0, 0]
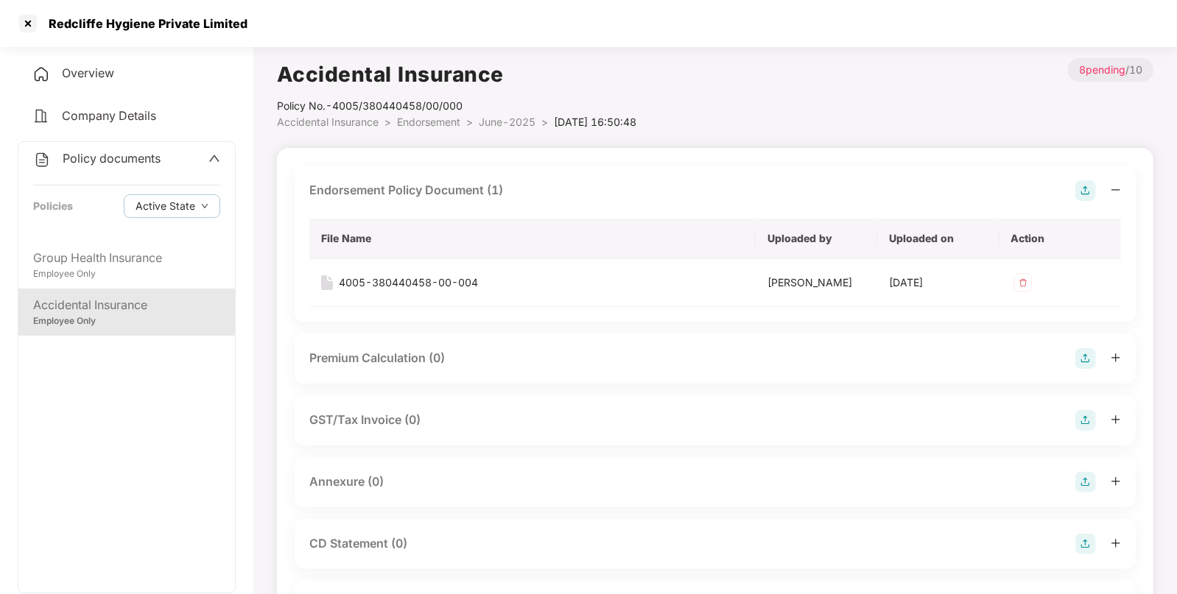
click at [440, 124] on span "Endorsement" at bounding box center [428, 122] width 63 height 13
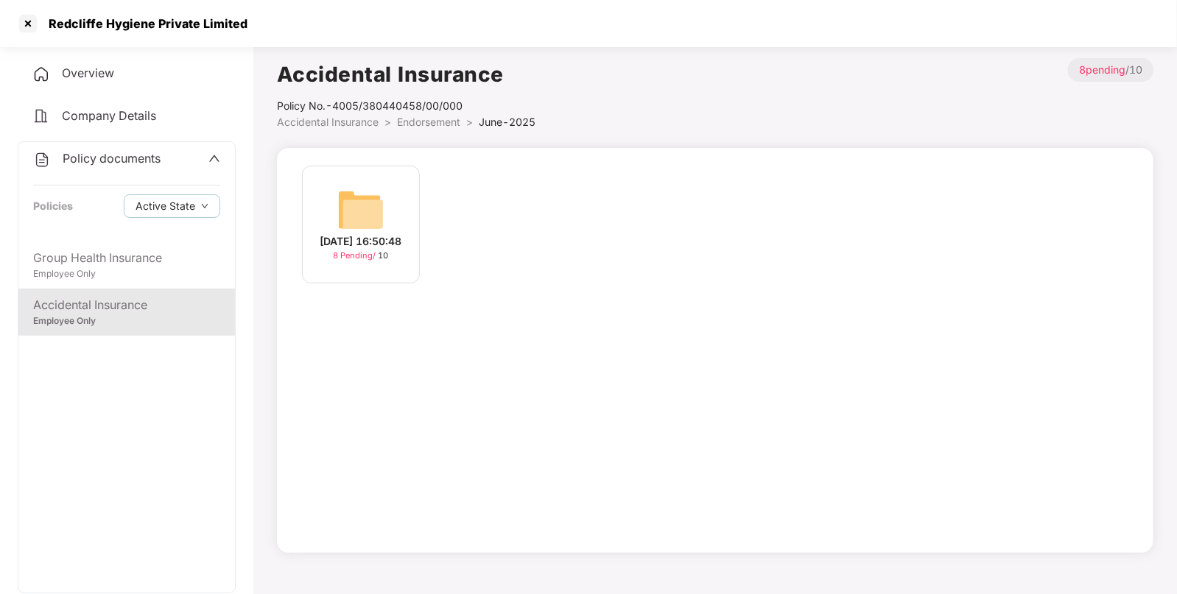
click at [440, 124] on span "Endorsement" at bounding box center [428, 122] width 63 height 13
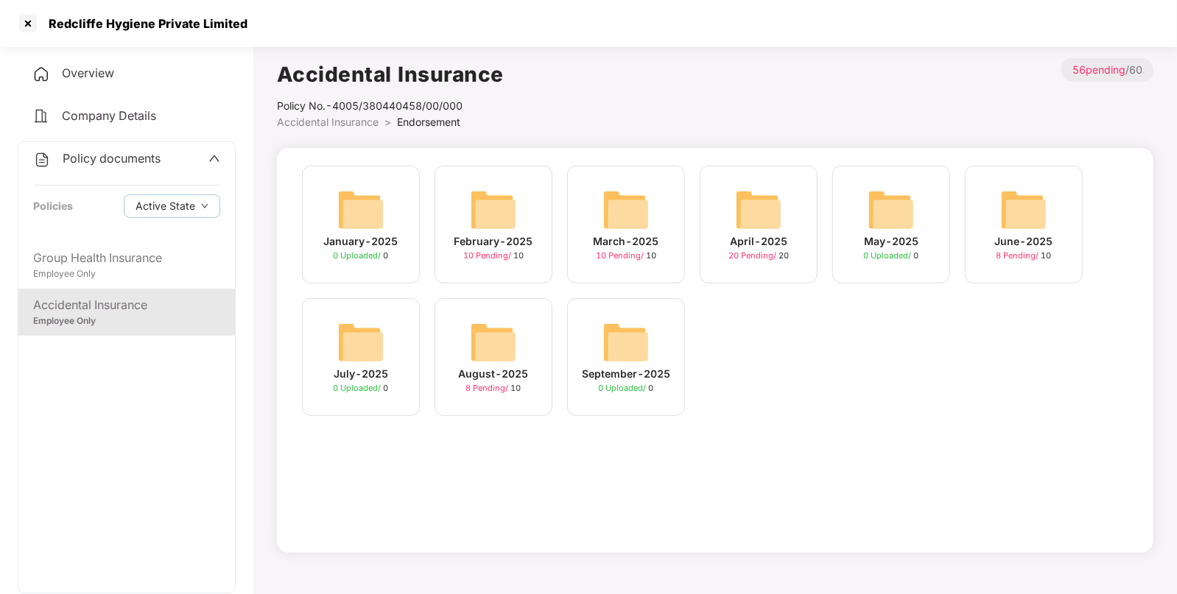
click at [745, 189] on img at bounding box center [758, 209] width 47 height 47
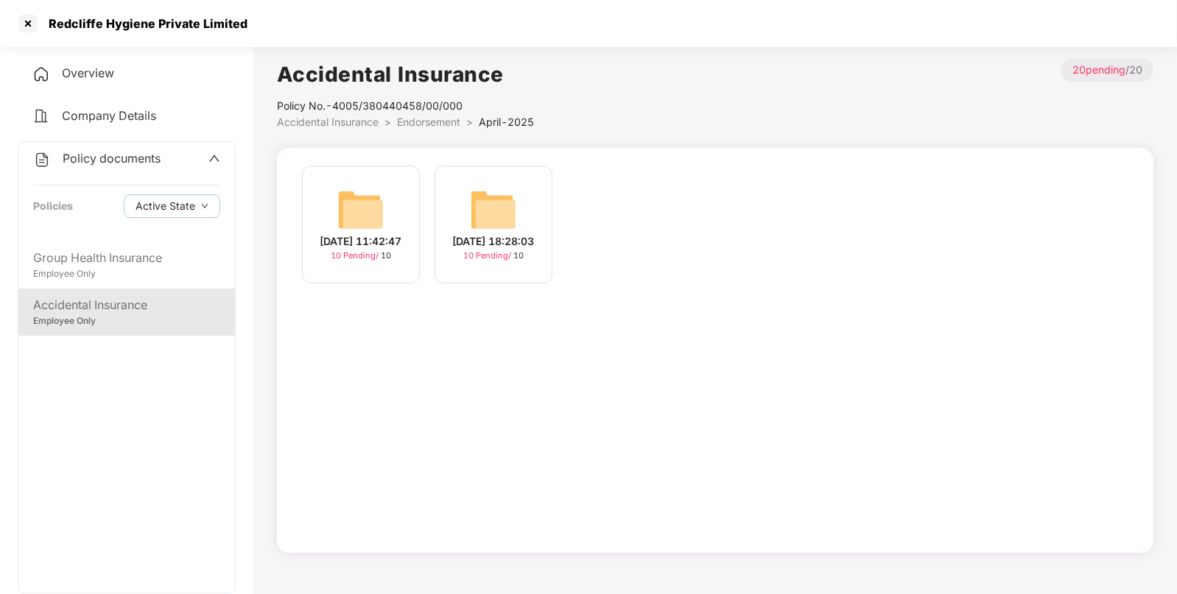
click at [536, 204] on div "[DATE] 18:28:03 10 Pending / 10" at bounding box center [493, 225] width 118 height 118
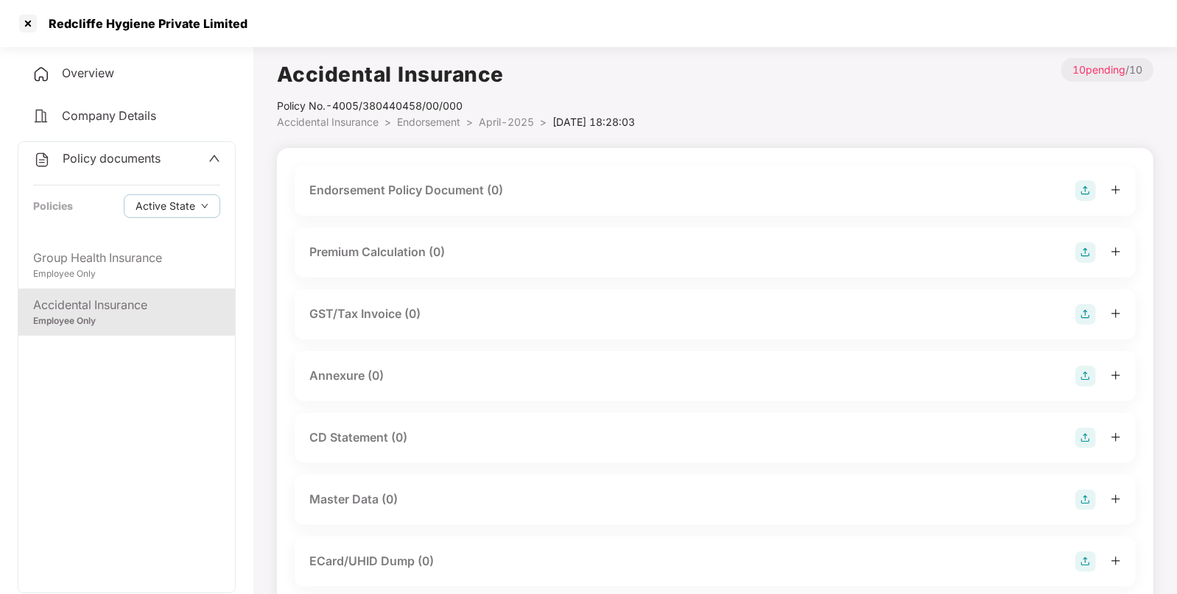
click at [1082, 187] on img at bounding box center [1085, 190] width 21 height 21
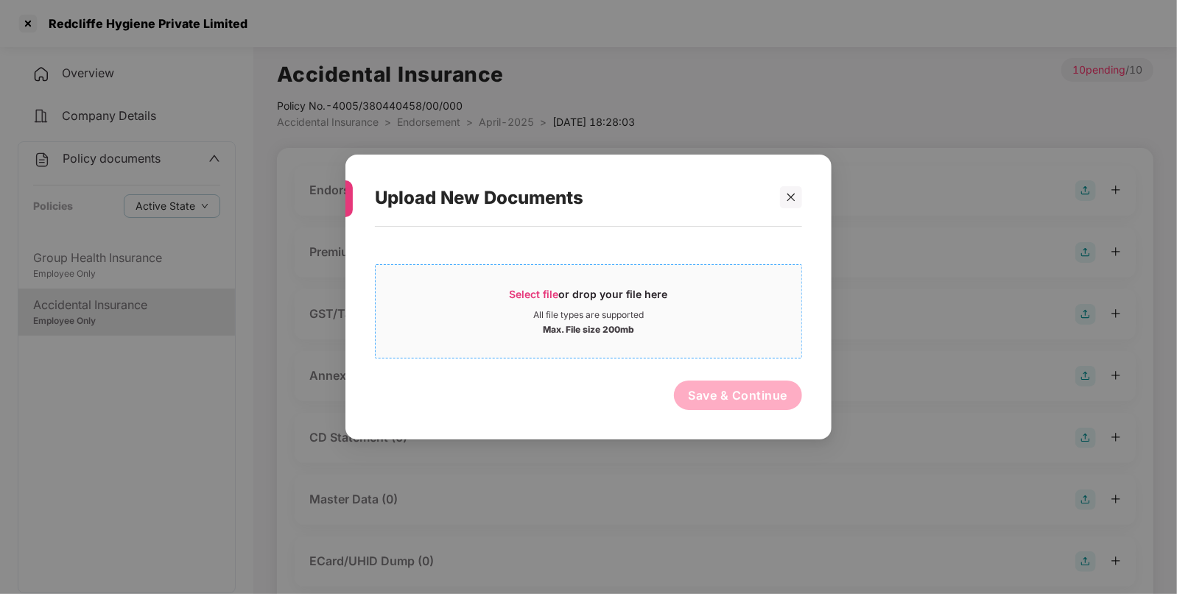
click at [580, 293] on div "Select file or drop your file here" at bounding box center [589, 298] width 158 height 22
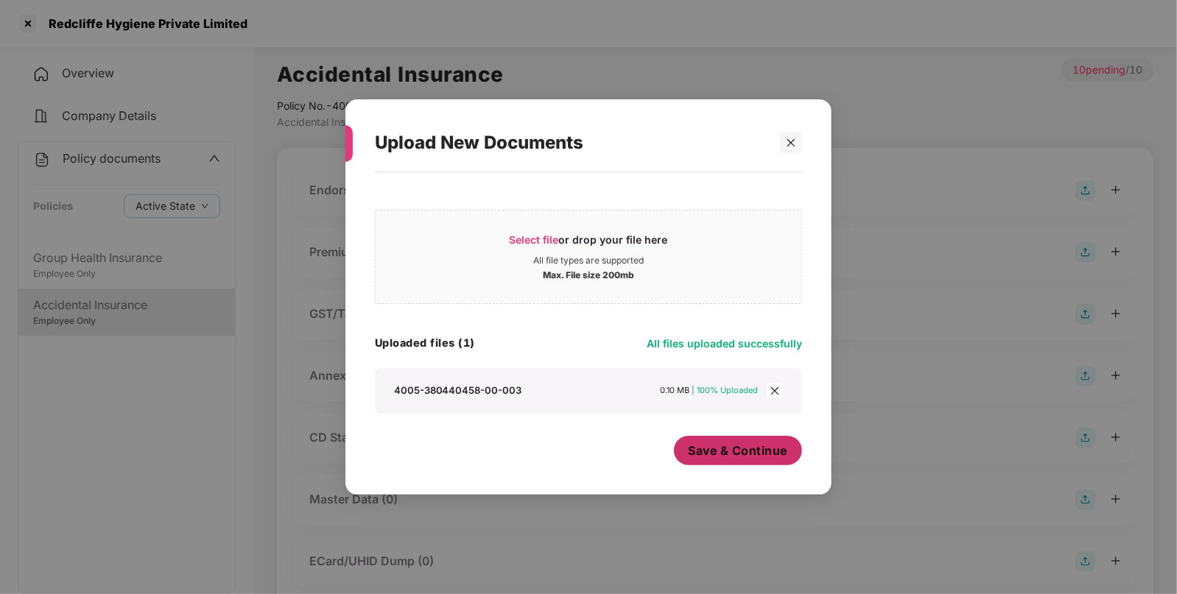
click at [724, 450] on span "Save & Continue" at bounding box center [737, 451] width 99 height 16
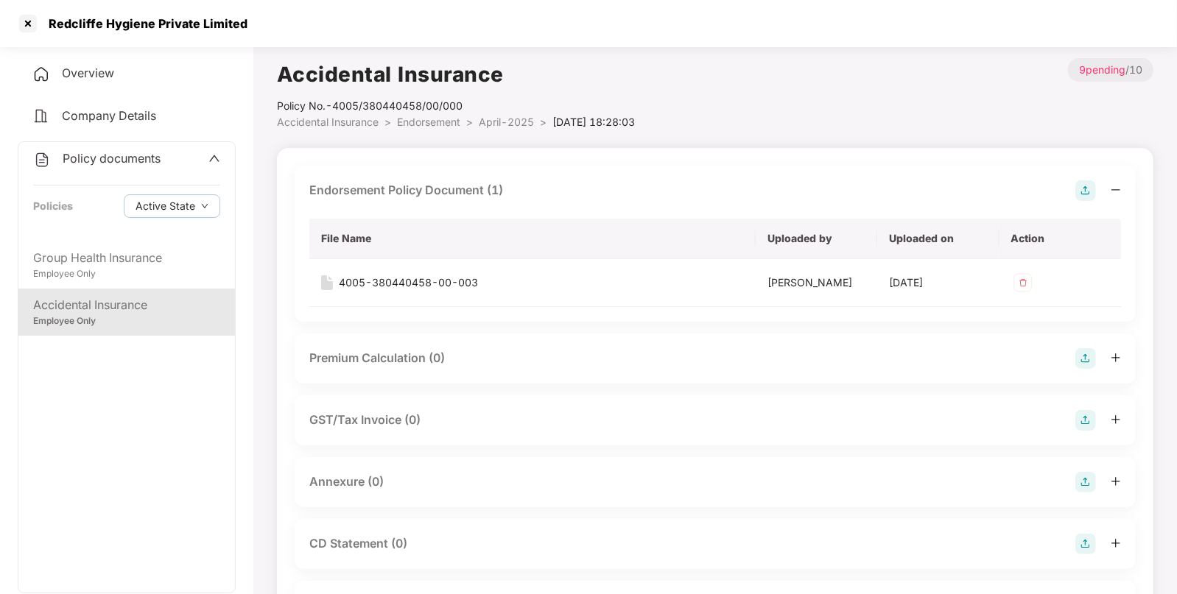
click at [483, 122] on span "April-2025" at bounding box center [506, 122] width 55 height 13
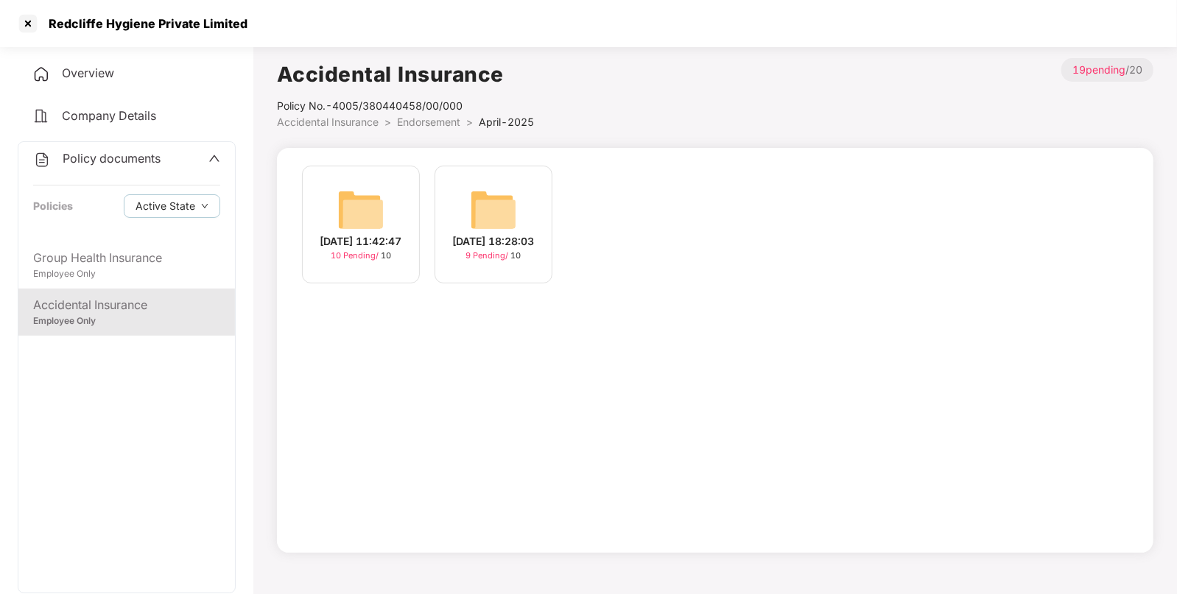
click at [364, 203] on img at bounding box center [360, 209] width 47 height 47
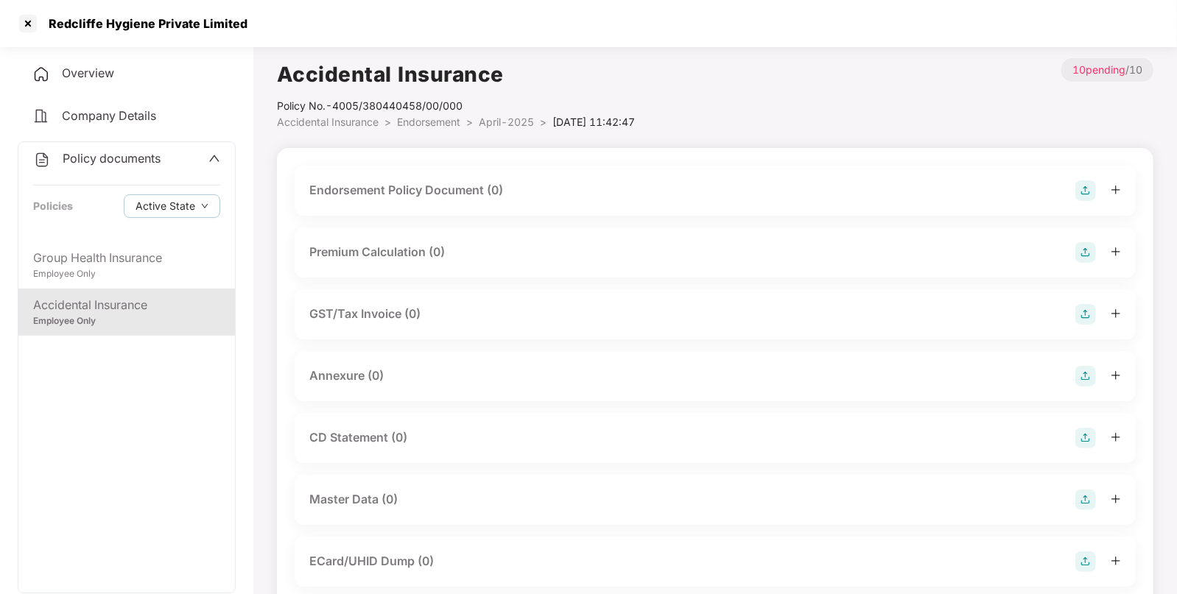
click at [1076, 191] on img at bounding box center [1085, 190] width 21 height 21
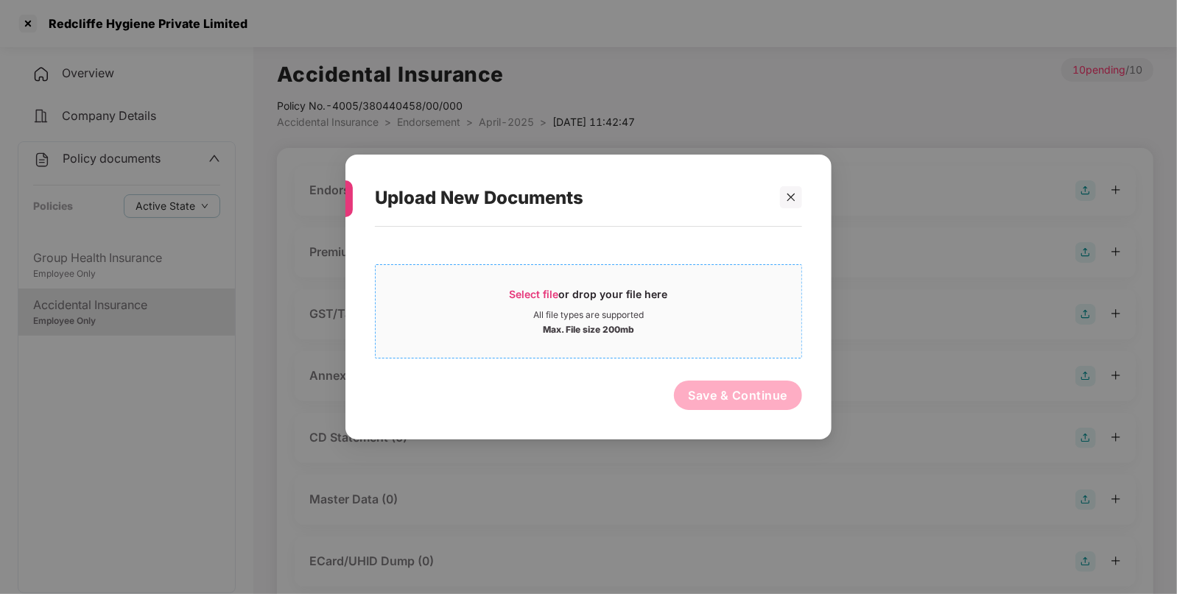
click at [529, 272] on div "Select file or drop your file here All file types are supported Max. File size …" at bounding box center [588, 311] width 427 height 94
click at [501, 279] on span "Select file or drop your file here All file types are supported Max. File size …" at bounding box center [589, 311] width 426 height 71
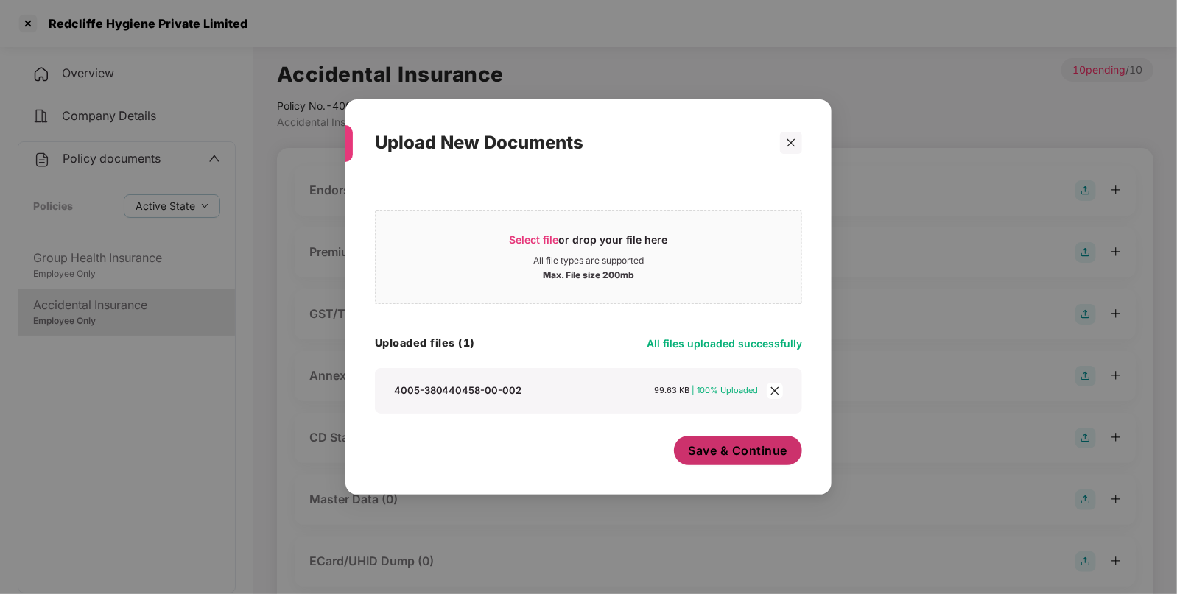
click at [740, 456] on span "Save & Continue" at bounding box center [737, 451] width 99 height 16
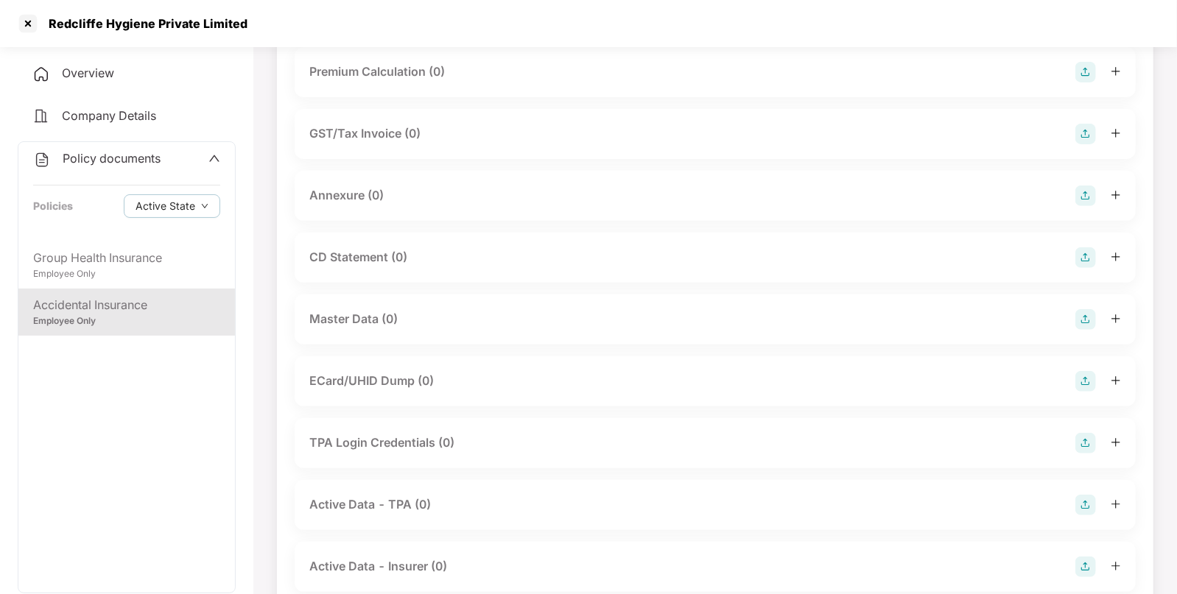
scroll to position [280, 0]
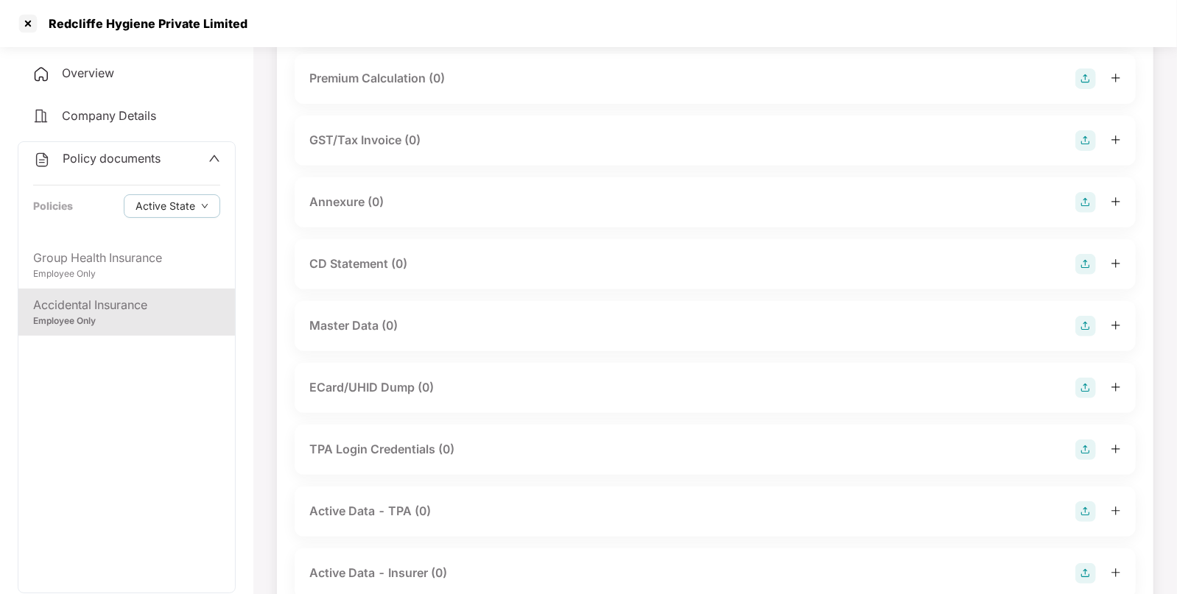
click at [1086, 320] on img at bounding box center [1085, 326] width 21 height 21
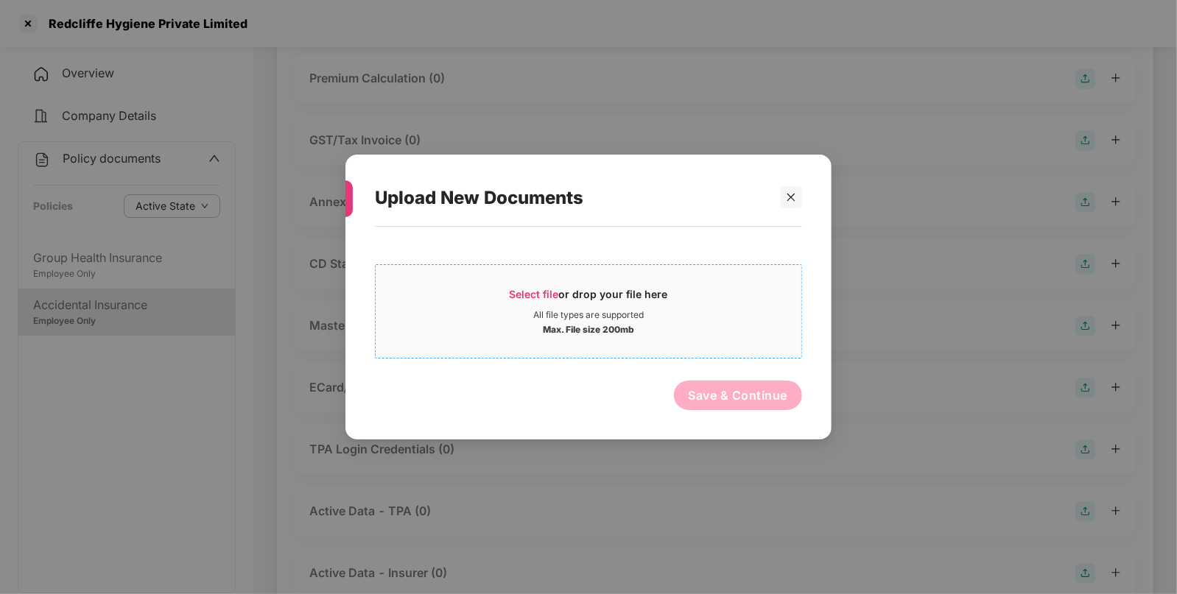
click at [503, 295] on div "Select file or drop your file here" at bounding box center [589, 298] width 426 height 22
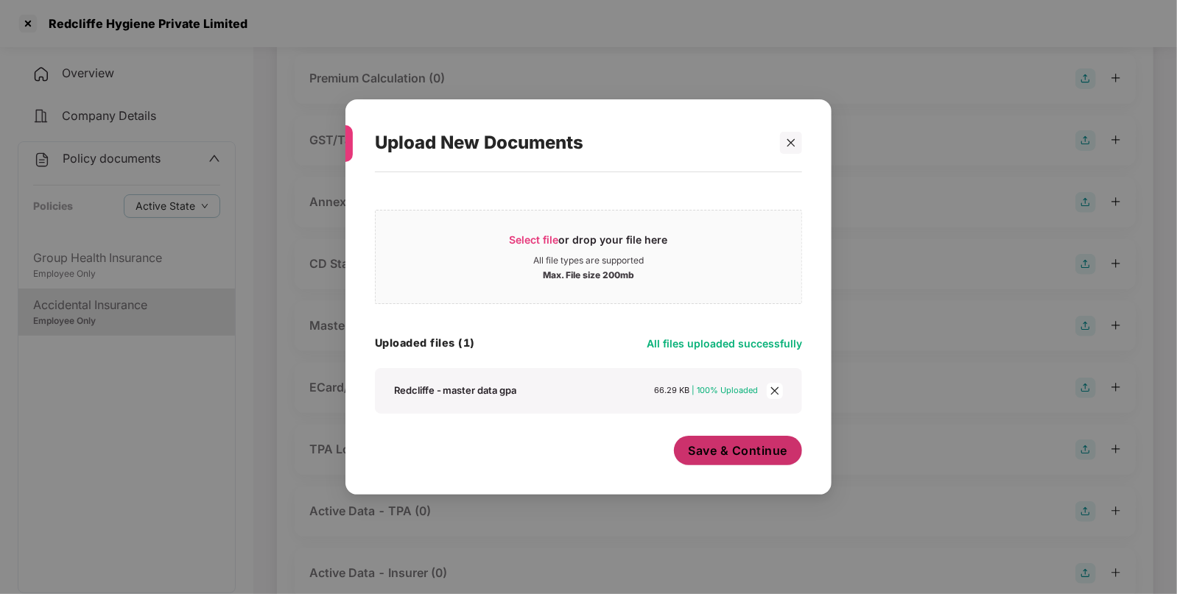
click at [719, 457] on span "Save & Continue" at bounding box center [737, 451] width 99 height 16
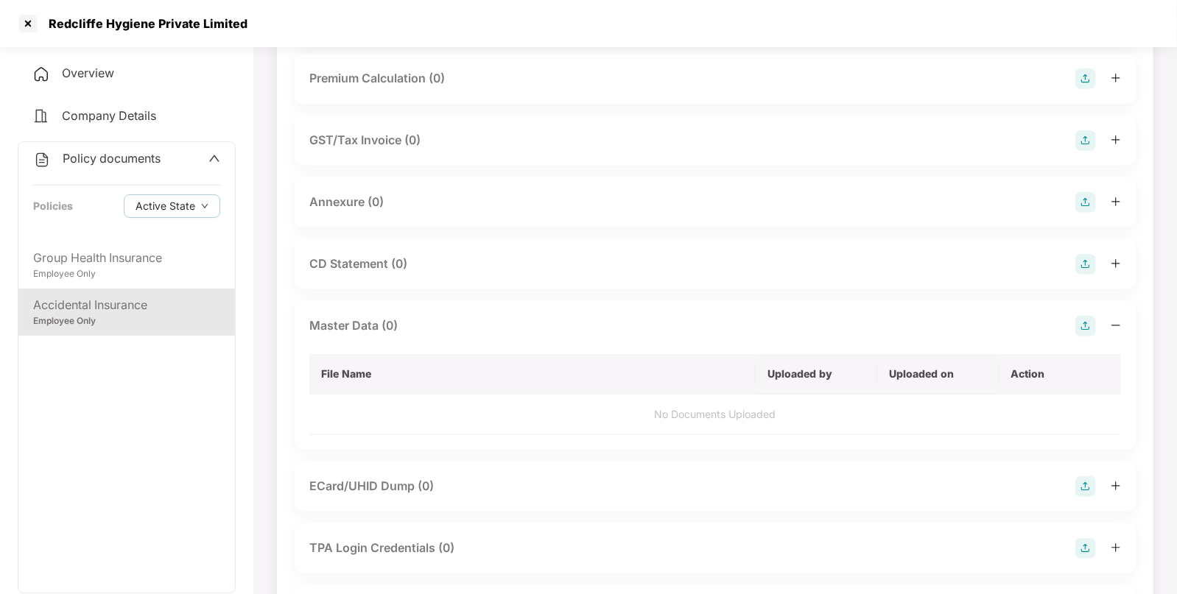
scroll to position [0, 0]
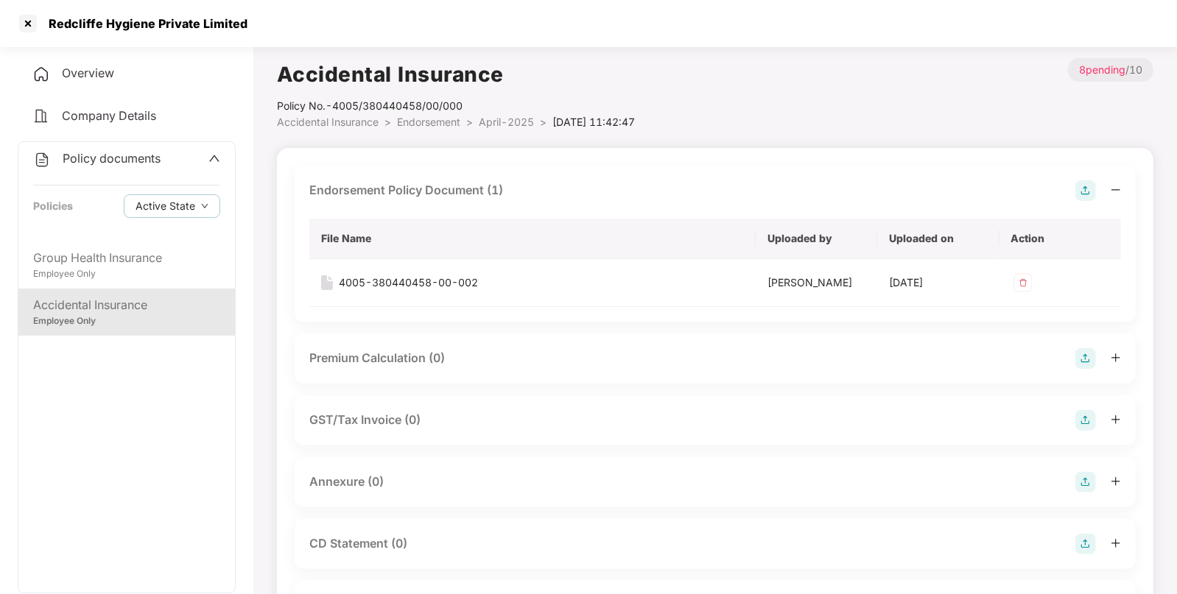
click at [496, 121] on span "April-2025" at bounding box center [506, 122] width 55 height 13
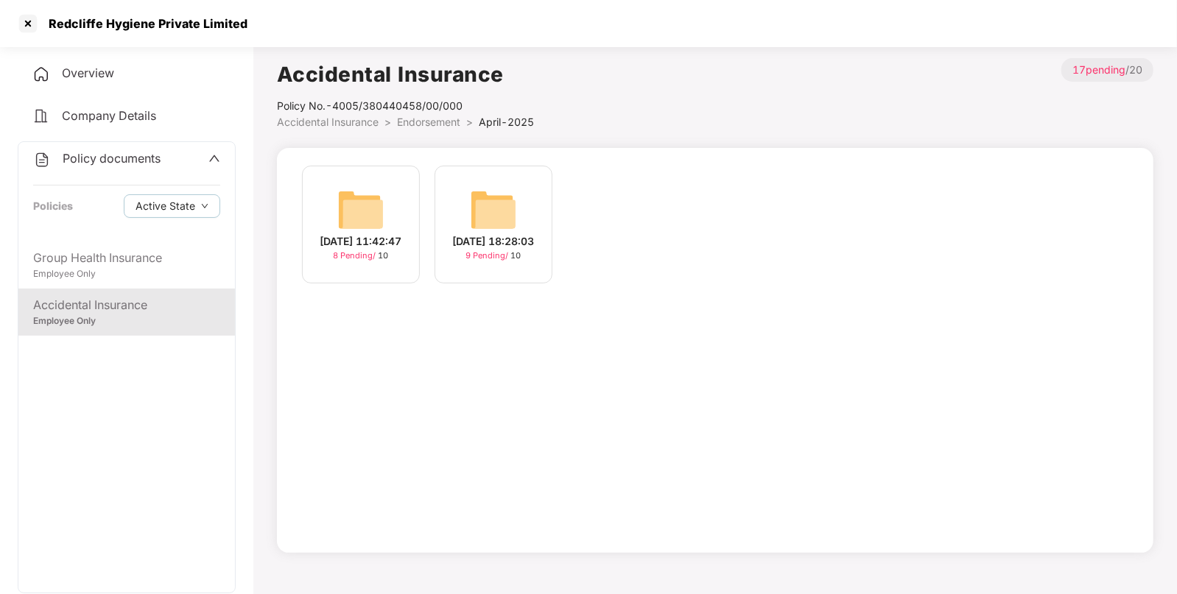
click at [476, 186] on img at bounding box center [493, 209] width 47 height 47
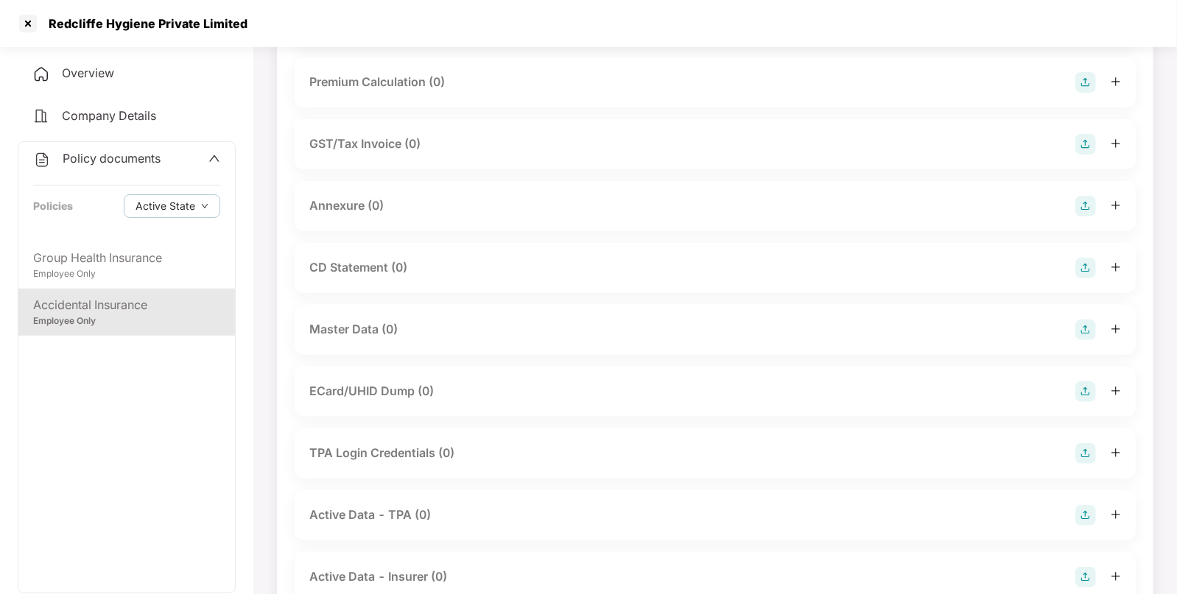
scroll to position [175, 0]
click at [1088, 318] on img at bounding box center [1085, 325] width 21 height 21
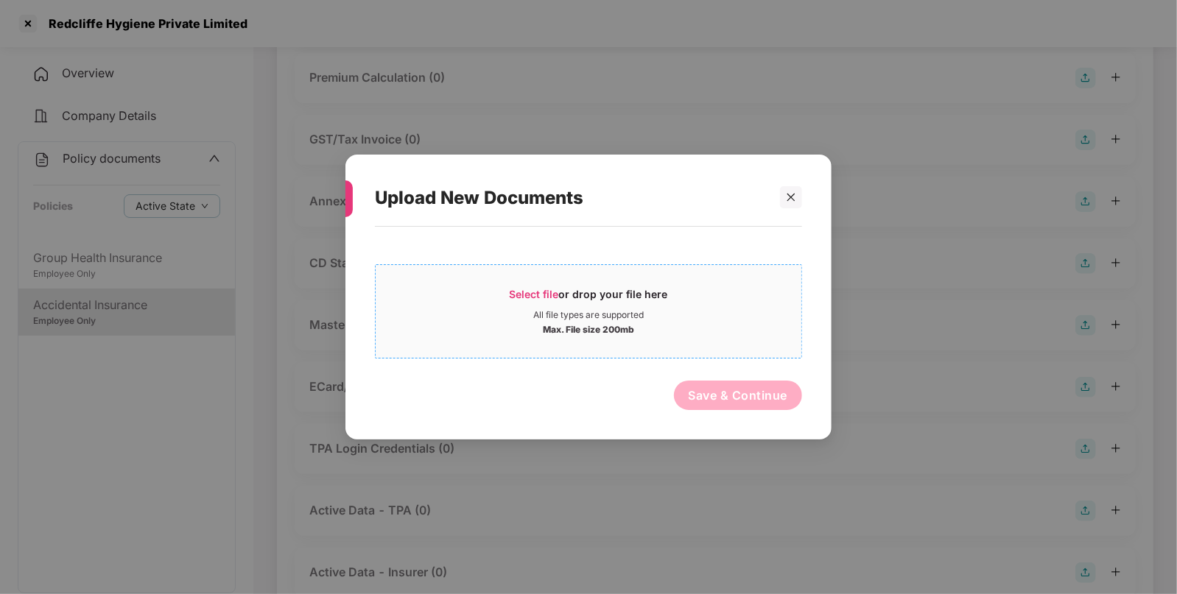
click at [534, 306] on div "Select file or drop your file here" at bounding box center [589, 298] width 158 height 22
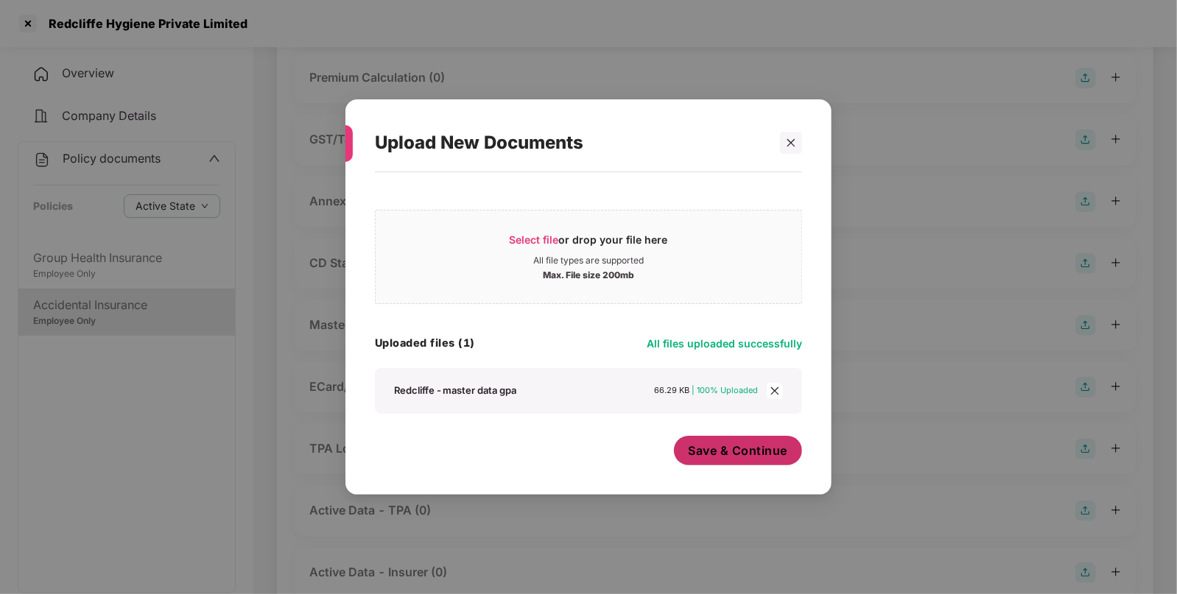
click at [719, 454] on span "Save & Continue" at bounding box center [737, 451] width 99 height 16
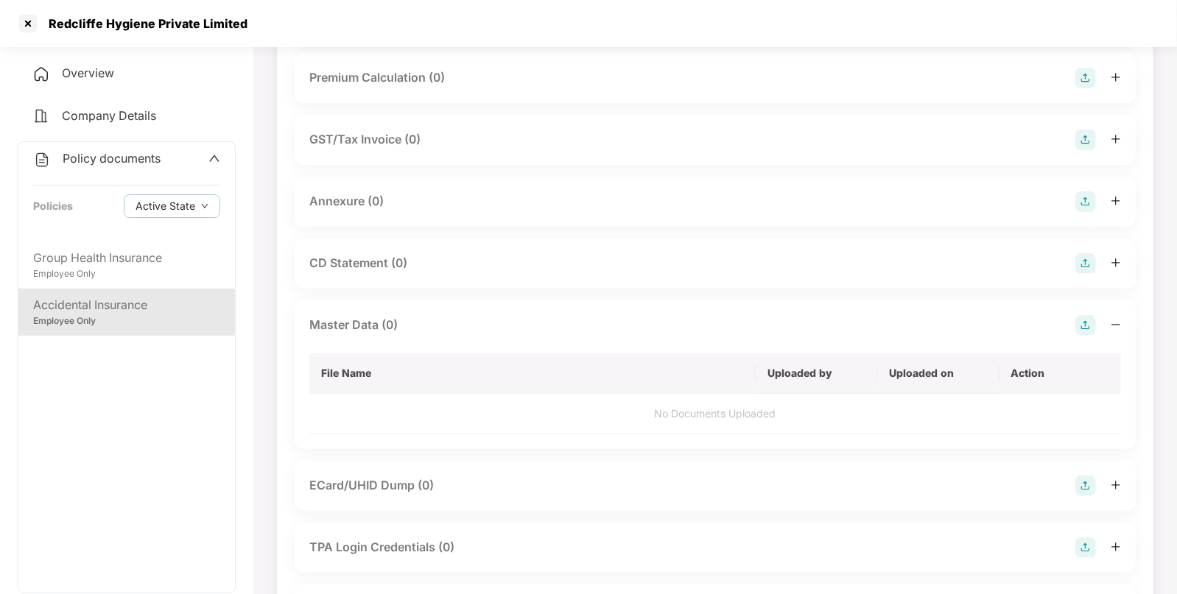
scroll to position [0, 0]
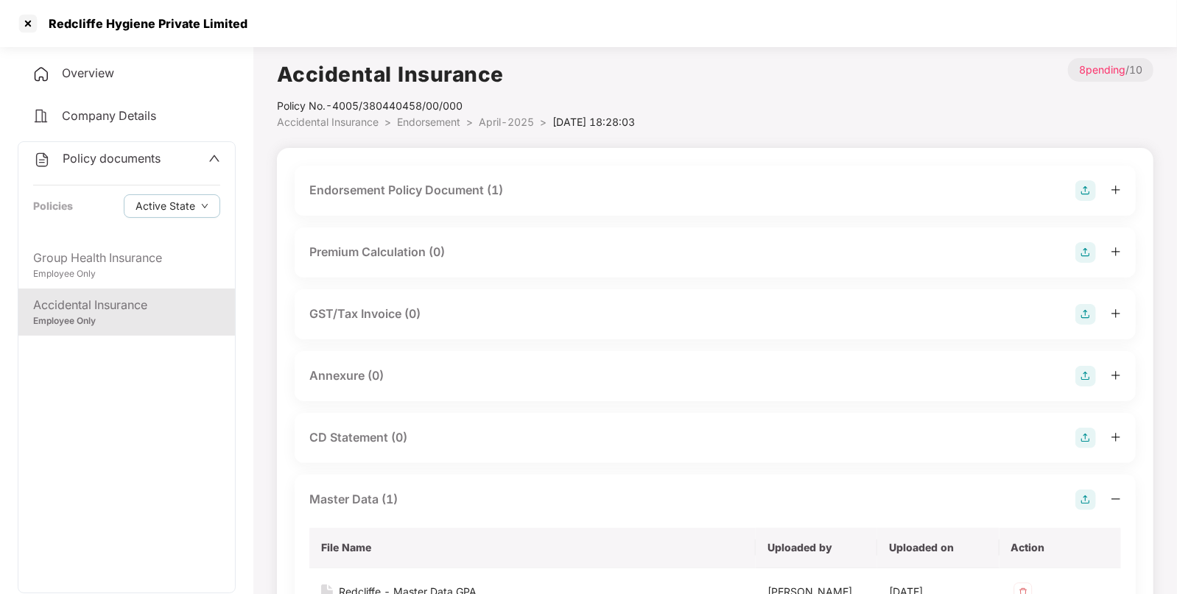
click at [432, 126] on span "Endorsement" at bounding box center [428, 122] width 63 height 13
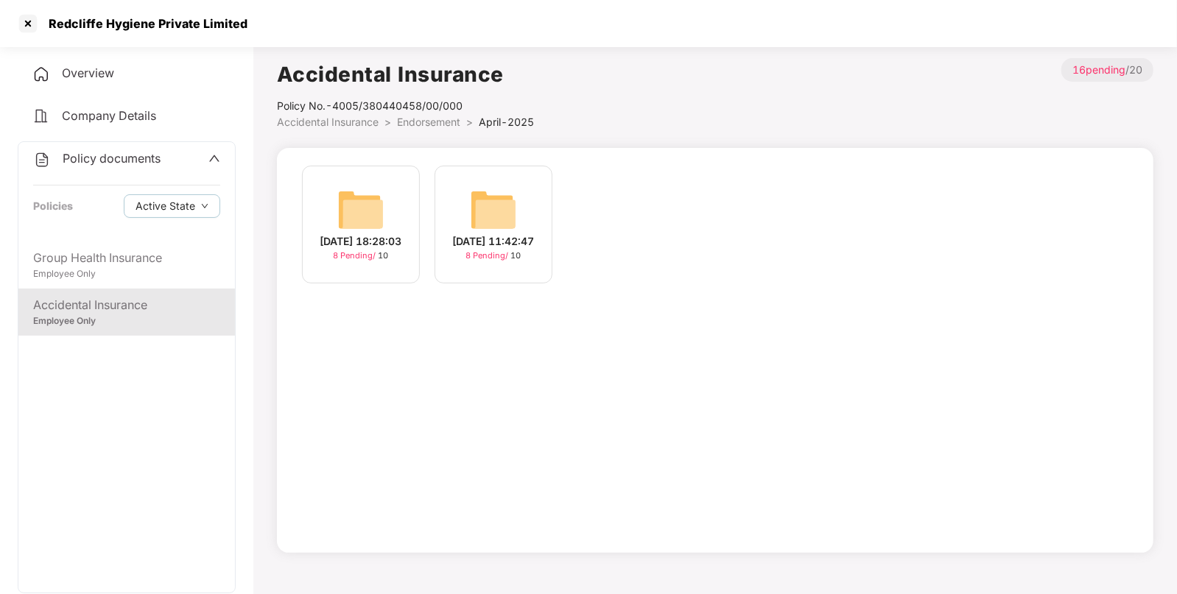
click at [432, 126] on span "Endorsement" at bounding box center [428, 122] width 63 height 13
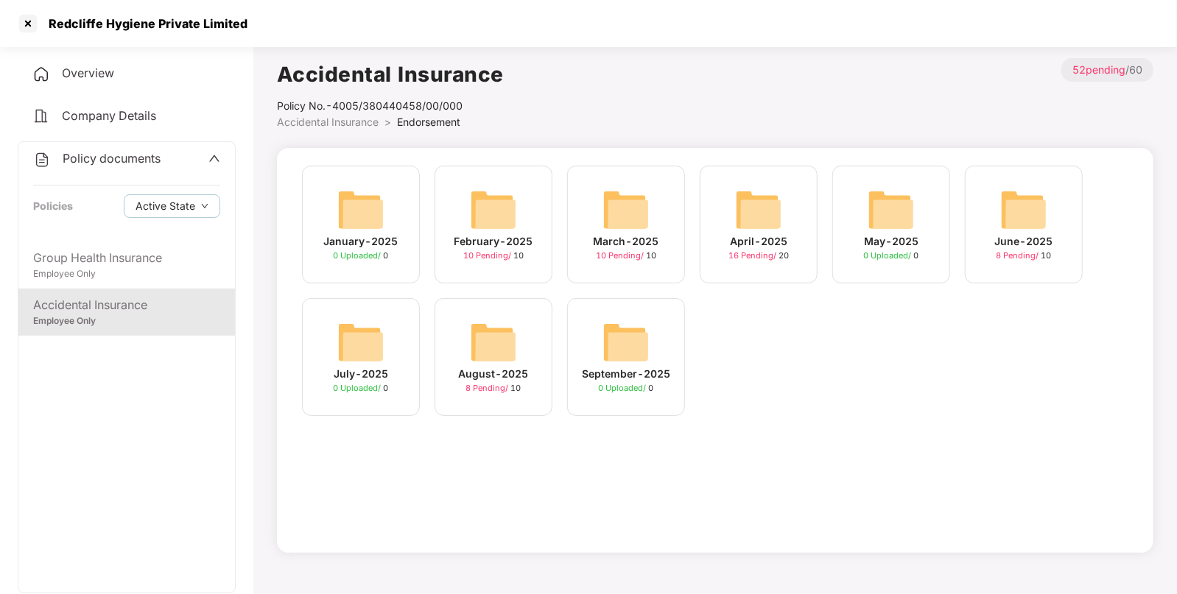
click at [613, 207] on img at bounding box center [625, 209] width 47 height 47
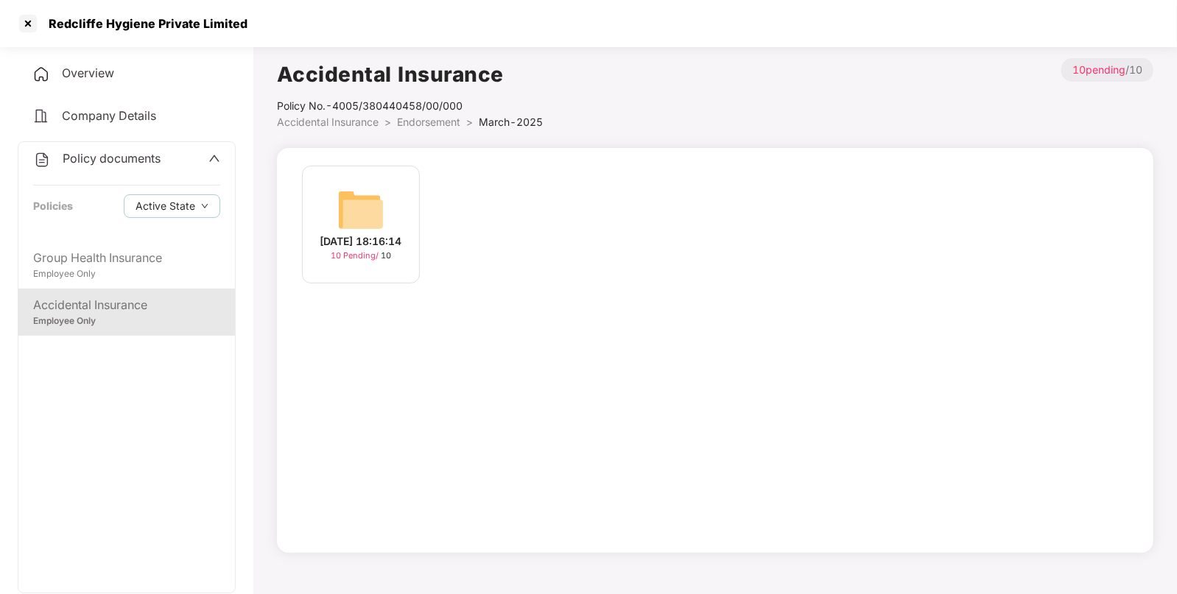
click at [362, 225] on img at bounding box center [360, 209] width 47 height 47
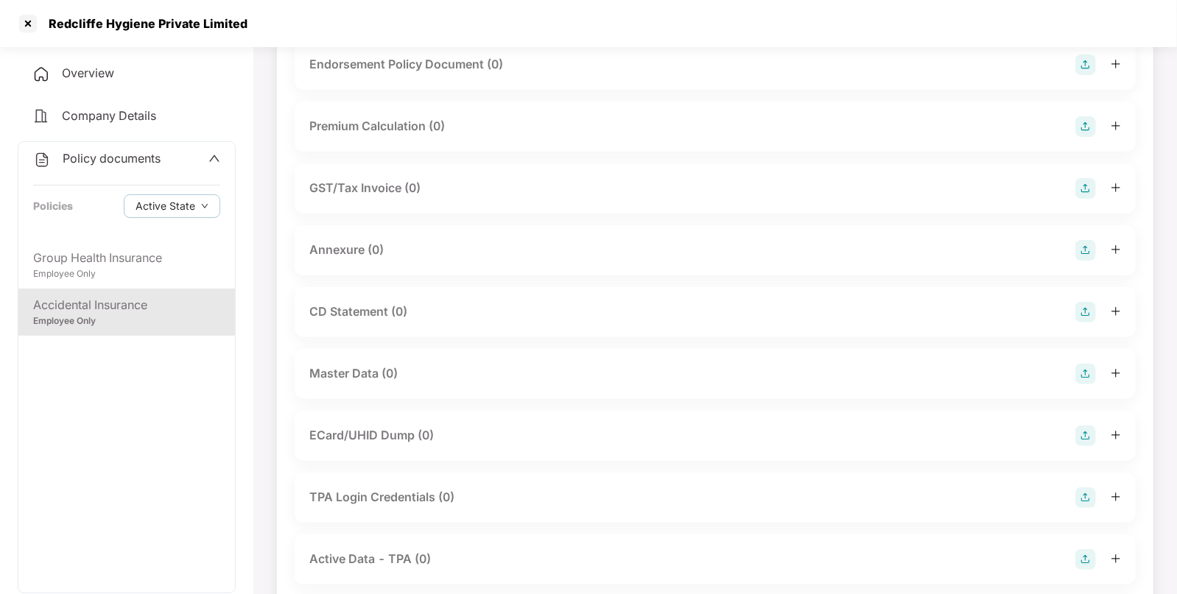
scroll to position [129, 0]
click at [1087, 368] on img at bounding box center [1085, 371] width 21 height 21
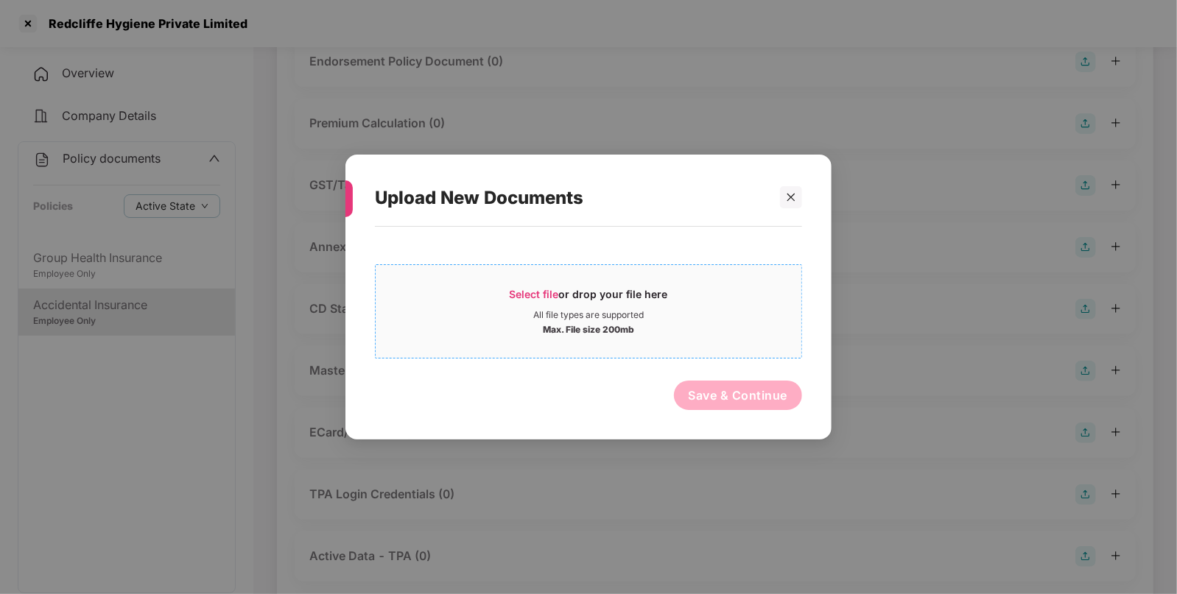
click at [593, 282] on span "Select file or drop your file here All file types are supported Max. File size …" at bounding box center [589, 311] width 426 height 71
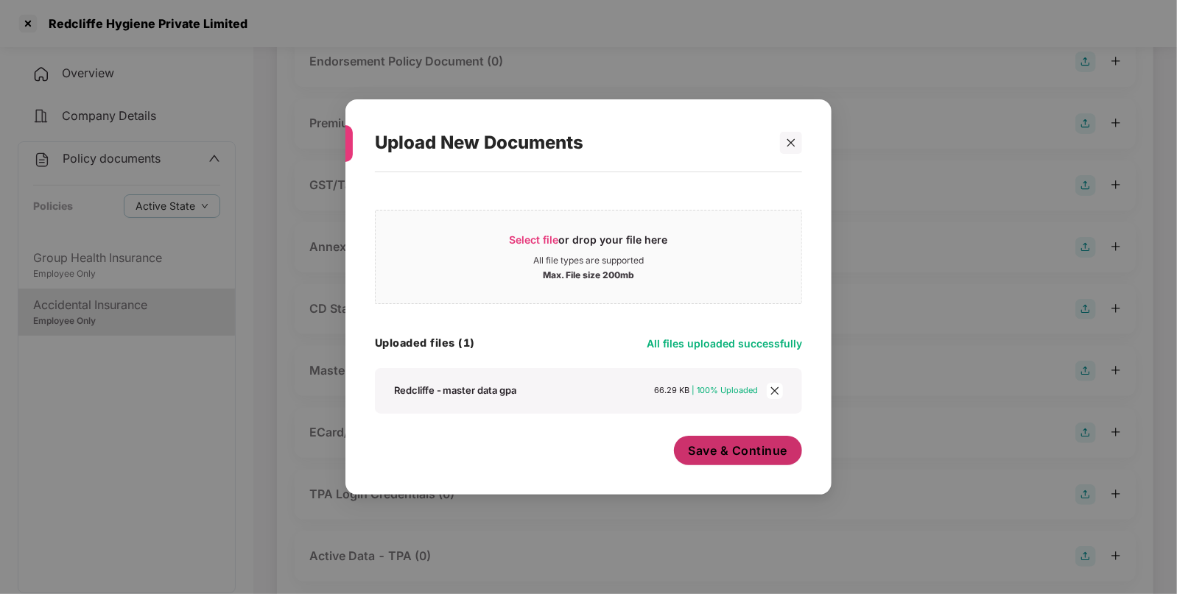
click at [752, 463] on button "Save & Continue" at bounding box center [738, 450] width 129 height 29
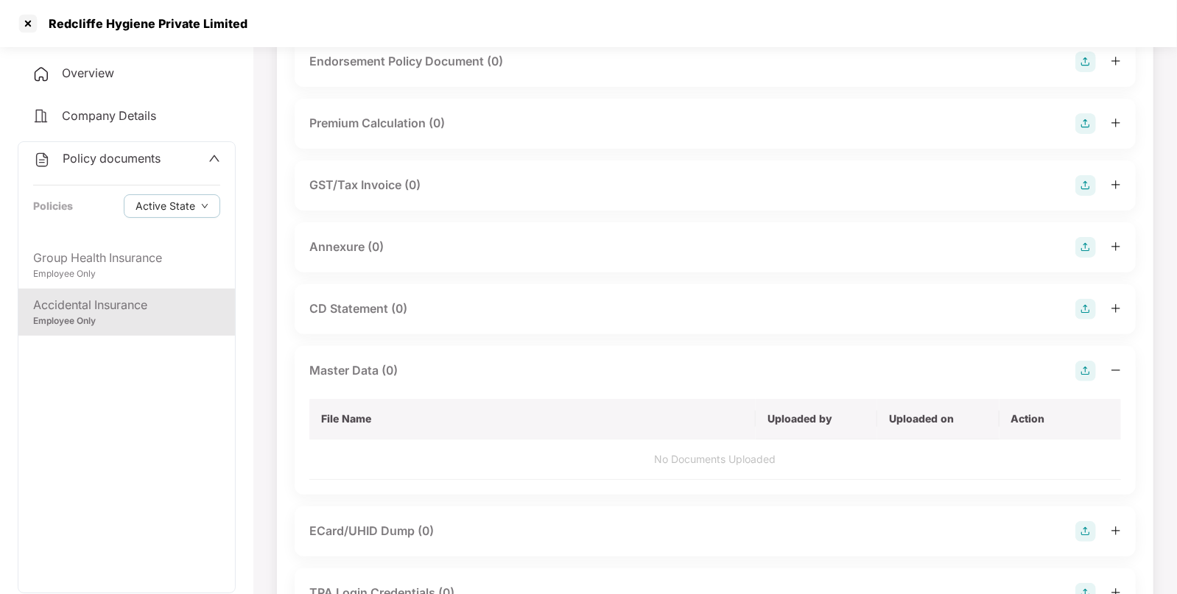
scroll to position [0, 0]
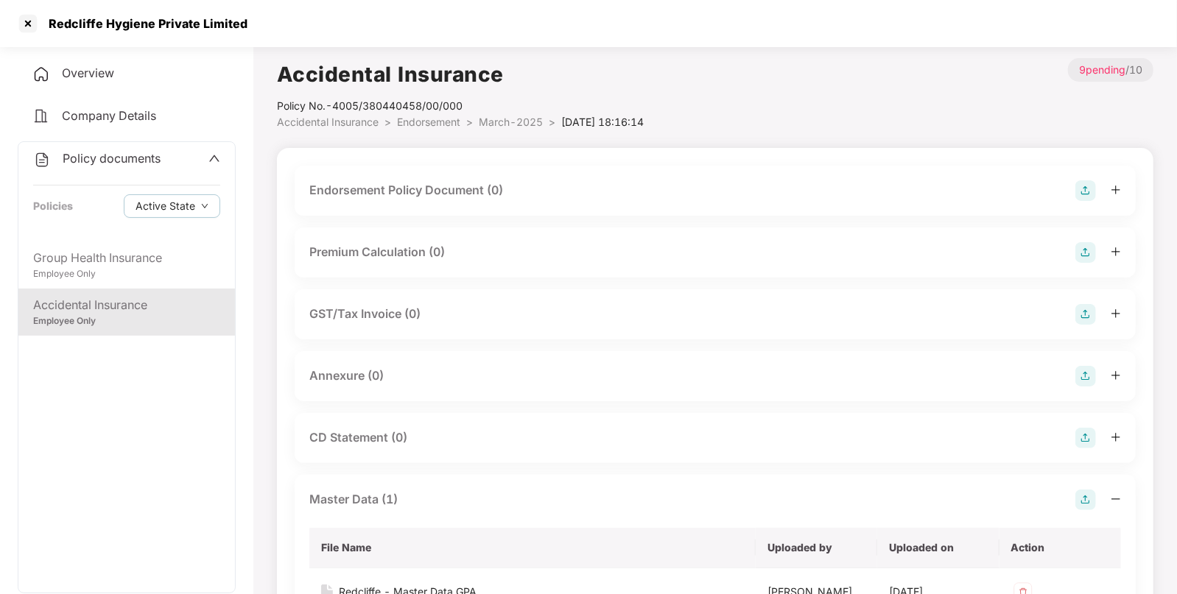
click at [1085, 186] on img at bounding box center [1085, 190] width 21 height 21
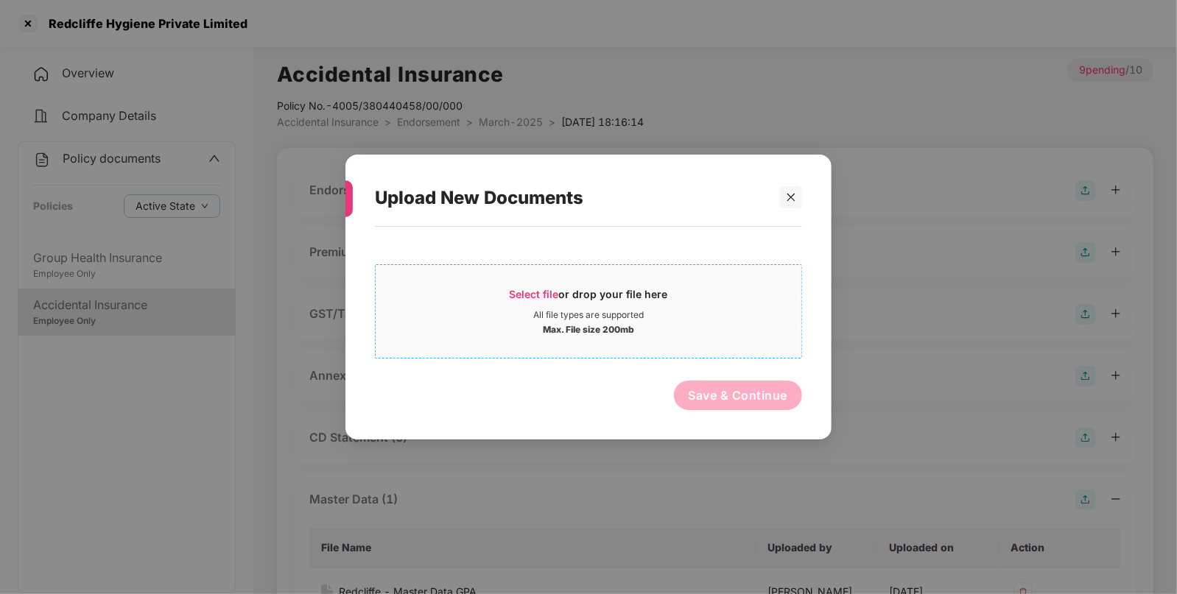
click at [541, 275] on div "Select file or drop your file here All file types are supported Max. File size …" at bounding box center [588, 311] width 427 height 94
click at [499, 284] on span "Select file or drop your file here All file types are supported Max. File size …" at bounding box center [589, 311] width 426 height 71
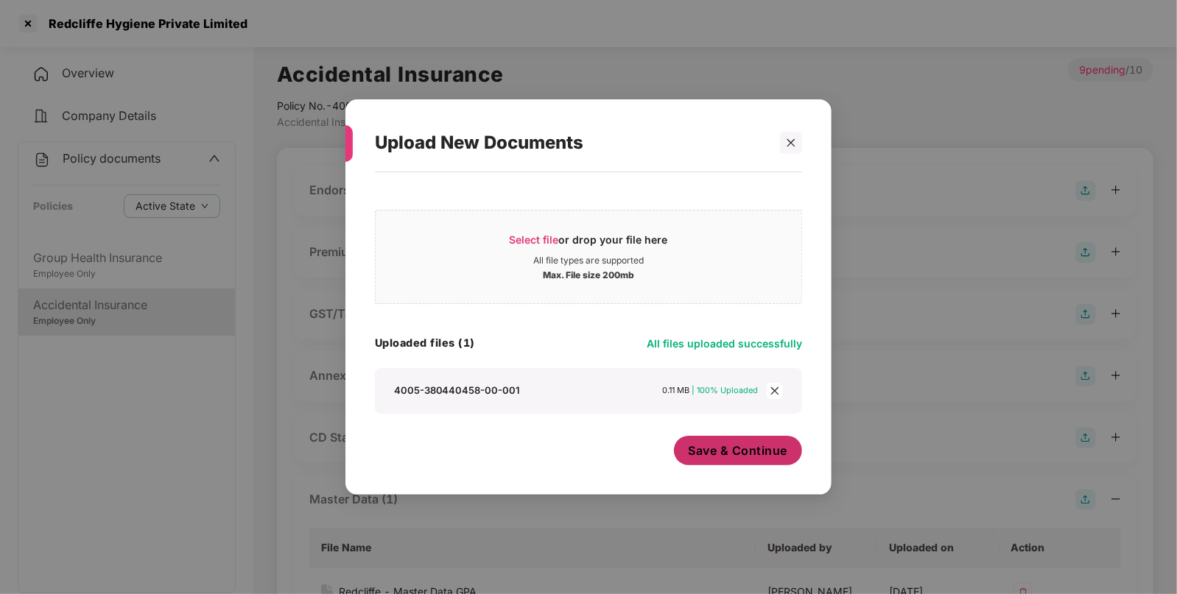
click at [732, 452] on span "Save & Continue" at bounding box center [737, 451] width 99 height 16
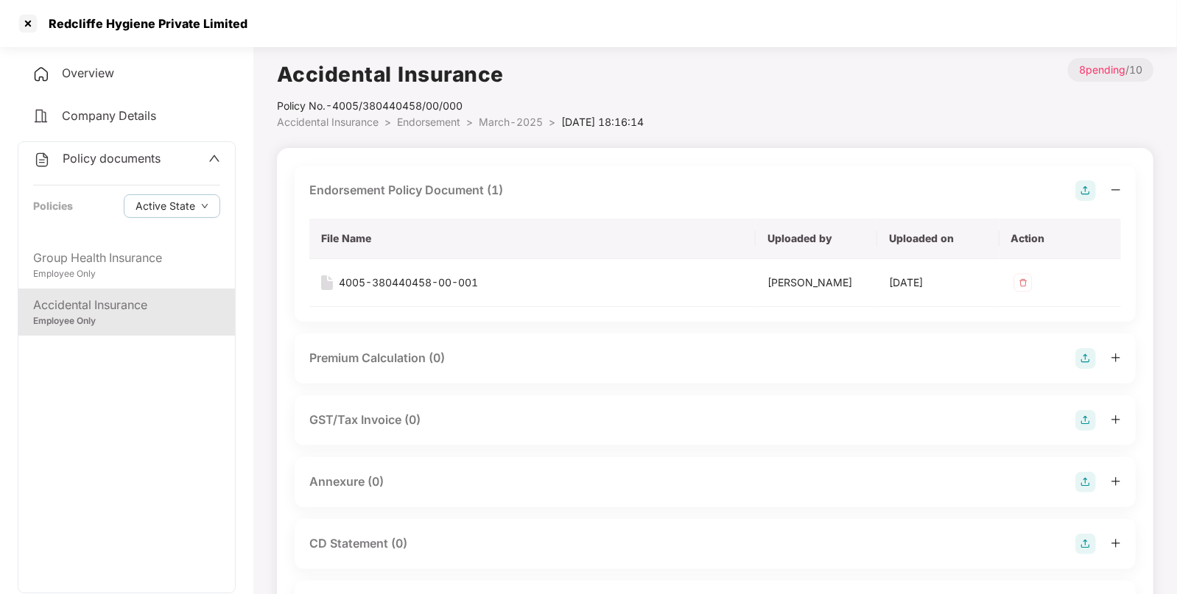
click at [438, 121] on span "Endorsement" at bounding box center [428, 122] width 63 height 13
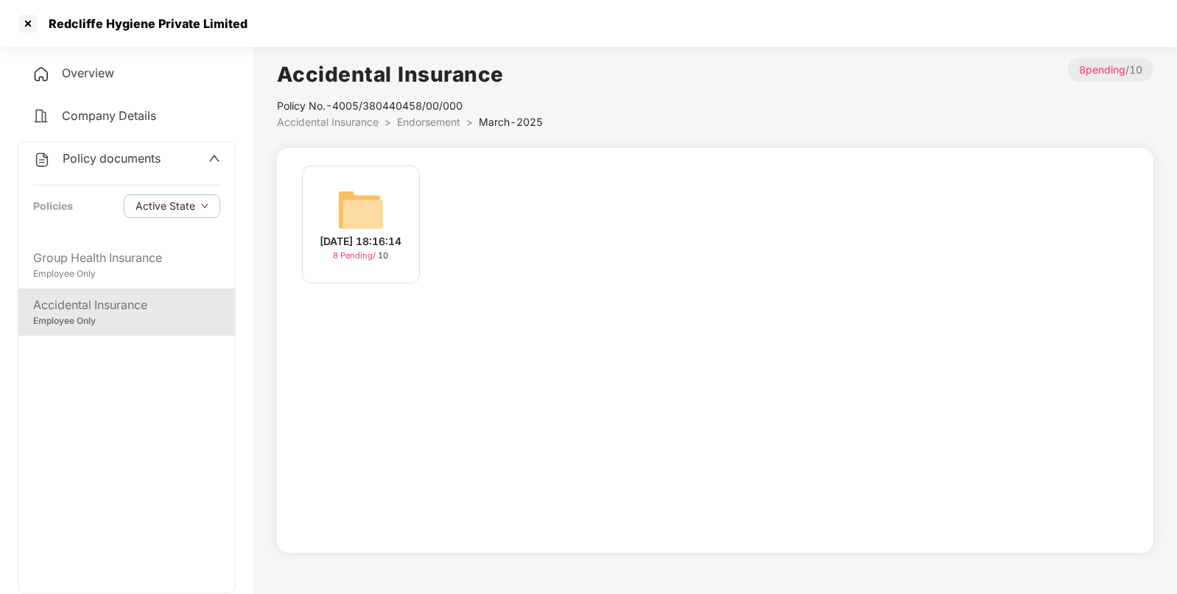
click at [438, 121] on span "Endorsement" at bounding box center [428, 122] width 63 height 13
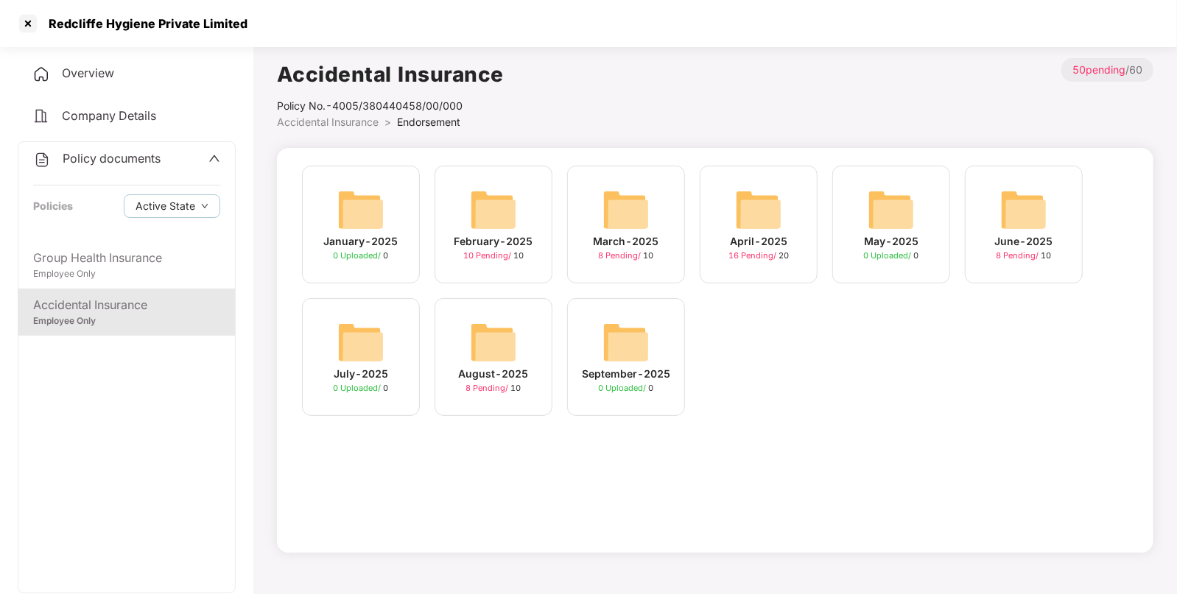
click at [96, 79] on span "Overview" at bounding box center [88, 73] width 52 height 15
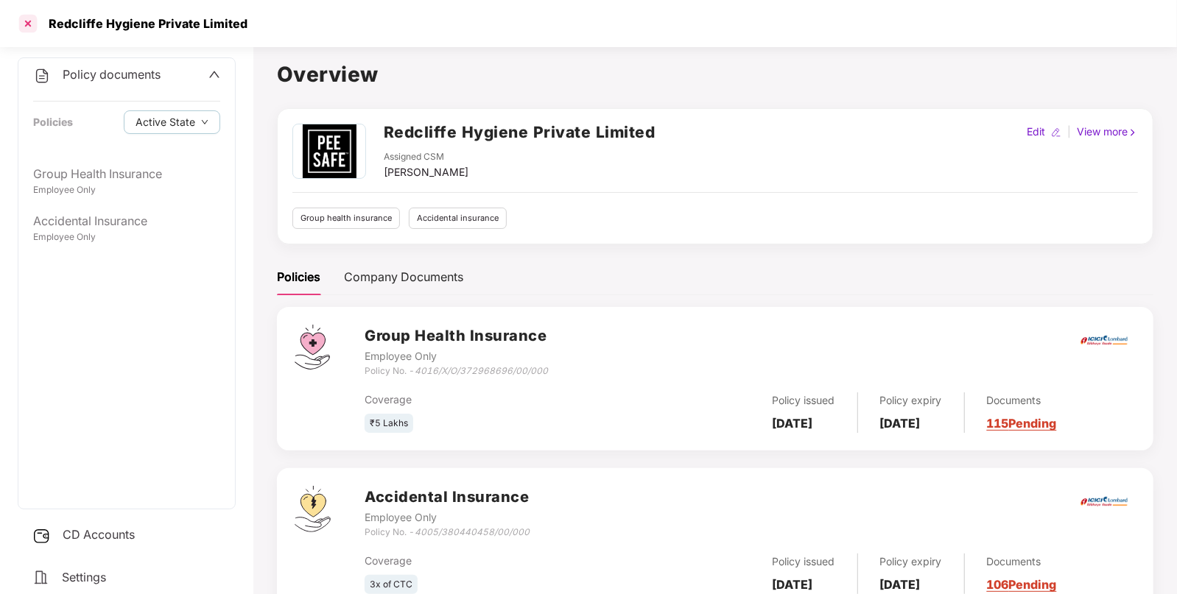
click at [29, 26] on div at bounding box center [28, 24] width 24 height 24
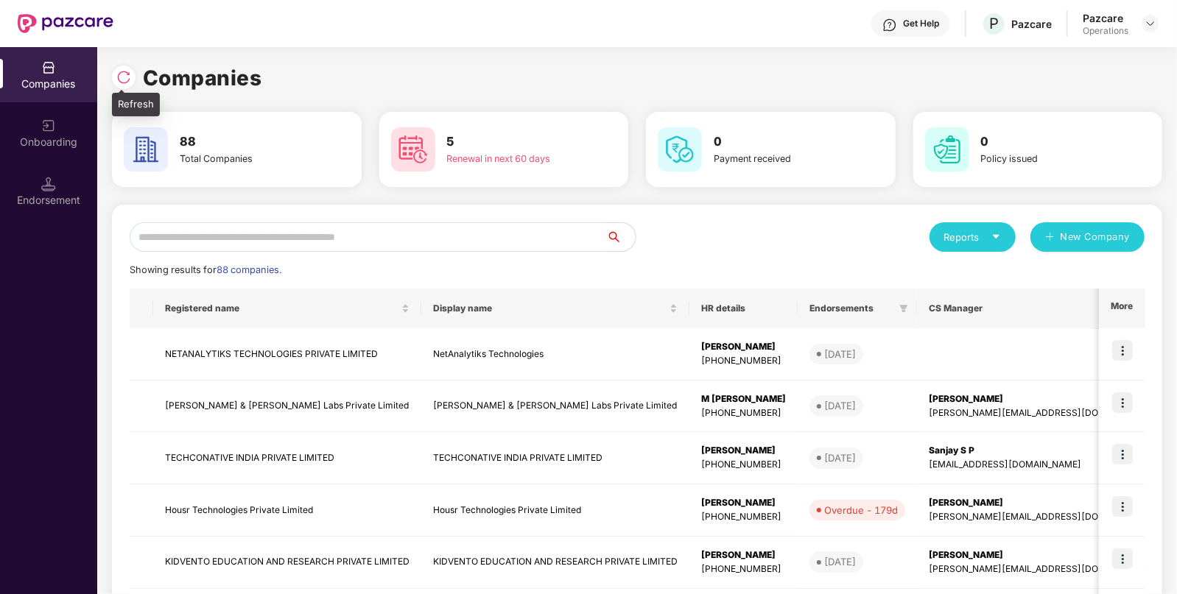
click at [124, 74] on img at bounding box center [123, 77] width 15 height 15
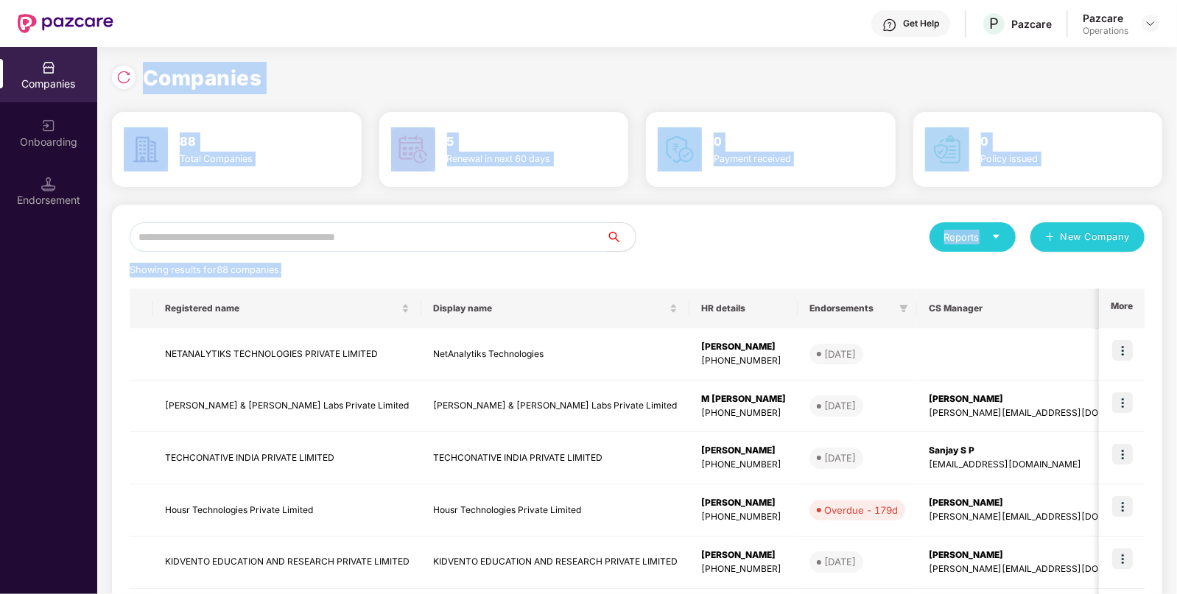
click at [346, 232] on input "text" at bounding box center [368, 236] width 476 height 29
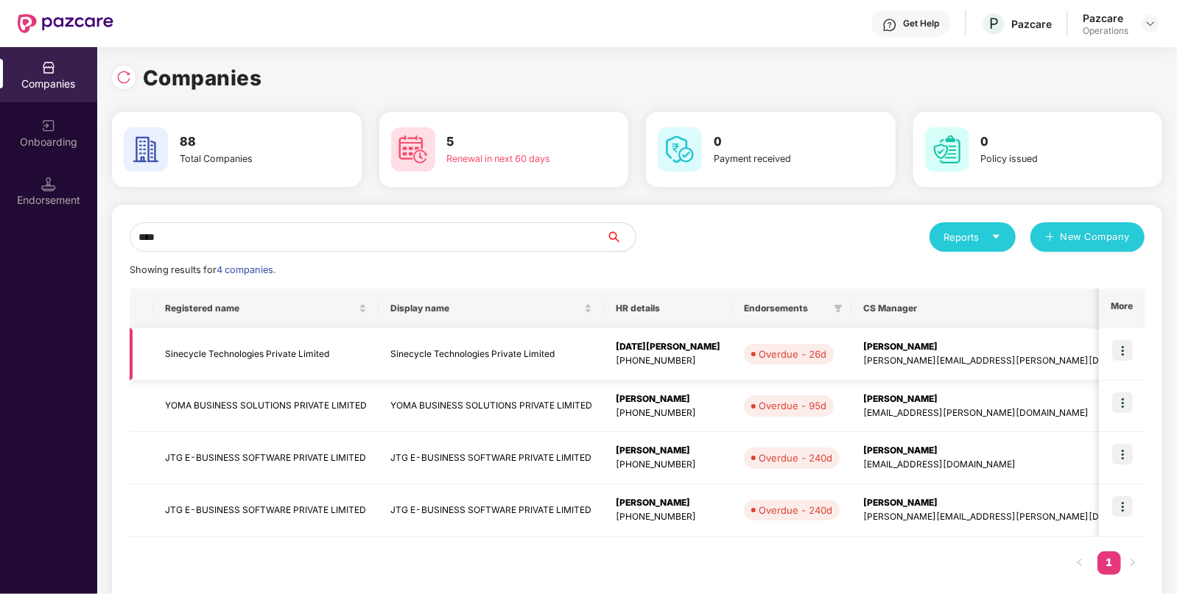
type input "****"
click at [1121, 352] on img at bounding box center [1122, 350] width 21 height 21
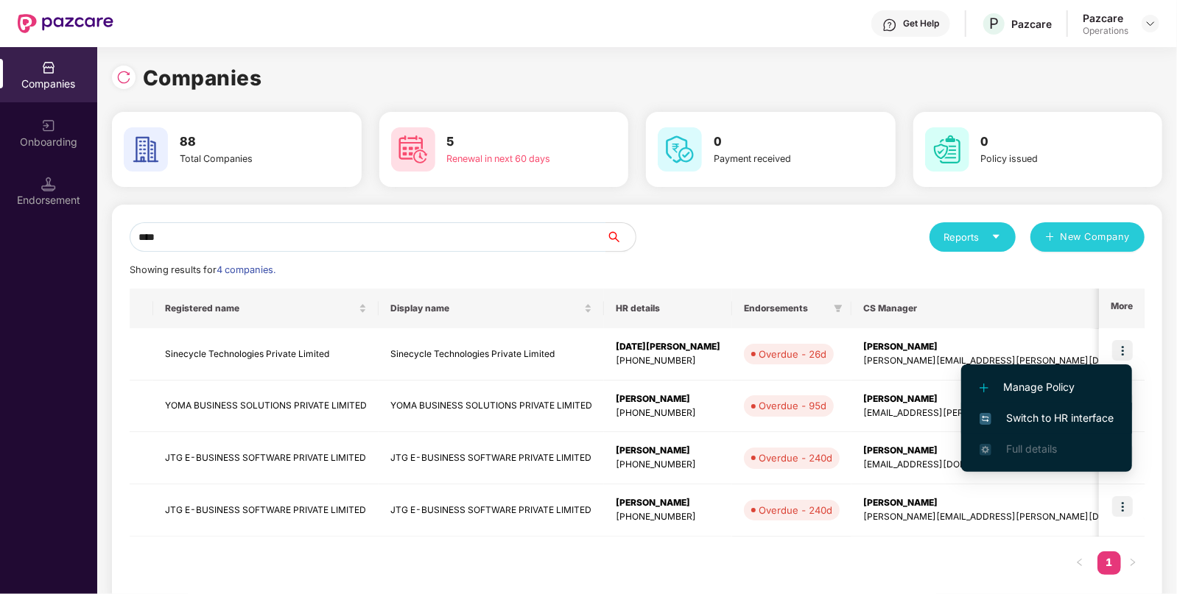
click at [1053, 419] on span "Switch to HR interface" at bounding box center [1046, 418] width 134 height 16
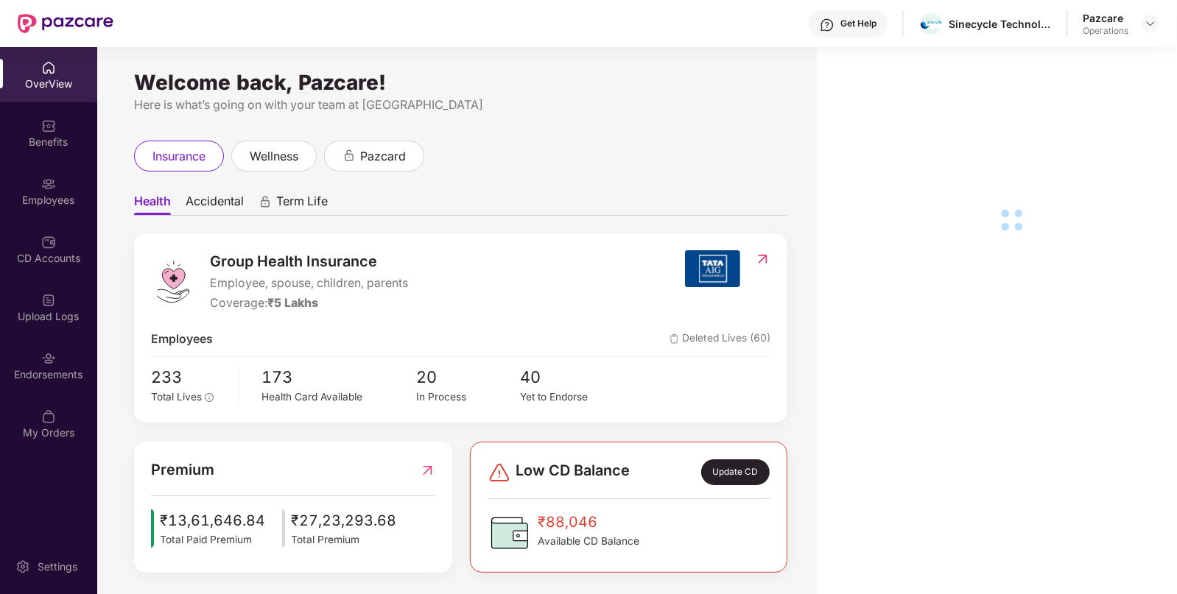
click at [37, 377] on div "Endorsements" at bounding box center [48, 374] width 97 height 15
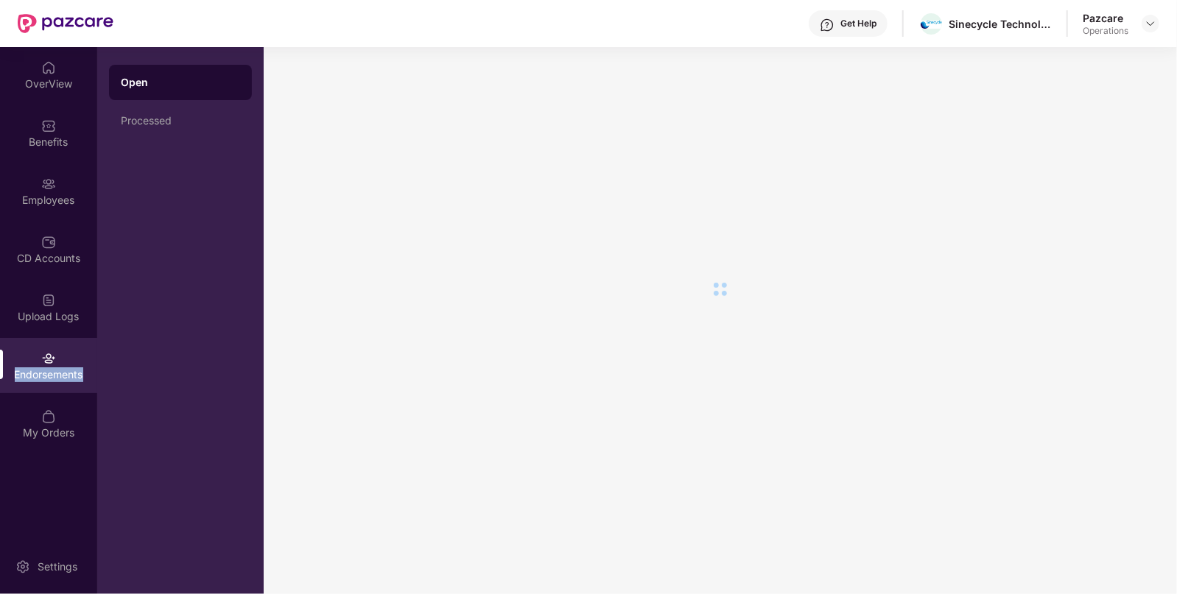
click at [37, 377] on div "Endorsements" at bounding box center [48, 374] width 97 height 15
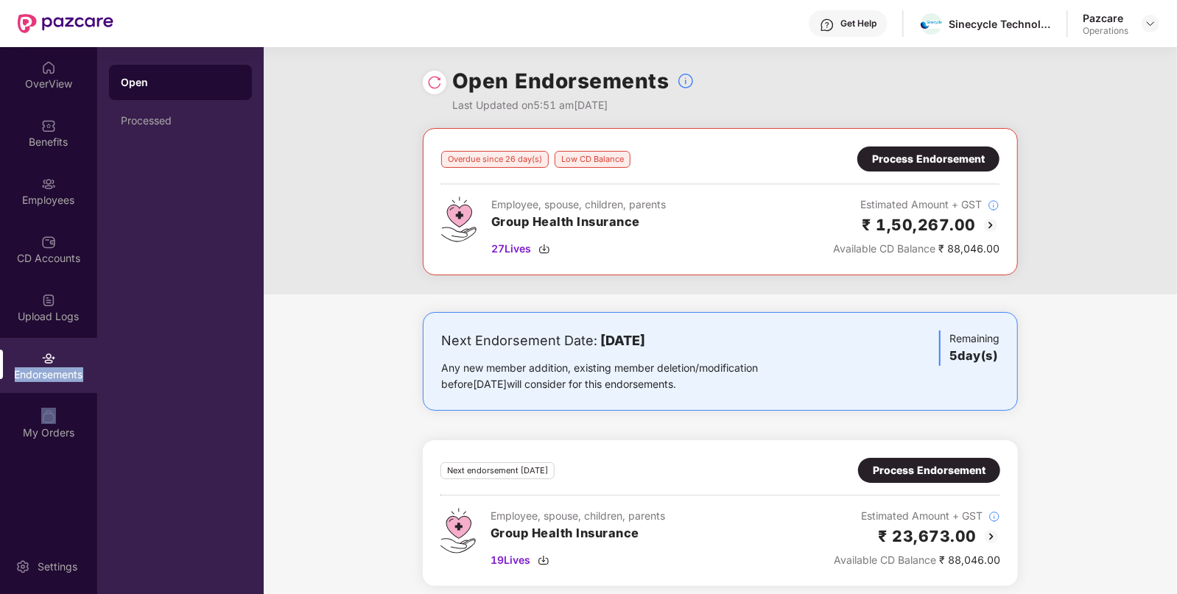
drag, startPoint x: 48, startPoint y: 352, endPoint x: 37, endPoint y: 377, distance: 27.4
click at [37, 377] on div "Endorsements" at bounding box center [48, 374] width 97 height 15
click at [59, 207] on div "Employees" at bounding box center [48, 190] width 97 height 55
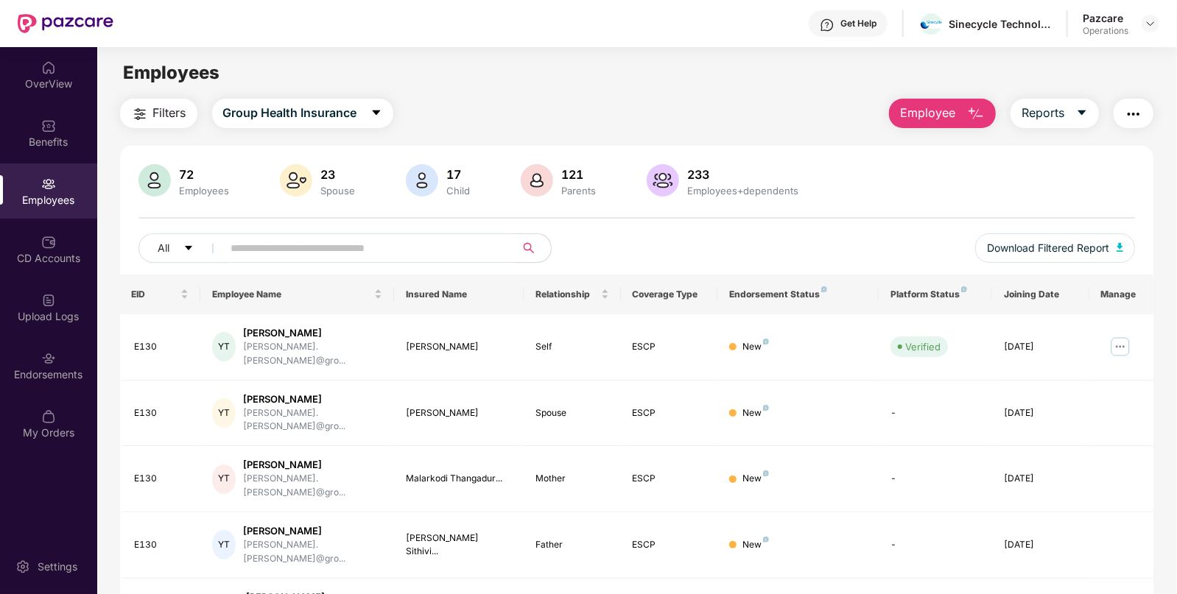
click at [173, 107] on span "Filters" at bounding box center [169, 113] width 33 height 18
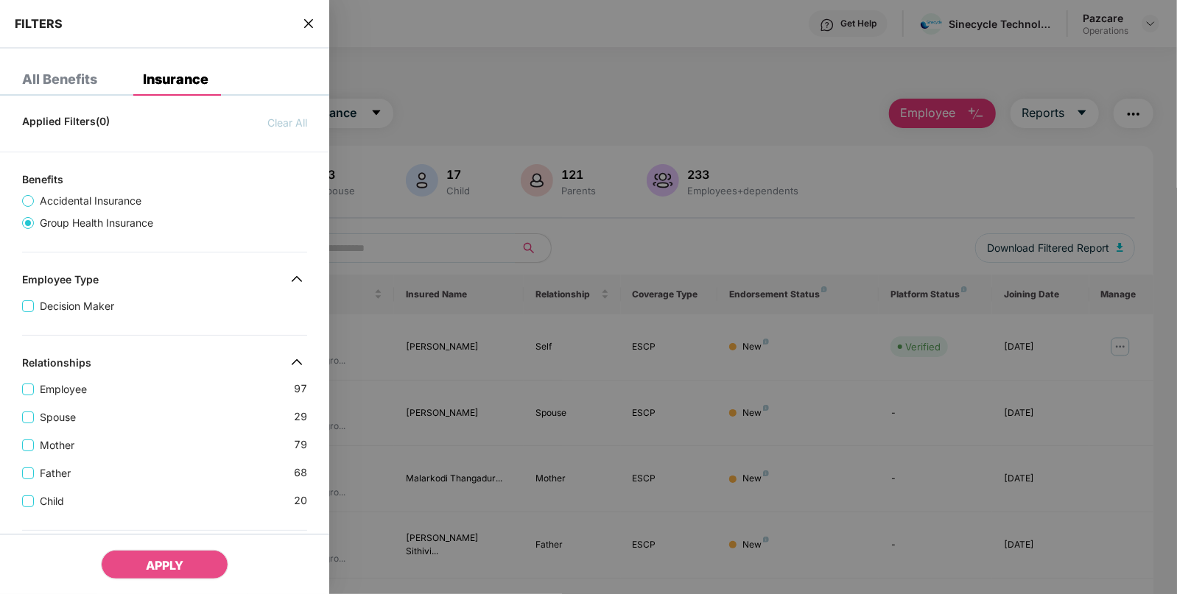
scroll to position [416, 0]
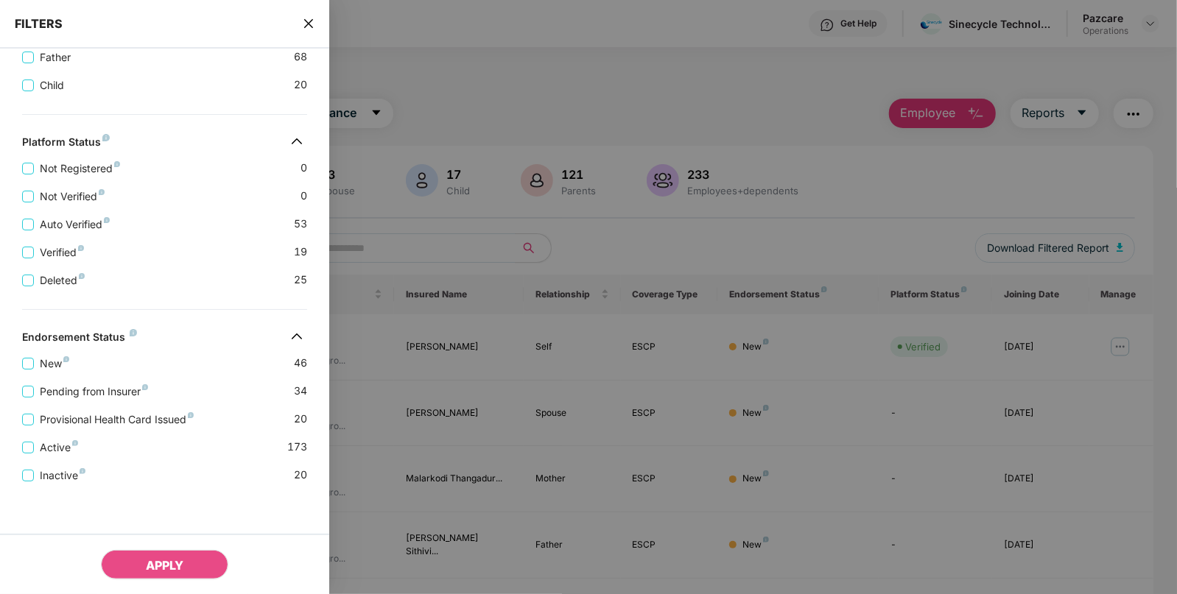
click at [303, 28] on icon "close" at bounding box center [309, 24] width 12 height 12
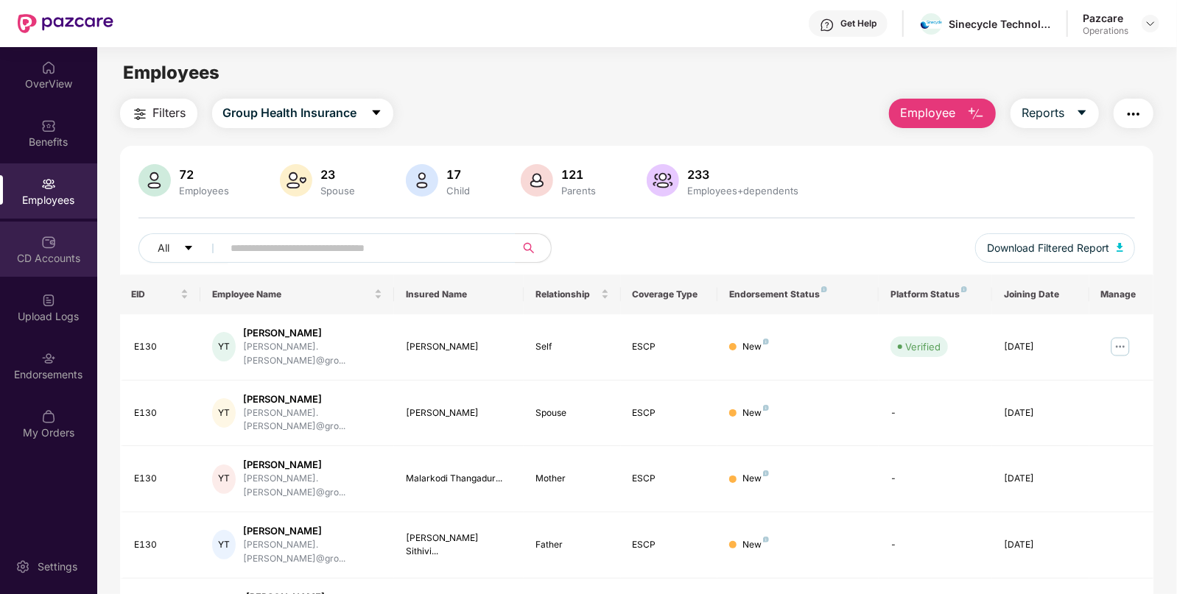
click at [36, 230] on div "CD Accounts" at bounding box center [48, 249] width 97 height 55
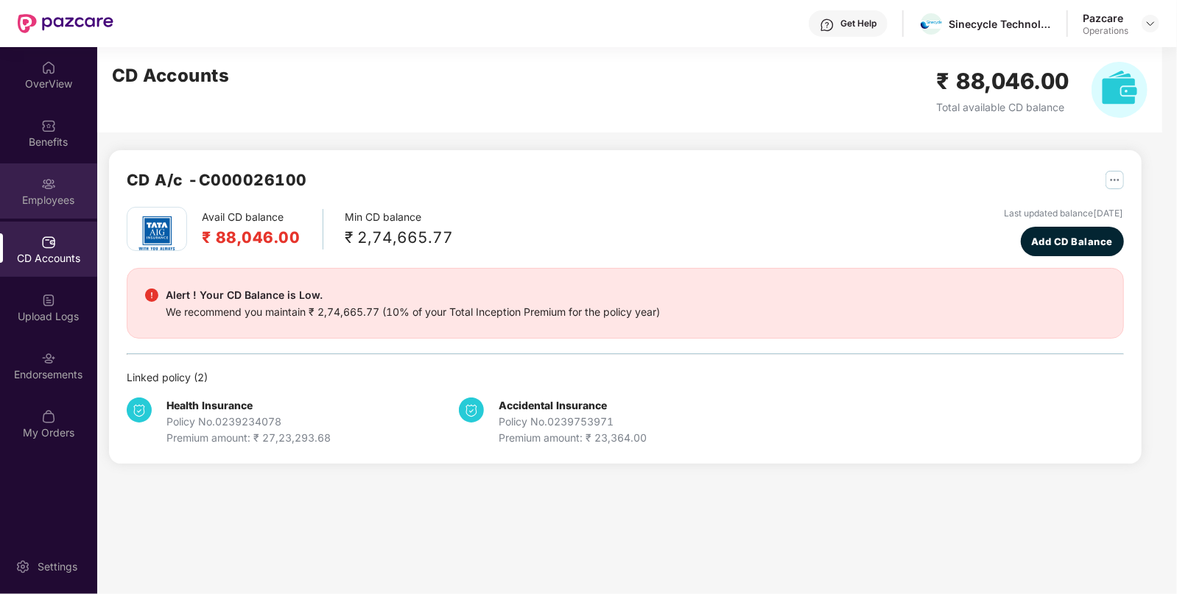
click at [53, 183] on img at bounding box center [48, 184] width 15 height 15
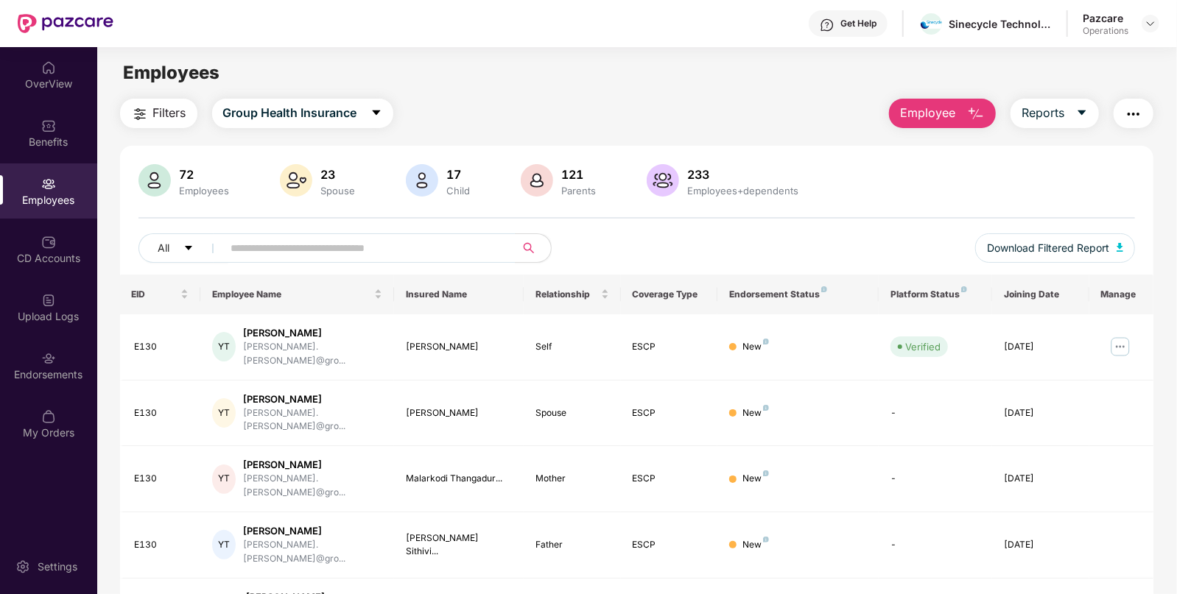
click at [1141, 118] on img "button" at bounding box center [1133, 114] width 18 height 18
click at [629, 446] on td "ESCP" at bounding box center [669, 479] width 97 height 66
click at [64, 125] on div "Benefits" at bounding box center [48, 132] width 97 height 55
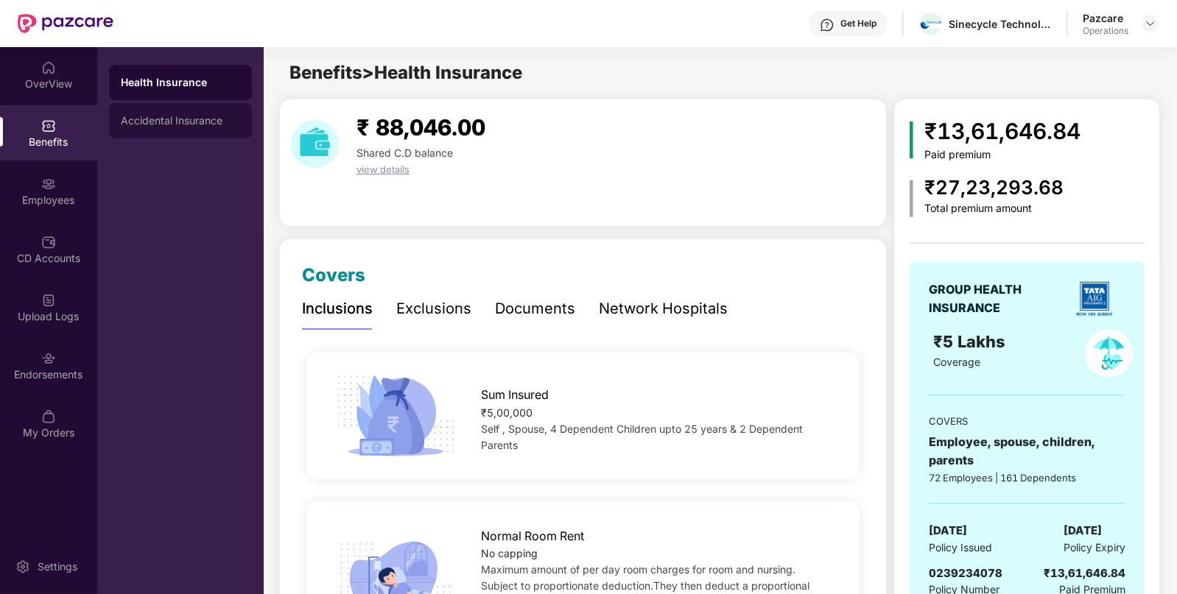
click at [161, 115] on div "Accidental Insurance" at bounding box center [180, 121] width 119 height 12
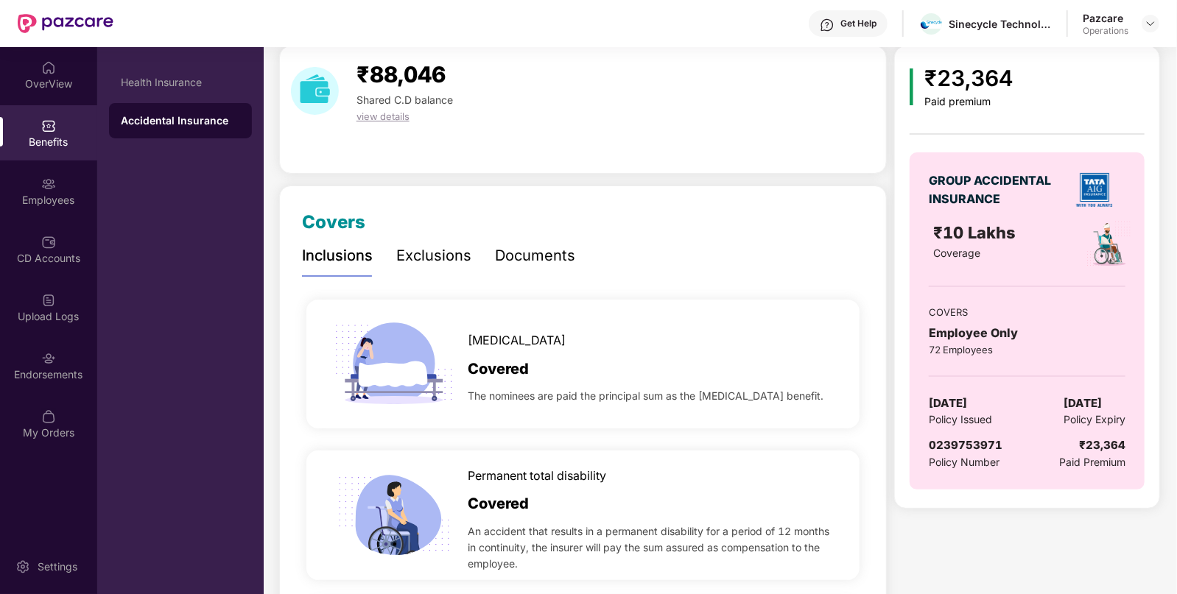
scroll to position [57, 0]
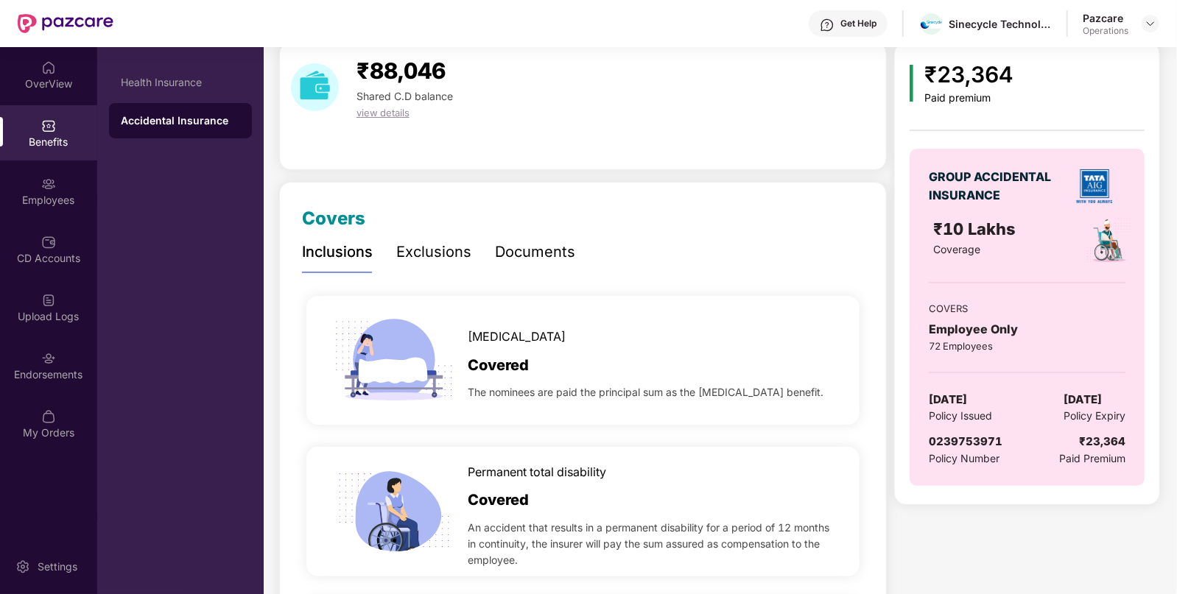
click at [967, 441] on span "0239753971" at bounding box center [965, 441] width 74 height 14
copy span "0239753971"
click at [192, 88] on div "Health Insurance" at bounding box center [180, 83] width 119 height 12
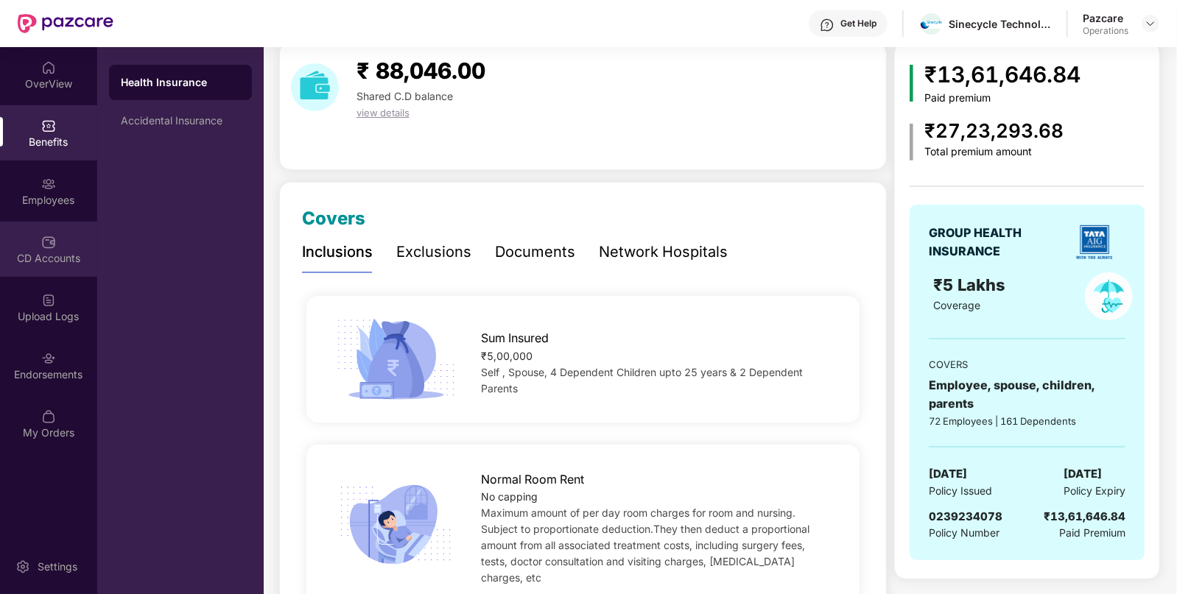
click at [77, 261] on div "CD Accounts" at bounding box center [48, 258] width 97 height 15
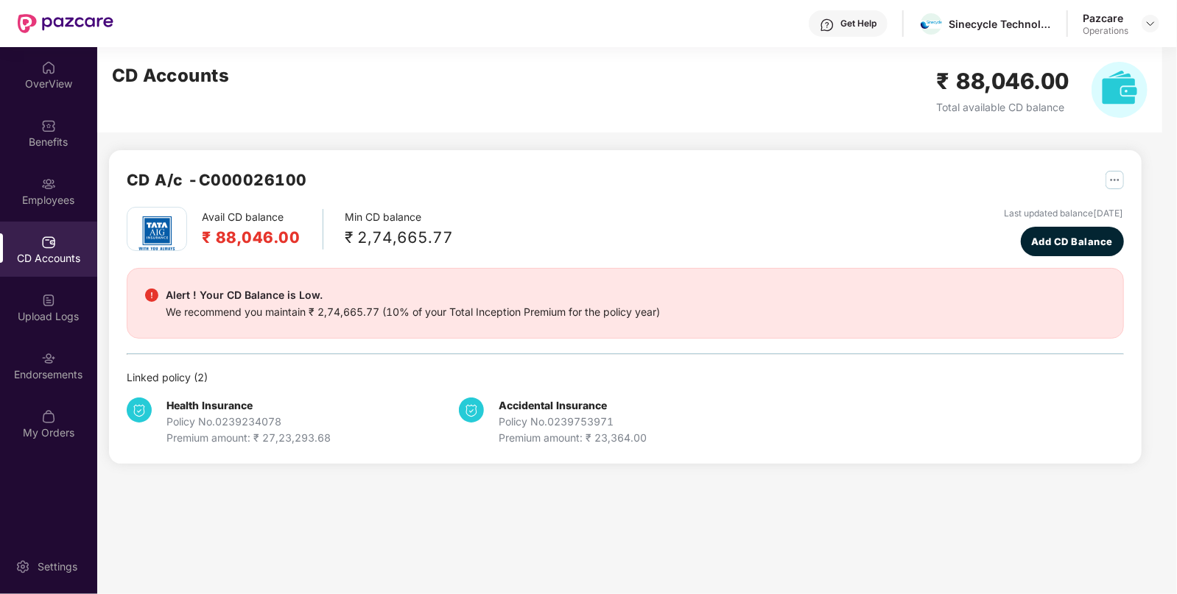
scroll to position [0, 0]
click at [52, 121] on img at bounding box center [48, 126] width 15 height 15
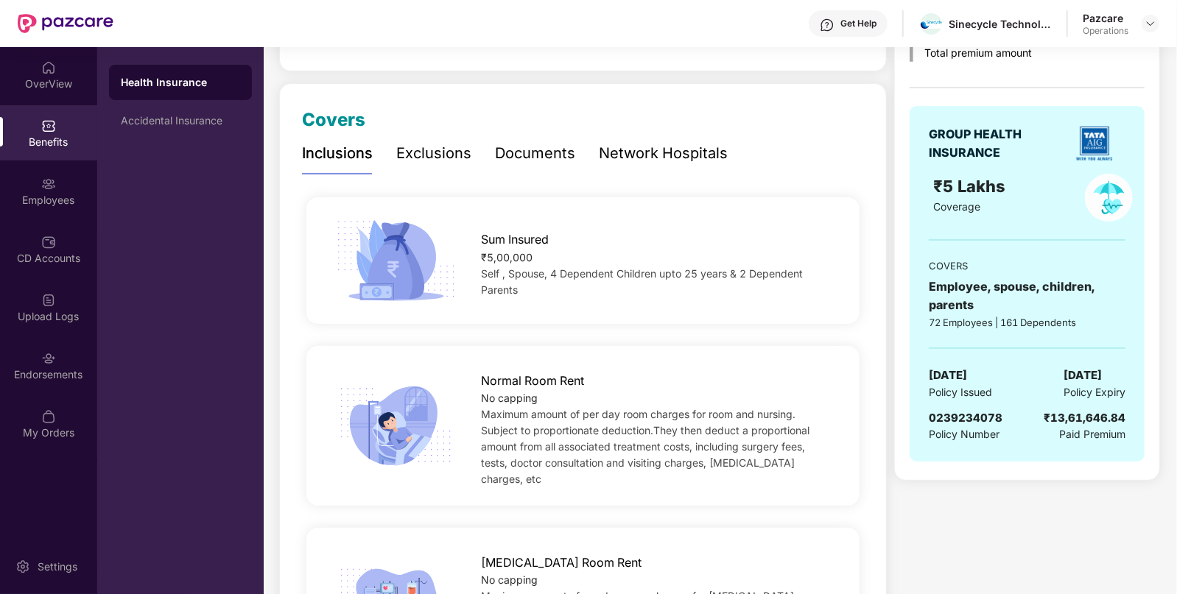
scroll to position [161, 0]
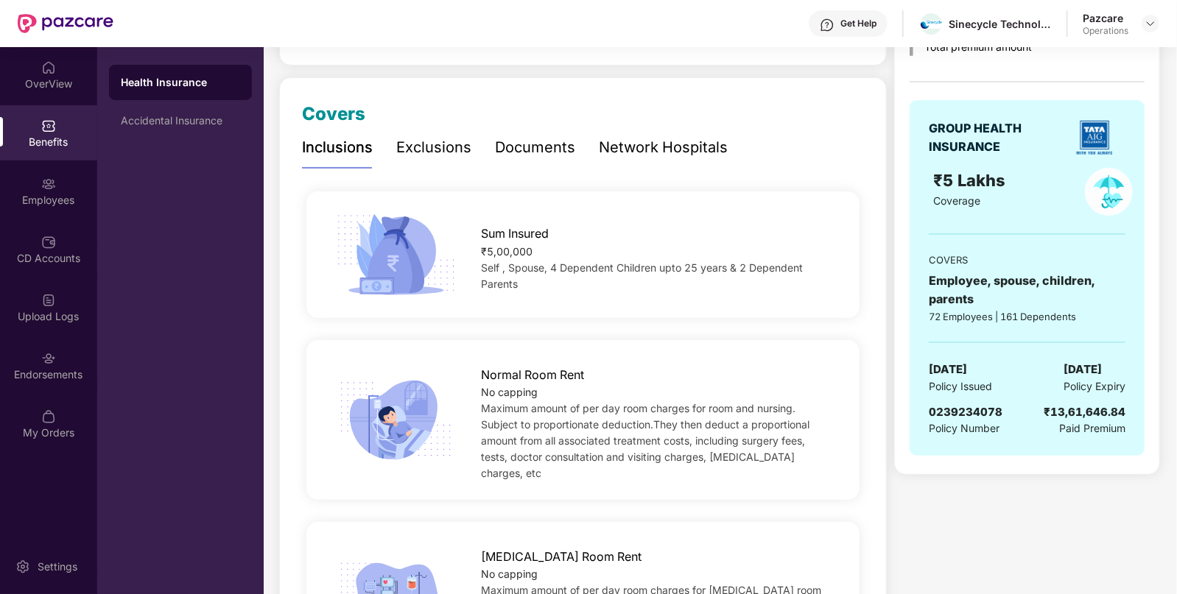
click at [978, 418] on div "0239234078" at bounding box center [965, 412] width 74 height 18
click at [948, 409] on span "0239234078" at bounding box center [965, 412] width 74 height 14
copy span "0239234078"
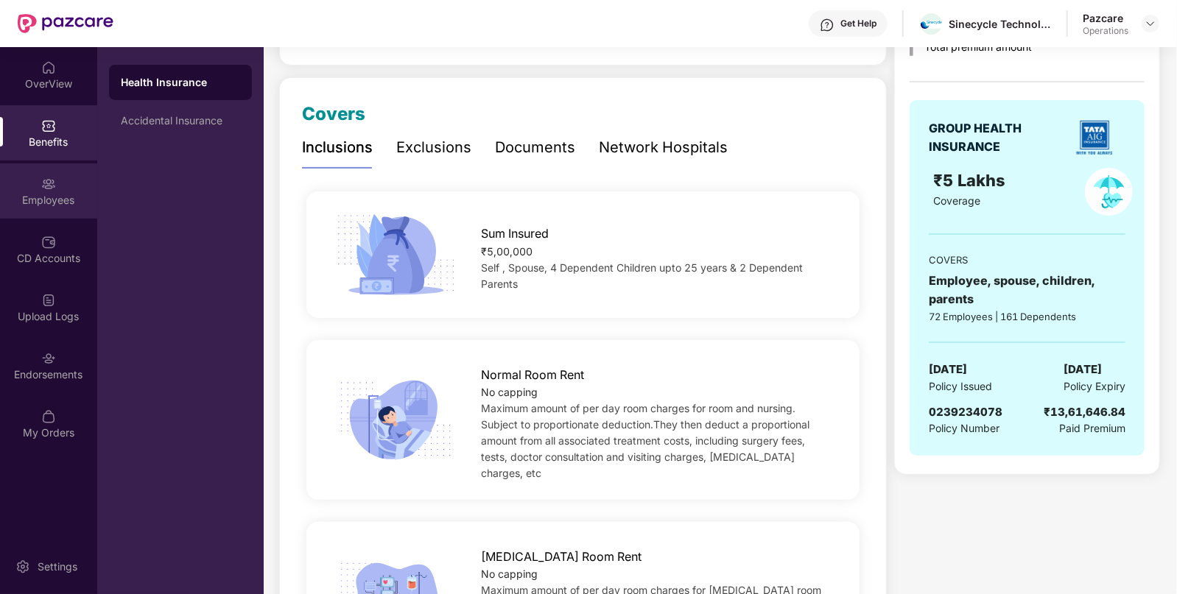
click at [68, 180] on div "Employees" at bounding box center [48, 190] width 97 height 55
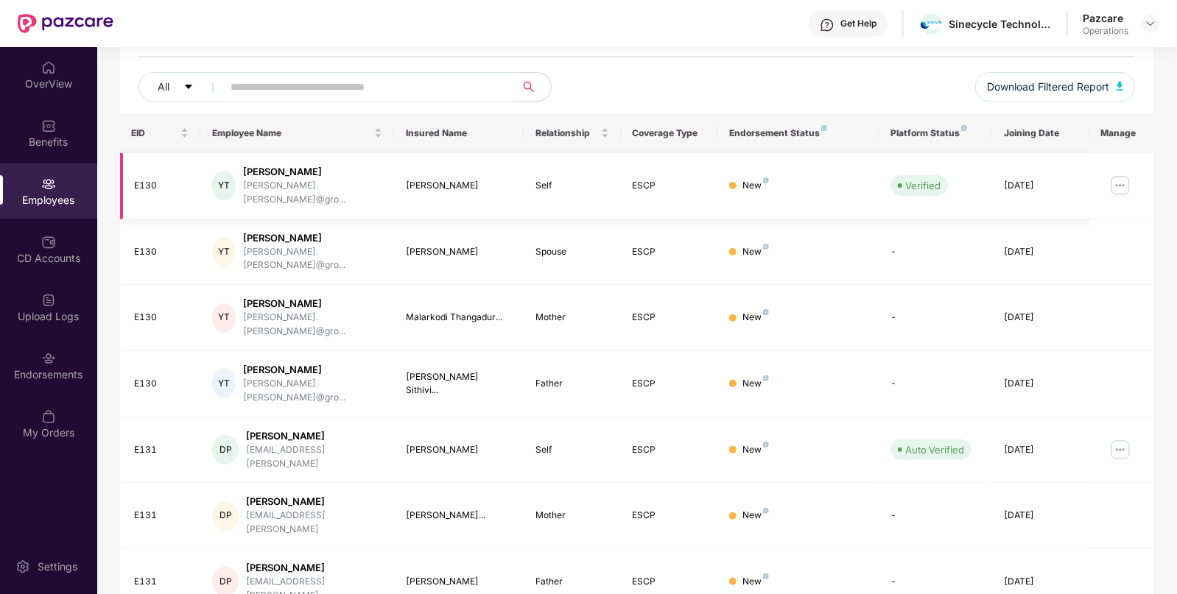
scroll to position [0, 0]
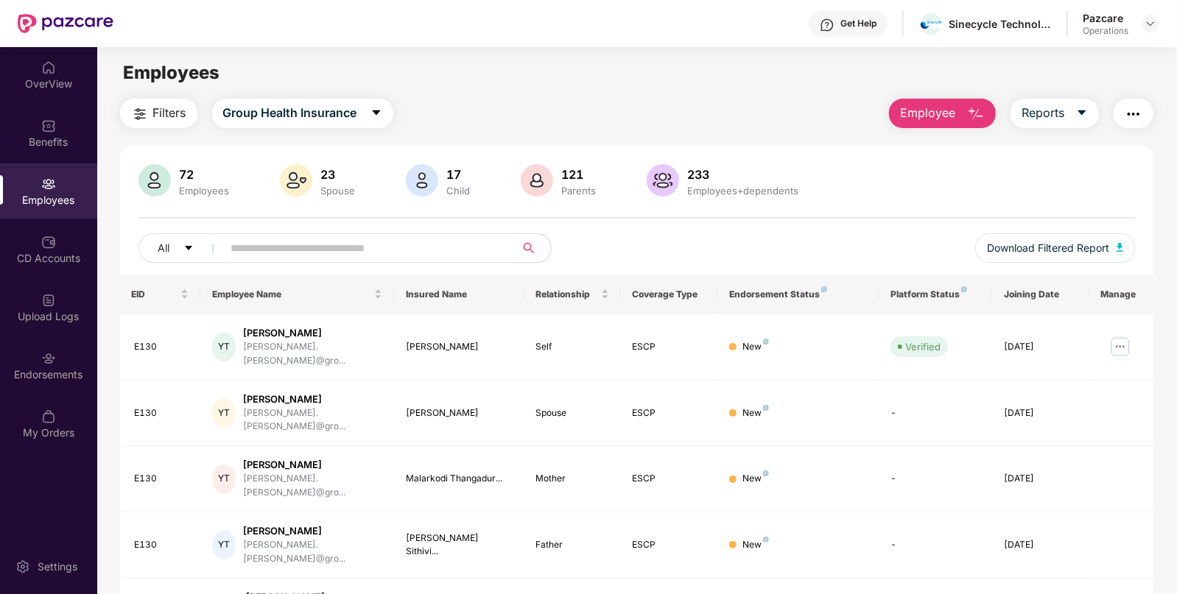
click at [166, 125] on button "Filters" at bounding box center [158, 113] width 77 height 29
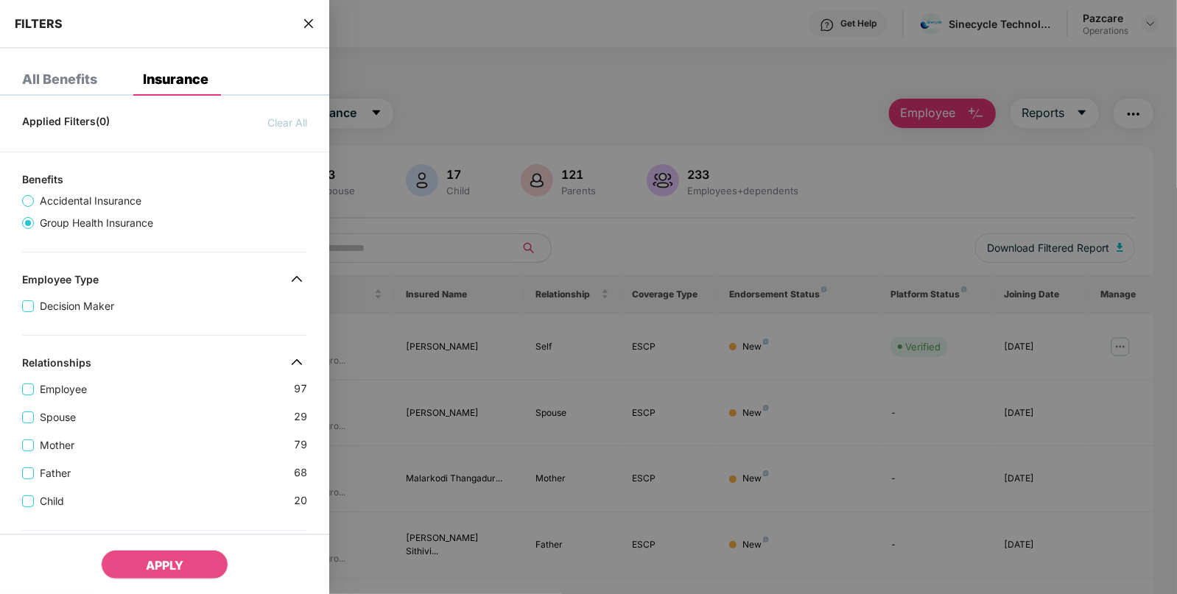
scroll to position [416, 0]
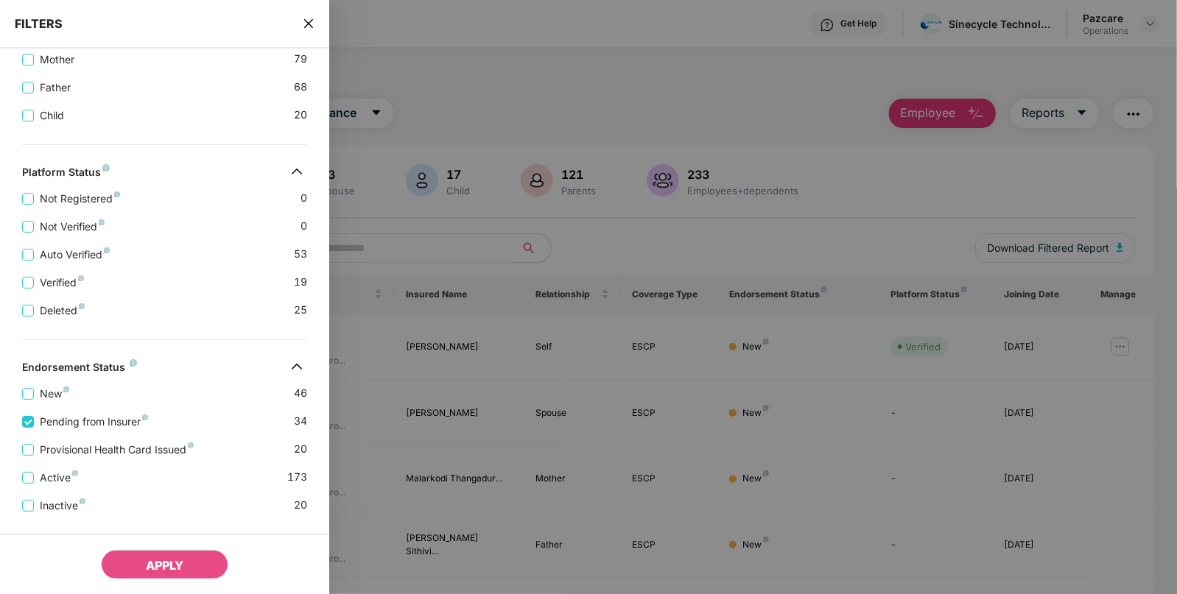
click at [27, 440] on div "Provisional Health Card Issued 20" at bounding box center [164, 444] width 285 height 28
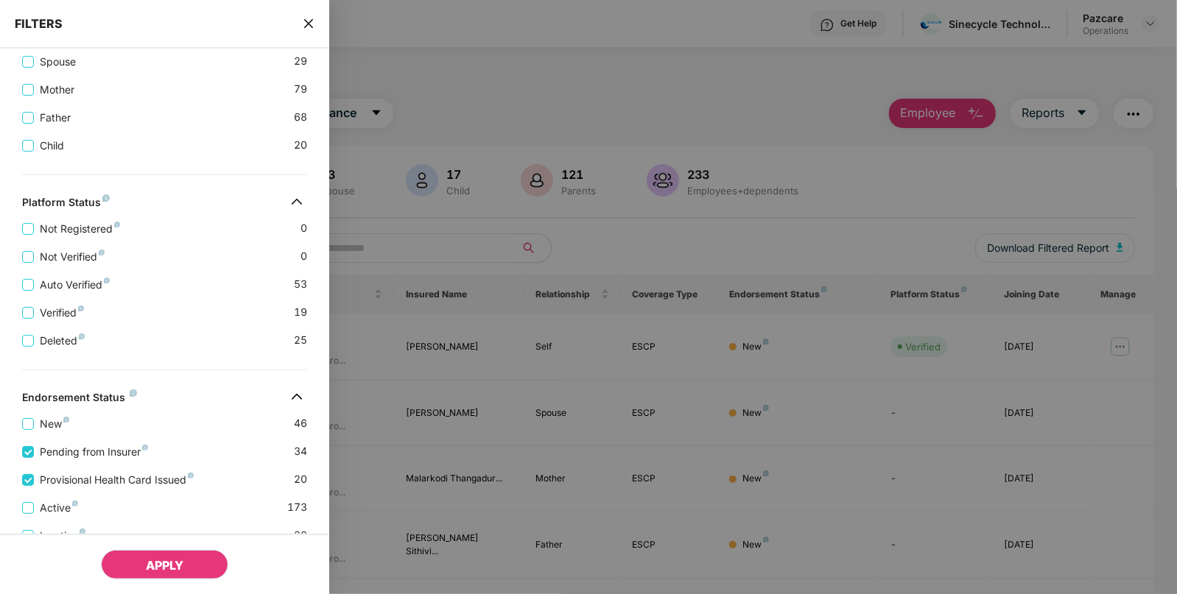
click at [157, 566] on span "APPLY" at bounding box center [165, 565] width 38 height 15
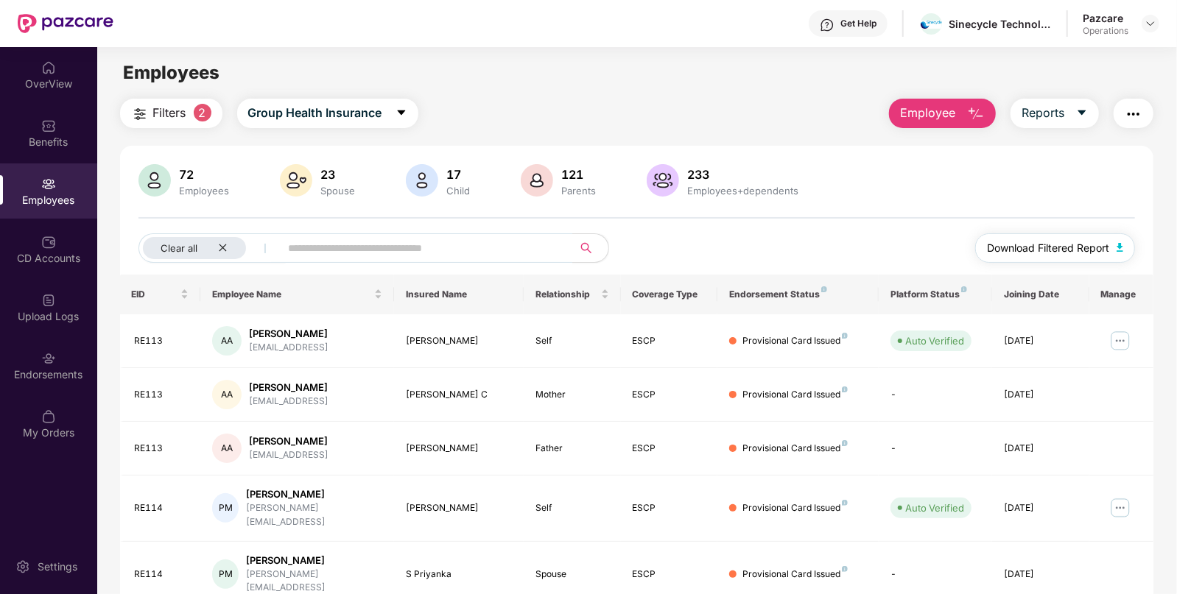
click at [1121, 244] on img "button" at bounding box center [1119, 247] width 7 height 9
click at [218, 244] on icon "close" at bounding box center [223, 248] width 10 height 10
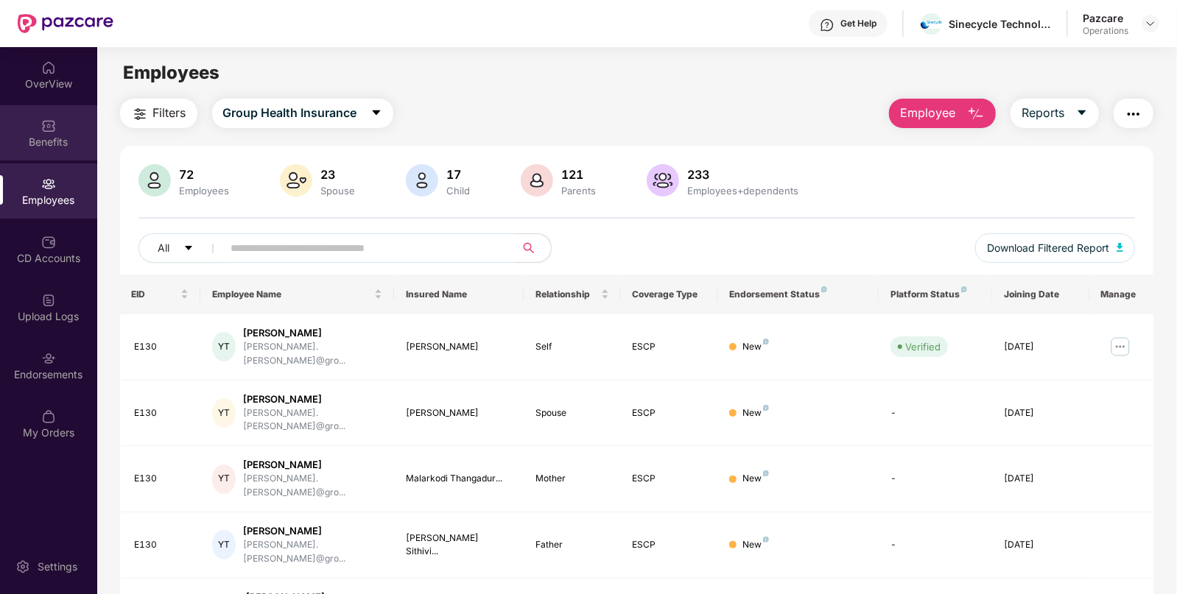
click at [67, 143] on div "Benefits" at bounding box center [48, 142] width 97 height 15
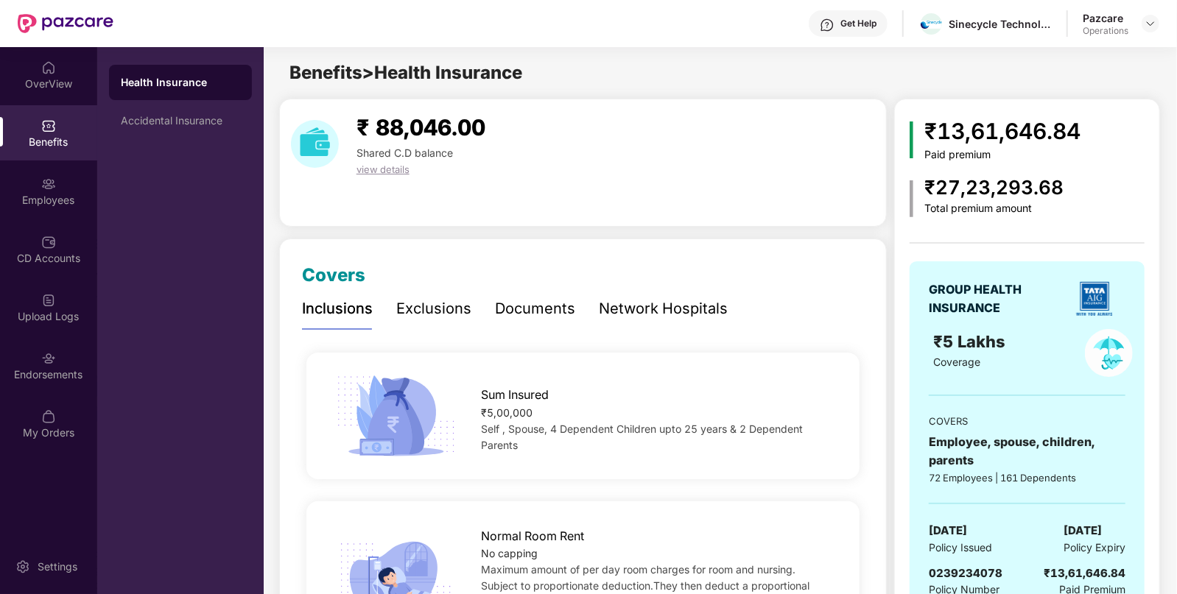
click at [967, 533] on span "[DATE]" at bounding box center [947, 531] width 38 height 18
copy span "[DATE]"
click at [24, 195] on div "Employees" at bounding box center [48, 200] width 97 height 15
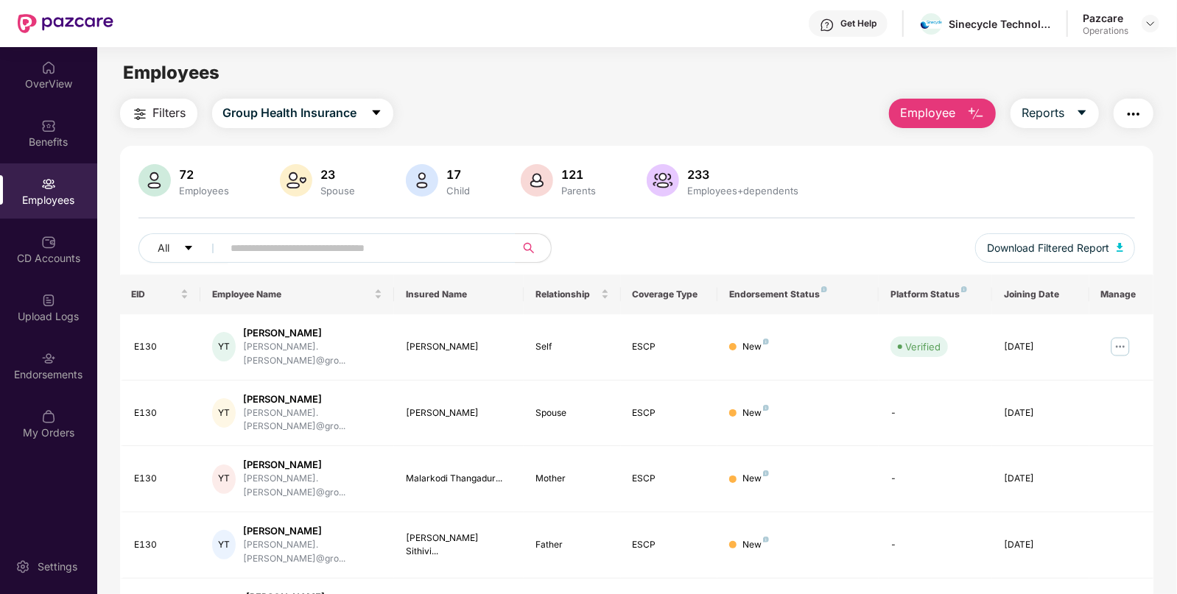
click at [1130, 118] on img "button" at bounding box center [1133, 114] width 18 height 18
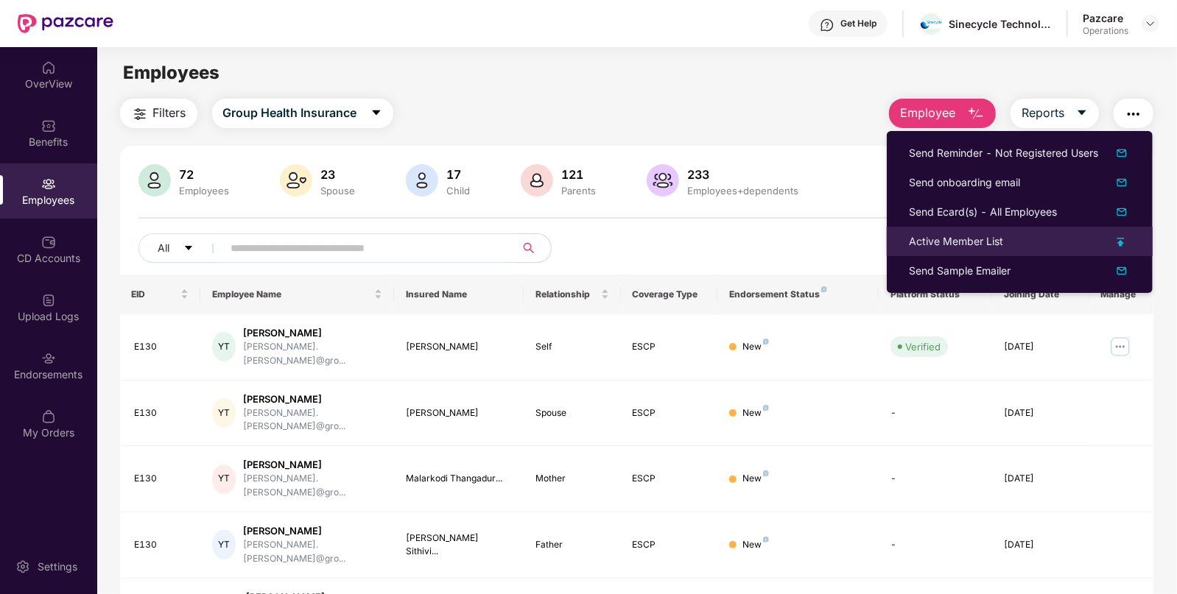
click at [942, 240] on div "Active Member List" at bounding box center [956, 241] width 94 height 16
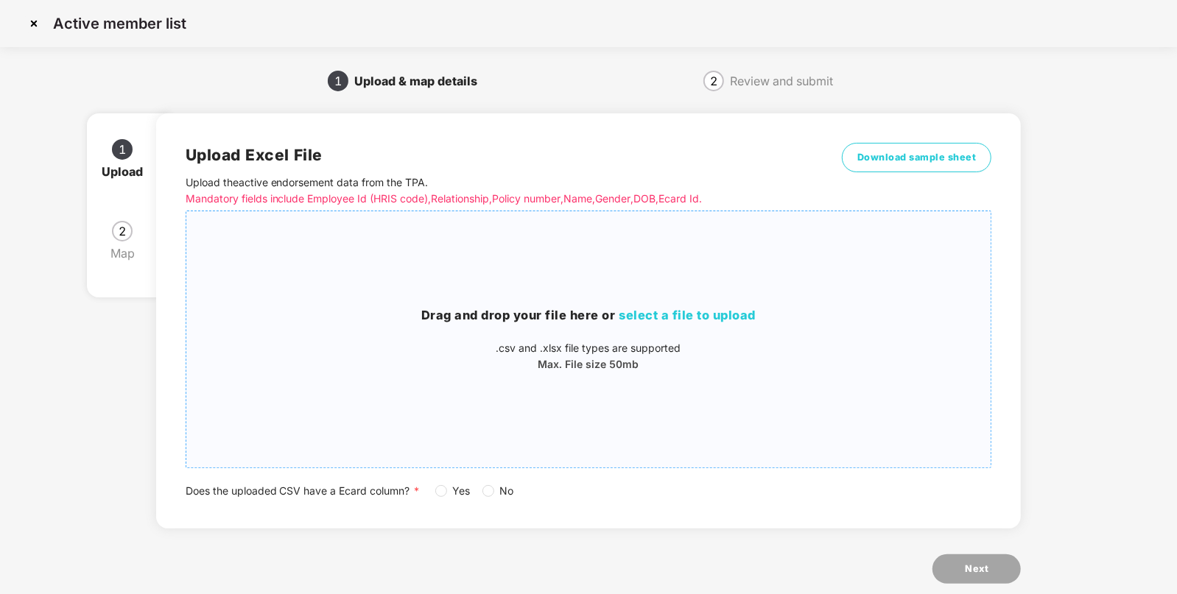
click at [688, 304] on div "Drag and drop your file here or select a file to upload .csv and .xlsx file typ…" at bounding box center [588, 339] width 805 height 233
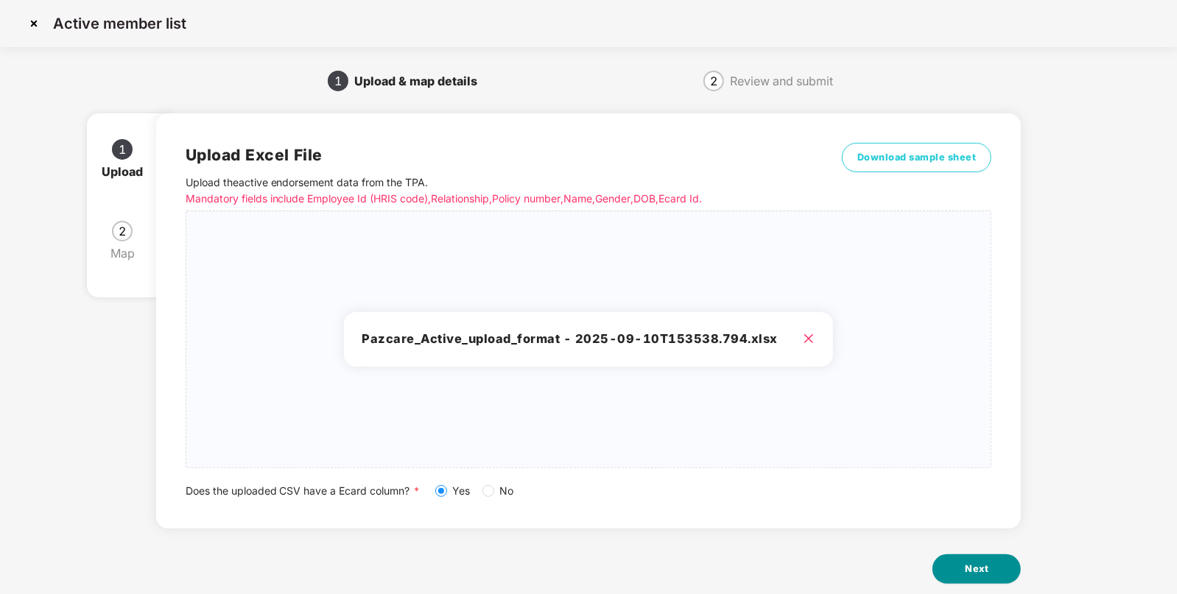
click at [990, 577] on button "Next" at bounding box center [976, 568] width 88 height 29
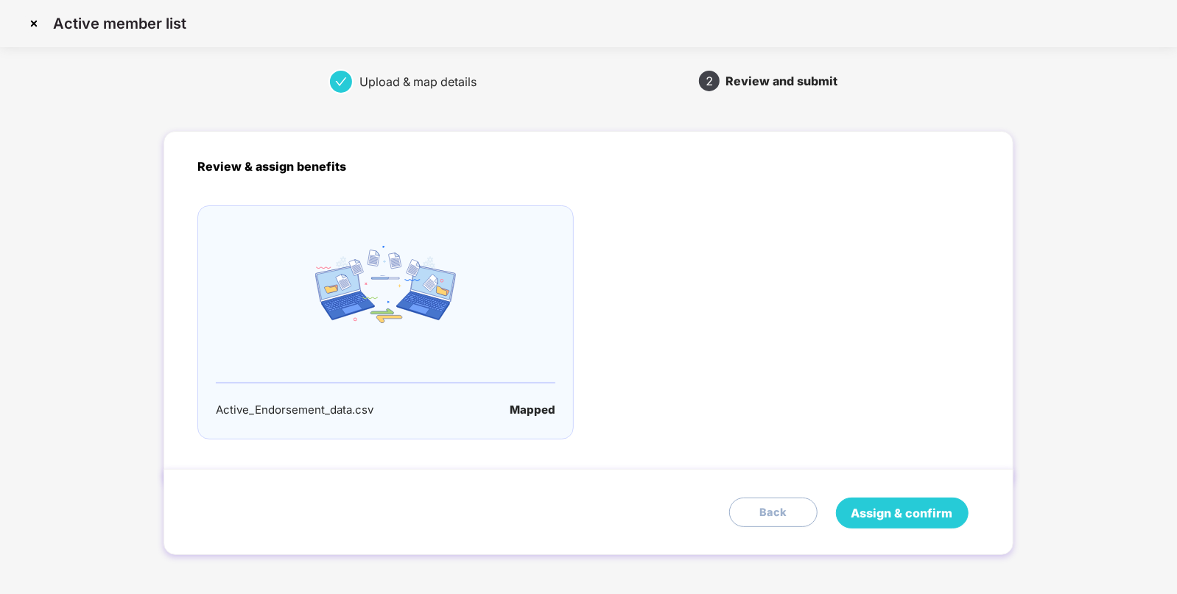
click at [916, 504] on span "Assign & confirm" at bounding box center [902, 513] width 102 height 18
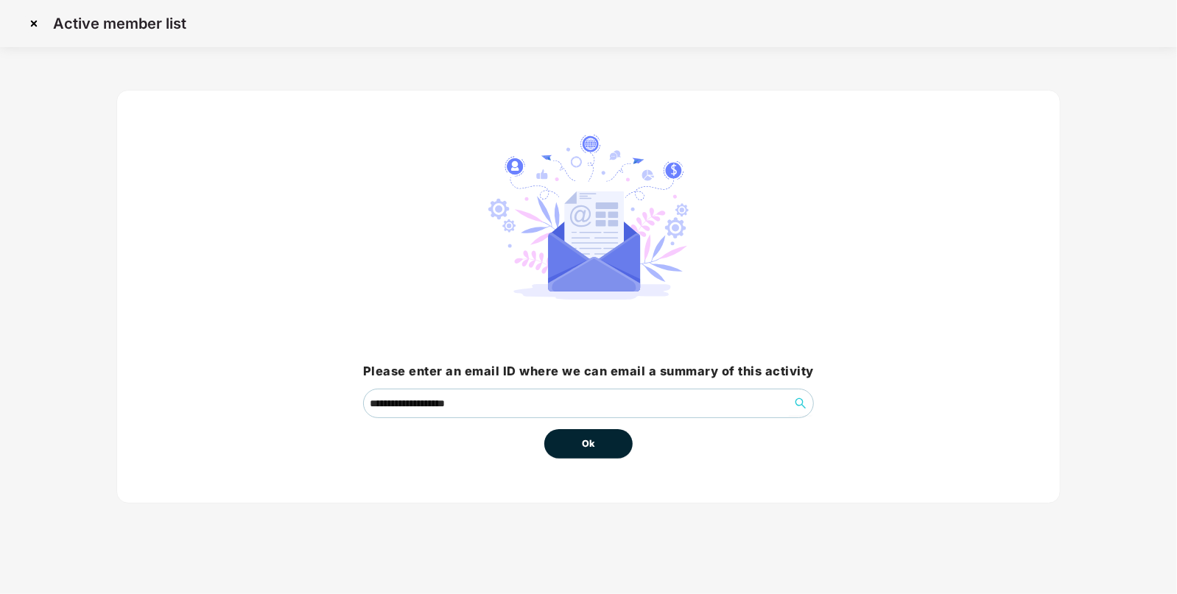
click at [574, 444] on button "Ok" at bounding box center [588, 443] width 88 height 29
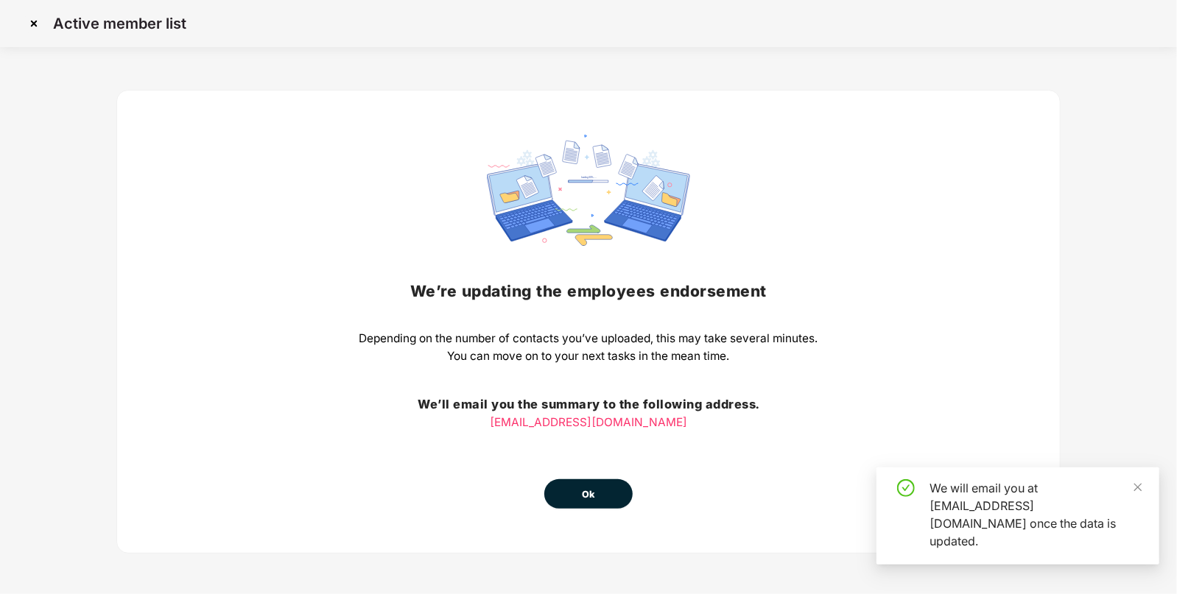
click at [587, 493] on span "Ok" at bounding box center [588, 494] width 13 height 15
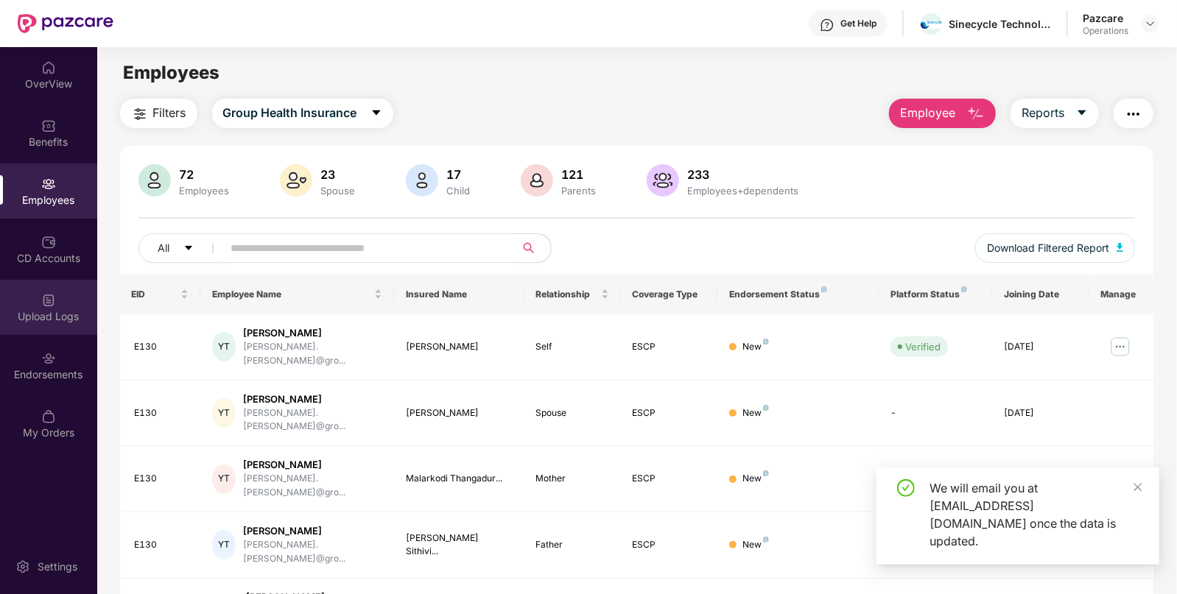
click at [60, 327] on div "Upload Logs" at bounding box center [48, 307] width 97 height 55
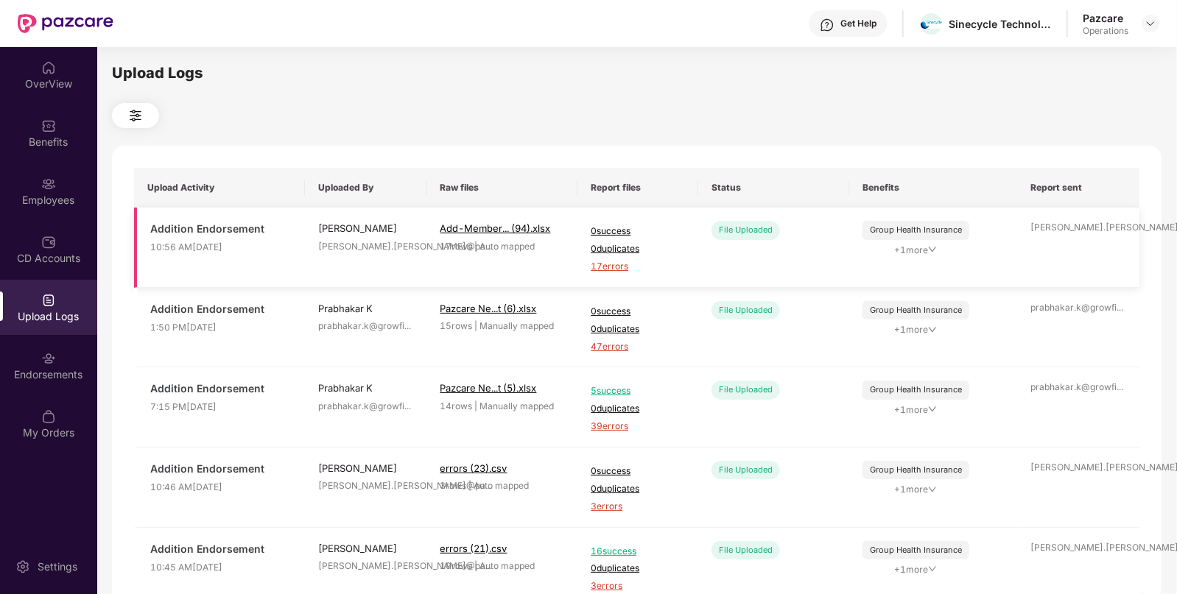
click at [596, 264] on span "17 errors" at bounding box center [638, 267] width 94 height 14
